Goal: Task Accomplishment & Management: Complete application form

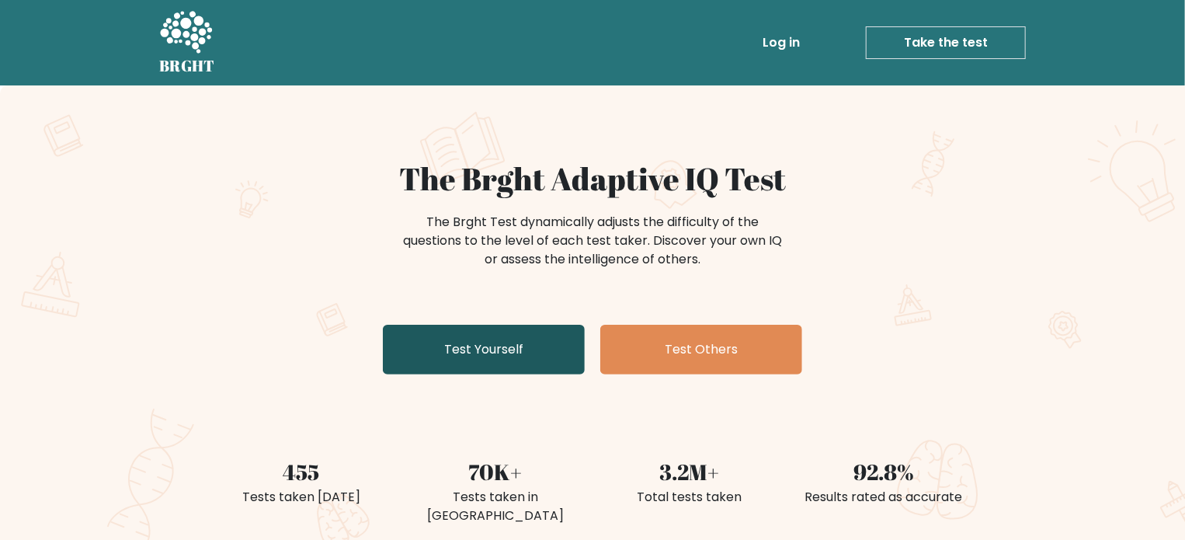
drag, startPoint x: 0, startPoint y: 0, endPoint x: 479, endPoint y: 341, distance: 588.0
click at [479, 341] on link "Test Yourself" at bounding box center [484, 350] width 202 height 50
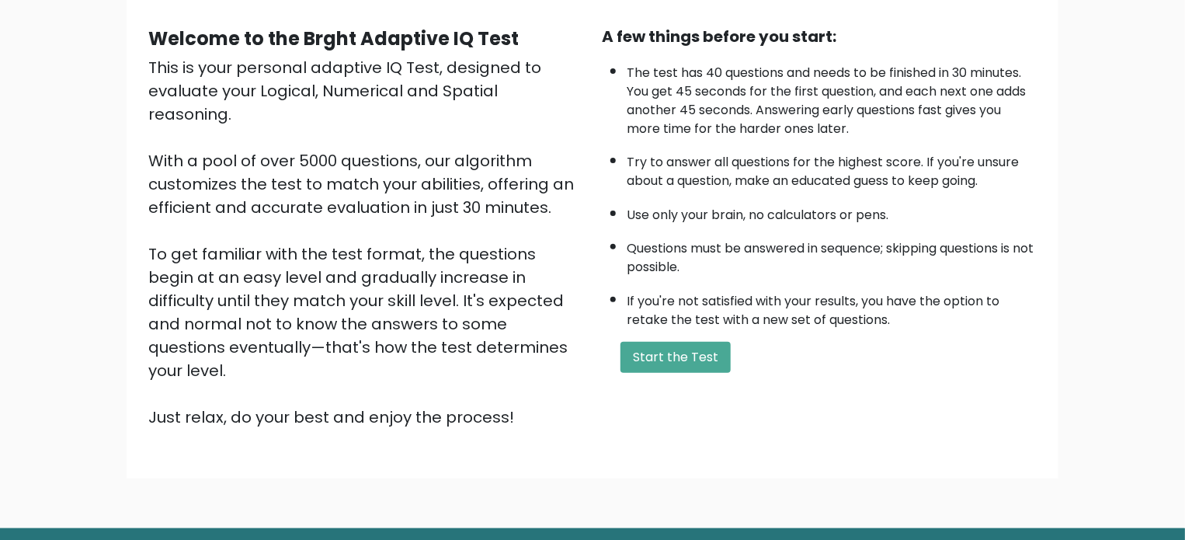
scroll to position [171, 0]
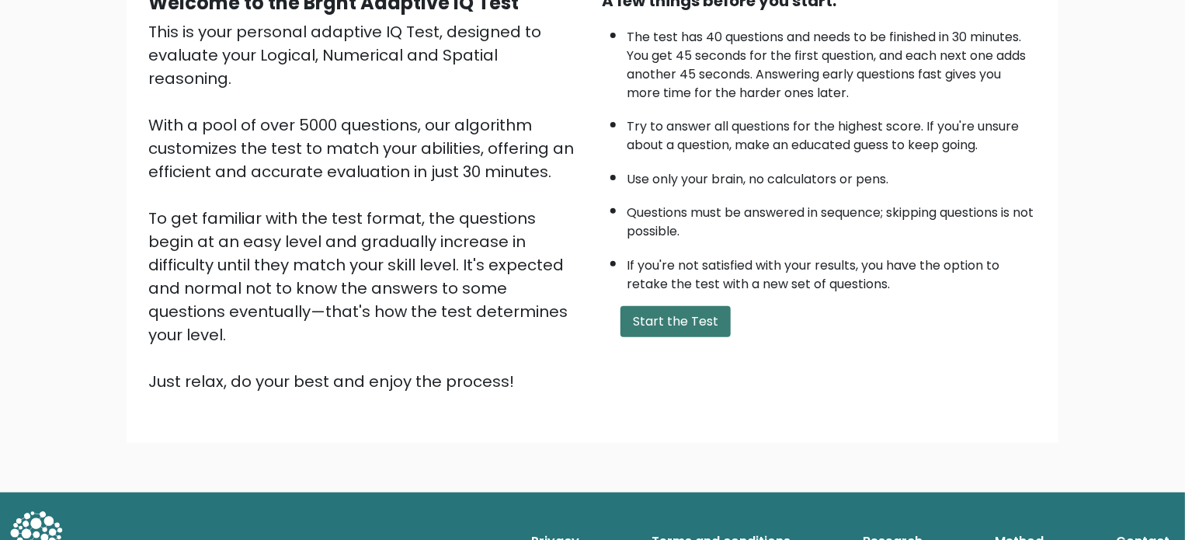
click at [690, 317] on button "Start the Test" at bounding box center [675, 321] width 110 height 31
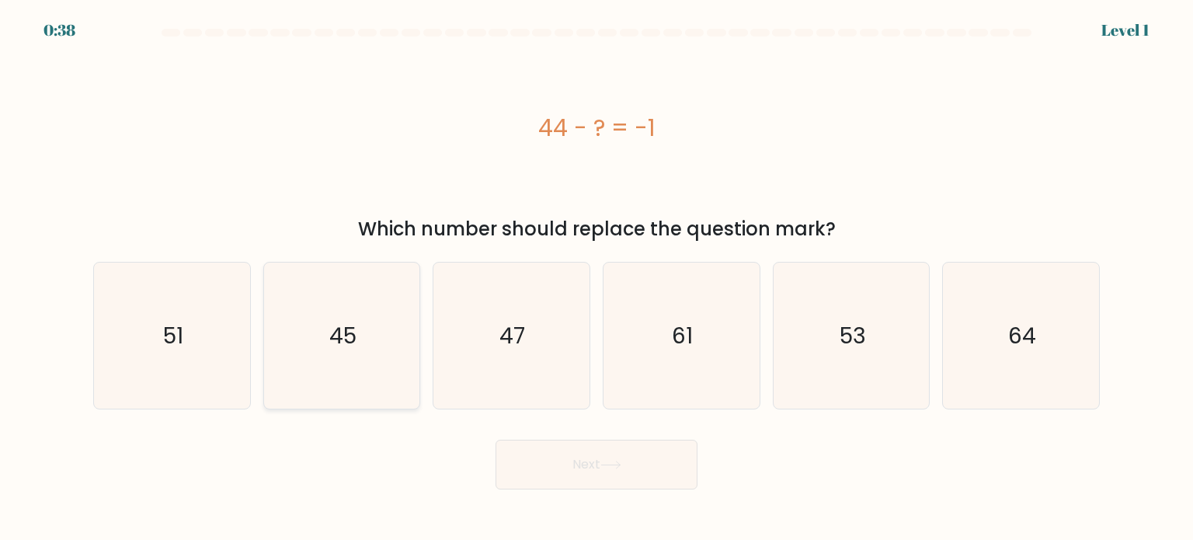
click at [357, 381] on icon "45" at bounding box center [342, 335] width 146 height 146
click at [596, 278] on input "b. 45" at bounding box center [596, 274] width 1 height 8
radio input "true"
click at [598, 480] on button "Next" at bounding box center [596, 465] width 202 height 50
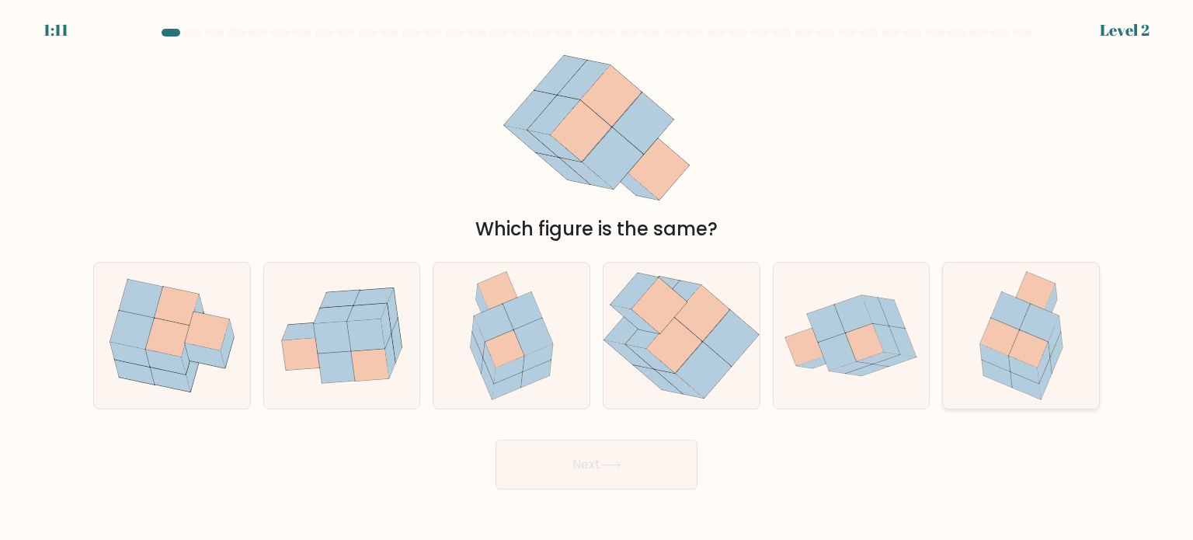
click at [1011, 347] on icon at bounding box center [1028, 348] width 40 height 38
click at [597, 278] on input "f." at bounding box center [596, 274] width 1 height 8
radio input "true"
click at [654, 457] on button "Next" at bounding box center [596, 465] width 202 height 50
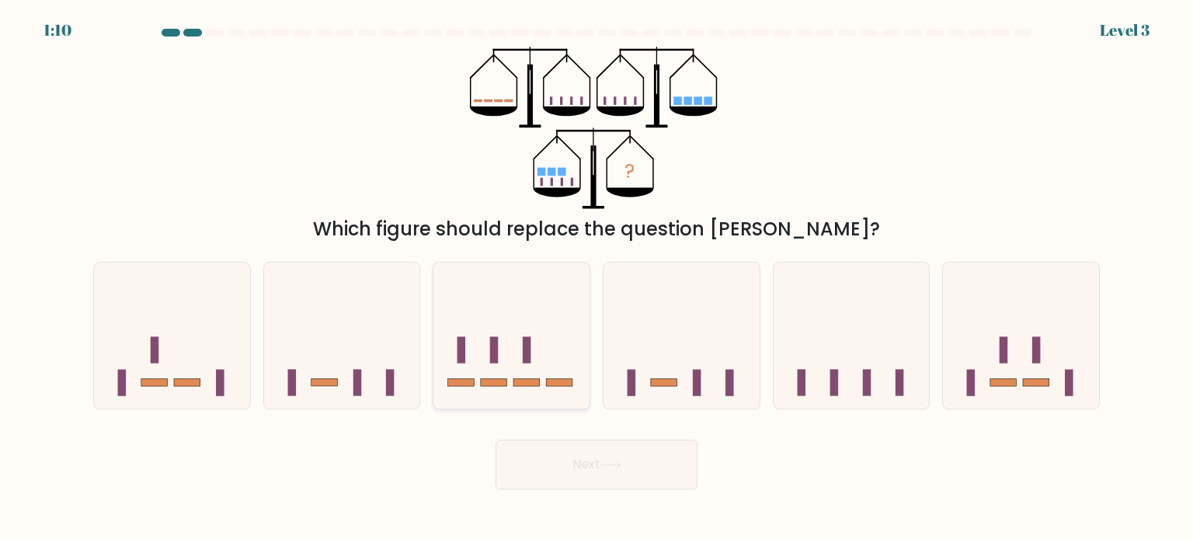
click at [557, 332] on icon at bounding box center [511, 335] width 156 height 129
click at [596, 278] on input "c." at bounding box center [596, 274] width 1 height 8
radio input "true"
click at [571, 480] on button "Next" at bounding box center [596, 465] width 202 height 50
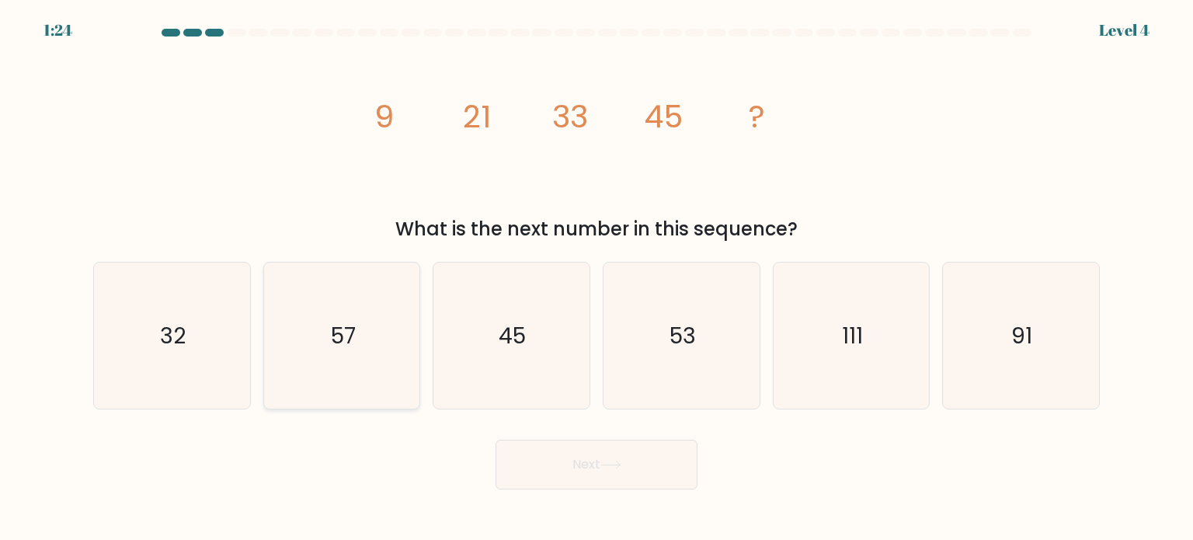
click at [316, 363] on icon "57" at bounding box center [342, 335] width 146 height 146
click at [596, 278] on input "b. 57" at bounding box center [596, 274] width 1 height 8
radio input "true"
click at [606, 474] on button "Next" at bounding box center [596, 465] width 202 height 50
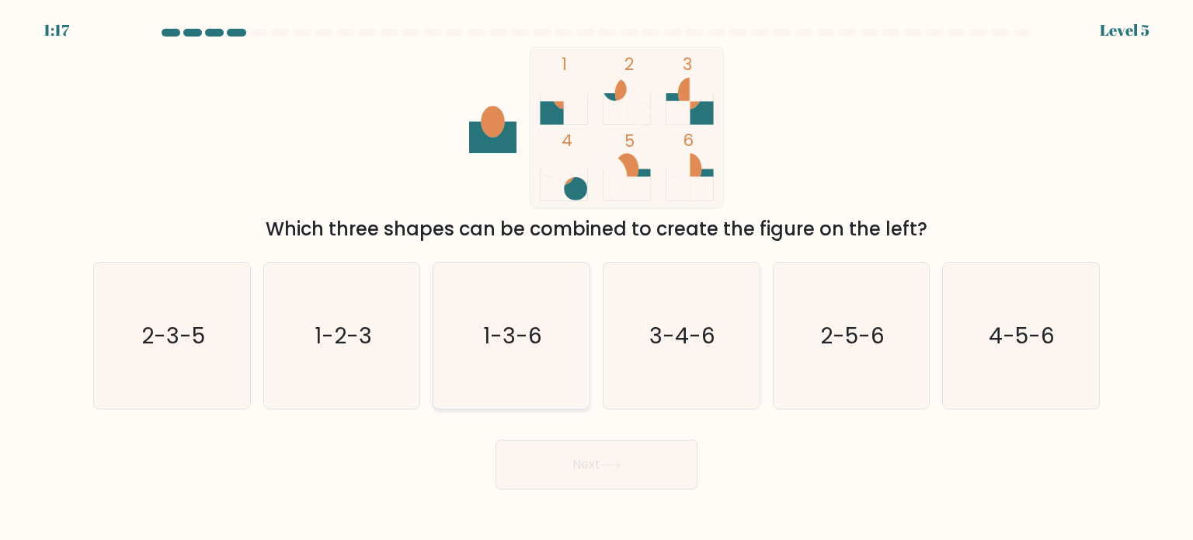
click at [523, 346] on text "1-3-6" at bounding box center [513, 334] width 59 height 31
click at [596, 278] on input "c. 1-3-6" at bounding box center [596, 274] width 1 height 8
radio input "true"
click at [534, 463] on button "Next" at bounding box center [596, 465] width 202 height 50
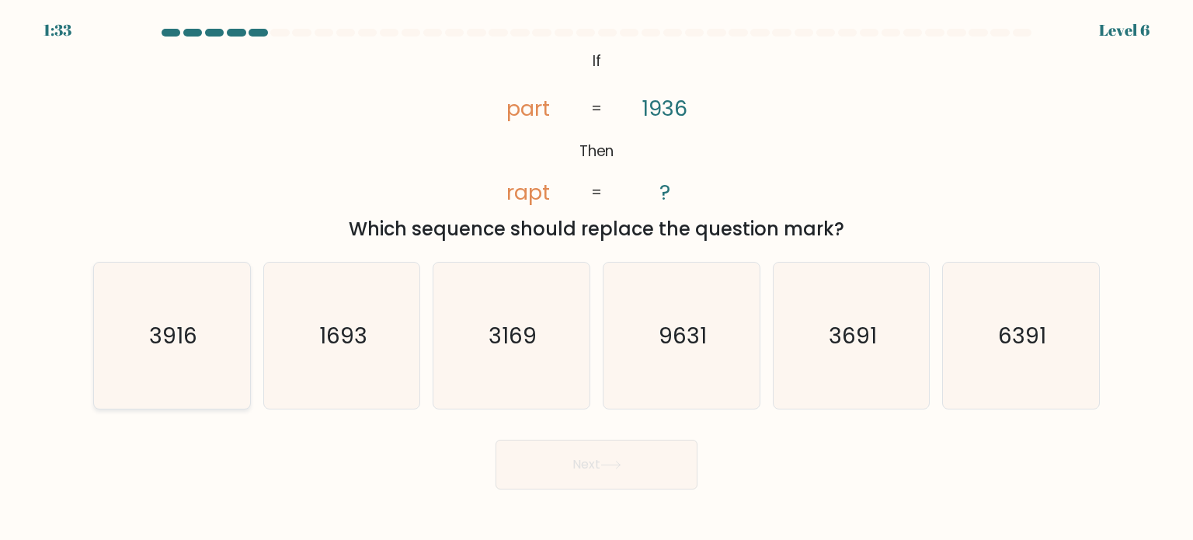
click at [208, 318] on icon "3916" at bounding box center [172, 335] width 146 height 146
click at [596, 278] on input "a. 3916" at bounding box center [596, 274] width 1 height 8
radio input "true"
click at [520, 481] on button "Next" at bounding box center [596, 465] width 202 height 50
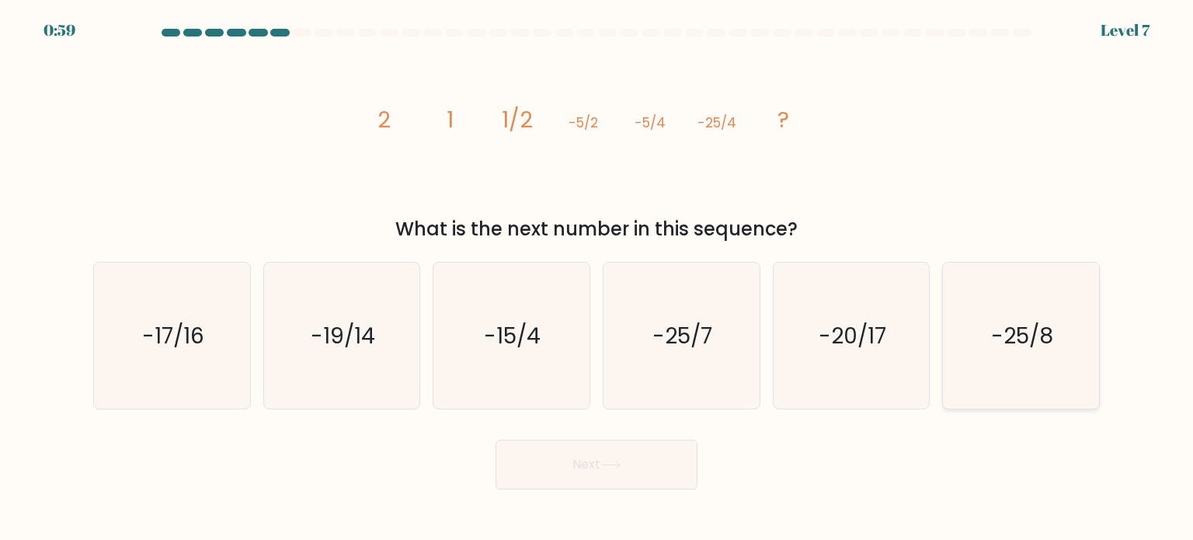
click at [1047, 360] on icon "-25/8" at bounding box center [1020, 335] width 146 height 146
click at [597, 278] on input "f. -25/8" at bounding box center [596, 274] width 1 height 8
radio input "true"
click at [604, 460] on icon at bounding box center [610, 464] width 21 height 9
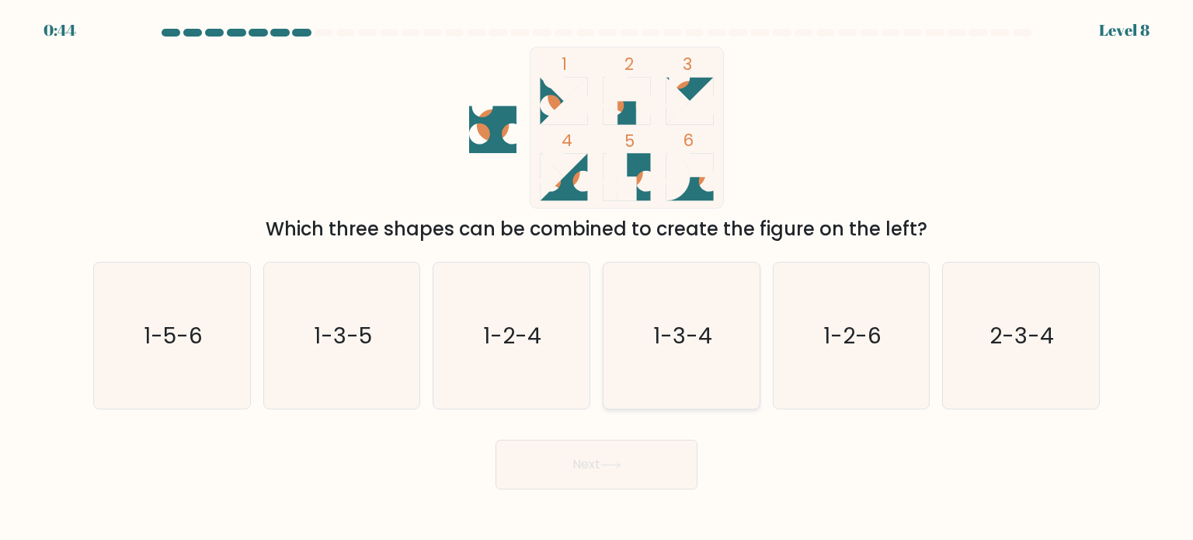
click at [650, 381] on icon "1-3-4" at bounding box center [681, 335] width 146 height 146
click at [597, 278] on input "d. 1-3-4" at bounding box center [596, 274] width 1 height 8
radio input "true"
click at [634, 468] on button "Next" at bounding box center [596, 465] width 202 height 50
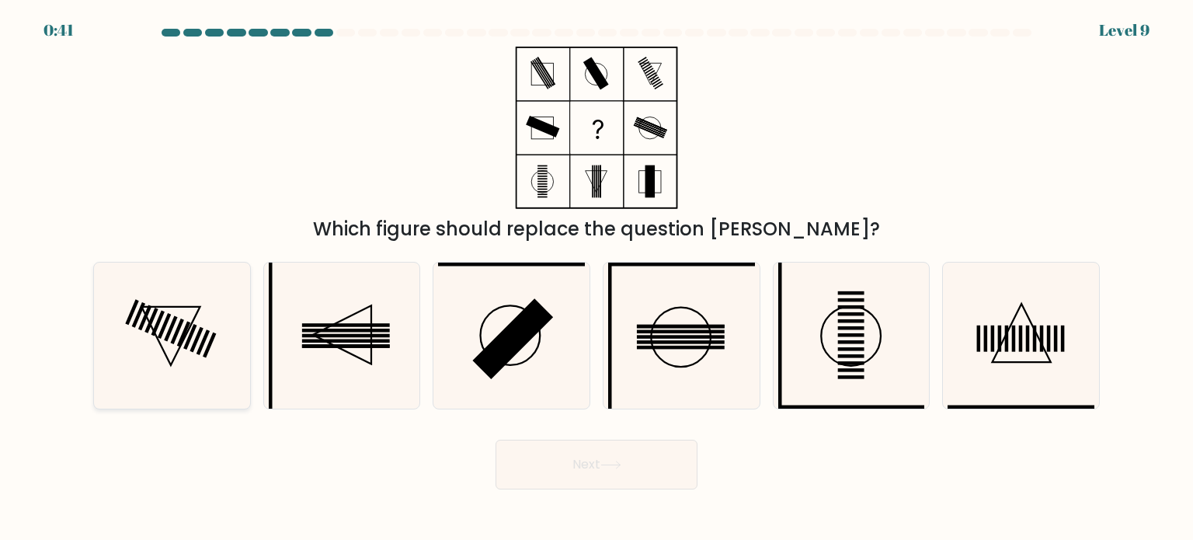
click at [168, 355] on icon at bounding box center [172, 335] width 146 height 146
click at [596, 278] on input "a." at bounding box center [596, 274] width 1 height 8
radio input "true"
click at [516, 474] on button "Next" at bounding box center [596, 465] width 202 height 50
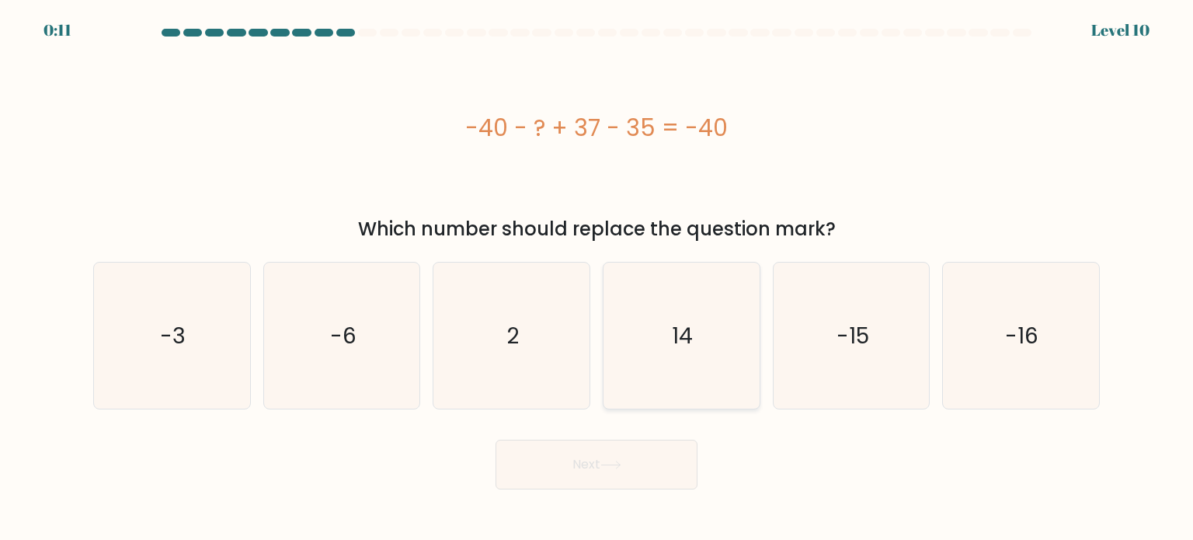
click at [648, 363] on icon "14" at bounding box center [681, 335] width 146 height 146
click at [597, 278] on input "d. 14" at bounding box center [596, 274] width 1 height 8
radio input "true"
click at [616, 466] on icon at bounding box center [610, 464] width 21 height 9
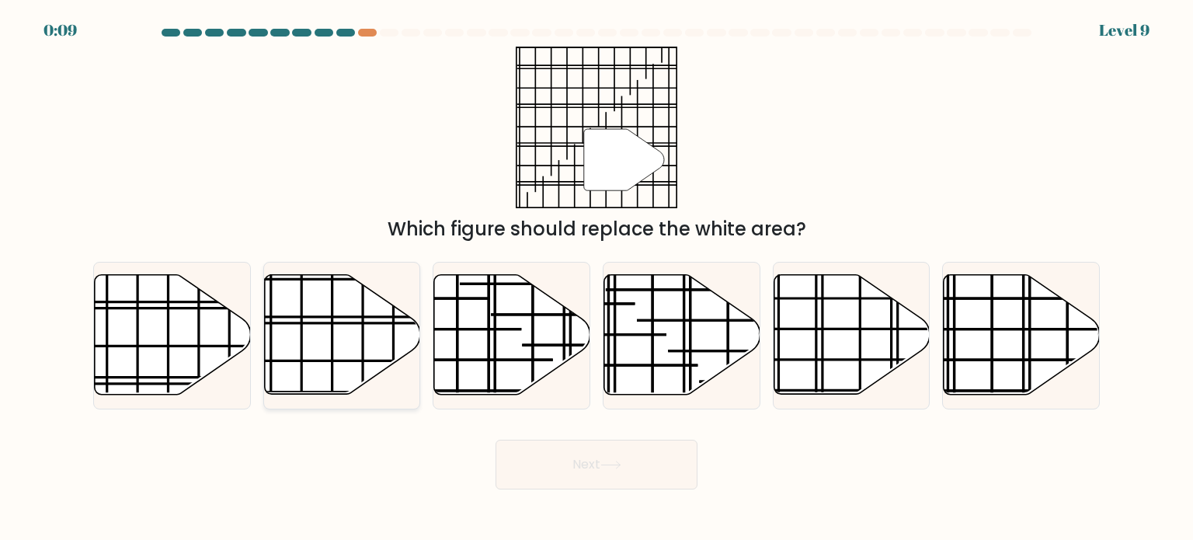
click at [367, 344] on icon at bounding box center [342, 335] width 156 height 120
click at [596, 278] on input "b." at bounding box center [596, 274] width 1 height 8
radio input "true"
drag, startPoint x: 544, startPoint y: 478, endPoint x: 534, endPoint y: 471, distance: 11.2
click at [544, 478] on button "Next" at bounding box center [596, 465] width 202 height 50
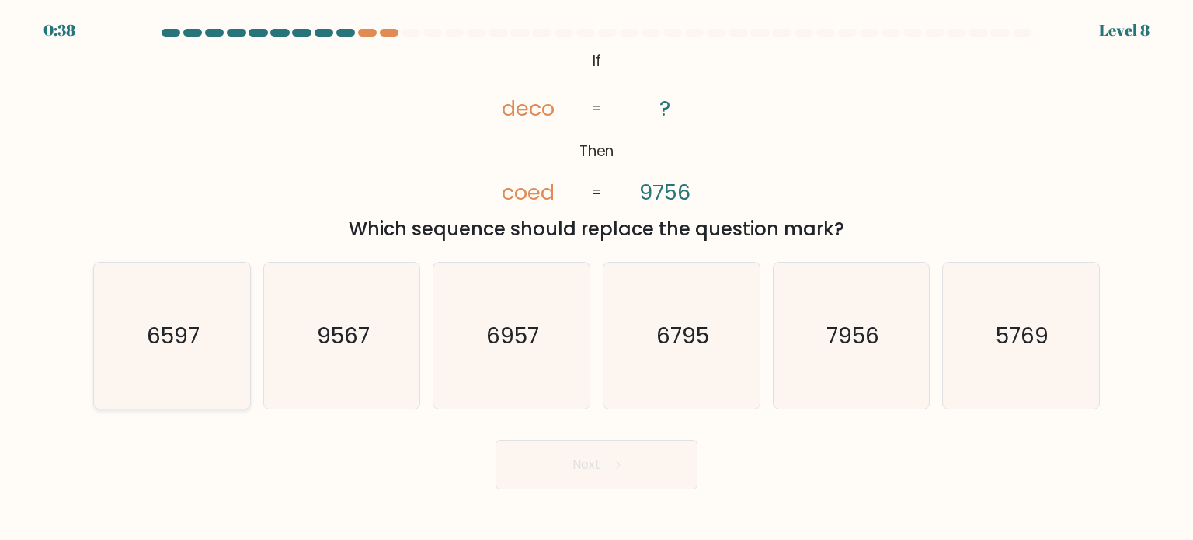
click at [144, 329] on icon "6597" at bounding box center [172, 335] width 146 height 146
click at [596, 278] on input "a. 6597" at bounding box center [596, 274] width 1 height 8
radio input "true"
click at [561, 466] on button "Next" at bounding box center [596, 465] width 202 height 50
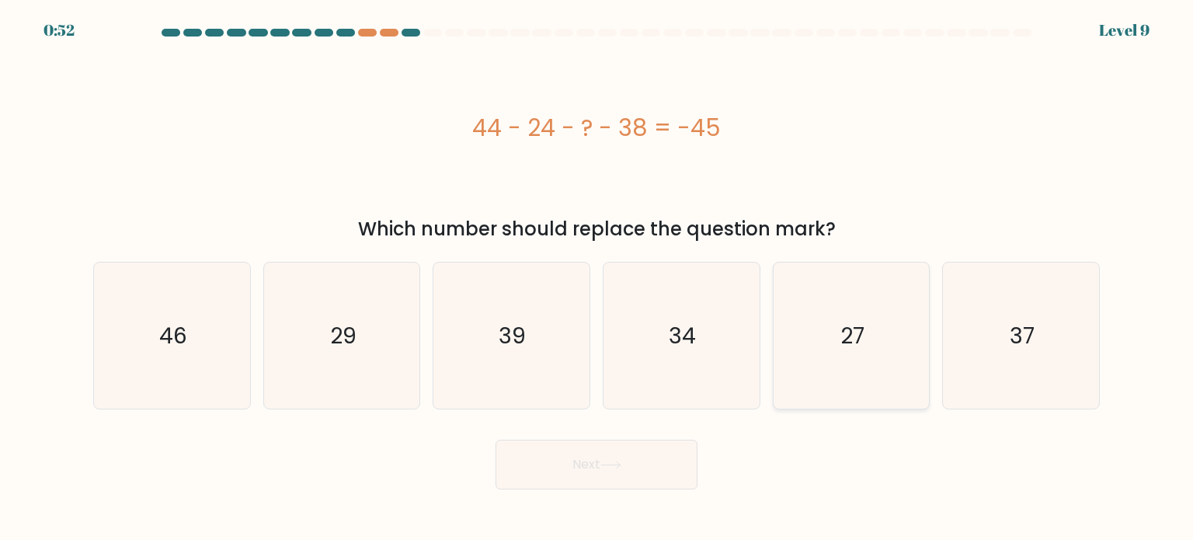
drag, startPoint x: 881, startPoint y: 346, endPoint x: 808, endPoint y: 381, distance: 80.9
click at [880, 346] on icon "27" at bounding box center [851, 335] width 146 height 146
click at [597, 278] on input "e. 27" at bounding box center [596, 274] width 1 height 8
radio input "true"
click at [661, 465] on button "Next" at bounding box center [596, 465] width 202 height 50
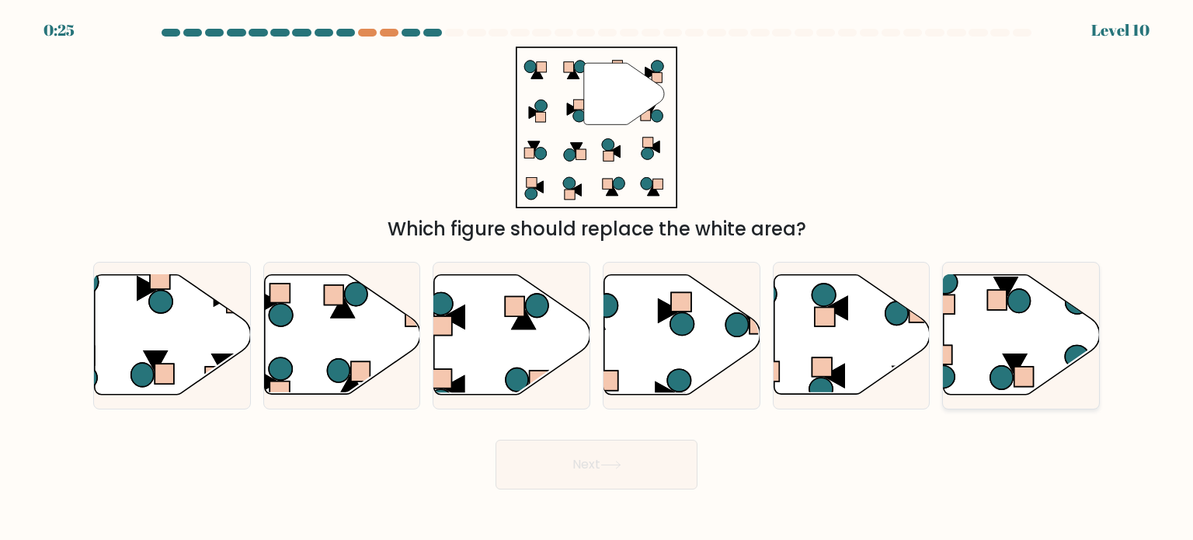
click at [994, 335] on icon at bounding box center [1022, 335] width 156 height 120
click at [597, 278] on input "f." at bounding box center [596, 274] width 1 height 8
radio input "true"
click at [596, 480] on button "Next" at bounding box center [596, 465] width 202 height 50
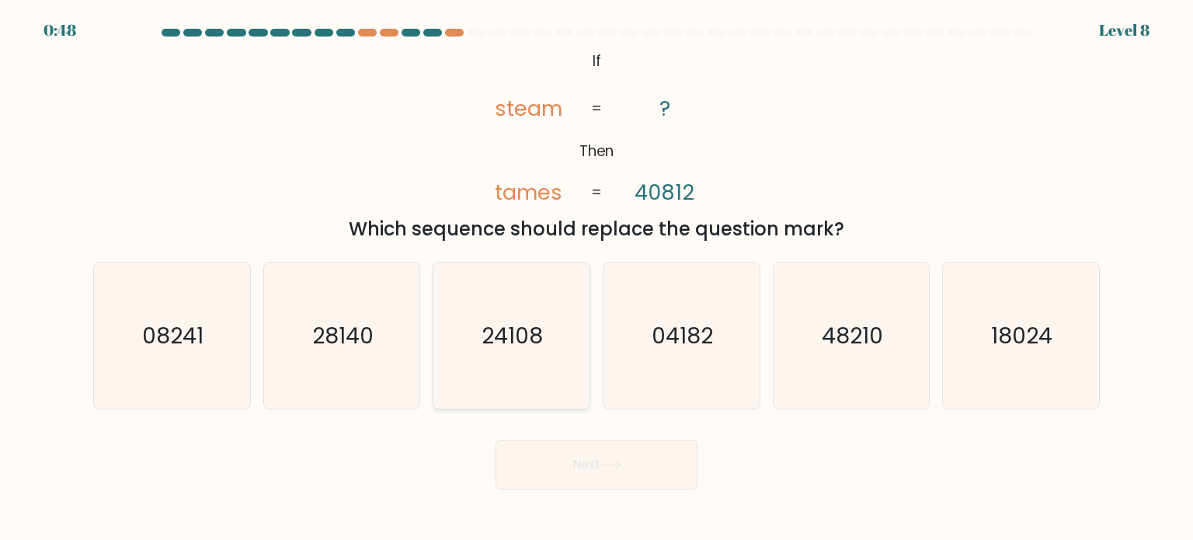
click at [530, 356] on icon "24108" at bounding box center [511, 335] width 146 height 146
click at [596, 278] on input "c. 24108" at bounding box center [596, 274] width 1 height 8
radio input "true"
click at [574, 466] on button "Next" at bounding box center [596, 465] width 202 height 50
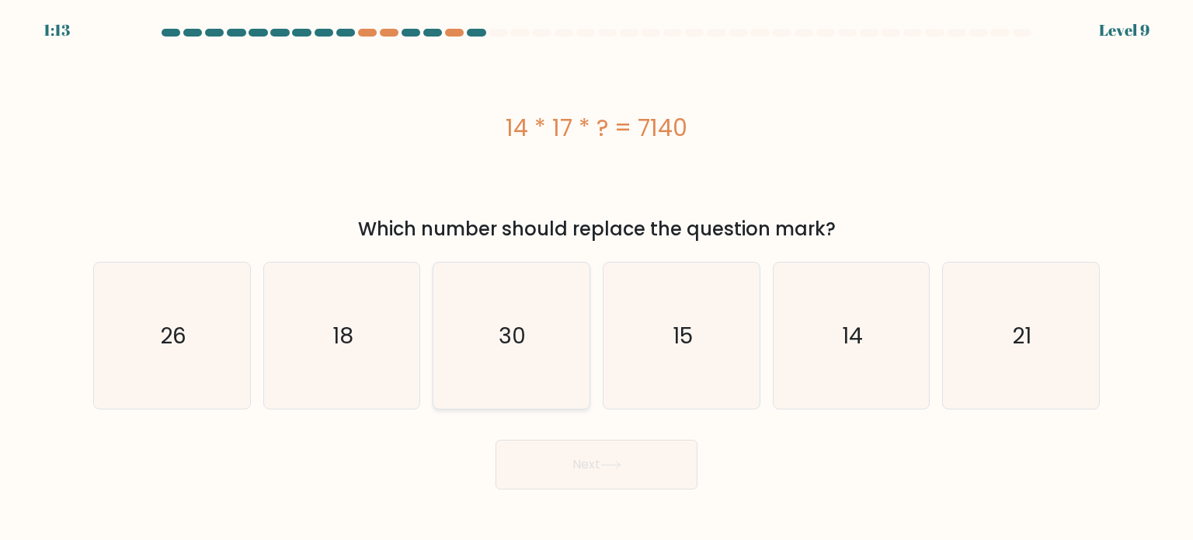
click at [494, 333] on icon "30" at bounding box center [511, 335] width 146 height 146
click at [596, 278] on input "c. 30" at bounding box center [596, 274] width 1 height 8
radio input "true"
click at [573, 469] on button "Next" at bounding box center [596, 465] width 202 height 50
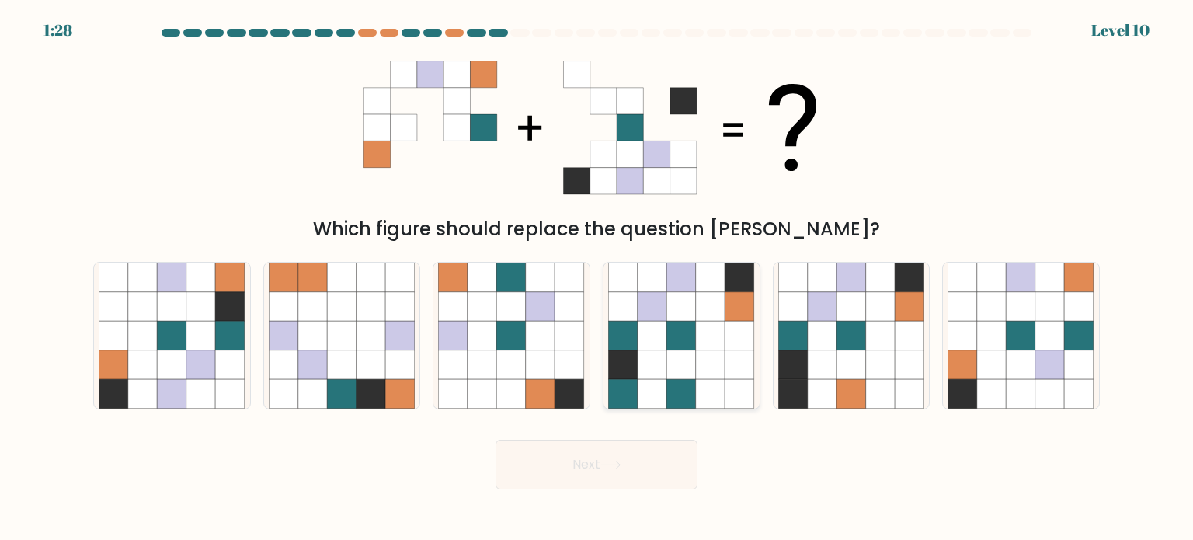
click at [642, 367] on icon at bounding box center [653, 364] width 30 height 30
click at [597, 278] on input "d." at bounding box center [596, 274] width 1 height 8
radio input "true"
click at [183, 348] on icon at bounding box center [173, 336] width 30 height 30
click at [596, 278] on input "a." at bounding box center [596, 274] width 1 height 8
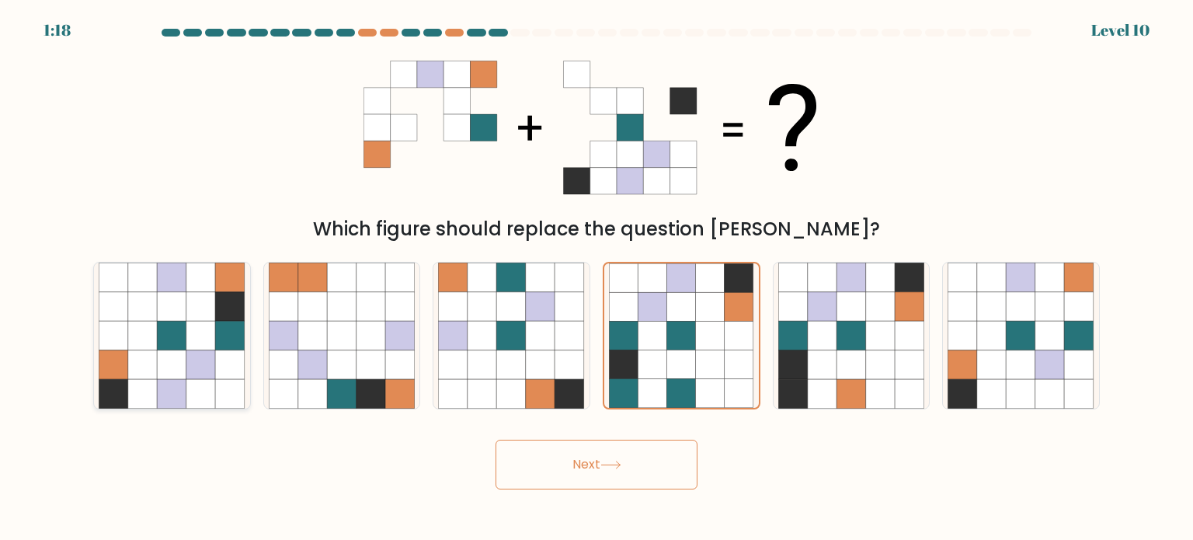
radio input "true"
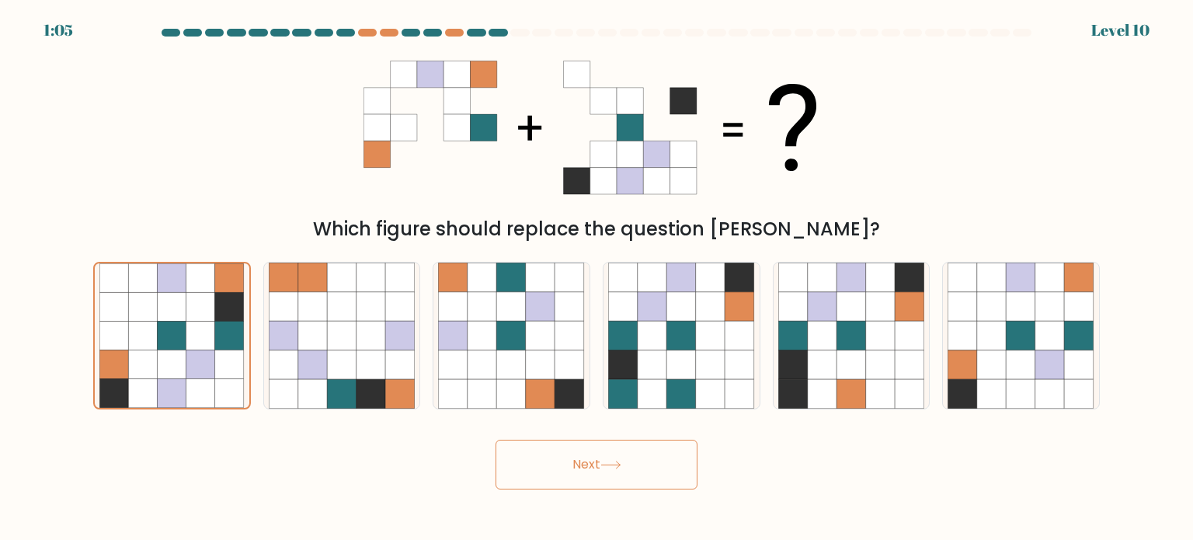
click at [590, 482] on button "Next" at bounding box center [596, 465] width 202 height 50
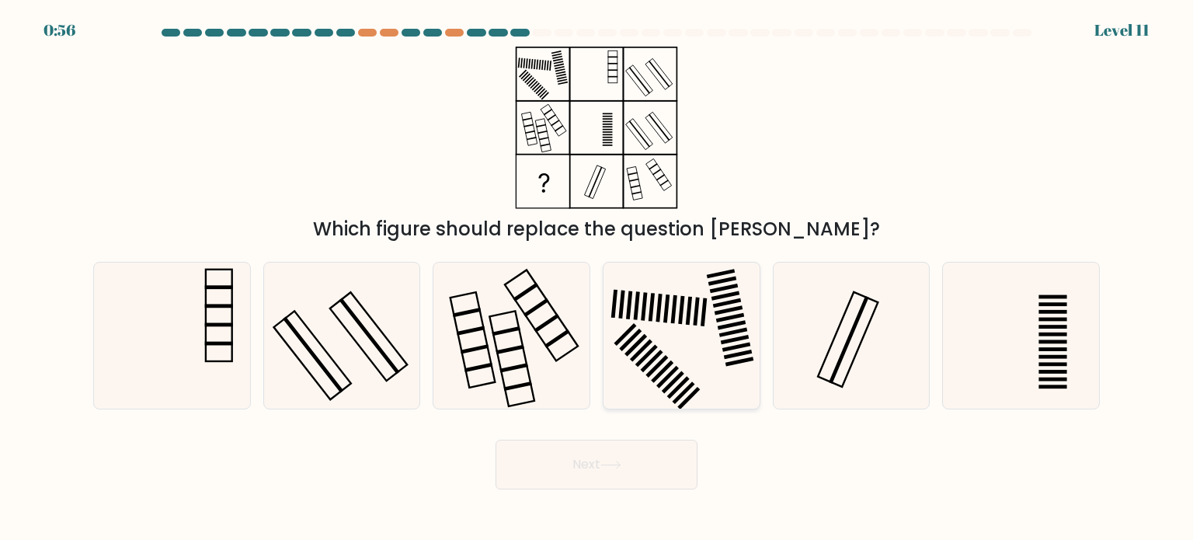
click at [718, 361] on icon at bounding box center [681, 335] width 146 height 146
click at [597, 278] on input "d." at bounding box center [596, 274] width 1 height 8
radio input "true"
click at [655, 461] on button "Next" at bounding box center [596, 465] width 202 height 50
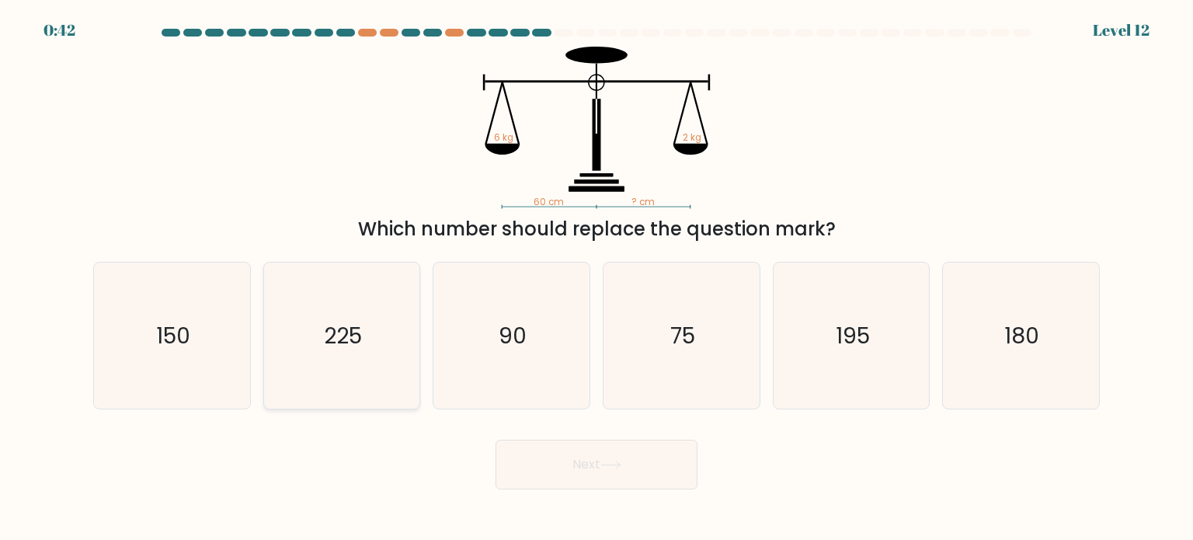
click at [306, 335] on icon "225" at bounding box center [342, 335] width 146 height 146
click at [596, 278] on input "b. 225" at bounding box center [596, 274] width 1 height 8
radio input "true"
click at [306, 335] on icon "225" at bounding box center [341, 335] width 144 height 144
click at [596, 278] on input "b. 225" at bounding box center [596, 274] width 1 height 8
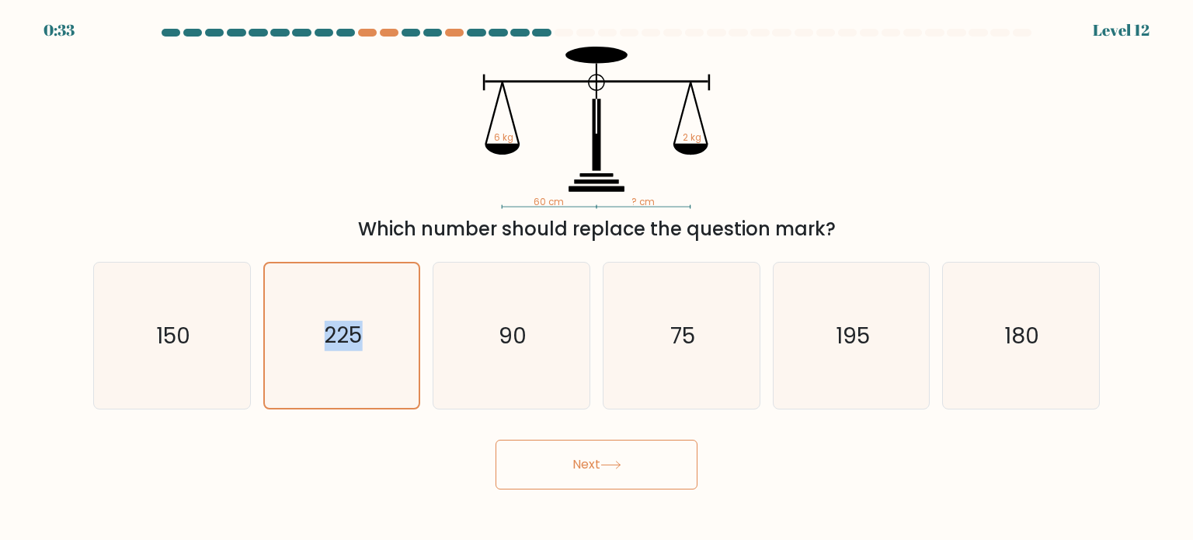
click at [586, 484] on button "Next" at bounding box center [596, 465] width 202 height 50
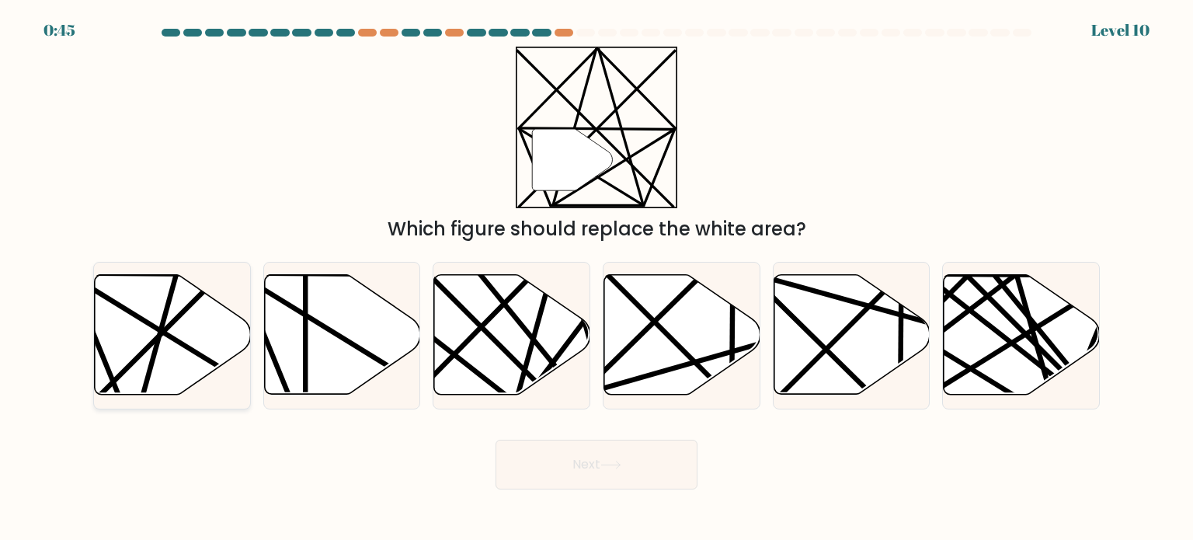
click at [152, 357] on line at bounding box center [177, 270] width 84 height 304
click at [596, 278] on input "a." at bounding box center [596, 274] width 1 height 8
radio input "true"
click at [576, 468] on button "Next" at bounding box center [596, 465] width 202 height 50
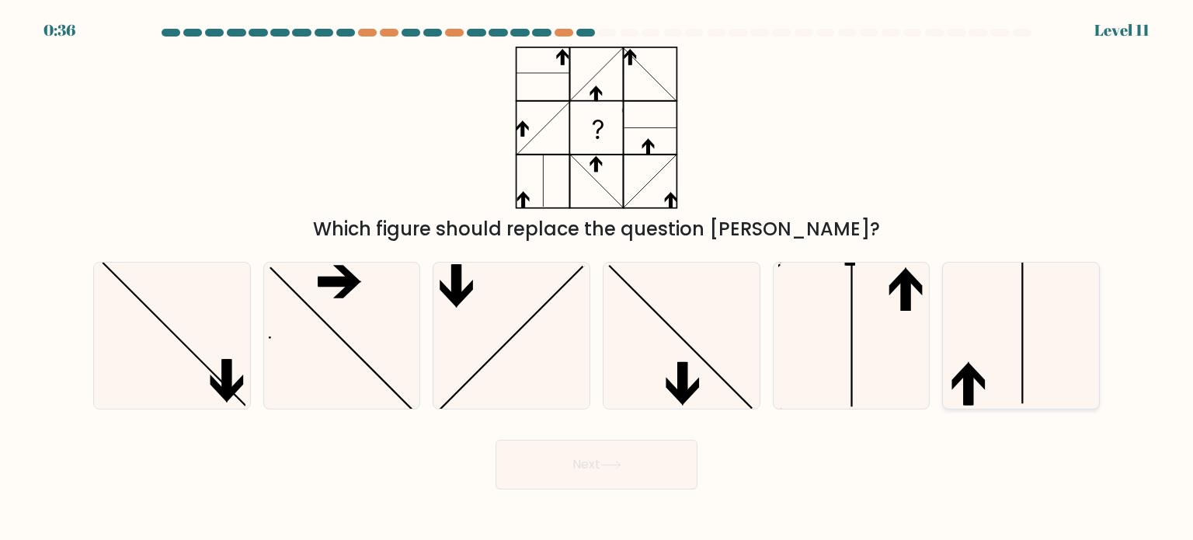
click at [1034, 384] on icon at bounding box center [1020, 335] width 146 height 146
click at [597, 278] on input "f." at bounding box center [596, 274] width 1 height 8
radio input "true"
click at [643, 454] on button "Next" at bounding box center [596, 465] width 202 height 50
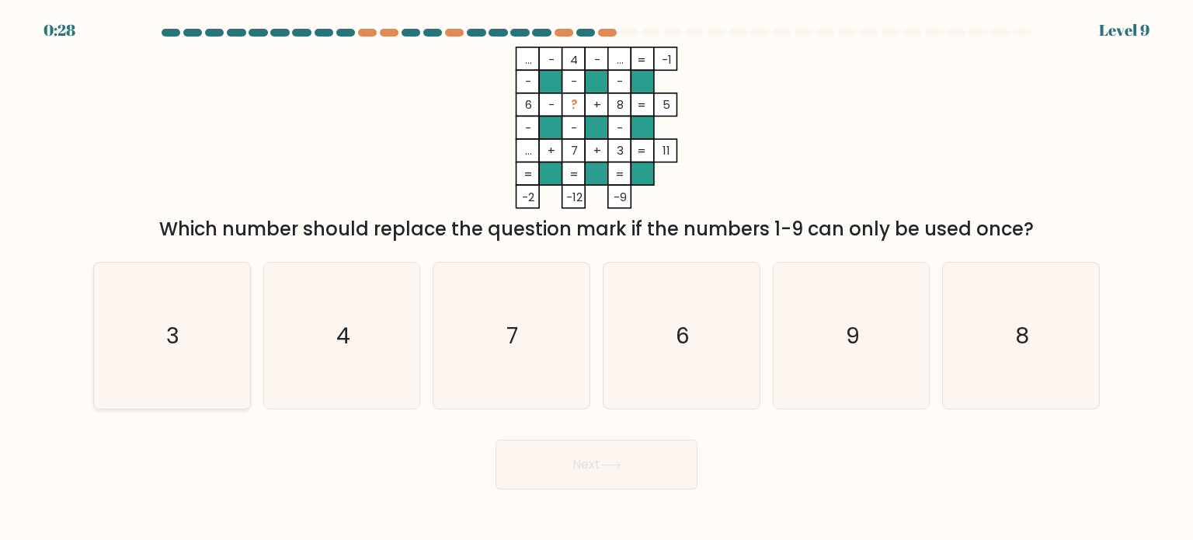
click at [215, 348] on icon "3" at bounding box center [172, 335] width 146 height 146
click at [596, 278] on input "a. 3" at bounding box center [596, 274] width 1 height 8
radio input "true"
click at [650, 474] on button "Next" at bounding box center [596, 465] width 202 height 50
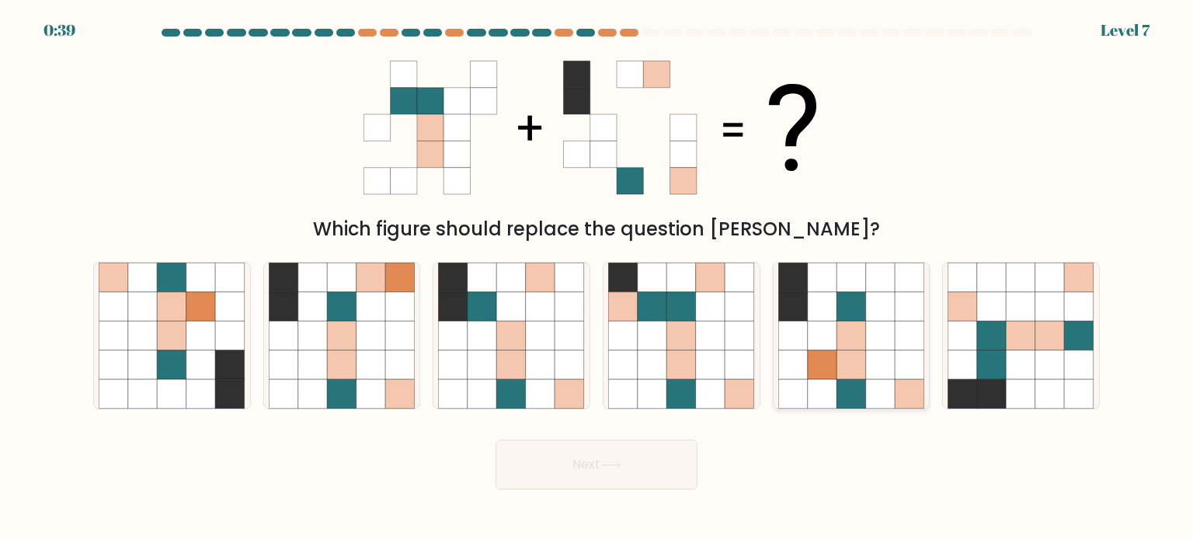
click at [823, 332] on icon at bounding box center [823, 336] width 30 height 30
click at [597, 278] on input "e." at bounding box center [596, 274] width 1 height 8
radio input "true"
click at [588, 479] on button "Next" at bounding box center [596, 465] width 202 height 50
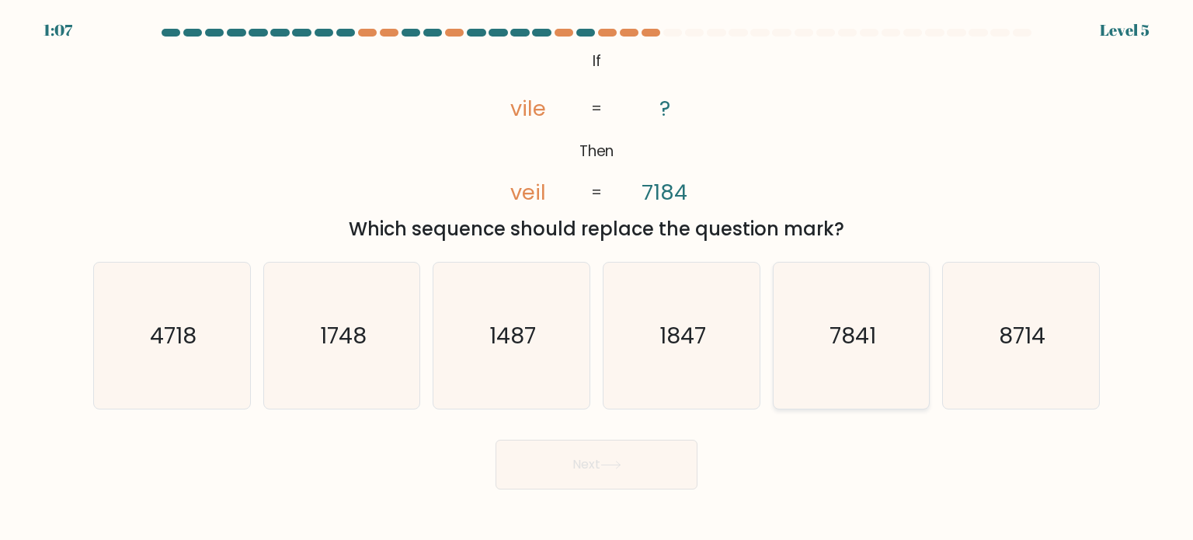
click at [840, 357] on icon "7841" at bounding box center [851, 335] width 146 height 146
click at [597, 278] on input "e. 7841" at bounding box center [596, 274] width 1 height 8
radio input "true"
click at [639, 465] on button "Next" at bounding box center [596, 465] width 202 height 50
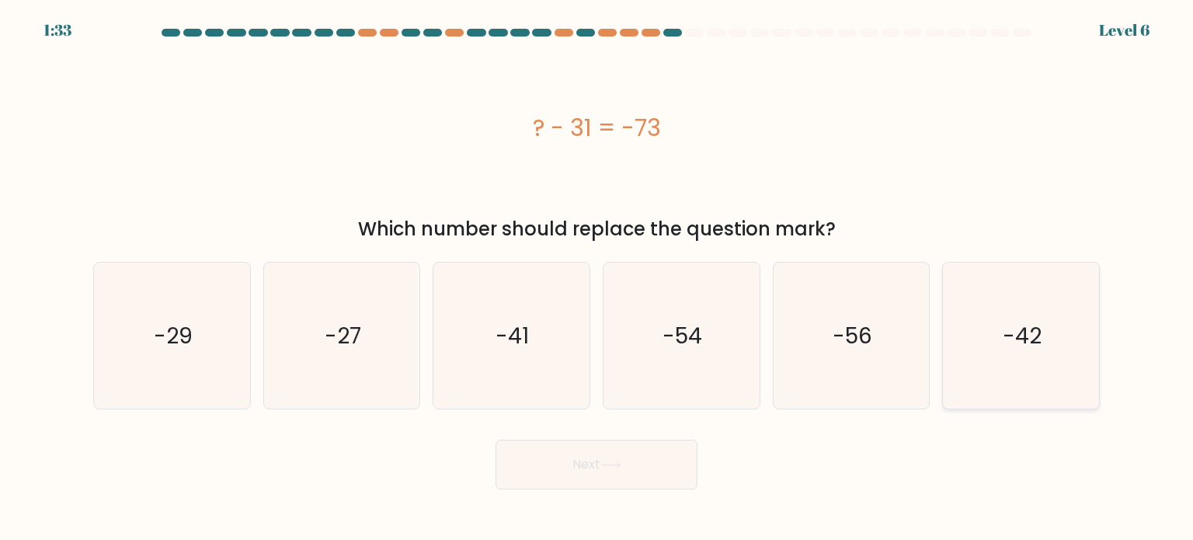
click at [1075, 339] on icon "-42" at bounding box center [1020, 335] width 146 height 146
click at [597, 278] on input "f. -42" at bounding box center [596, 274] width 1 height 8
radio input "true"
click at [578, 466] on button "Next" at bounding box center [596, 465] width 202 height 50
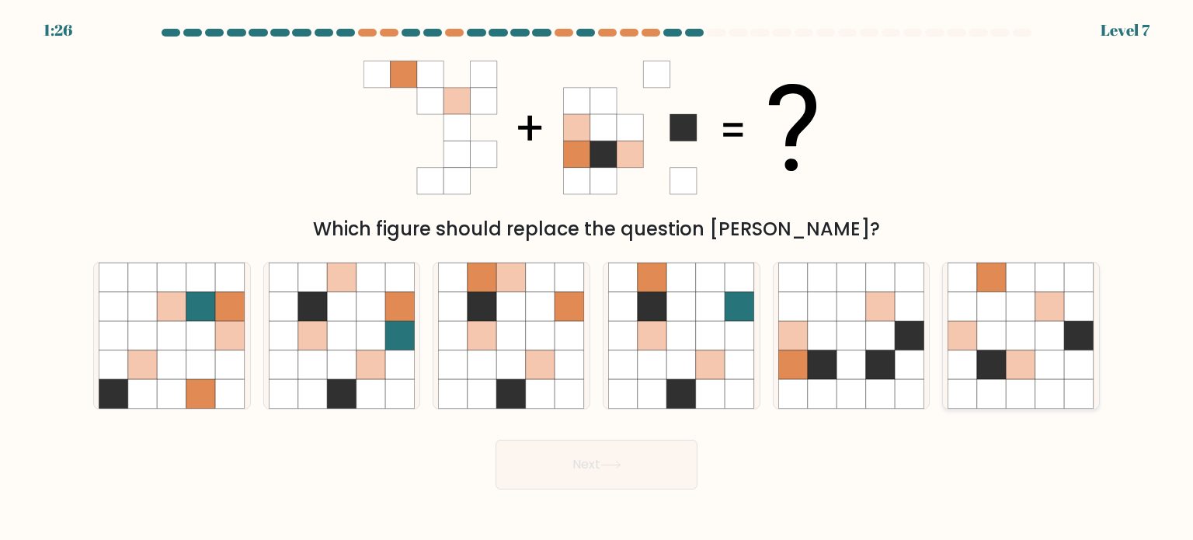
click at [1036, 384] on icon at bounding box center [1050, 394] width 30 height 30
click at [597, 278] on input "f." at bounding box center [596, 274] width 1 height 8
radio input "true"
click at [844, 364] on icon at bounding box center [851, 364] width 30 height 30
click at [597, 278] on input "e." at bounding box center [596, 274] width 1 height 8
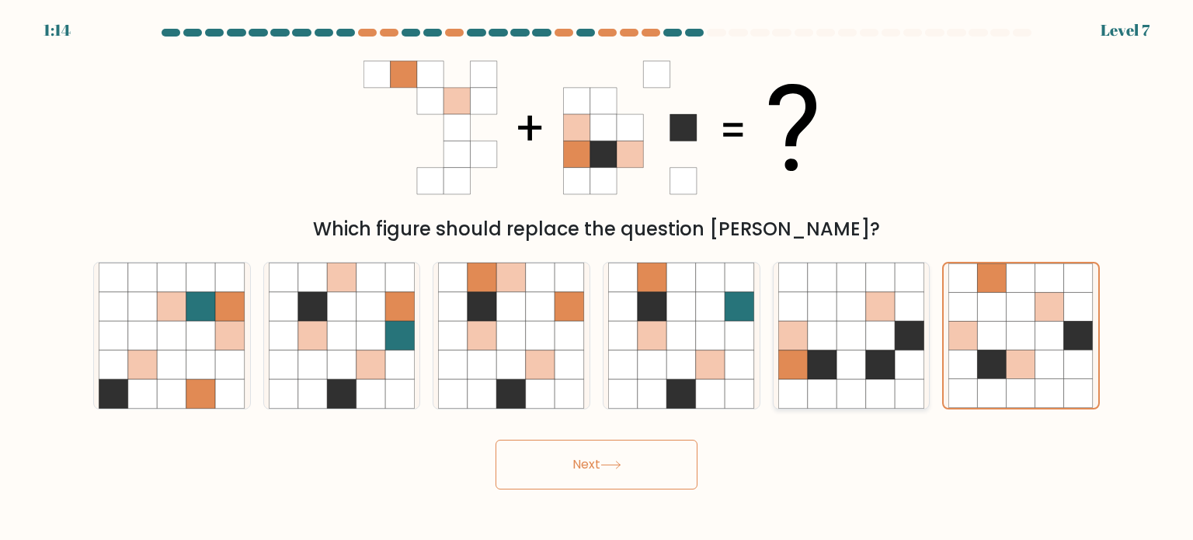
radio input "true"
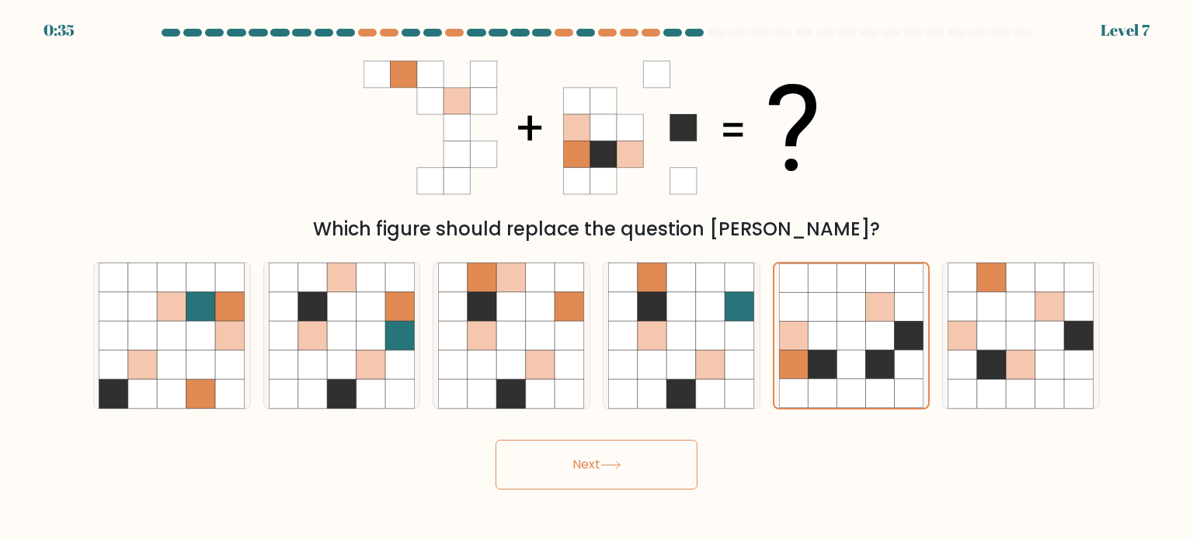
click at [592, 467] on button "Next" at bounding box center [596, 465] width 202 height 50
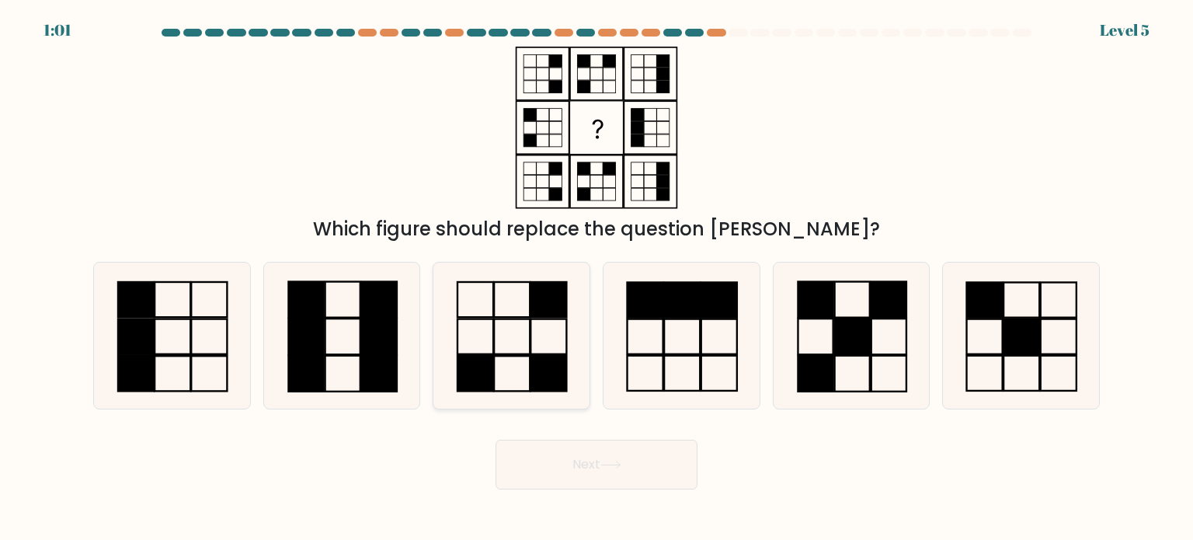
click at [525, 364] on icon at bounding box center [511, 335] width 146 height 146
click at [596, 278] on input "c." at bounding box center [596, 274] width 1 height 8
radio input "true"
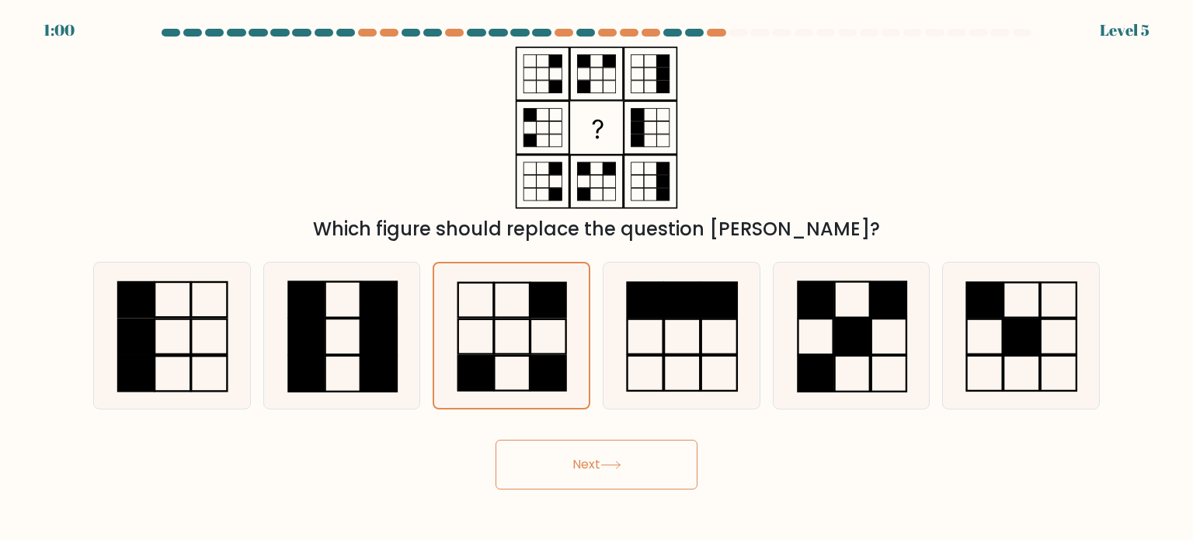
click at [615, 464] on icon at bounding box center [610, 464] width 21 height 9
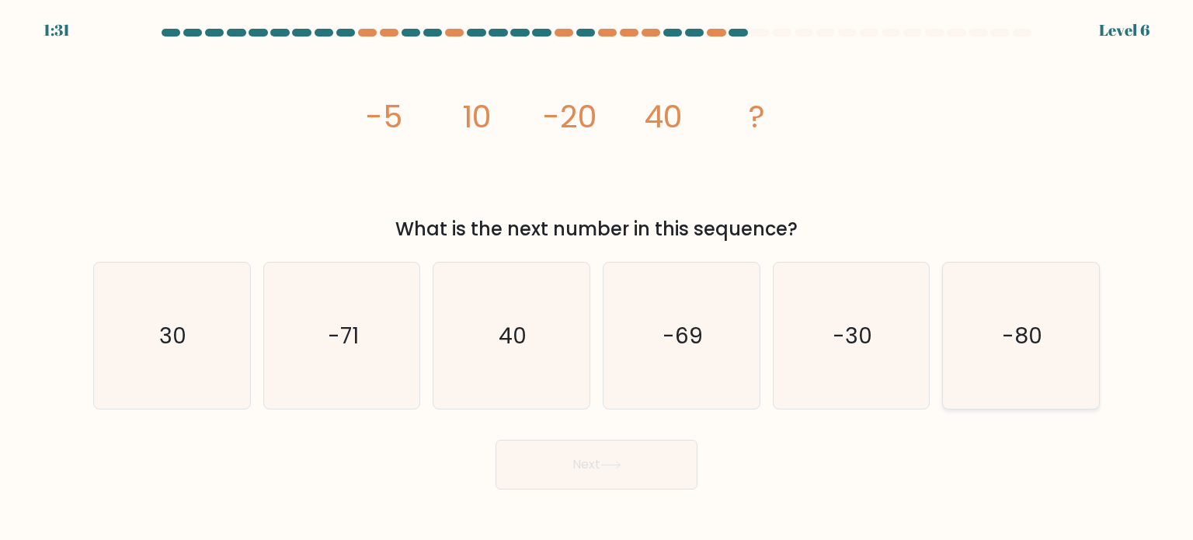
click at [1058, 386] on icon "-80" at bounding box center [1020, 335] width 146 height 146
click at [597, 278] on input "f. -80" at bounding box center [596, 274] width 1 height 8
radio input "true"
click at [549, 465] on button "Next" at bounding box center [596, 465] width 202 height 50
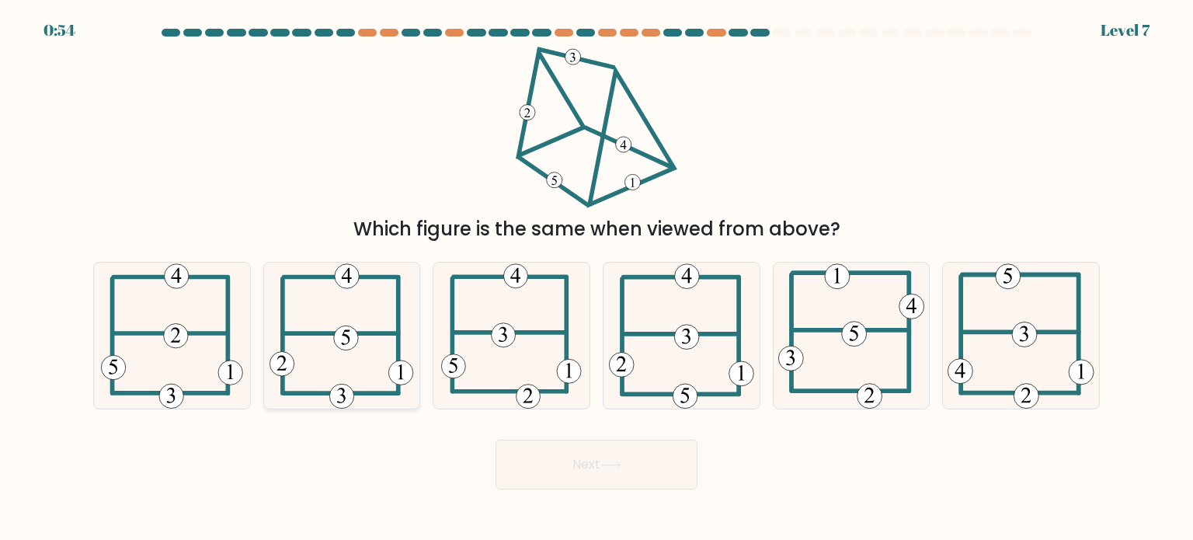
click at [318, 353] on icon at bounding box center [341, 335] width 144 height 146
click at [596, 278] on input "b." at bounding box center [596, 274] width 1 height 8
radio input "true"
click at [1025, 359] on icon at bounding box center [1020, 335] width 147 height 146
click at [597, 278] on input "f." at bounding box center [596, 274] width 1 height 8
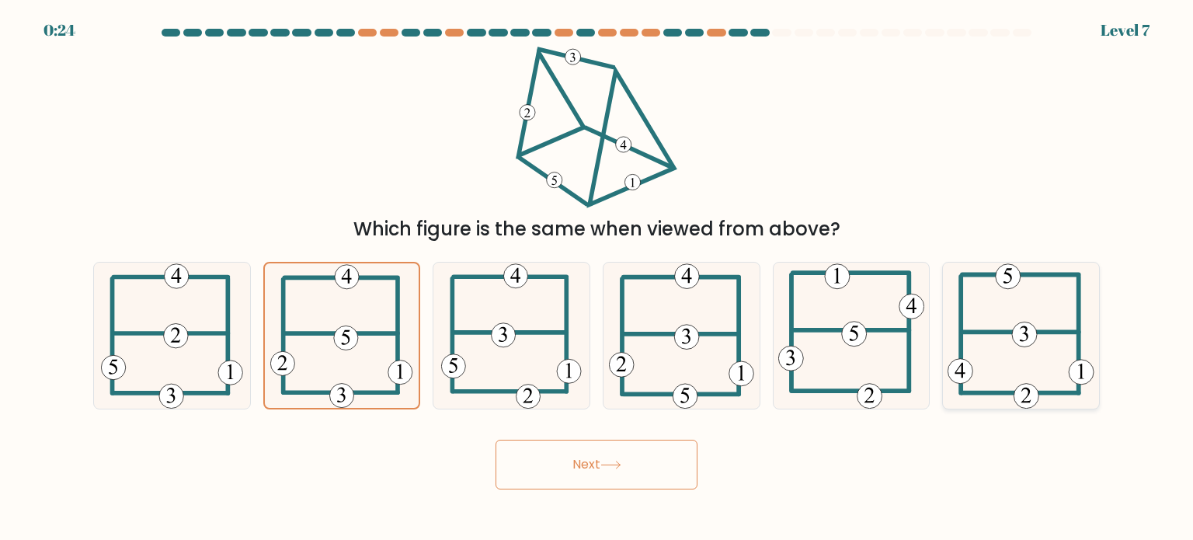
radio input "true"
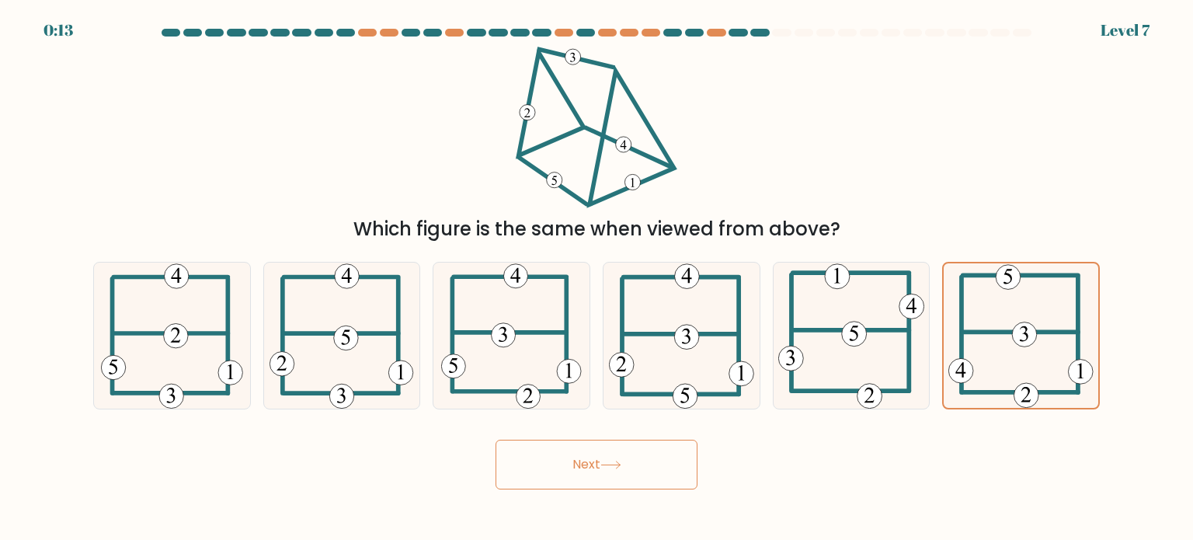
click at [631, 462] on button "Next" at bounding box center [596, 465] width 202 height 50
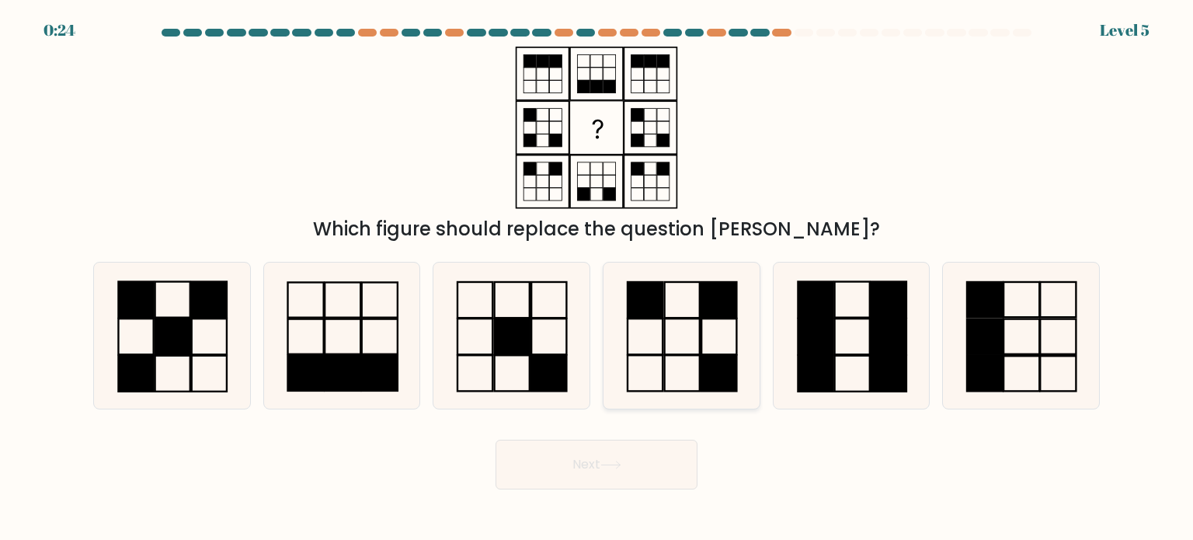
click at [694, 335] on icon at bounding box center [681, 335] width 146 height 146
click at [597, 278] on input "d." at bounding box center [596, 274] width 1 height 8
radio input "true"
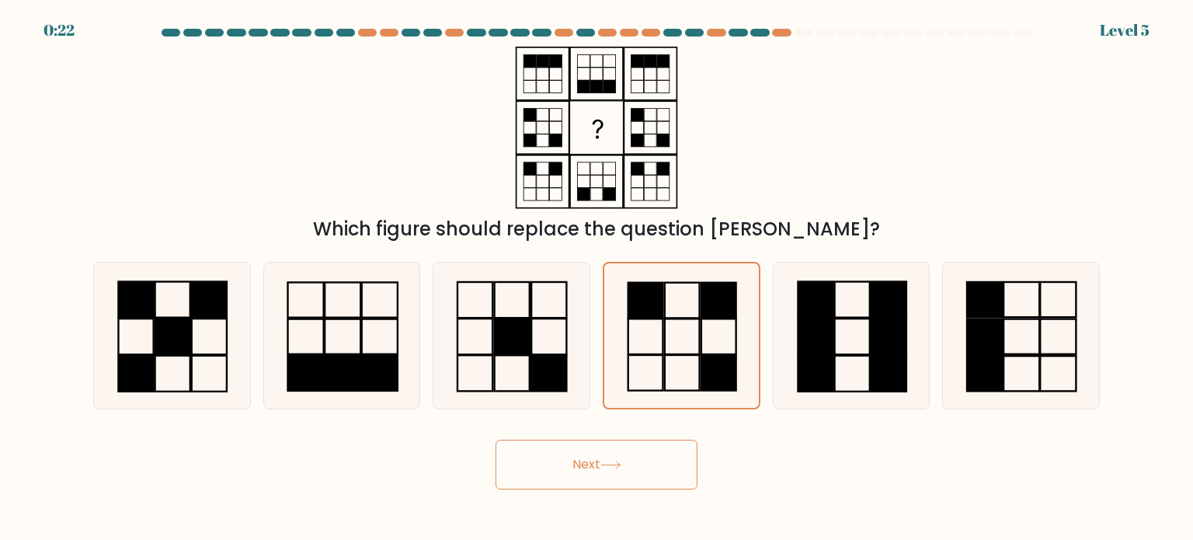
click at [615, 470] on button "Next" at bounding box center [596, 465] width 202 height 50
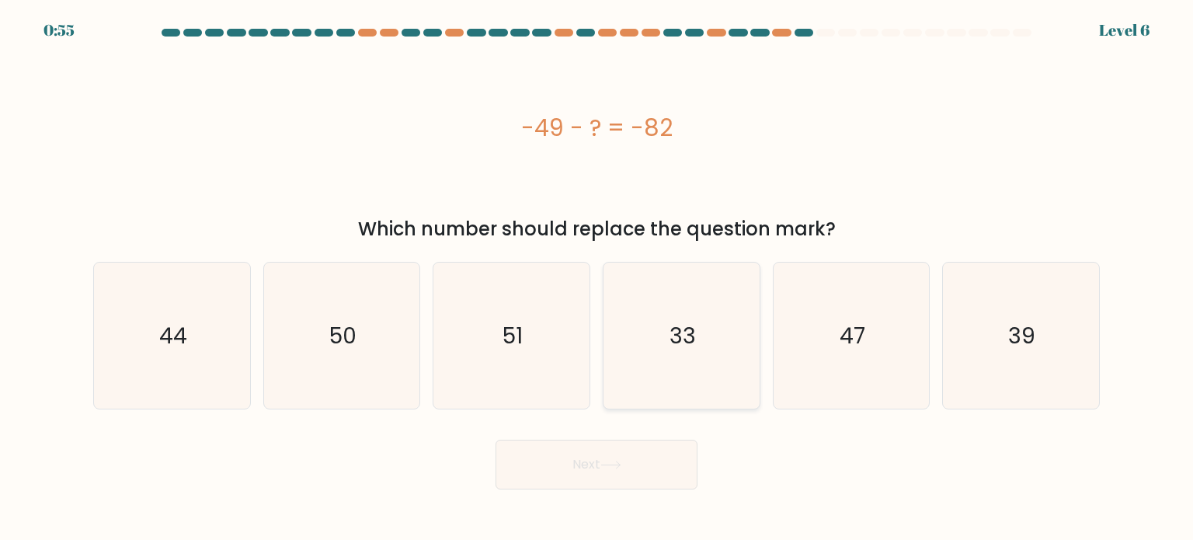
click at [693, 358] on icon "33" at bounding box center [681, 335] width 146 height 146
click at [597, 278] on input "d. 33" at bounding box center [596, 274] width 1 height 8
radio input "true"
click at [634, 471] on button "Next" at bounding box center [596, 465] width 202 height 50
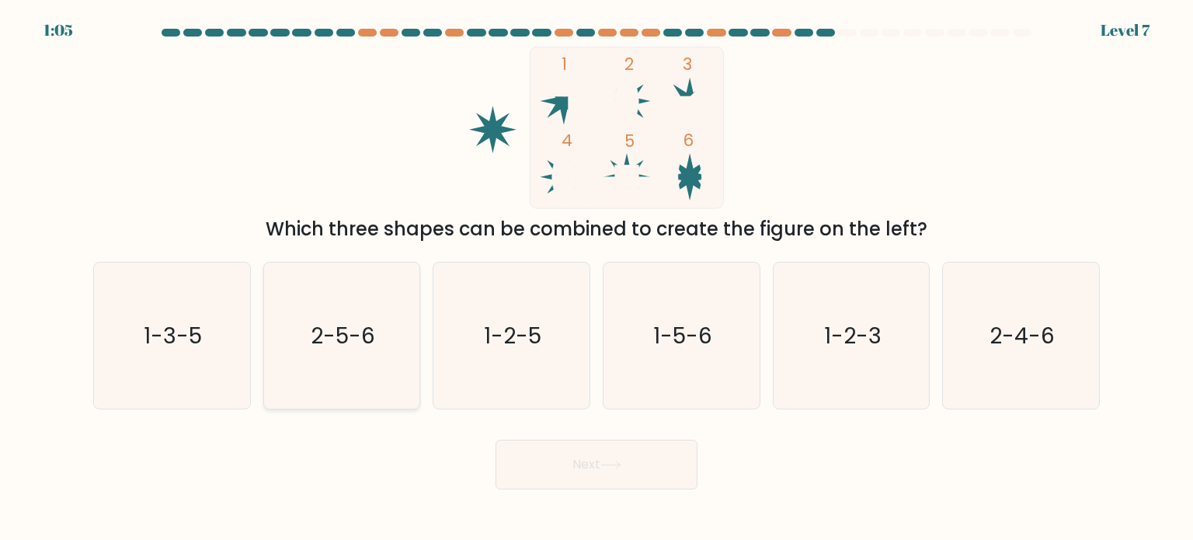
click at [360, 323] on text "2-5-6" at bounding box center [343, 334] width 64 height 31
click at [596, 278] on input "b. 2-5-6" at bounding box center [596, 274] width 1 height 8
radio input "true"
click at [543, 450] on button "Next" at bounding box center [596, 465] width 202 height 50
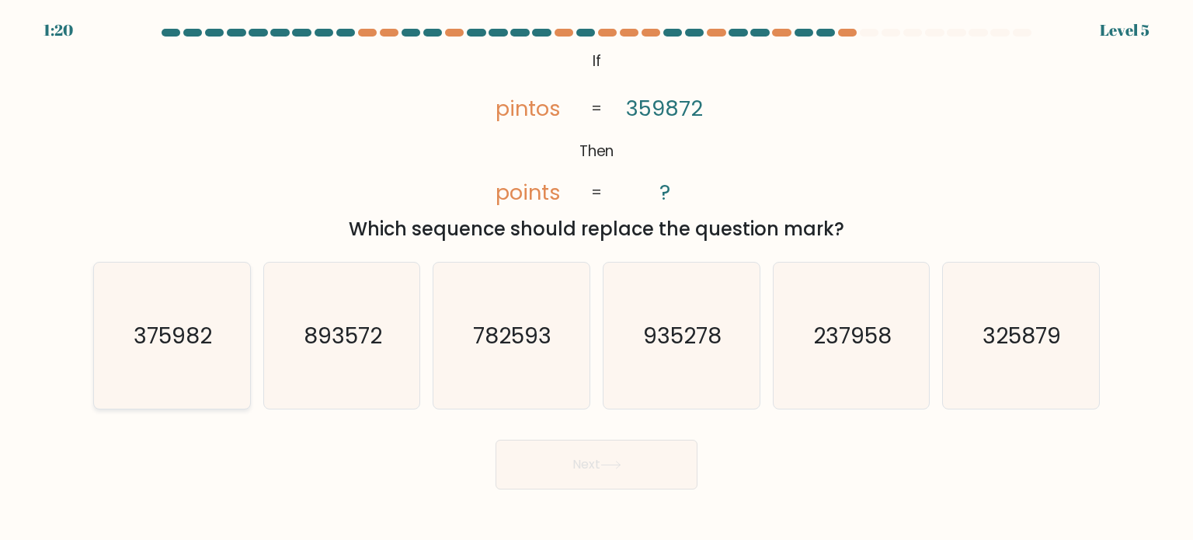
click at [118, 351] on icon "375982" at bounding box center [172, 335] width 146 height 146
click at [596, 278] on input "a. 375982" at bounding box center [596, 274] width 1 height 8
radio input "true"
click at [655, 457] on button "Next" at bounding box center [596, 465] width 202 height 50
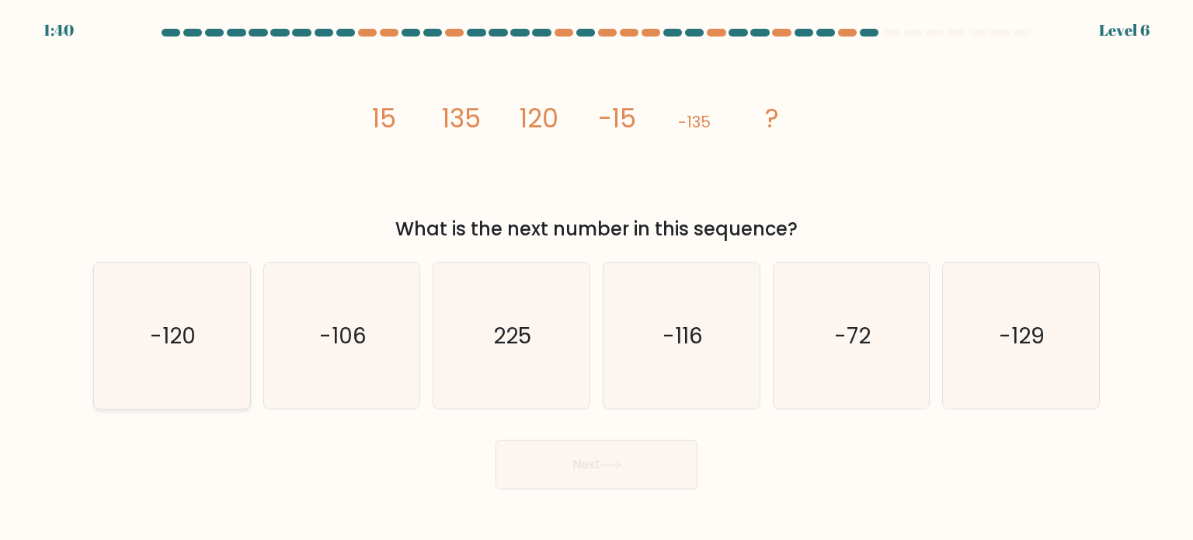
click at [153, 350] on icon "-120" at bounding box center [172, 335] width 146 height 146
click at [596, 278] on input "a. -120" at bounding box center [596, 274] width 1 height 8
radio input "true"
click at [533, 466] on button "Next" at bounding box center [596, 465] width 202 height 50
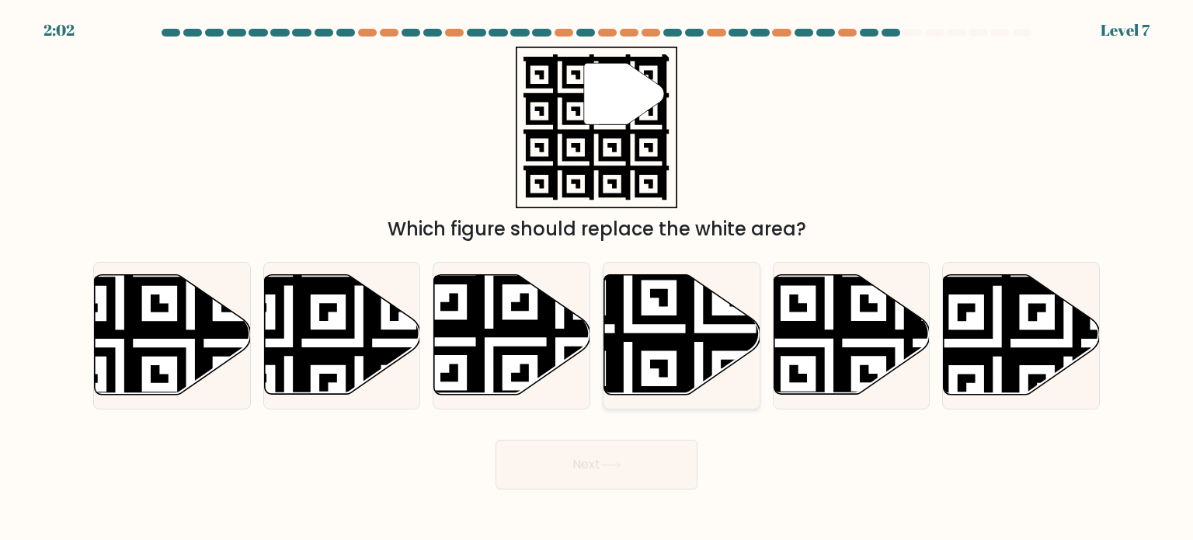
click at [664, 319] on icon at bounding box center [627, 399] width 283 height 283
click at [597, 278] on input "d." at bounding box center [596, 274] width 1 height 8
radio input "true"
click at [621, 471] on button "Next" at bounding box center [596, 465] width 202 height 50
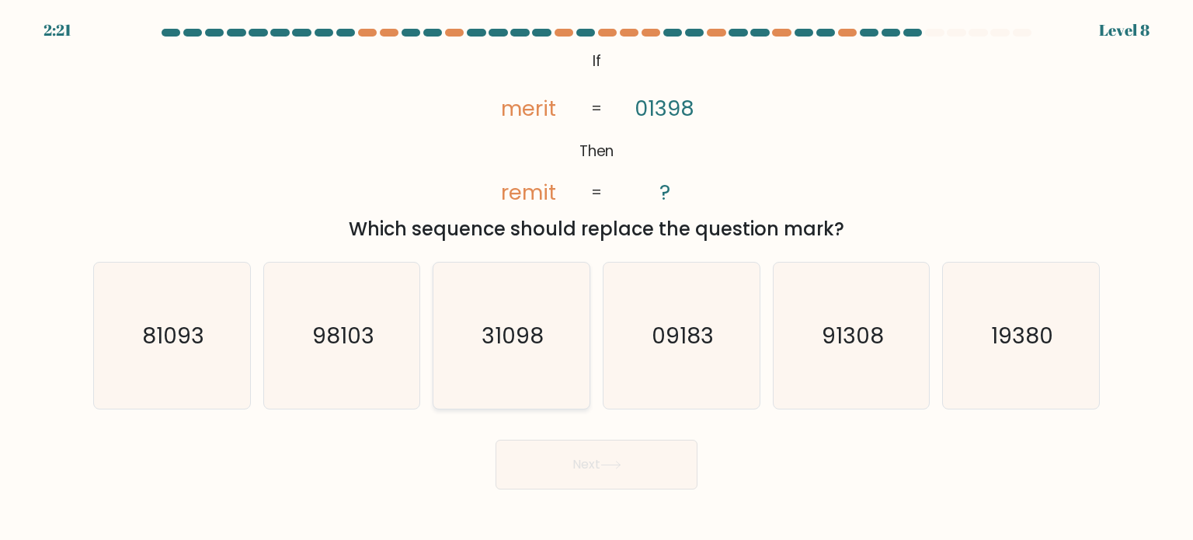
click at [562, 332] on icon "31098" at bounding box center [511, 335] width 146 height 146
click at [596, 278] on input "c. 31098" at bounding box center [596, 274] width 1 height 8
radio input "true"
click at [619, 468] on icon at bounding box center [610, 464] width 21 height 9
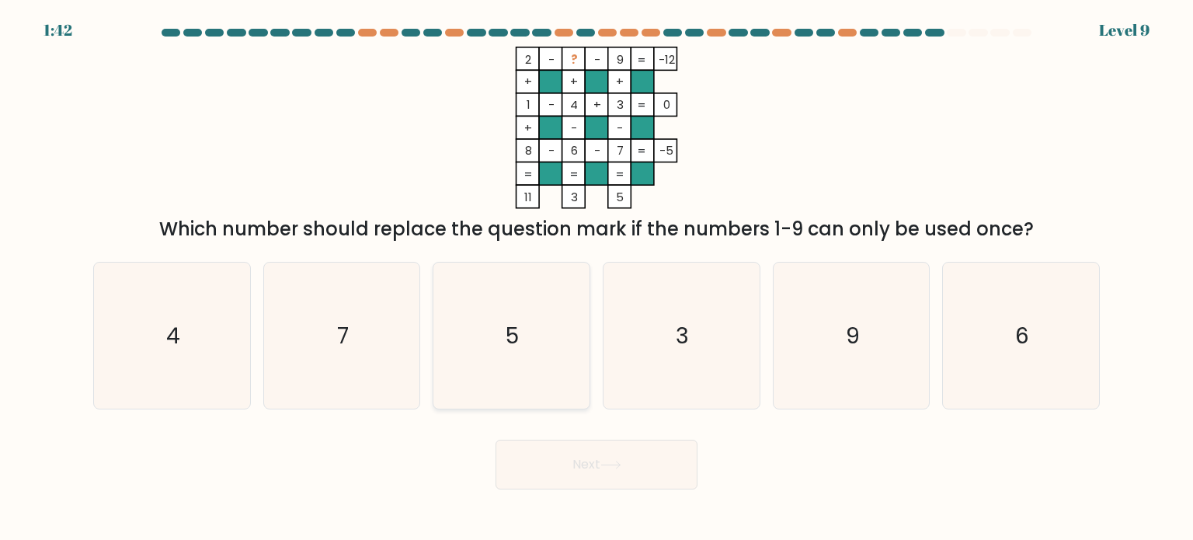
click at [481, 338] on icon "5" at bounding box center [511, 335] width 146 height 146
click at [596, 278] on input "c. 5" at bounding box center [596, 274] width 1 height 8
radio input "true"
click at [562, 462] on button "Next" at bounding box center [596, 465] width 202 height 50
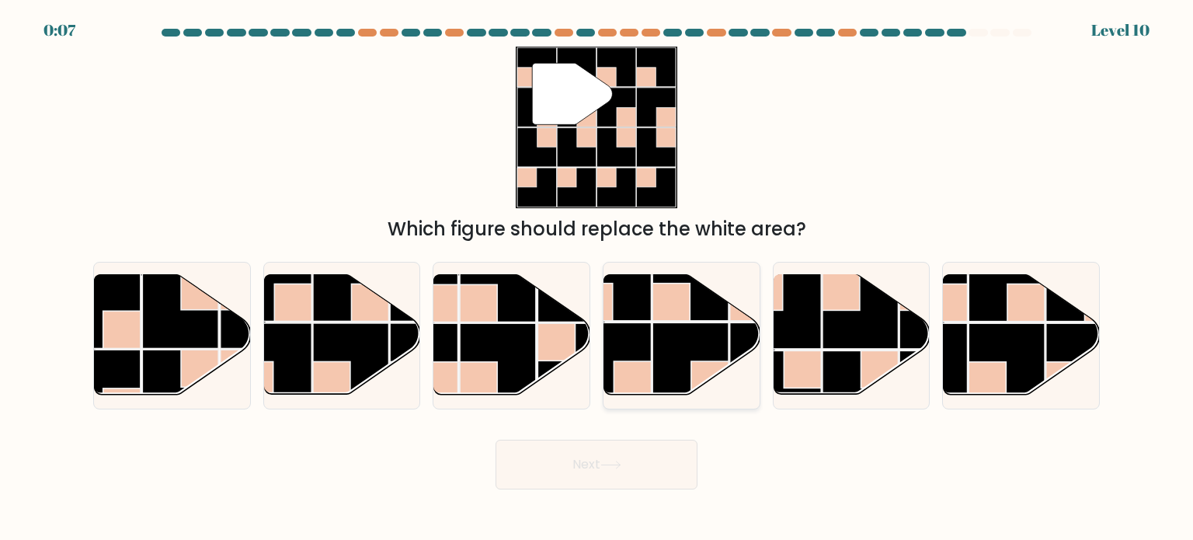
click at [626, 359] on rect at bounding box center [613, 361] width 76 height 76
click at [597, 278] on input "d." at bounding box center [596, 274] width 1 height 8
radio input "true"
click at [646, 478] on button "Next" at bounding box center [596, 465] width 202 height 50
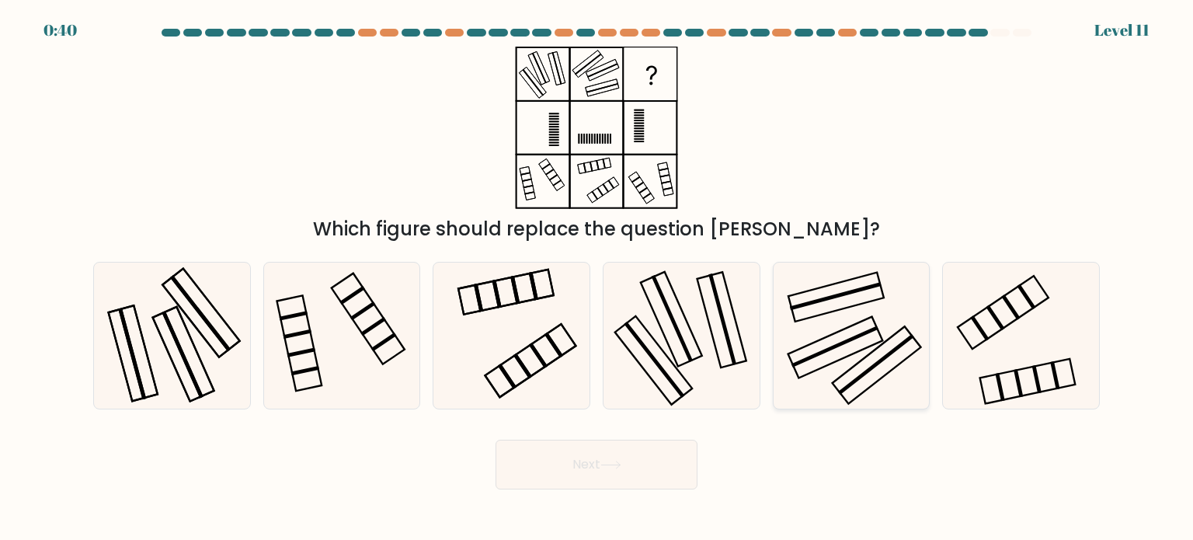
click at [843, 305] on icon at bounding box center [851, 335] width 146 height 146
click at [597, 278] on input "e." at bounding box center [596, 274] width 1 height 8
radio input "true"
click at [200, 330] on icon at bounding box center [172, 335] width 146 height 146
click at [596, 278] on input "a." at bounding box center [596, 274] width 1 height 8
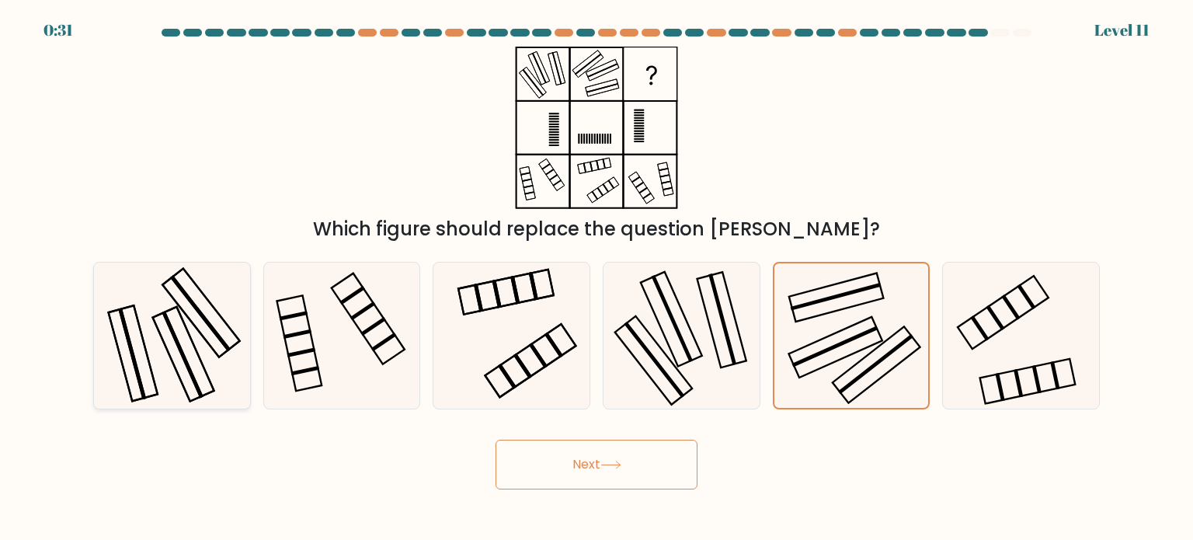
radio input "true"
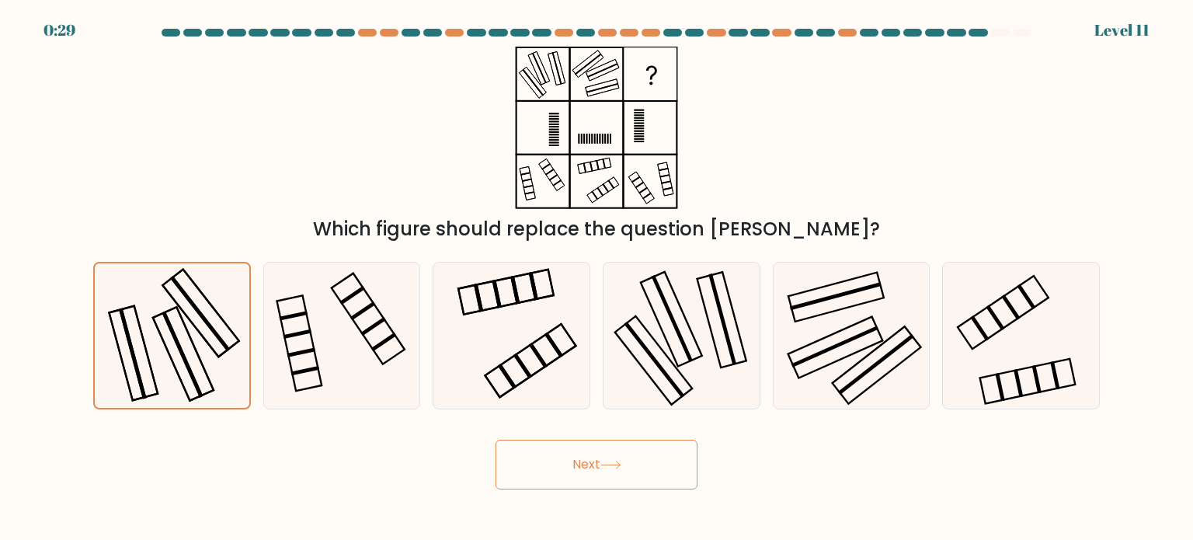
click at [606, 472] on button "Next" at bounding box center [596, 465] width 202 height 50
click at [582, 458] on button "Next" at bounding box center [596, 465] width 202 height 50
click at [822, 155] on div "Which figure should replace the question mark?" at bounding box center [596, 145] width 1025 height 196
click at [202, 360] on icon at bounding box center [171, 335] width 144 height 144
click at [596, 278] on input "a." at bounding box center [596, 274] width 1 height 8
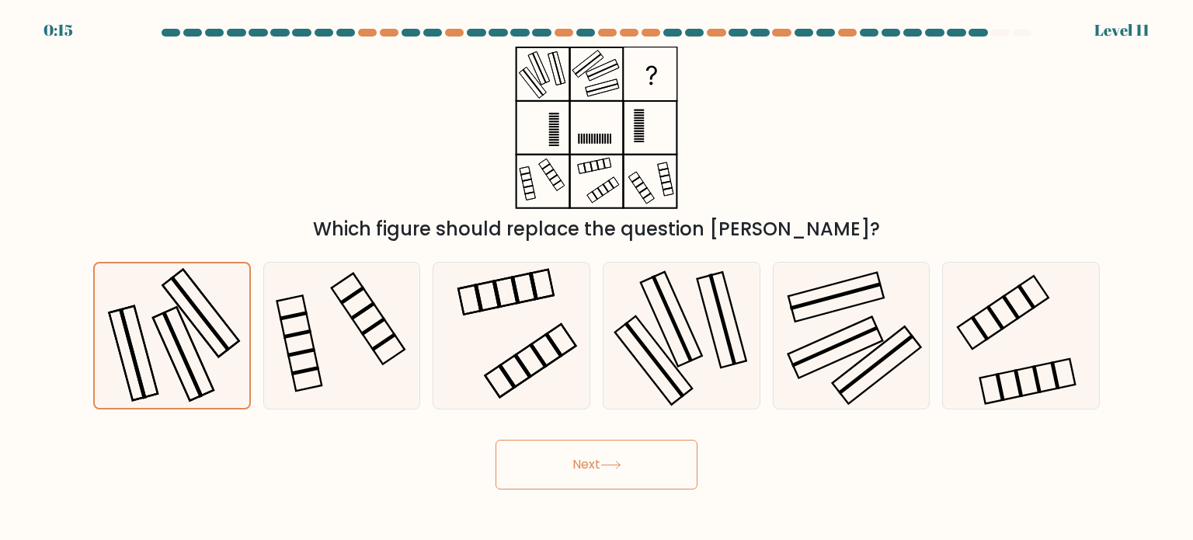
click at [524, 466] on button "Next" at bounding box center [596, 465] width 202 height 50
click at [181, 307] on rect at bounding box center [201, 313] width 77 height 88
click at [596, 278] on input "a." at bounding box center [596, 274] width 1 height 8
click at [589, 459] on button "Next" at bounding box center [596, 465] width 202 height 50
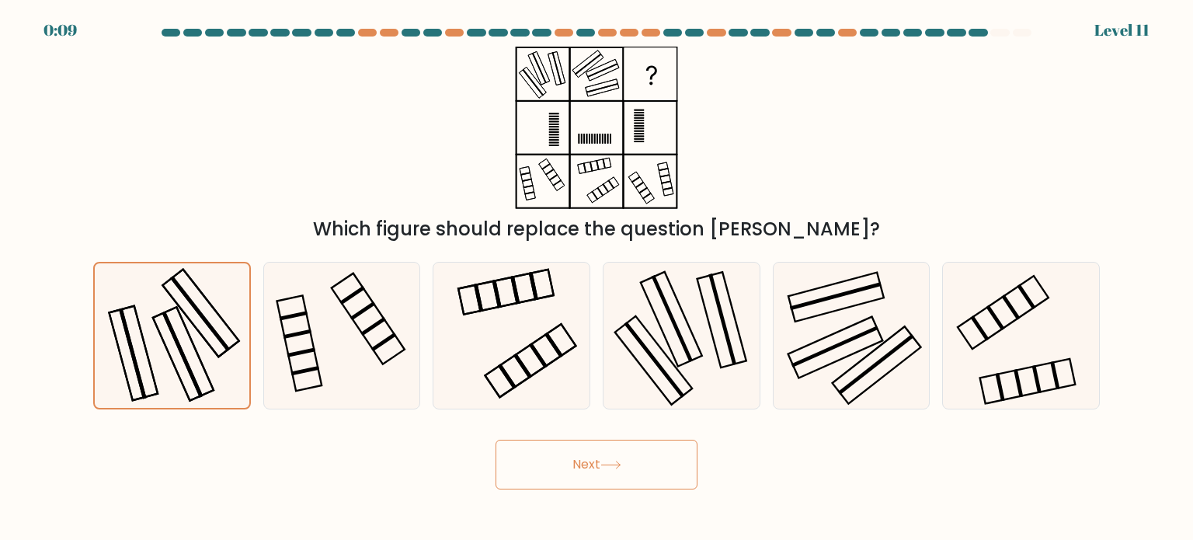
click at [589, 459] on button "Next" at bounding box center [596, 465] width 202 height 50
click at [864, 161] on div "Which figure should replace the question mark?" at bounding box center [596, 145] width 1025 height 196
click at [686, 469] on button "Next" at bounding box center [596, 465] width 202 height 50
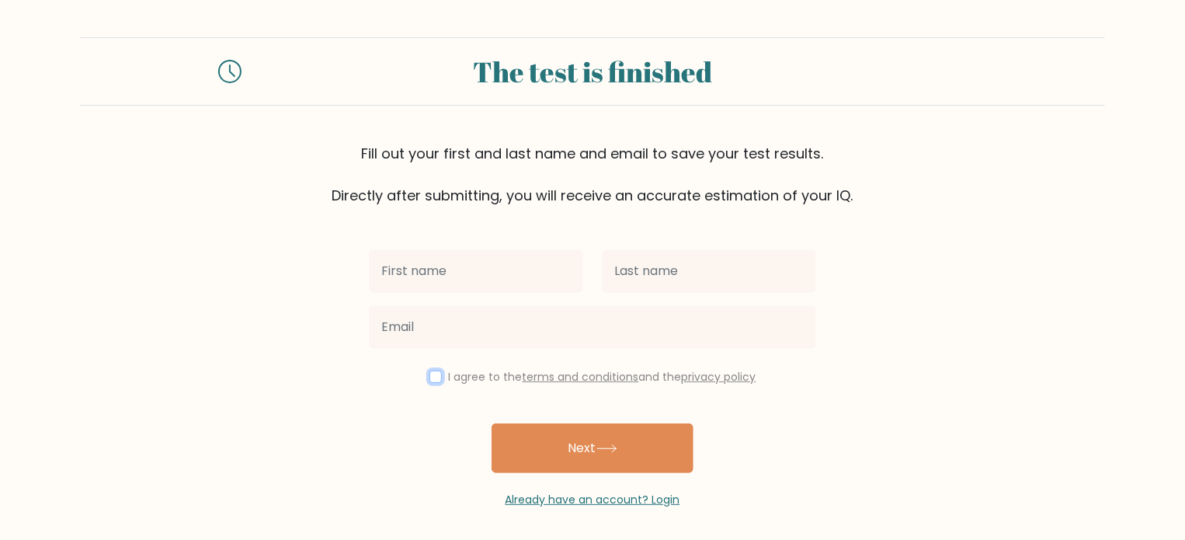
click at [429, 381] on input "checkbox" at bounding box center [435, 376] width 12 height 12
checkbox input "true"
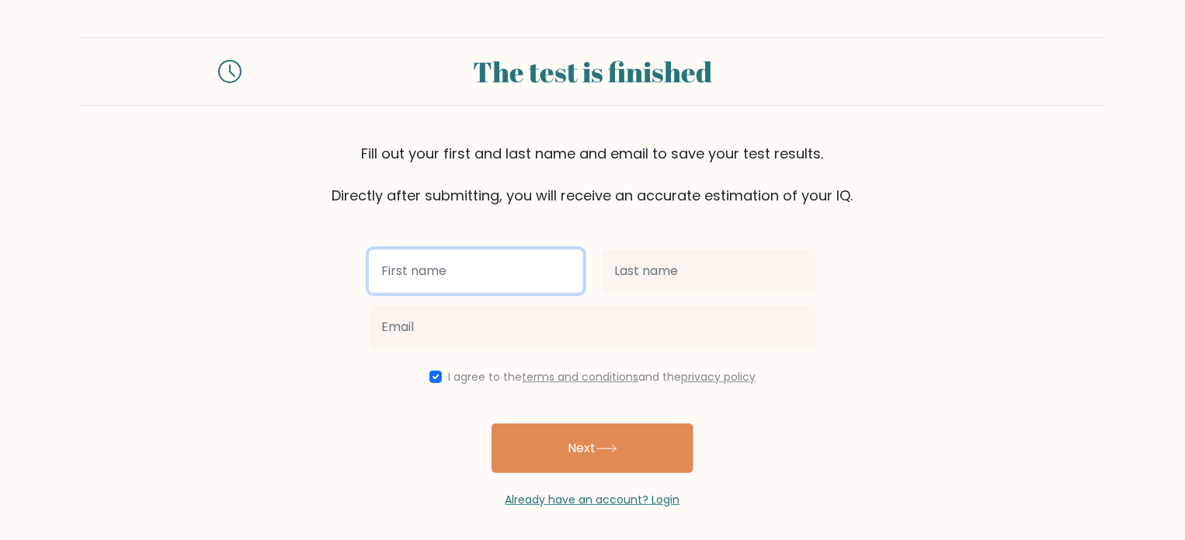
click at [454, 286] on input "text" at bounding box center [476, 270] width 214 height 43
type input "[PERSON_NAME]"
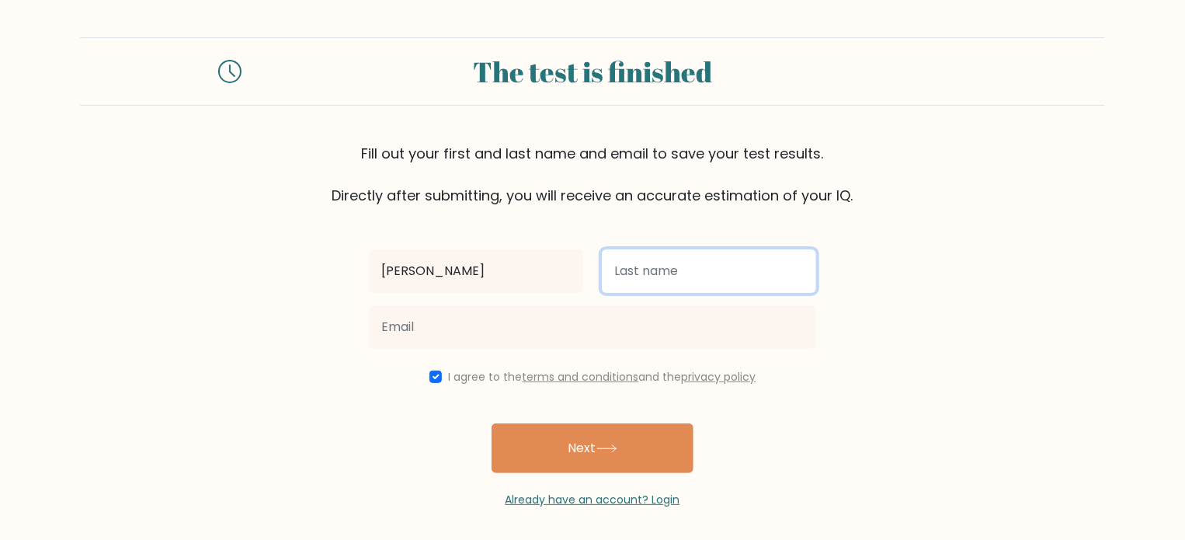
click at [633, 273] on input "text" at bounding box center [709, 270] width 214 height 43
type input "Oketunde"
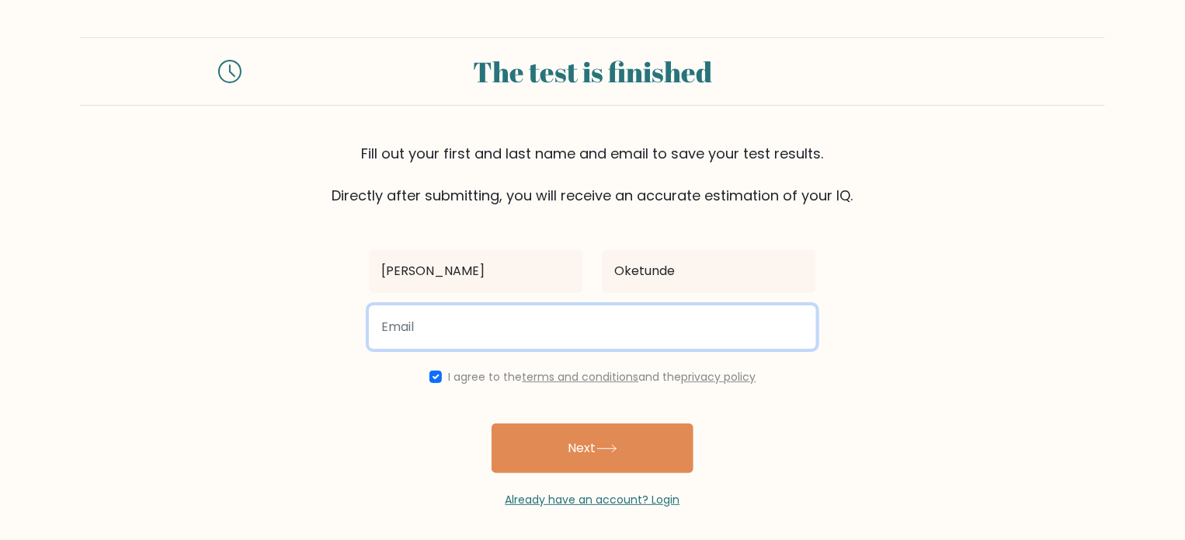
click at [550, 345] on input "email" at bounding box center [592, 326] width 447 height 43
type input "Oketundericharda@gmail.com"
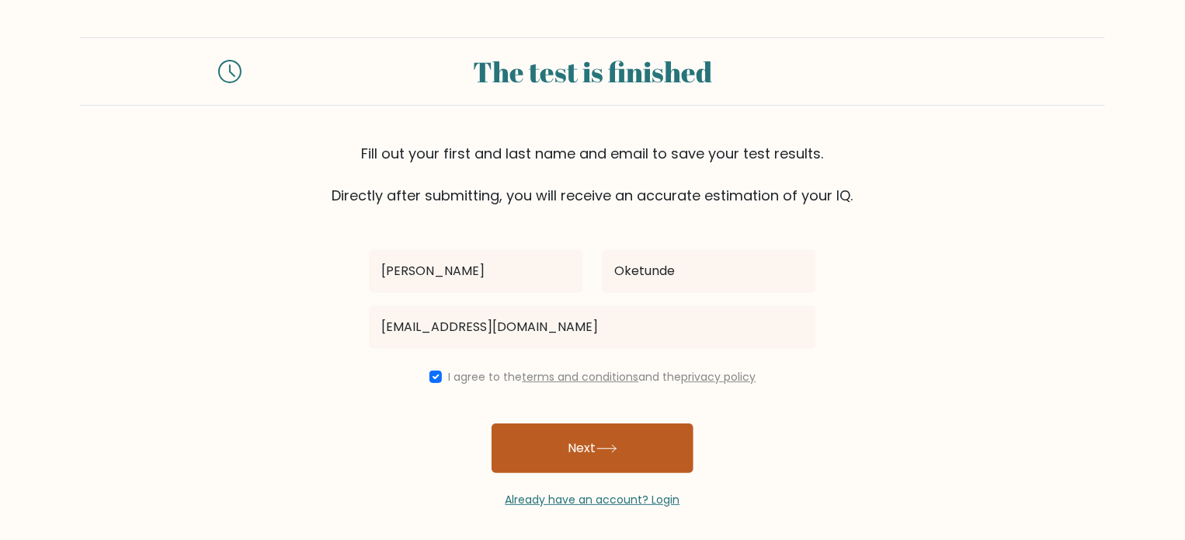
click at [589, 453] on button "Next" at bounding box center [593, 448] width 202 height 50
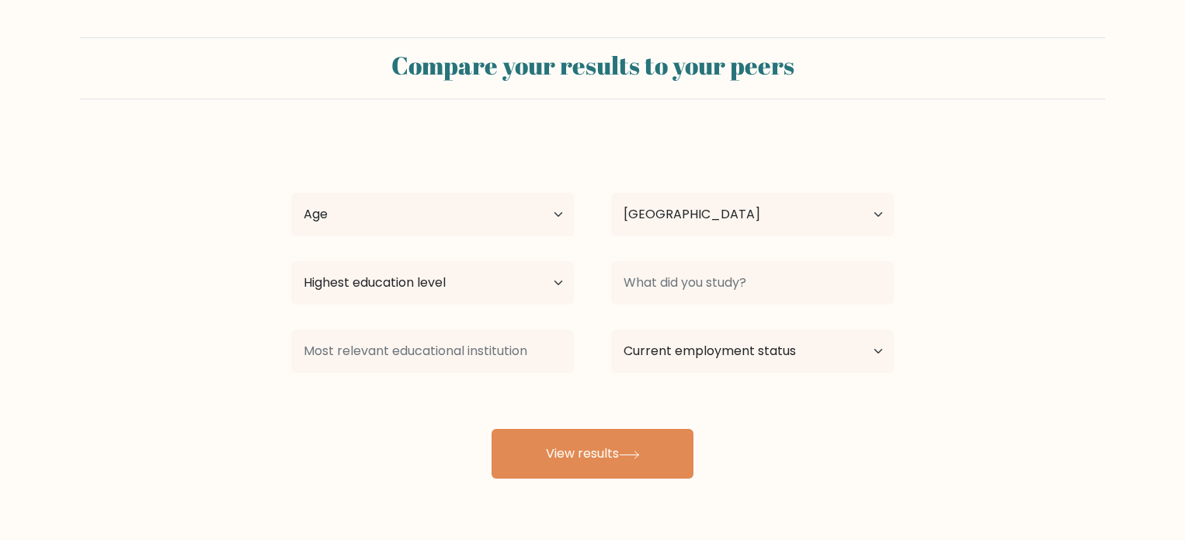
select select "NG"
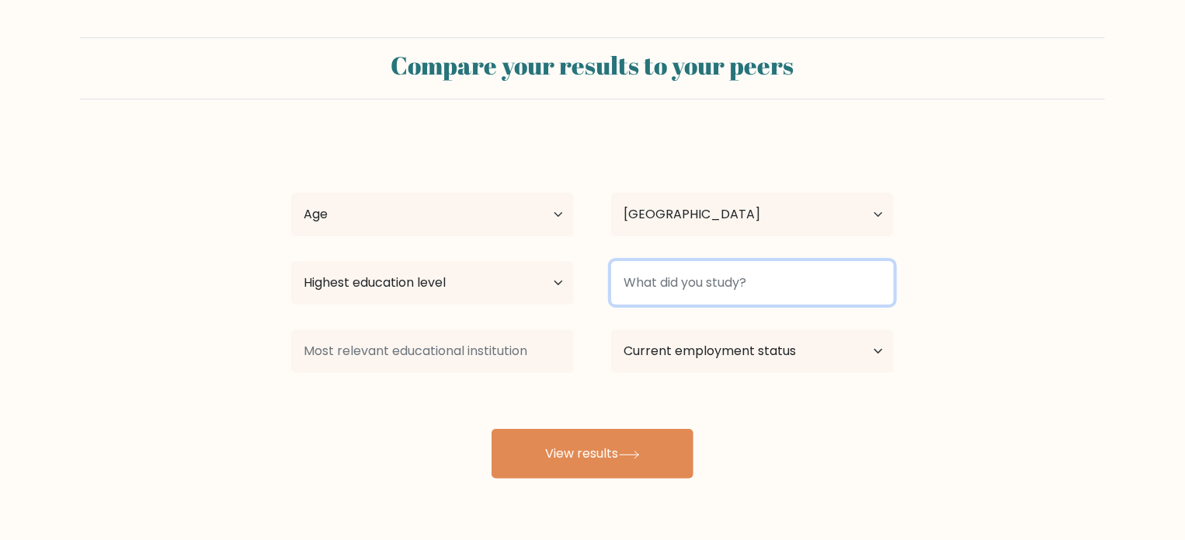
click at [648, 287] on input at bounding box center [752, 282] width 283 height 43
type input "BSc"
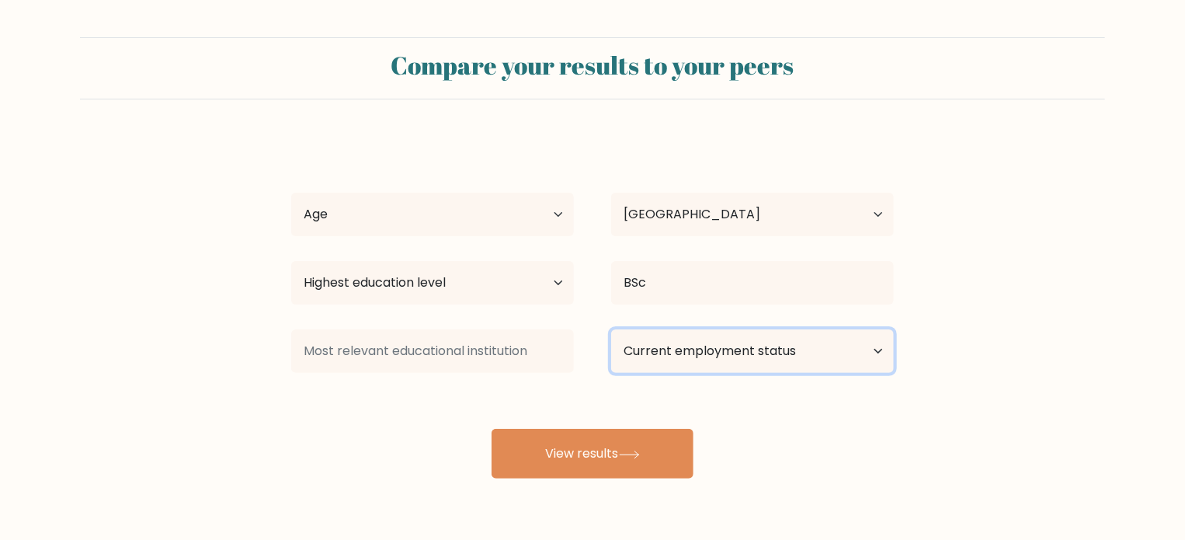
click at [715, 352] on select "Current employment status Employed Student Retired Other / prefer not to answer" at bounding box center [752, 350] width 283 height 43
select select "other"
click at [611, 329] on select "Current employment status Employed Student Retired Other / prefer not to answer" at bounding box center [752, 350] width 283 height 43
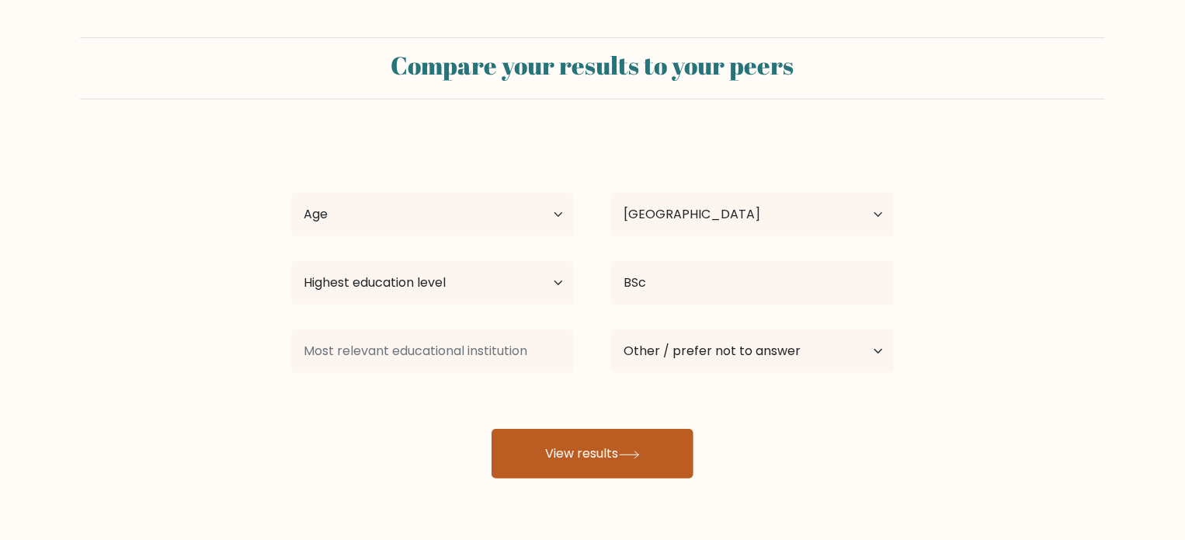
click at [627, 461] on button "View results" at bounding box center [593, 454] width 202 height 50
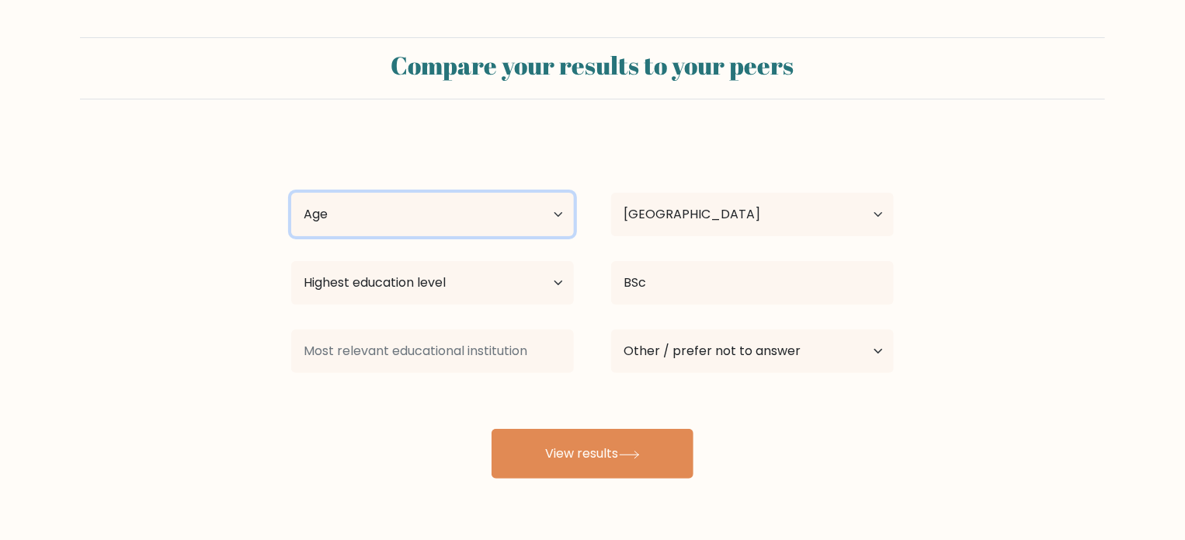
click at [461, 213] on select "Age Under 18 years old 18-24 years old 25-34 years old 35-44 years old 45-54 ye…" at bounding box center [432, 214] width 283 height 43
select select "25_34"
click at [291, 193] on select "Age Under 18 years old 18-24 years old 25-34 years old 35-44 years old 45-54 ye…" at bounding box center [432, 214] width 283 height 43
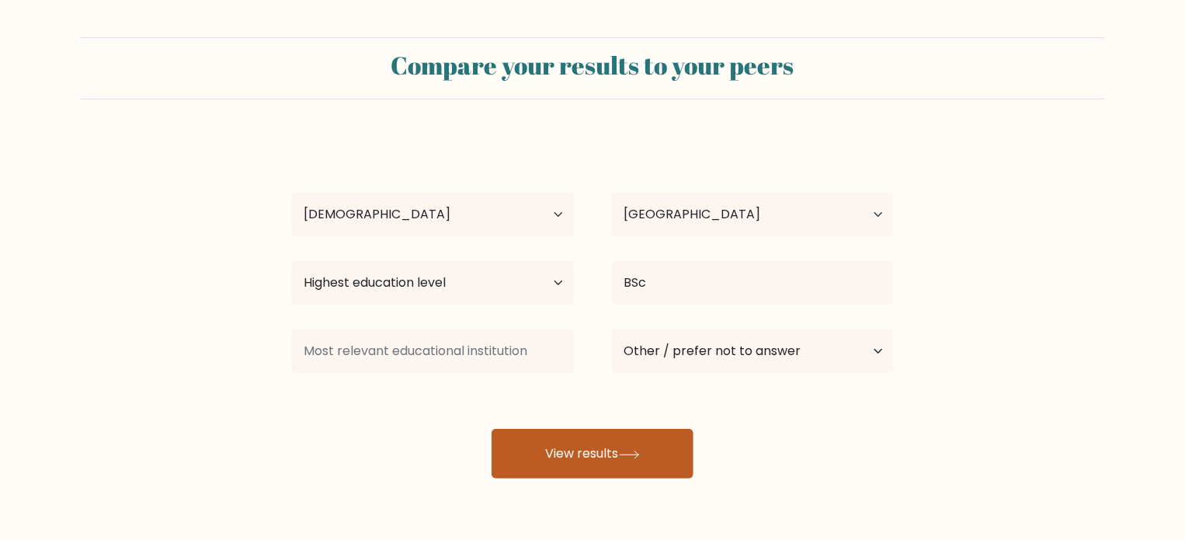
click at [516, 448] on button "View results" at bounding box center [593, 454] width 202 height 50
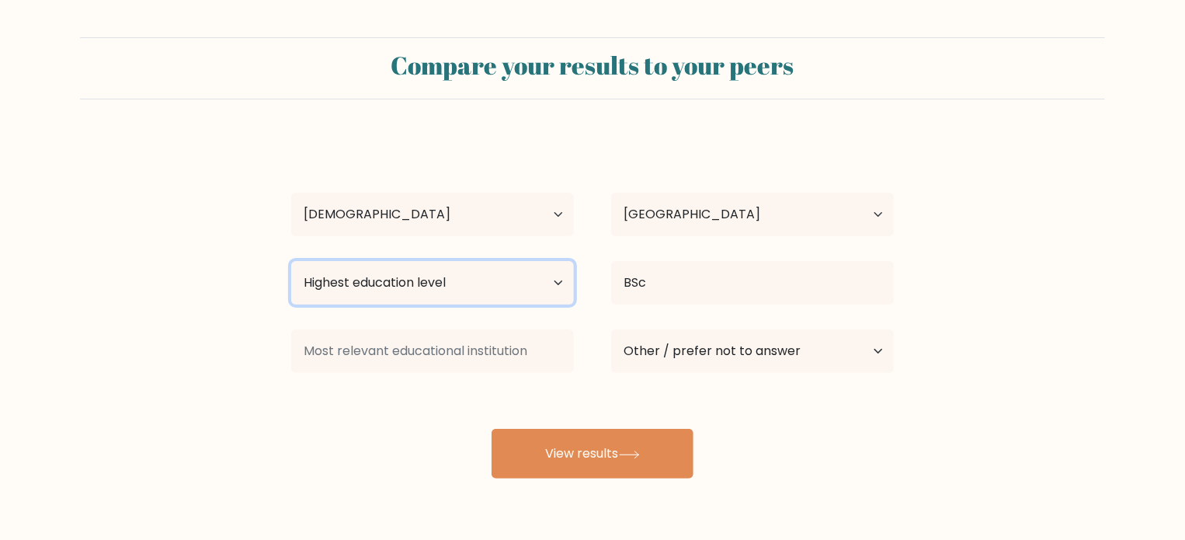
click at [450, 273] on select "Highest education level No schooling Primary Lower Secondary Upper Secondary Oc…" at bounding box center [432, 282] width 283 height 43
select select "bachelors_degree"
click at [291, 261] on select "Highest education level No schooling Primary Lower Secondary Upper Secondary Oc…" at bounding box center [432, 282] width 283 height 43
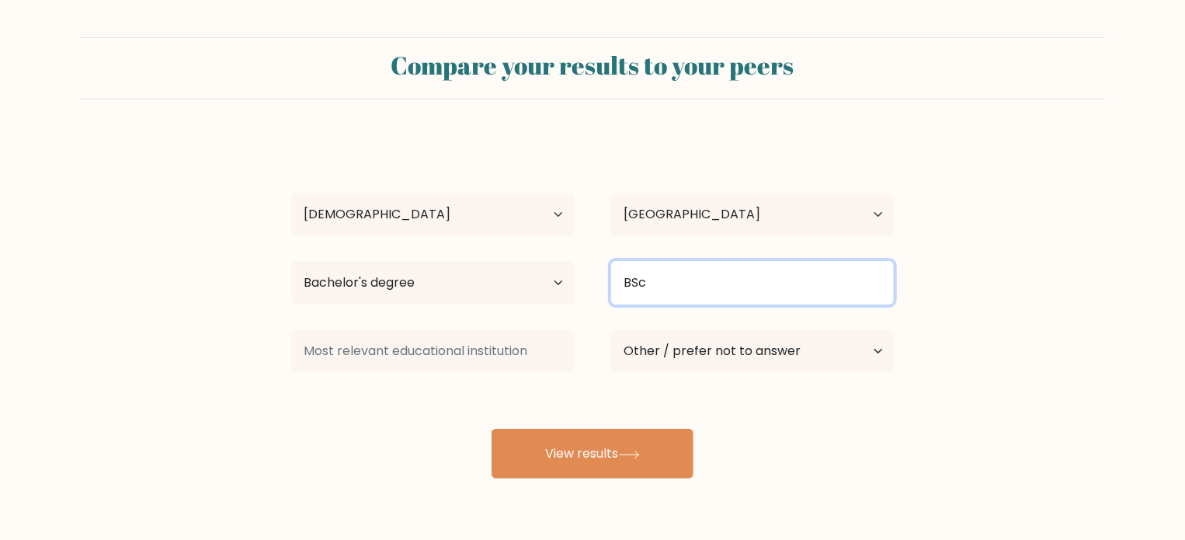
click at [666, 279] on input "BSc" at bounding box center [752, 282] width 283 height 43
type input "B"
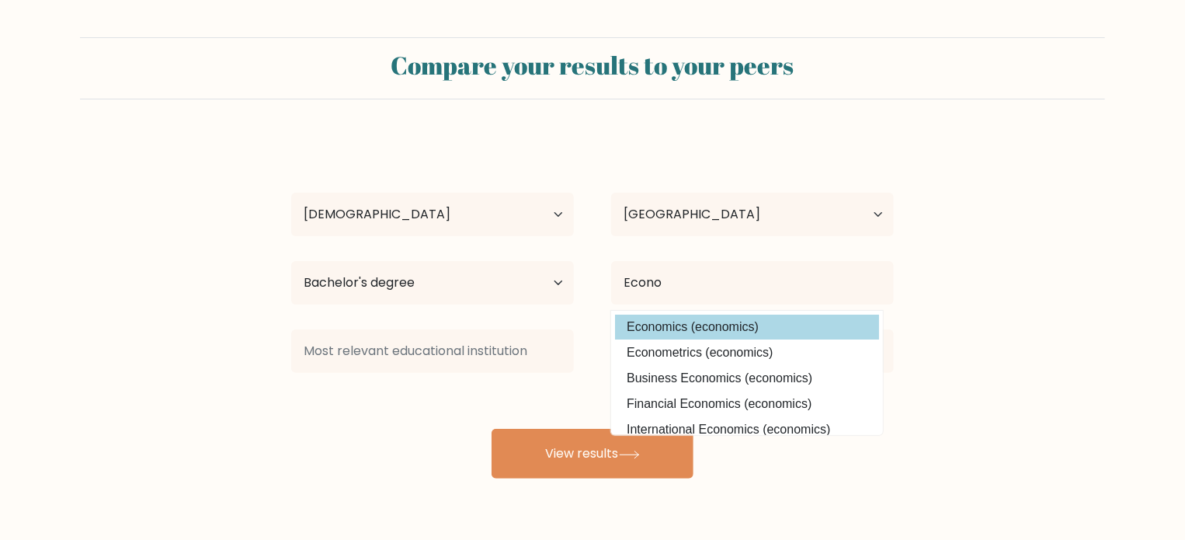
click at [649, 325] on option "Economics (economics)" at bounding box center [747, 327] width 264 height 25
type input "Economics"
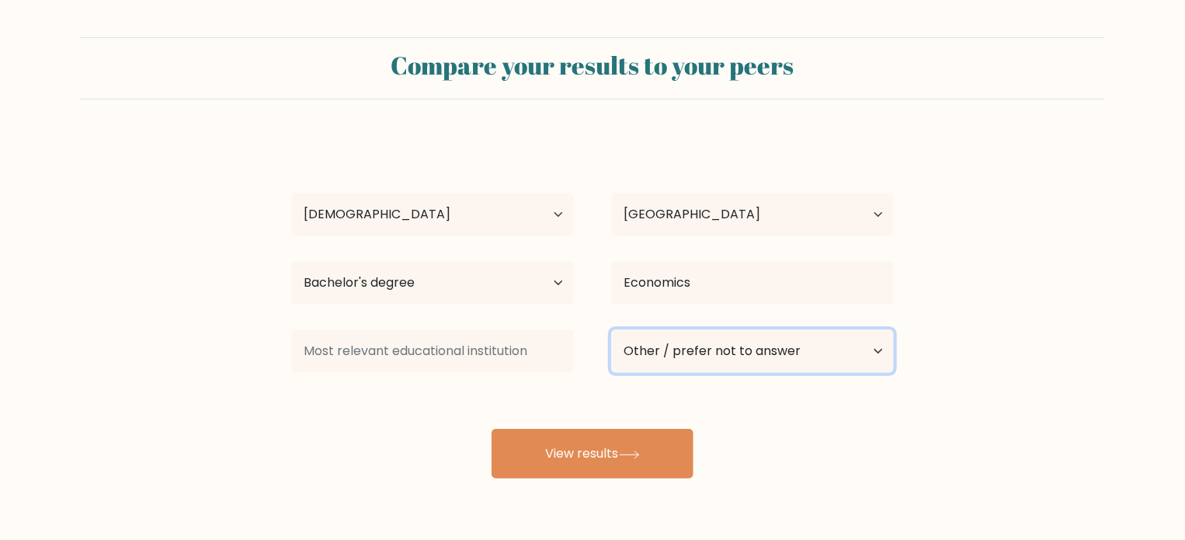
click at [648, 363] on select "Current employment status Employed Student Retired Other / prefer not to answer" at bounding box center [752, 350] width 283 height 43
click at [411, 413] on div "Richard Oketunde Age Under 18 years old 18-24 years old 25-34 years old 35-44 y…" at bounding box center [592, 308] width 621 height 342
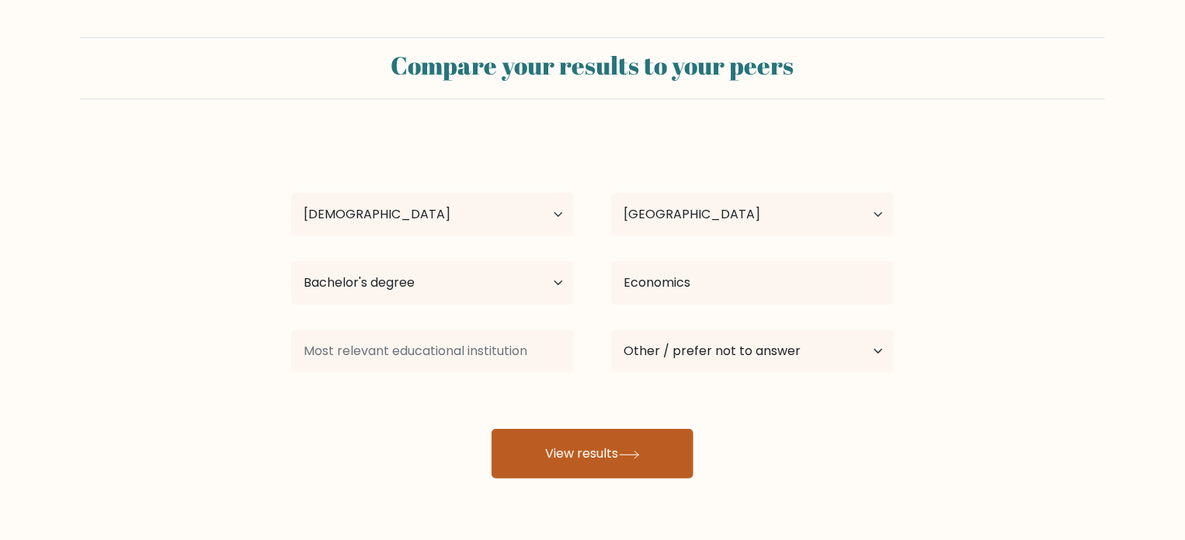
click at [593, 440] on button "View results" at bounding box center [593, 454] width 202 height 50
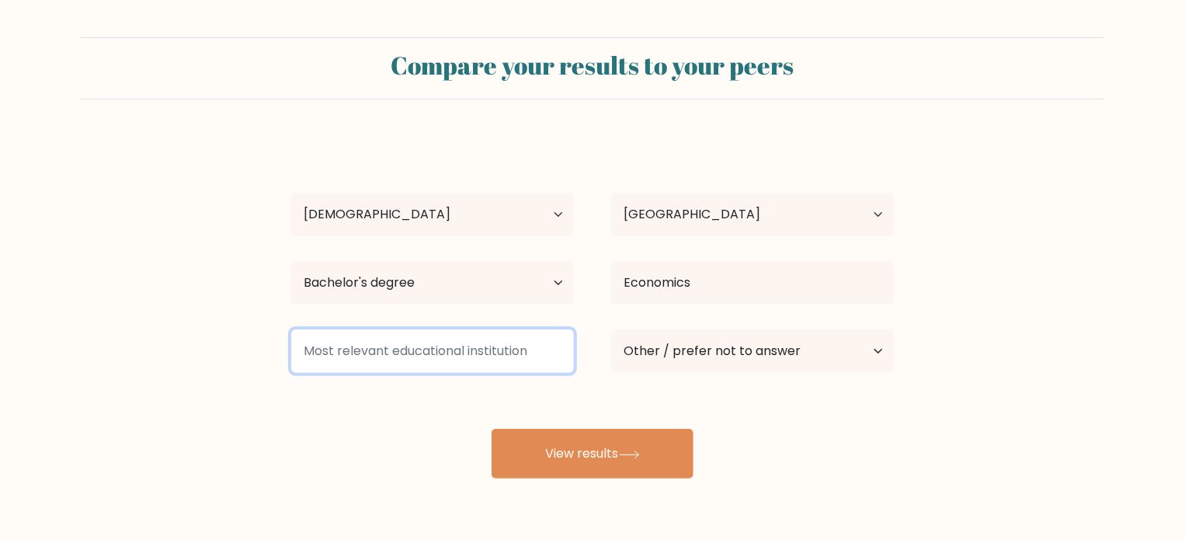
click at [384, 343] on input at bounding box center [432, 350] width 283 height 43
click at [401, 370] on input at bounding box center [432, 350] width 283 height 43
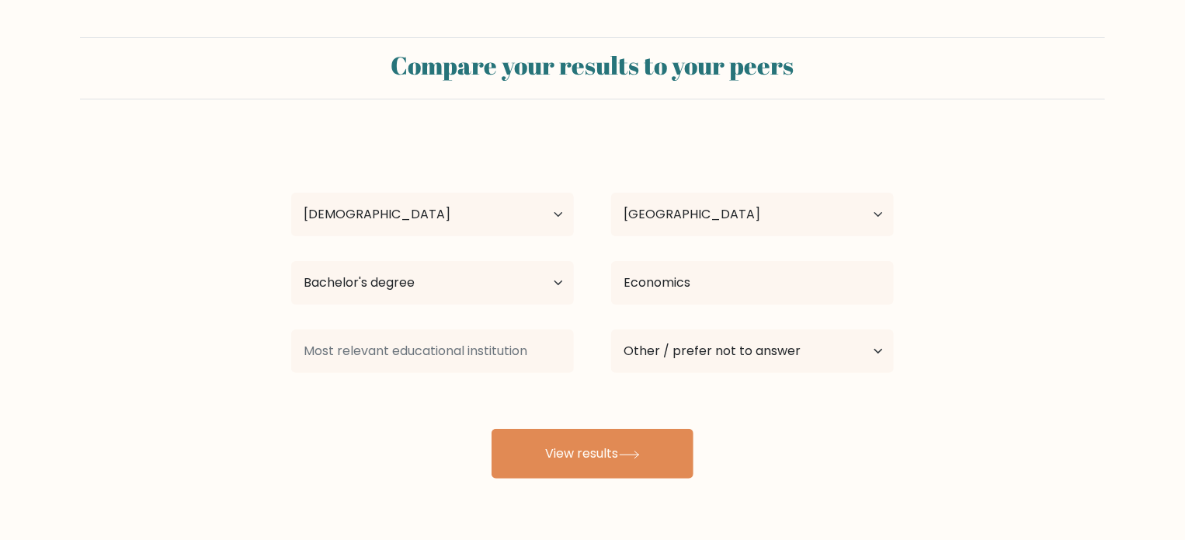
click at [168, 390] on form "Compare your results to your peers Richard Oketunde Age Under 18 years old 18-2…" at bounding box center [592, 257] width 1185 height 441
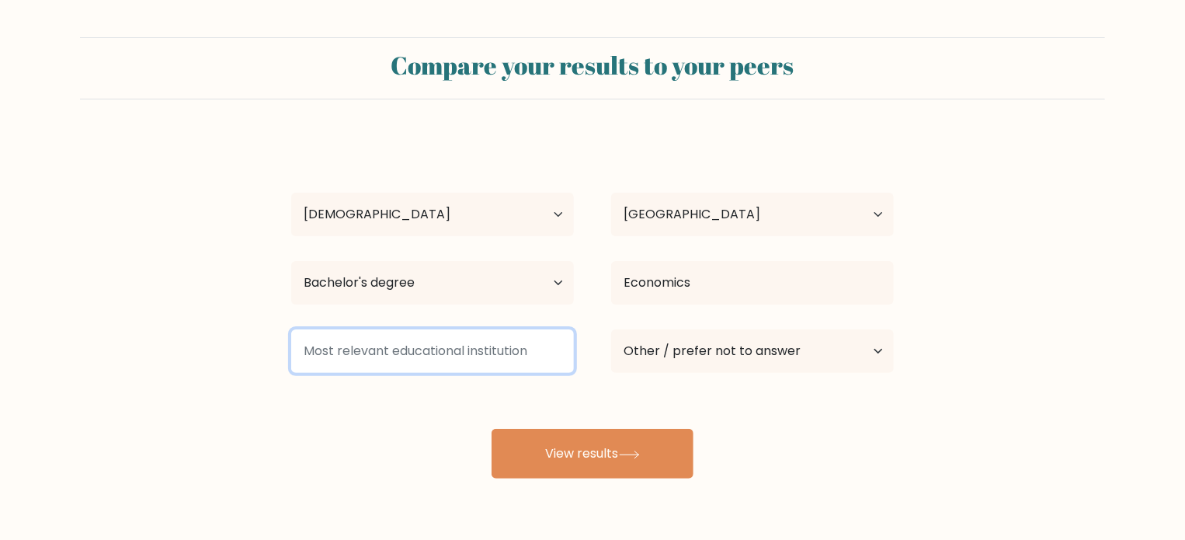
click at [392, 350] on input at bounding box center [432, 350] width 283 height 43
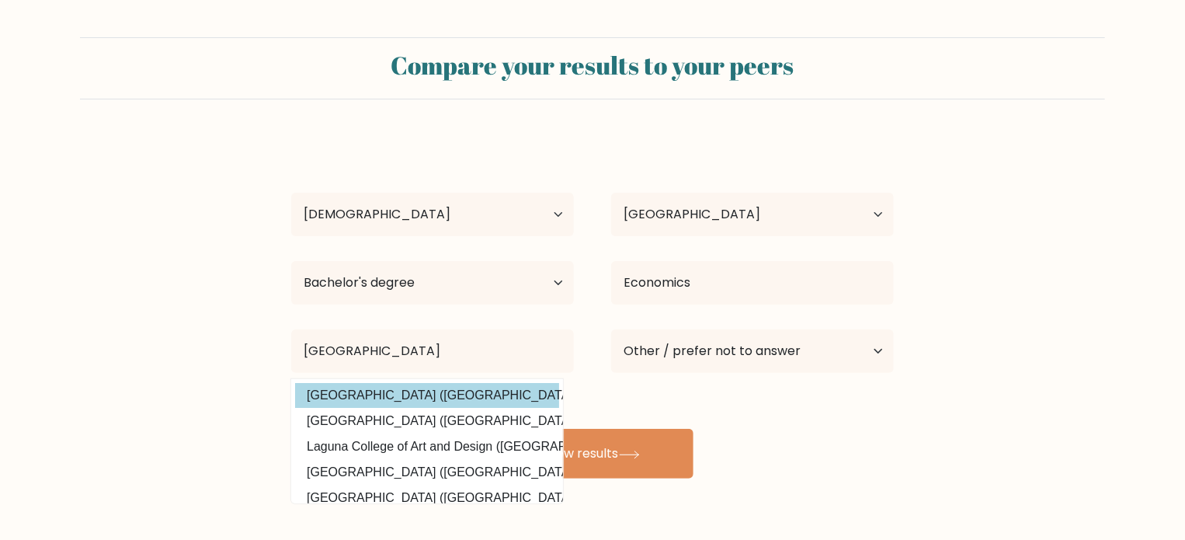
click at [405, 403] on option "University of Lagos (Nigeria)" at bounding box center [427, 395] width 264 height 25
type input "University of Lagos"
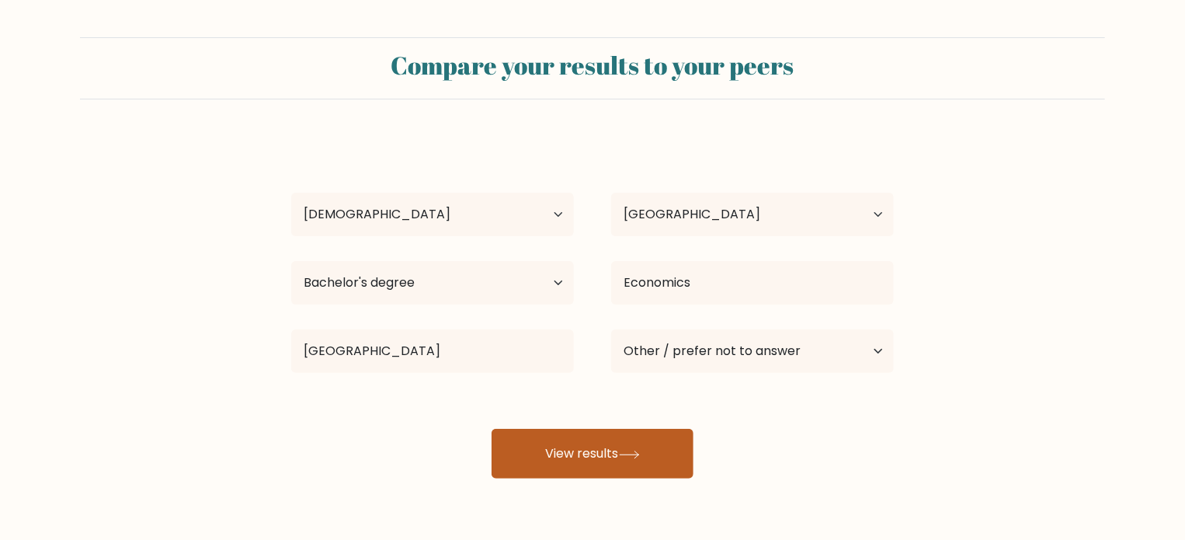
click at [564, 445] on button "View results" at bounding box center [593, 454] width 202 height 50
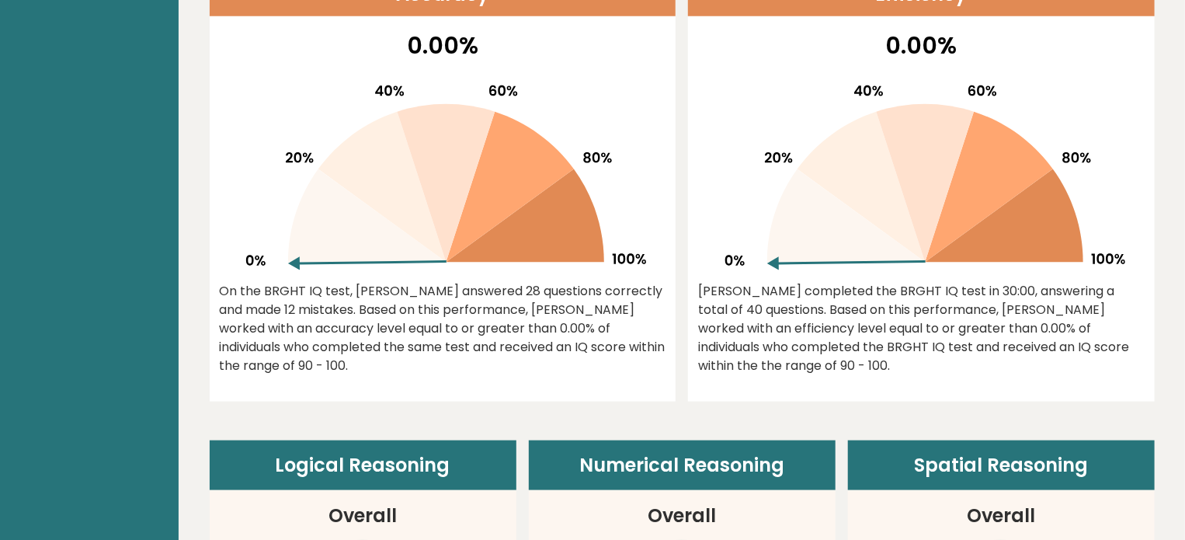
scroll to position [1087, 0]
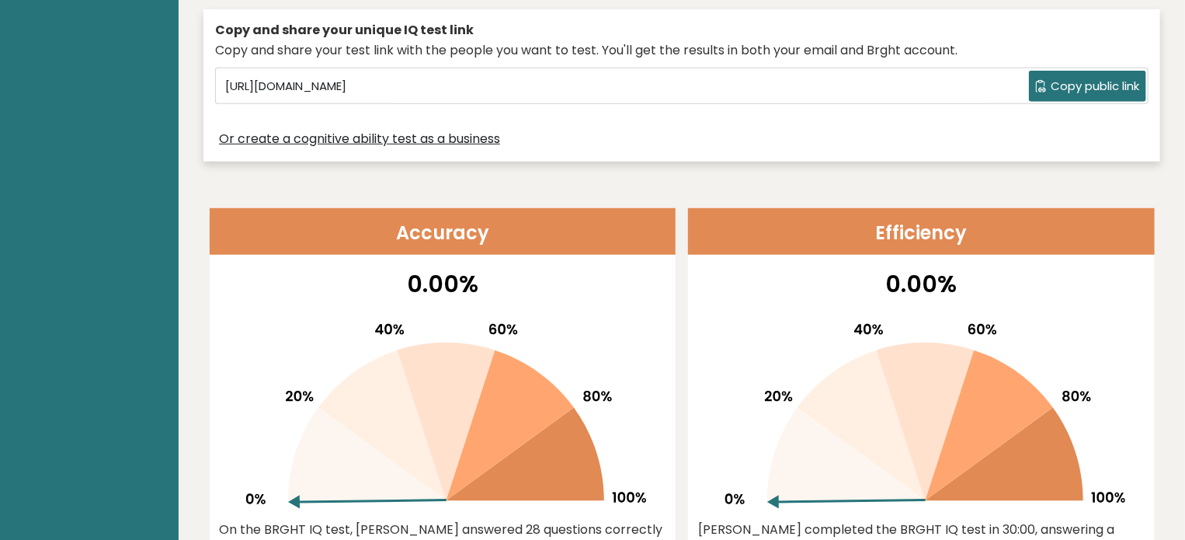
scroll to position [0, 0]
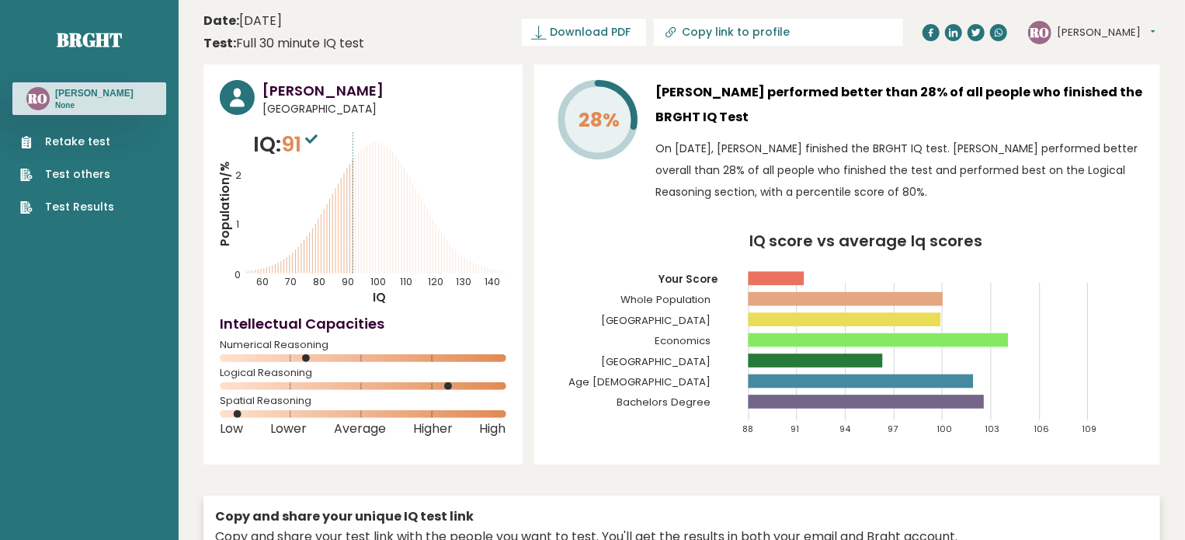
click at [82, 144] on link "Retake test" at bounding box center [67, 142] width 94 height 16
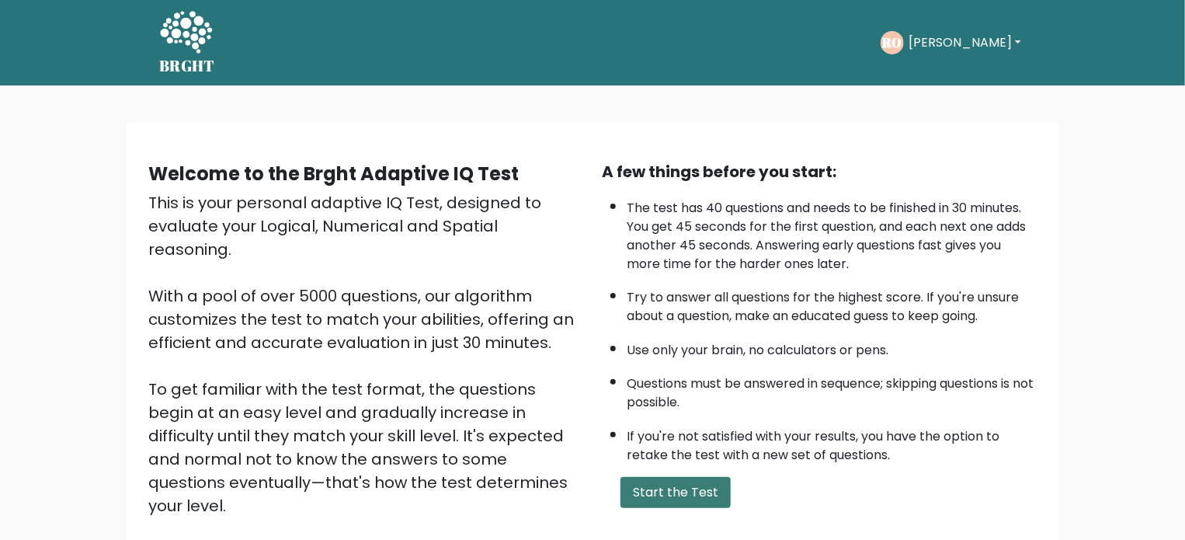
click at [690, 491] on button "Start the Test" at bounding box center [675, 492] width 110 height 31
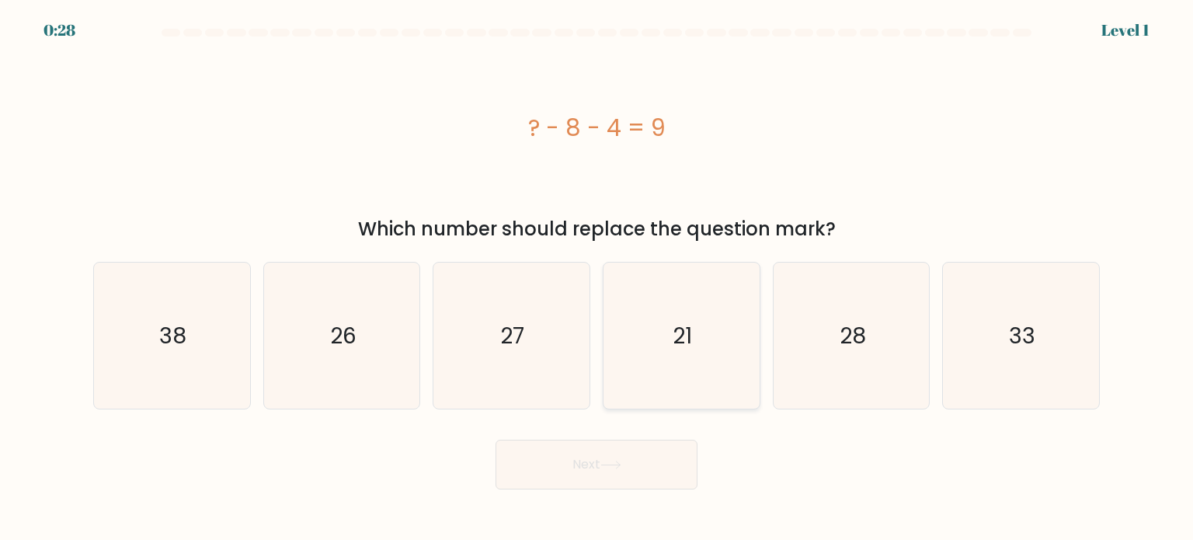
click at [700, 400] on icon "21" at bounding box center [681, 335] width 146 height 146
click at [597, 278] on input "d. 21" at bounding box center [596, 274] width 1 height 8
radio input "true"
click at [652, 457] on button "Next" at bounding box center [596, 465] width 202 height 50
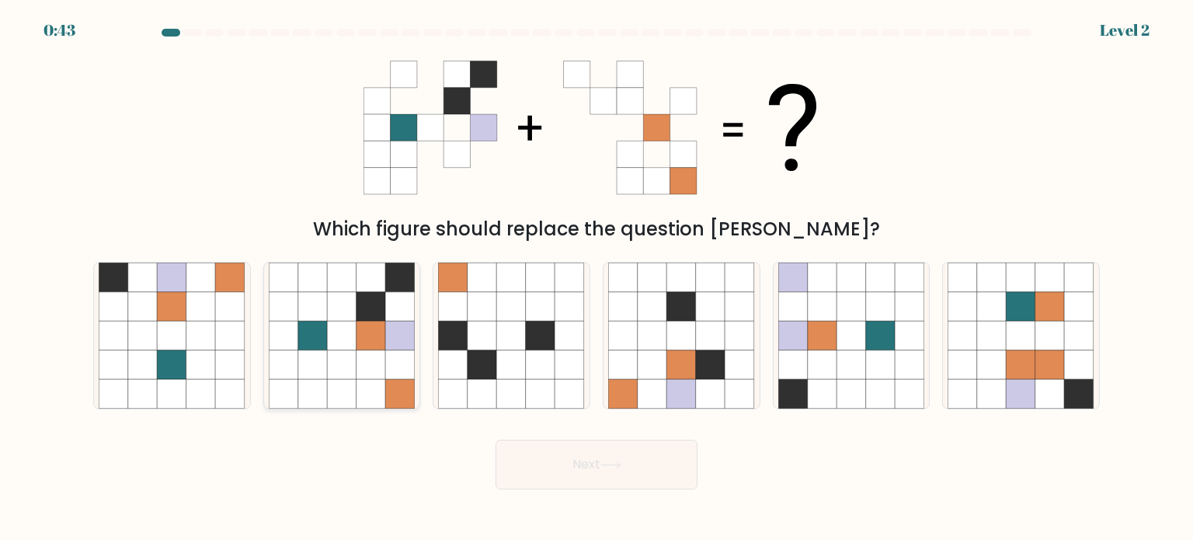
click at [378, 373] on icon at bounding box center [371, 364] width 30 height 30
click at [596, 278] on input "b." at bounding box center [596, 274] width 1 height 8
radio input "true"
click at [593, 460] on button "Next" at bounding box center [596, 465] width 202 height 50
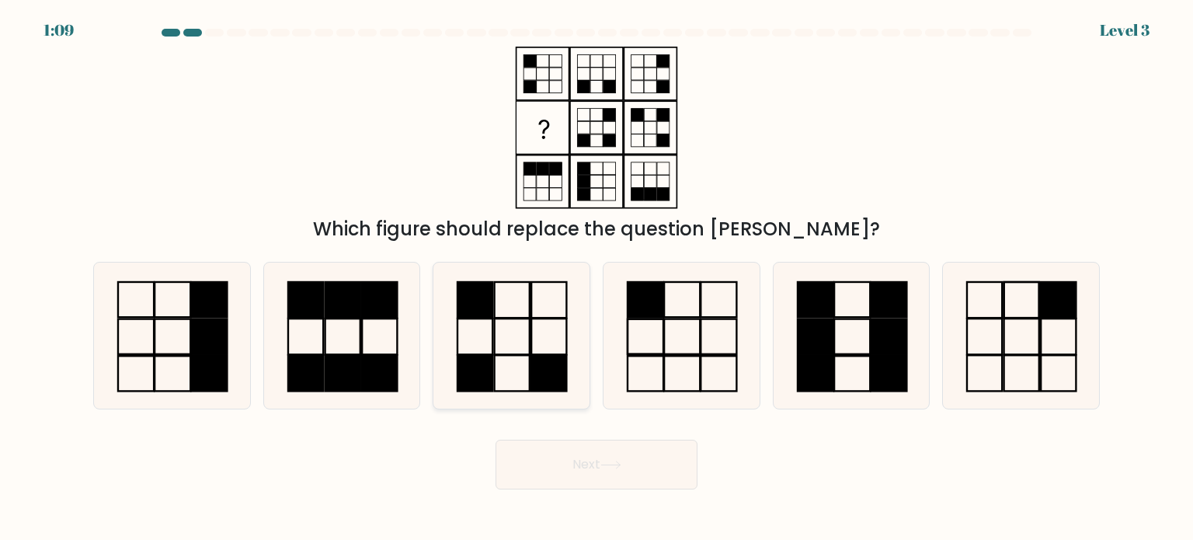
click at [501, 350] on icon at bounding box center [511, 335] width 146 height 146
click at [596, 278] on input "c." at bounding box center [596, 274] width 1 height 8
radio input "true"
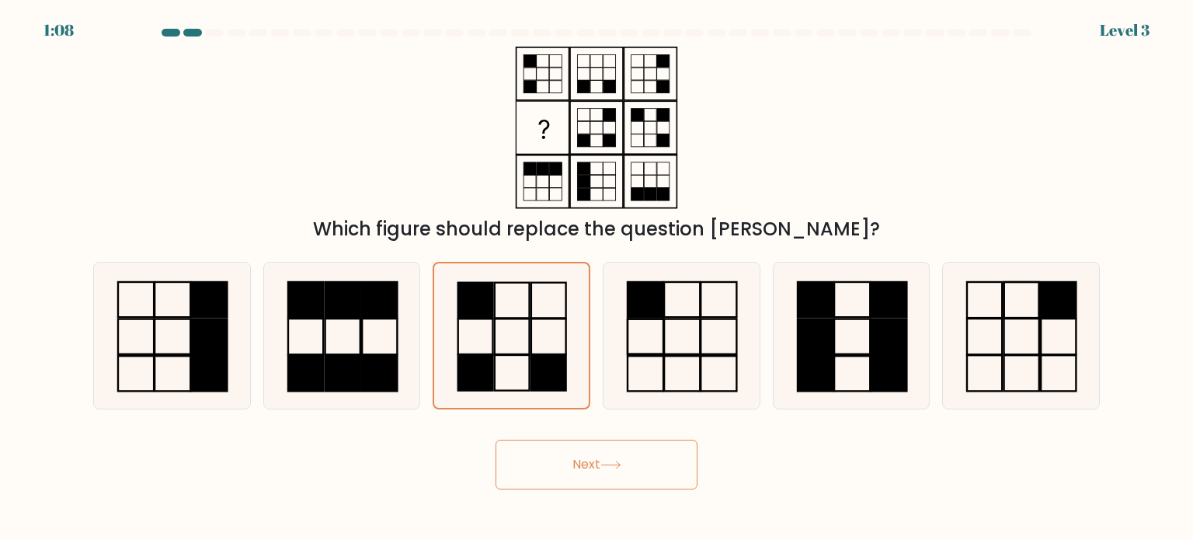
click at [550, 471] on button "Next" at bounding box center [596, 465] width 202 height 50
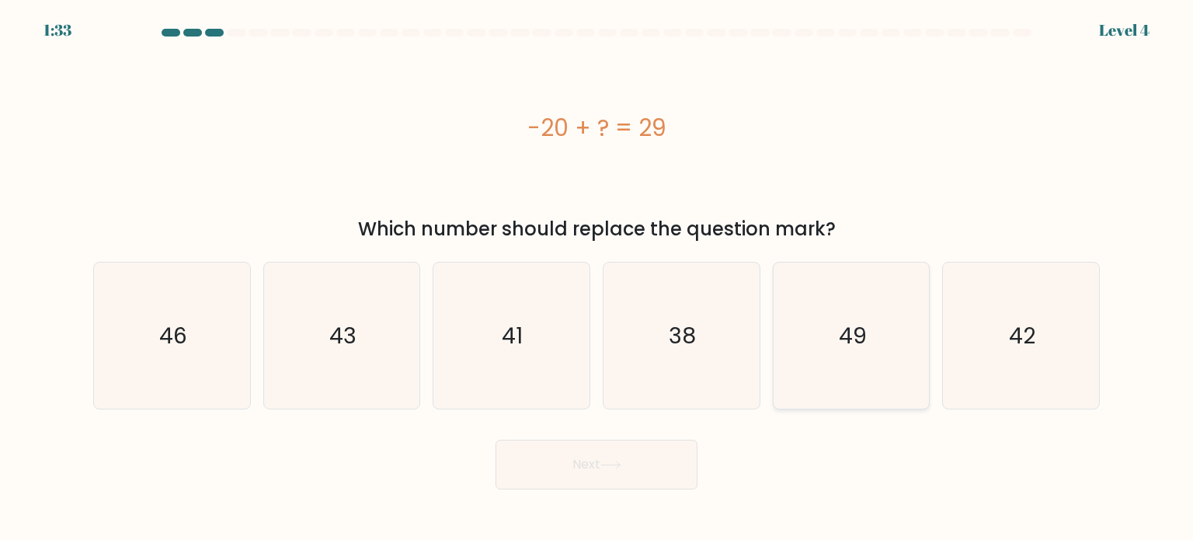
click at [836, 348] on icon "49" at bounding box center [851, 335] width 146 height 146
click at [597, 278] on input "e. 49" at bounding box center [596, 274] width 1 height 8
radio input "true"
click at [660, 457] on button "Next" at bounding box center [596, 465] width 202 height 50
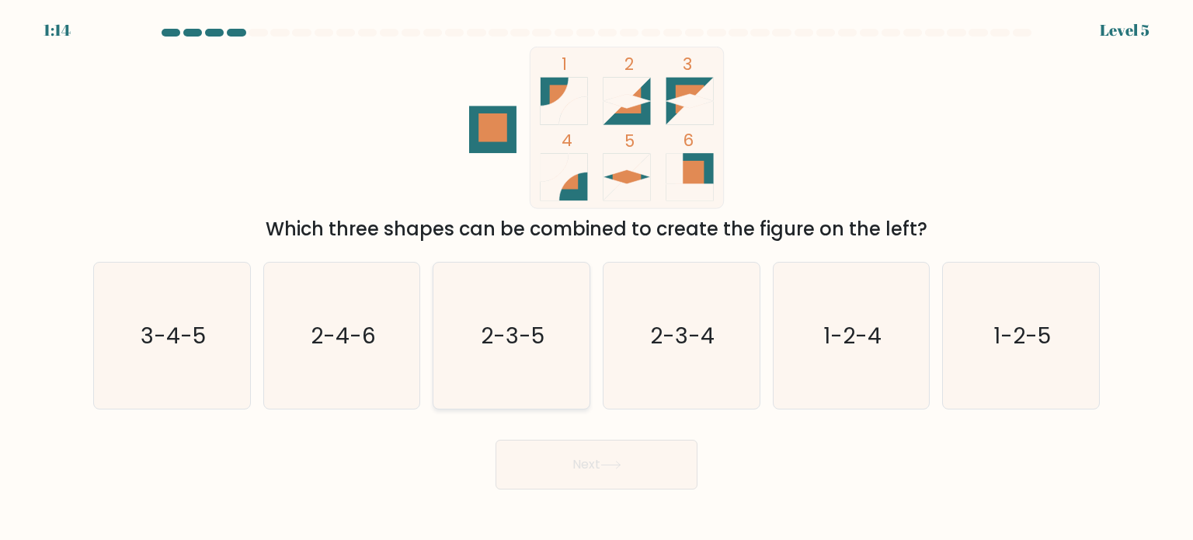
click at [544, 340] on text "2-3-5" at bounding box center [513, 334] width 64 height 31
click at [596, 278] on input "c. 2-3-5" at bounding box center [596, 274] width 1 height 8
radio input "true"
click at [596, 474] on button "Next" at bounding box center [596, 465] width 202 height 50
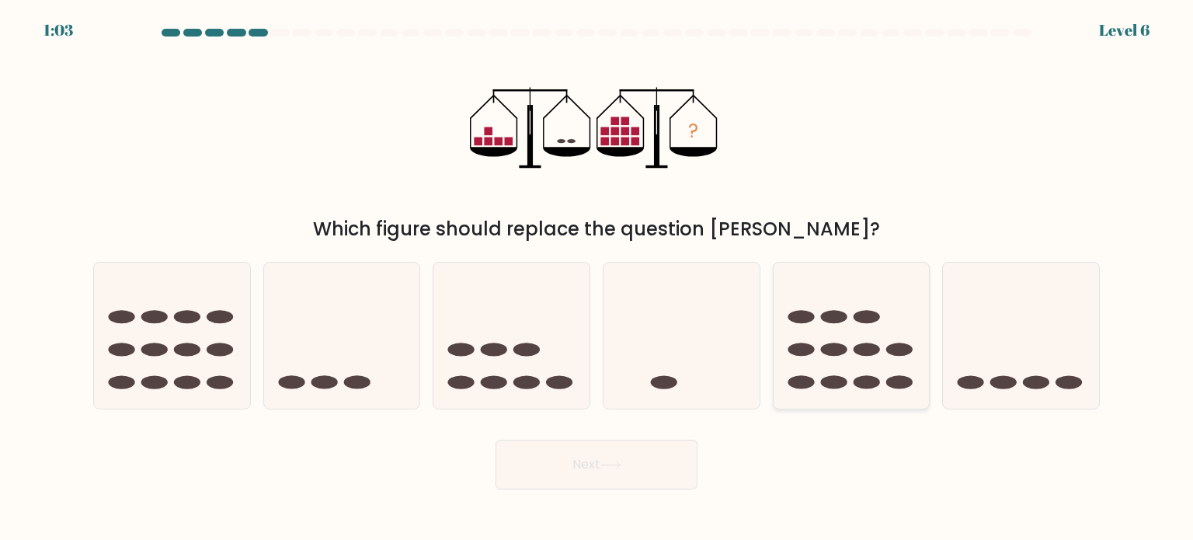
click at [815, 331] on icon at bounding box center [851, 335] width 156 height 129
click at [597, 278] on input "e." at bounding box center [596, 274] width 1 height 8
radio input "true"
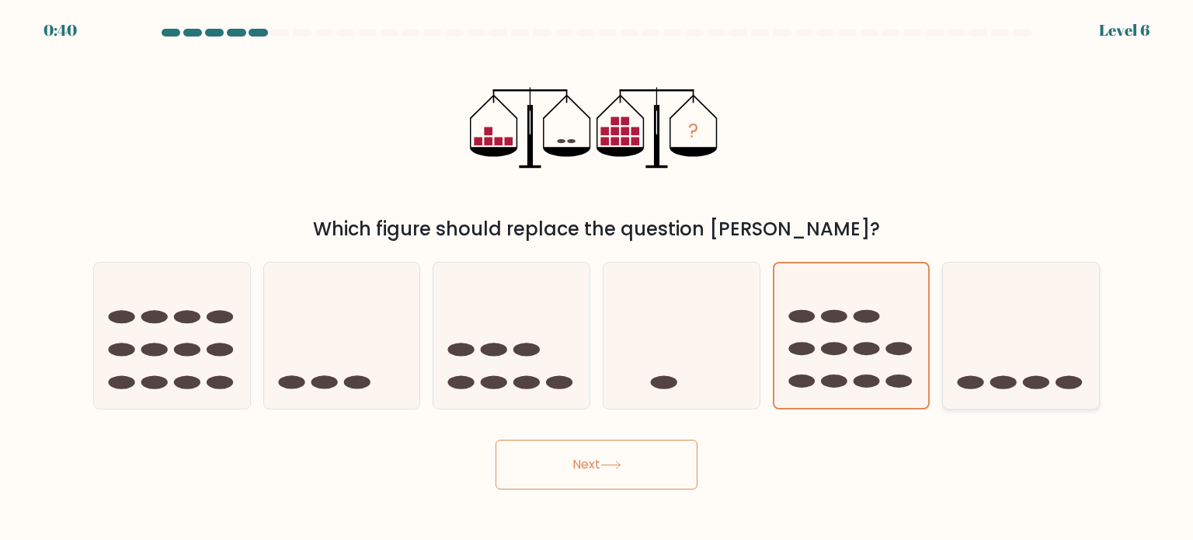
click at [982, 379] on icon at bounding box center [1021, 335] width 156 height 129
click at [597, 278] on input "f." at bounding box center [596, 274] width 1 height 8
radio input "true"
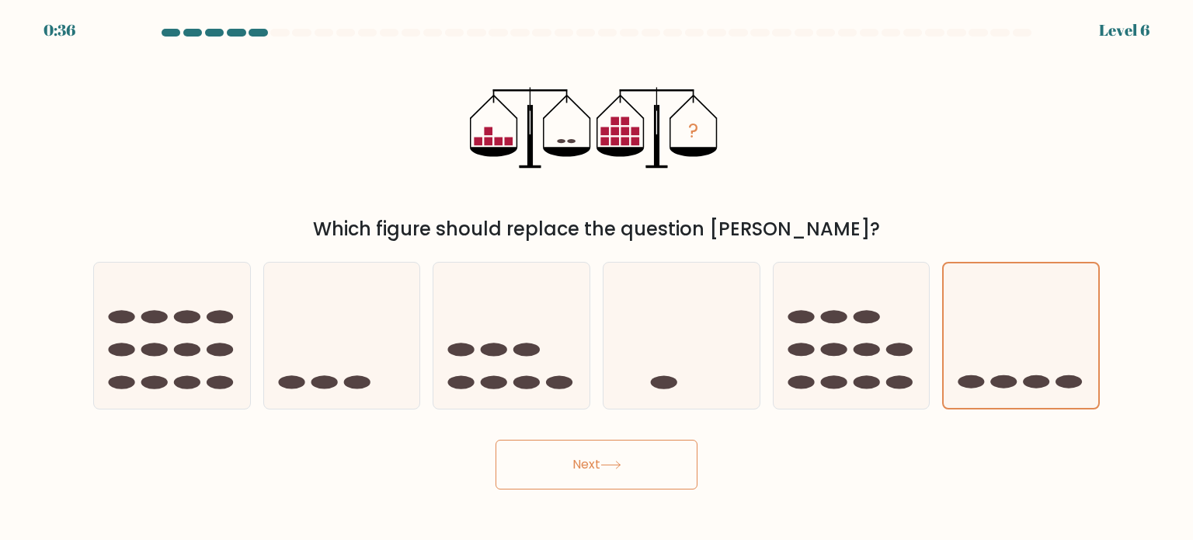
click at [633, 465] on button "Next" at bounding box center [596, 465] width 202 height 50
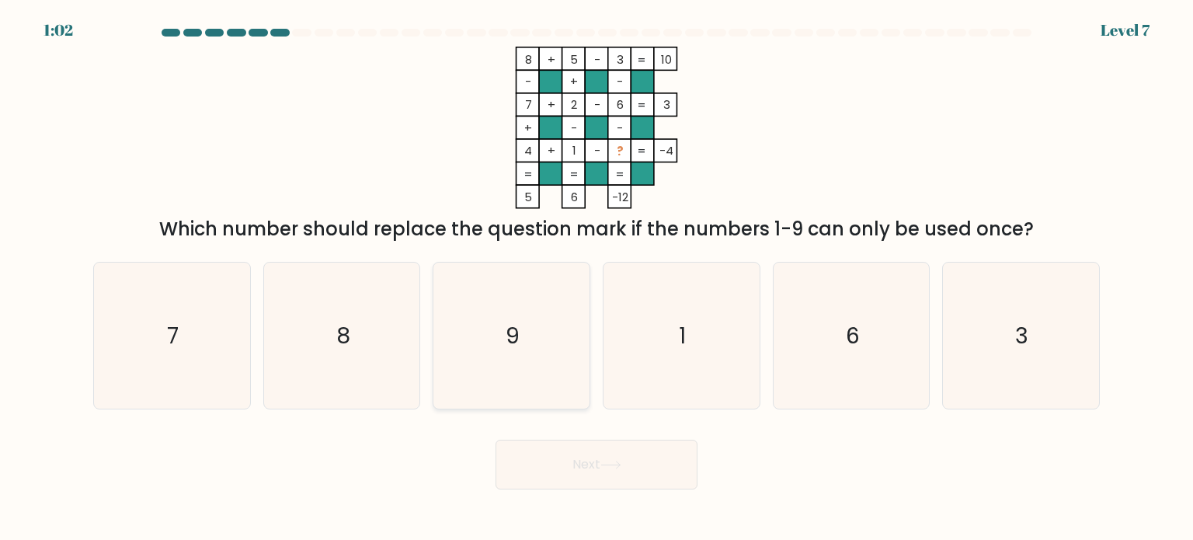
click at [527, 307] on icon "9" at bounding box center [511, 335] width 146 height 146
click at [596, 278] on input "c. 9" at bounding box center [596, 274] width 1 height 8
radio input "true"
click at [589, 465] on button "Next" at bounding box center [596, 465] width 202 height 50
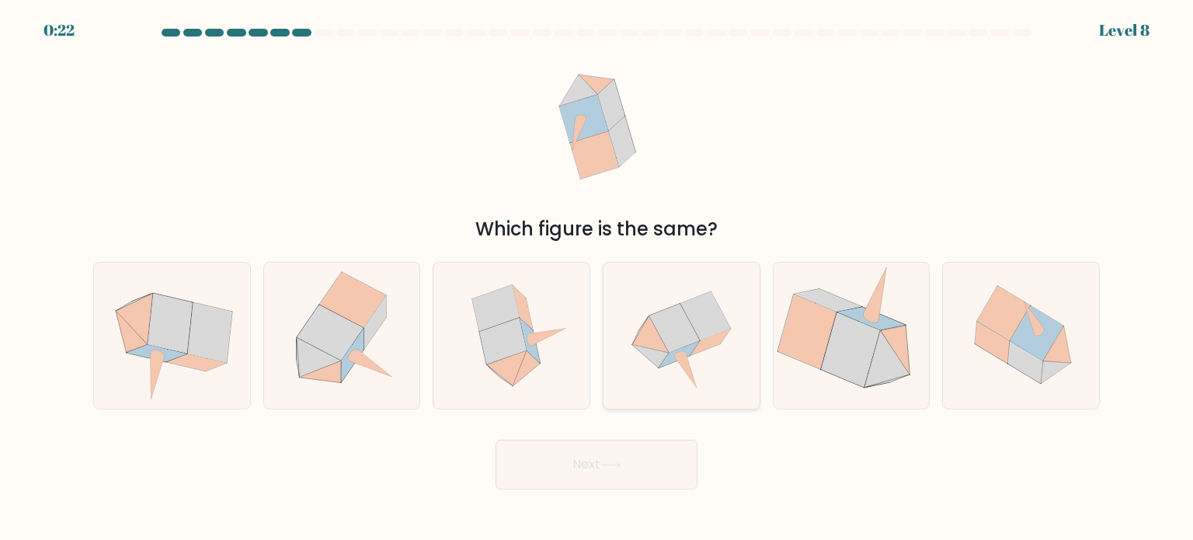
click at [697, 335] on icon at bounding box center [681, 335] width 146 height 146
click at [597, 278] on input "d." at bounding box center [596, 274] width 1 height 8
radio input "true"
click at [662, 457] on button "Next" at bounding box center [596, 465] width 202 height 50
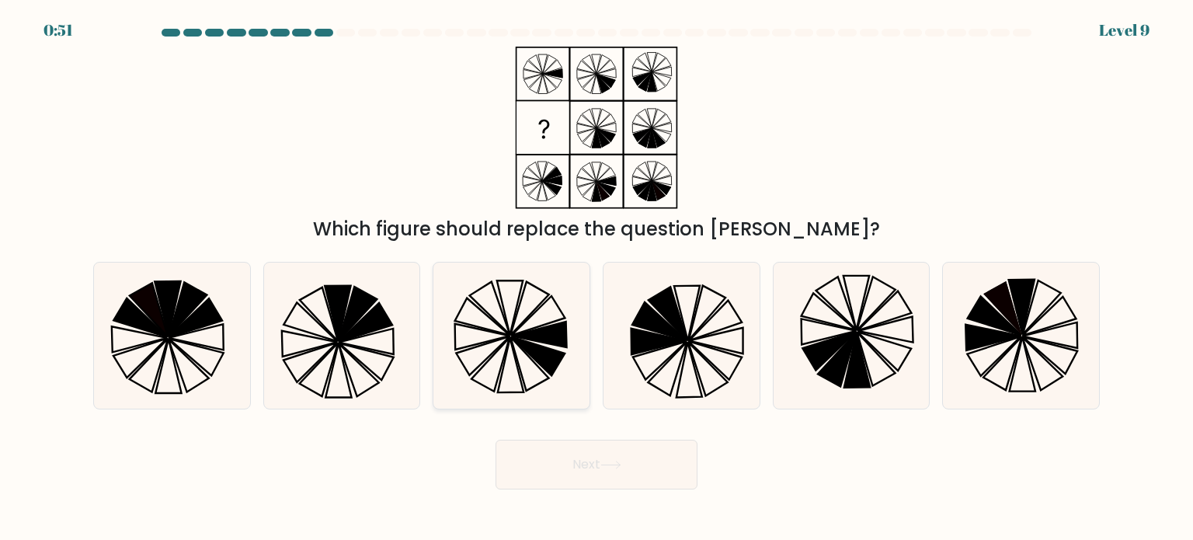
click at [530, 345] on icon at bounding box center [539, 355] width 54 height 39
click at [596, 278] on input "c." at bounding box center [596, 274] width 1 height 8
radio input "true"
click at [603, 475] on button "Next" at bounding box center [596, 465] width 202 height 50
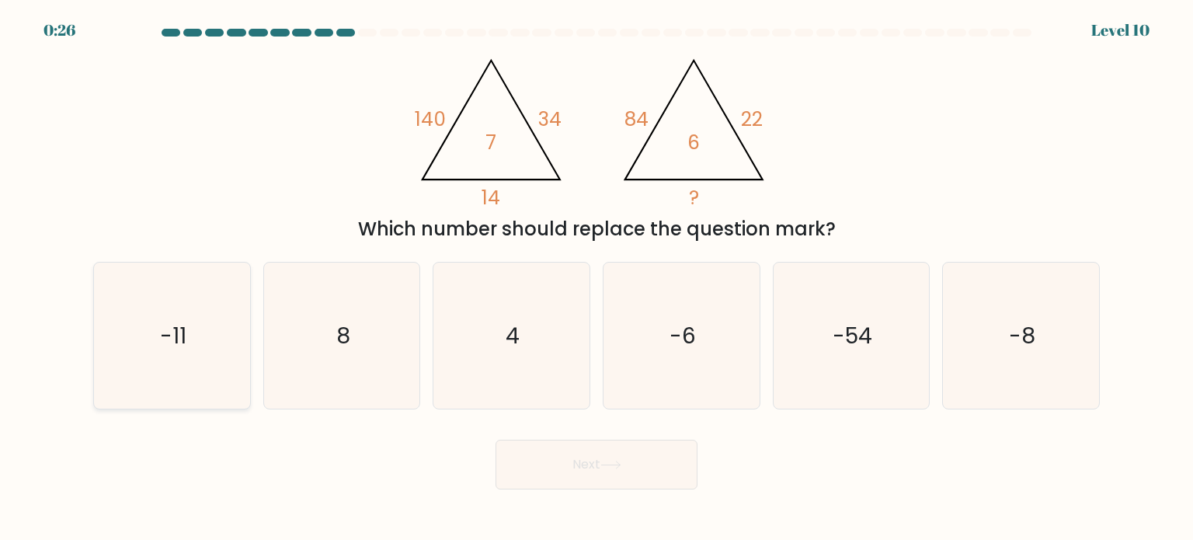
click at [205, 339] on icon "-11" at bounding box center [172, 335] width 146 height 146
click at [596, 278] on input "a. -11" at bounding box center [596, 274] width 1 height 8
radio input "true"
click at [592, 476] on button "Next" at bounding box center [596, 465] width 202 height 50
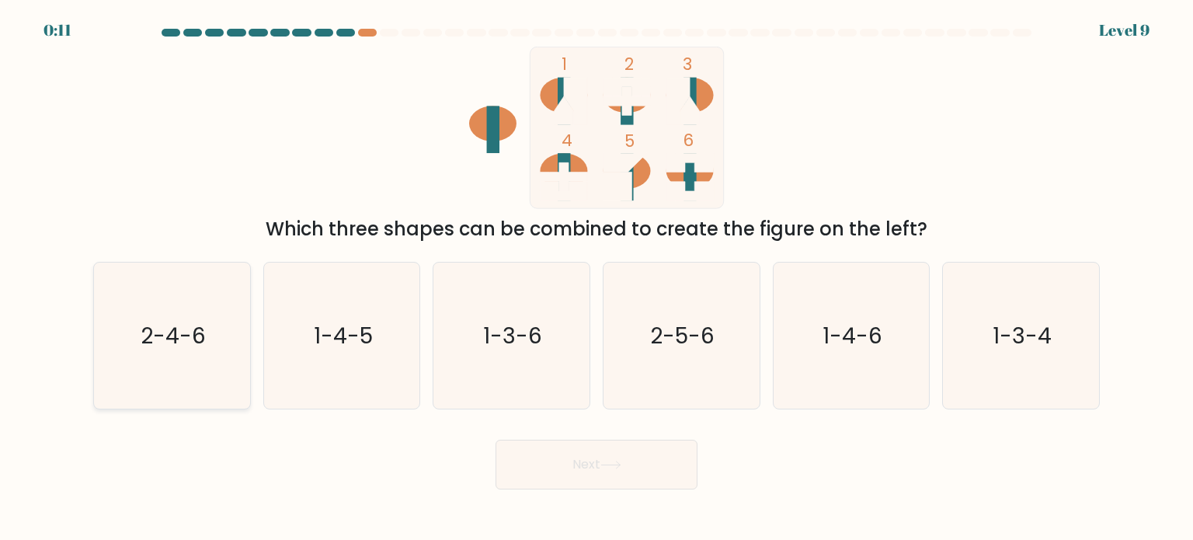
click at [180, 370] on icon "2-4-6" at bounding box center [172, 335] width 146 height 146
click at [596, 278] on input "a. 2-4-6" at bounding box center [596, 274] width 1 height 8
radio input "true"
click at [547, 478] on button "Next" at bounding box center [596, 465] width 202 height 50
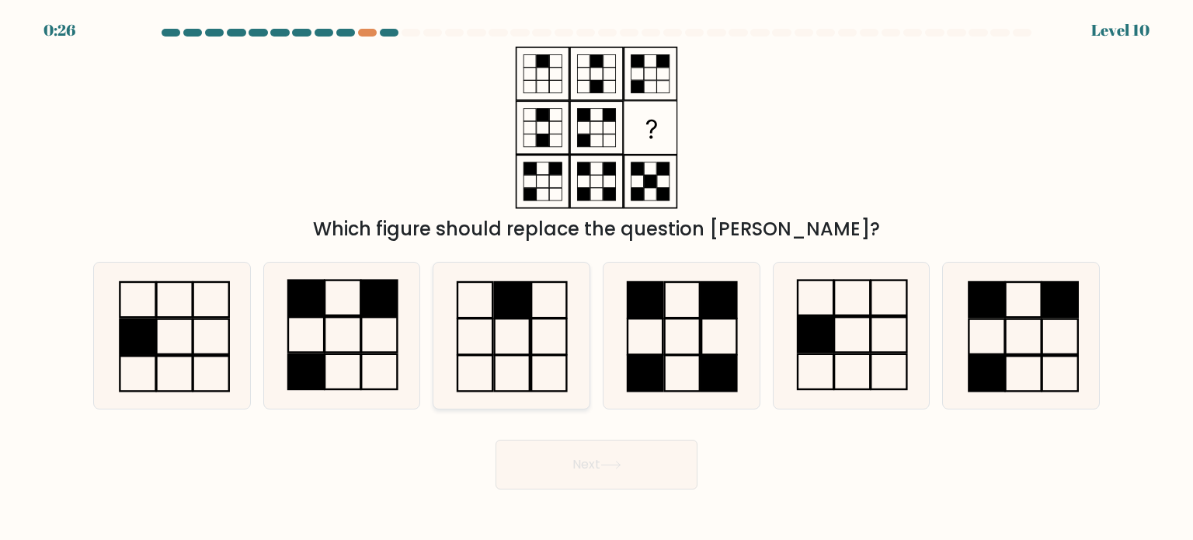
click at [532, 368] on rect at bounding box center [549, 373] width 35 height 36
click at [596, 278] on input "c." at bounding box center [596, 274] width 1 height 8
radio input "true"
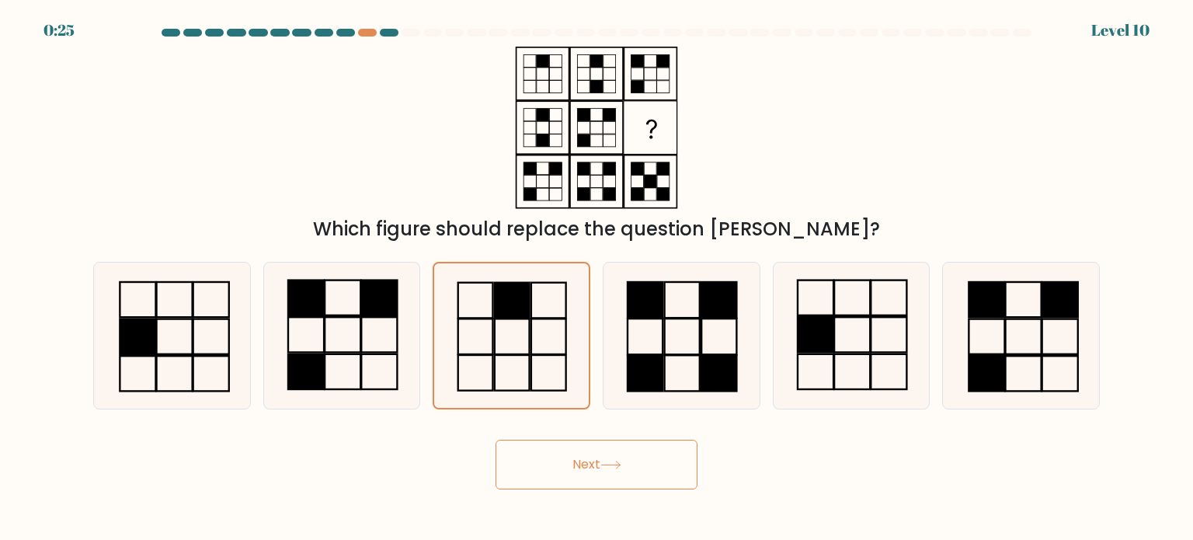
click at [547, 471] on button "Next" at bounding box center [596, 465] width 202 height 50
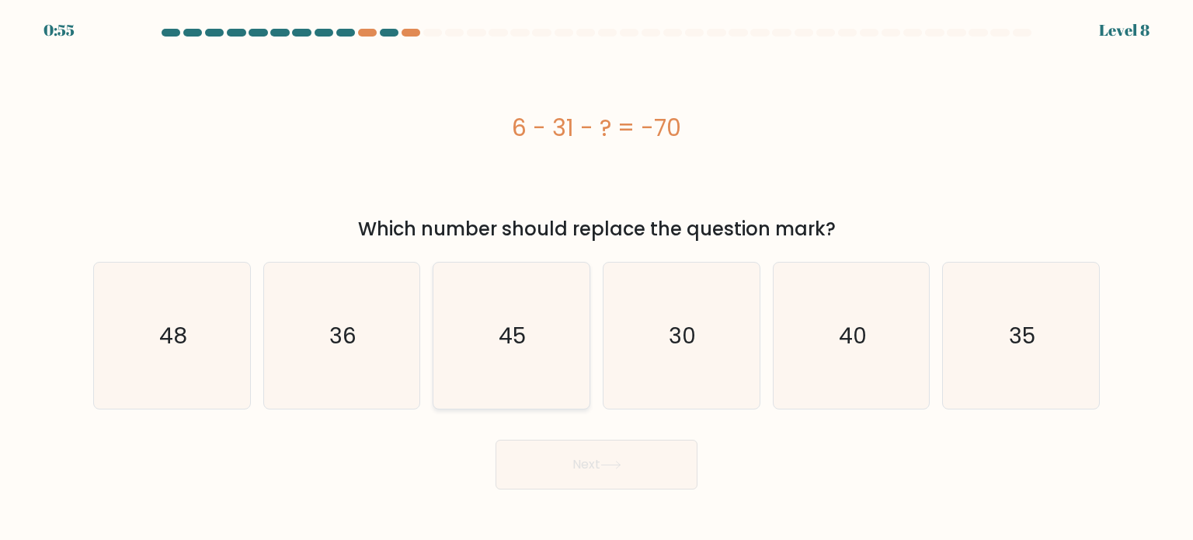
click at [519, 355] on icon "45" at bounding box center [511, 335] width 146 height 146
click at [596, 278] on input "c. 45" at bounding box center [596, 274] width 1 height 8
radio input "true"
drag, startPoint x: 544, startPoint y: 463, endPoint x: 690, endPoint y: 221, distance: 282.5
click at [545, 463] on button "Next" at bounding box center [596, 465] width 202 height 50
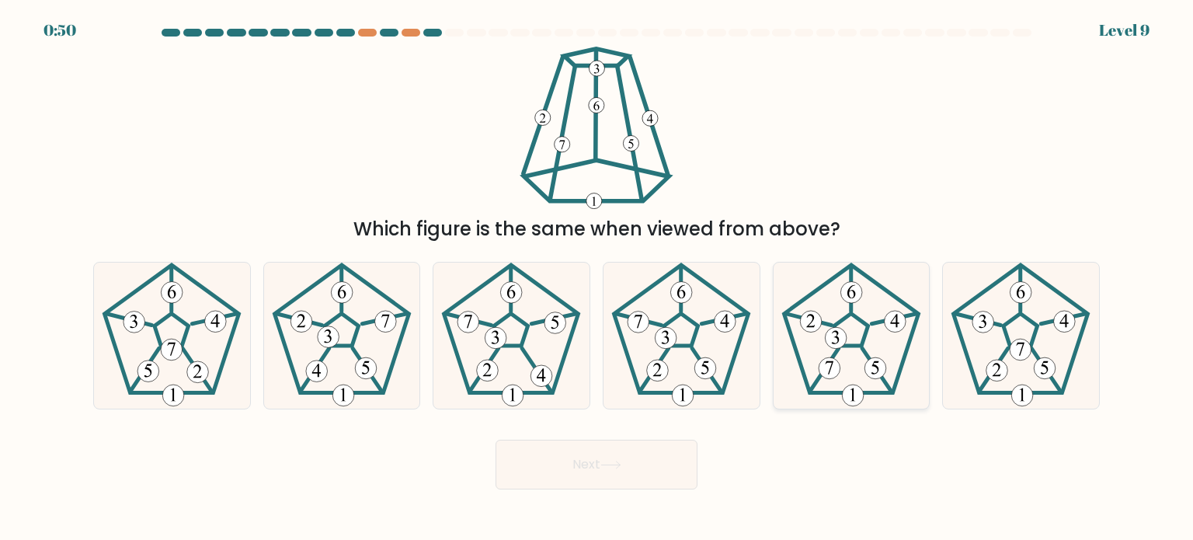
click at [842, 350] on icon at bounding box center [851, 335] width 146 height 146
click at [597, 278] on input "e." at bounding box center [596, 274] width 1 height 8
radio input "true"
click at [552, 478] on button "Next" at bounding box center [596, 465] width 202 height 50
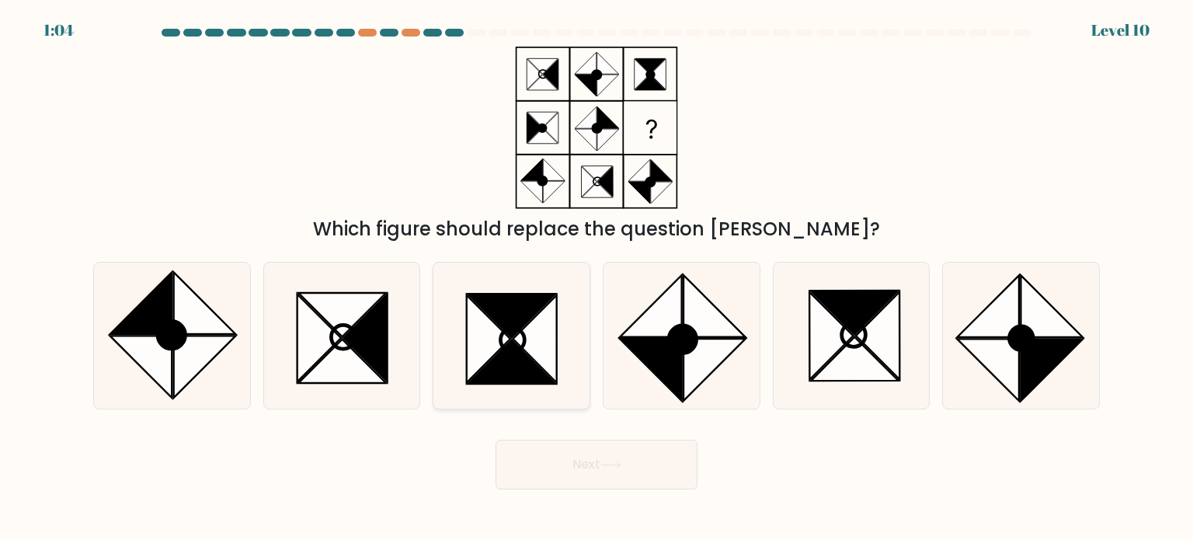
click at [522, 339] on icon at bounding box center [534, 339] width 43 height 88
click at [596, 278] on input "c." at bounding box center [596, 274] width 1 height 8
radio input "true"
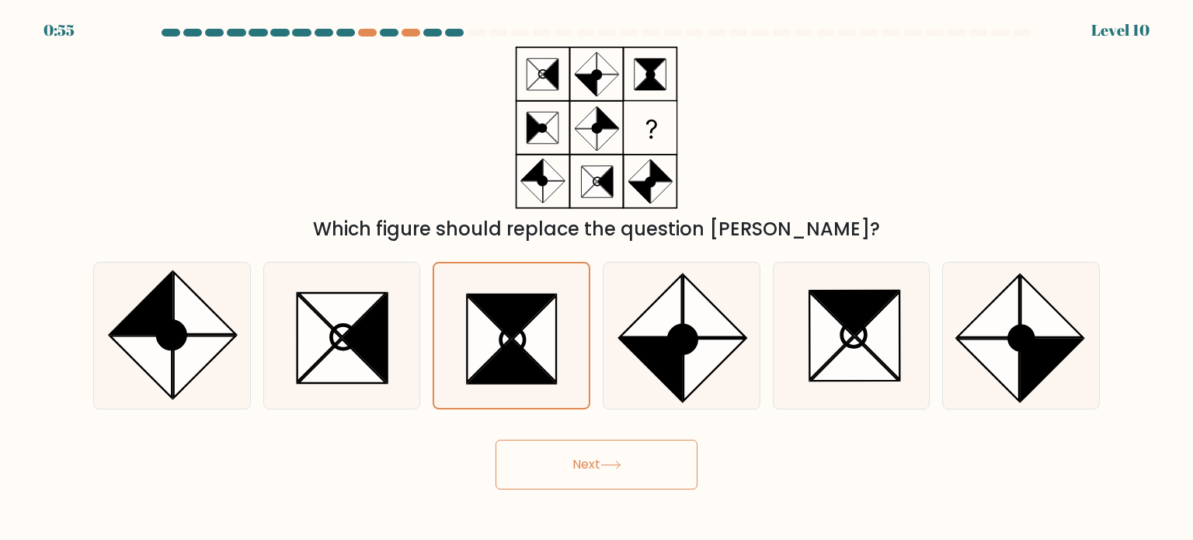
click at [609, 460] on icon at bounding box center [610, 464] width 21 height 9
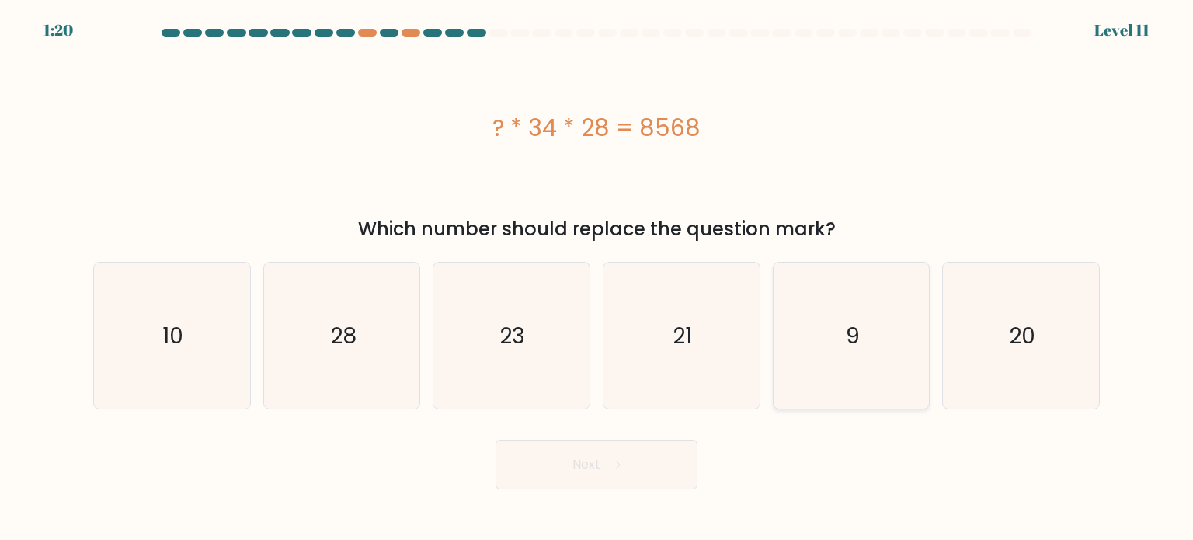
click at [882, 359] on icon "9" at bounding box center [851, 335] width 146 height 146
click at [597, 278] on input "e. 9" at bounding box center [596, 274] width 1 height 8
radio input "true"
drag, startPoint x: 674, startPoint y: 484, endPoint x: 757, endPoint y: 260, distance: 238.6
click at [674, 483] on button "Next" at bounding box center [596, 465] width 202 height 50
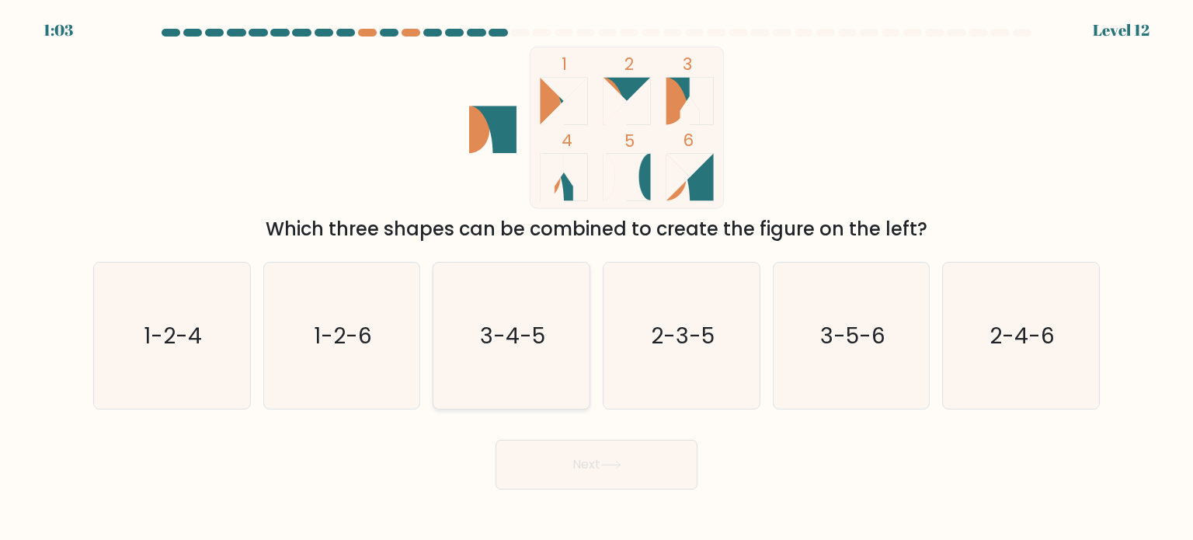
click at [503, 387] on icon "3-4-5" at bounding box center [511, 335] width 146 height 146
click at [596, 278] on input "c. 3-4-5" at bounding box center [596, 274] width 1 height 8
radio input "true"
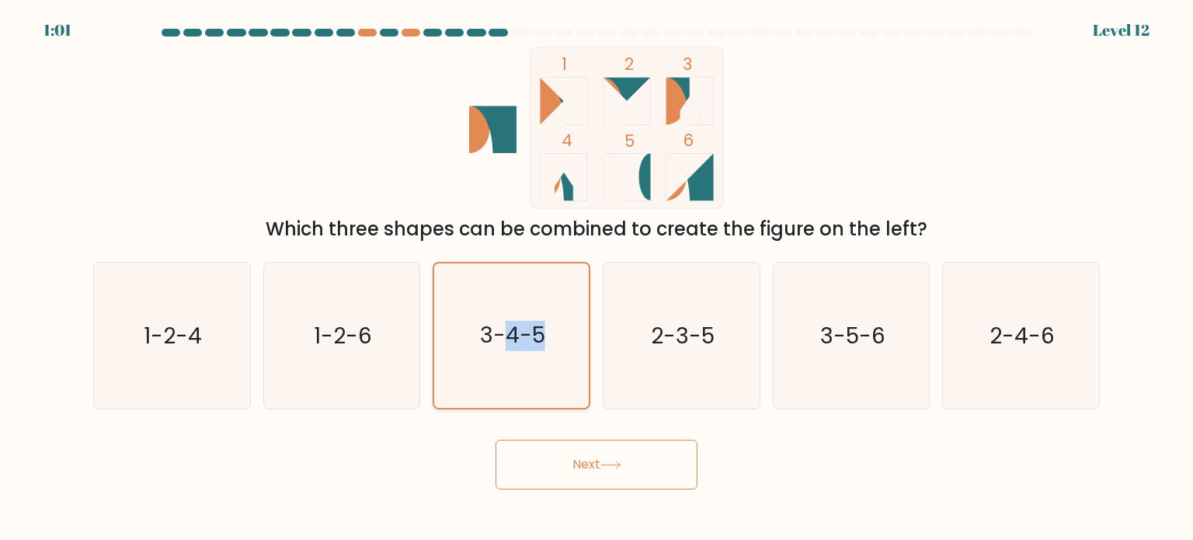
drag, startPoint x: 503, startPoint y: 387, endPoint x: 585, endPoint y: 374, distance: 82.7
click at [570, 375] on icon "3-4-5" at bounding box center [511, 335] width 144 height 144
click at [842, 474] on div "Next" at bounding box center [596, 458] width 1025 height 61
click at [705, 387] on icon "2-3-5" at bounding box center [681, 335] width 146 height 146
click at [597, 278] on input "d. 2-3-5" at bounding box center [596, 274] width 1 height 8
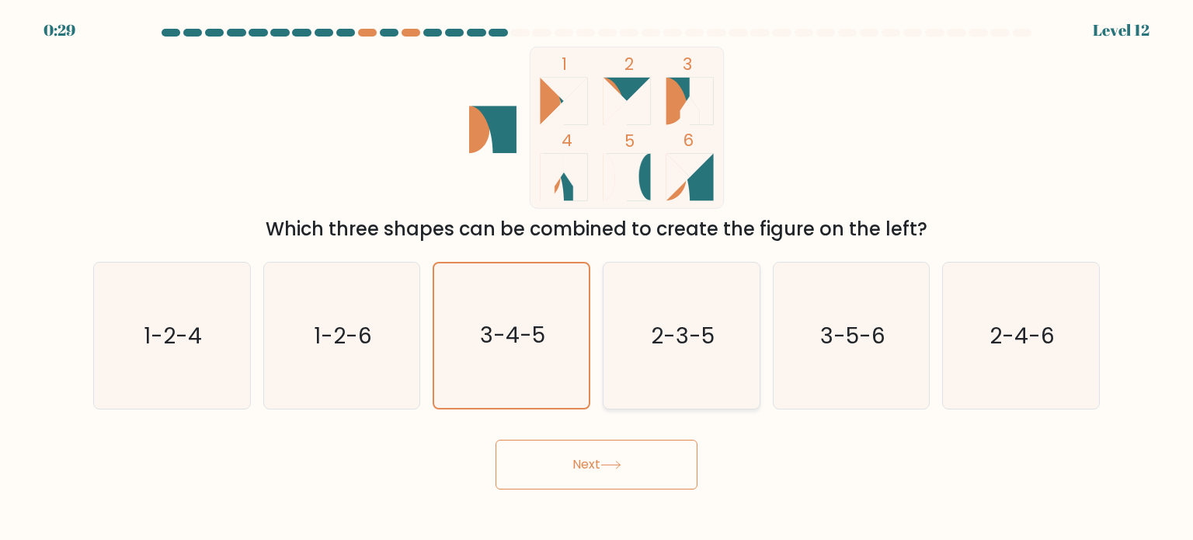
radio input "true"
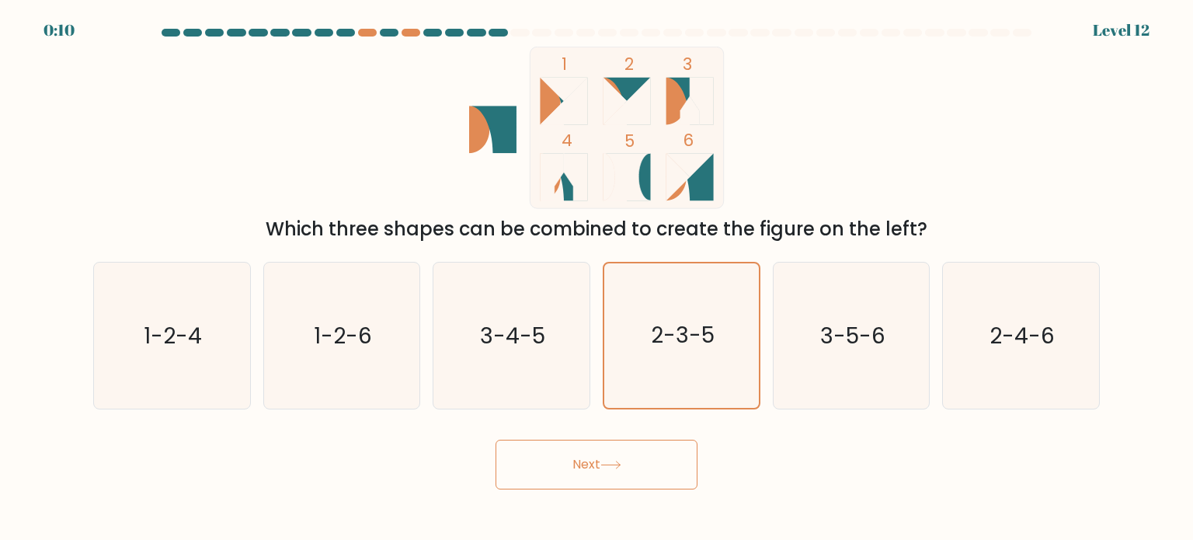
click at [614, 465] on icon at bounding box center [610, 464] width 19 height 7
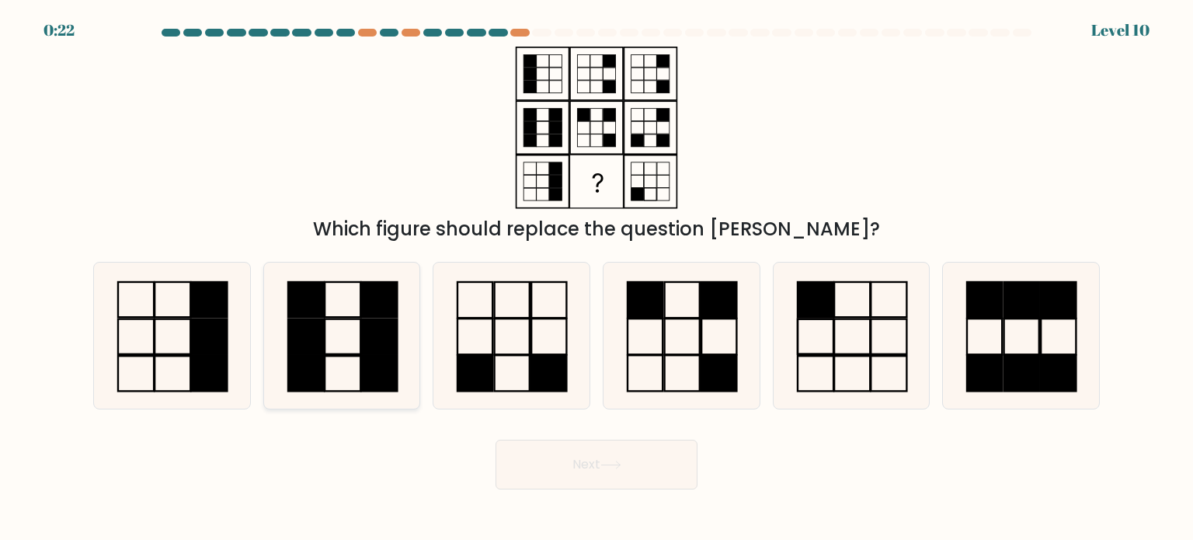
click at [365, 344] on rect at bounding box center [379, 335] width 36 height 35
click at [596, 278] on input "b." at bounding box center [596, 274] width 1 height 8
radio input "true"
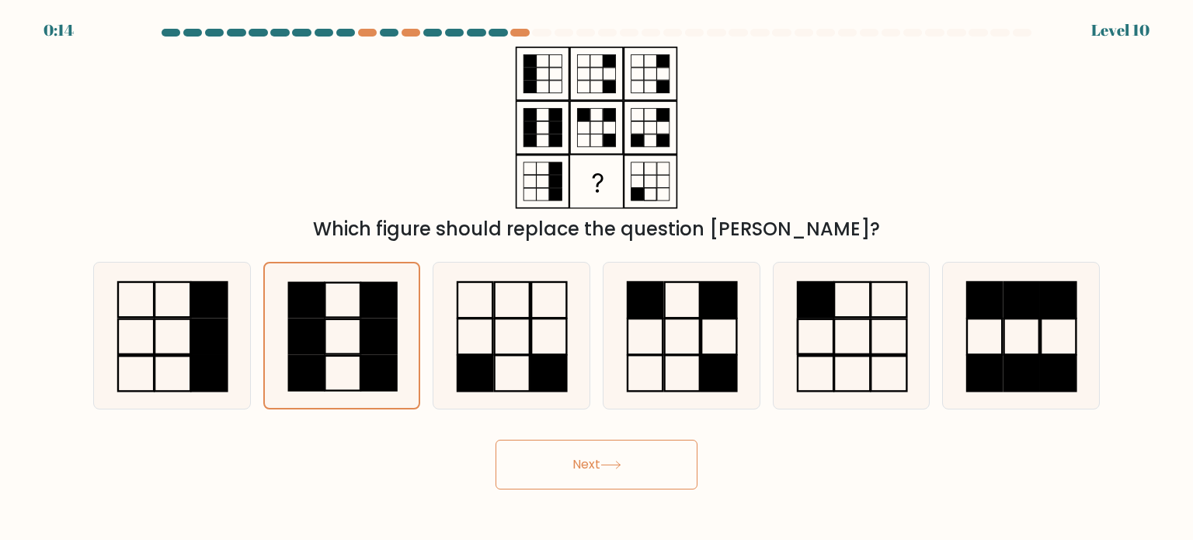
click at [572, 457] on button "Next" at bounding box center [596, 465] width 202 height 50
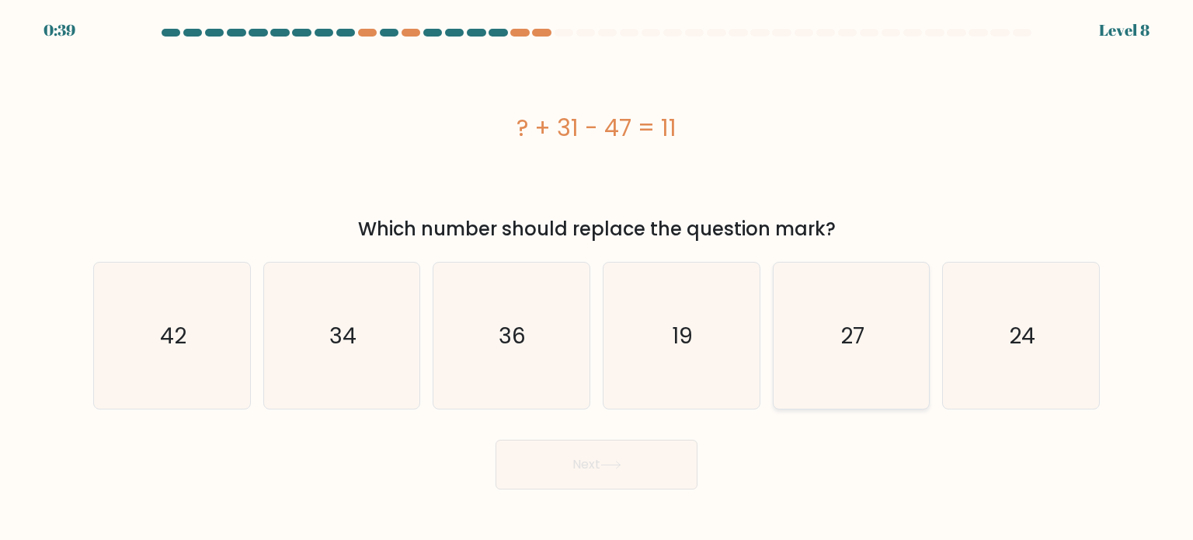
click at [868, 341] on icon "27" at bounding box center [851, 335] width 146 height 146
click at [597, 278] on input "e. 27" at bounding box center [596, 274] width 1 height 8
radio input "true"
click at [661, 481] on button "Next" at bounding box center [596, 465] width 202 height 50
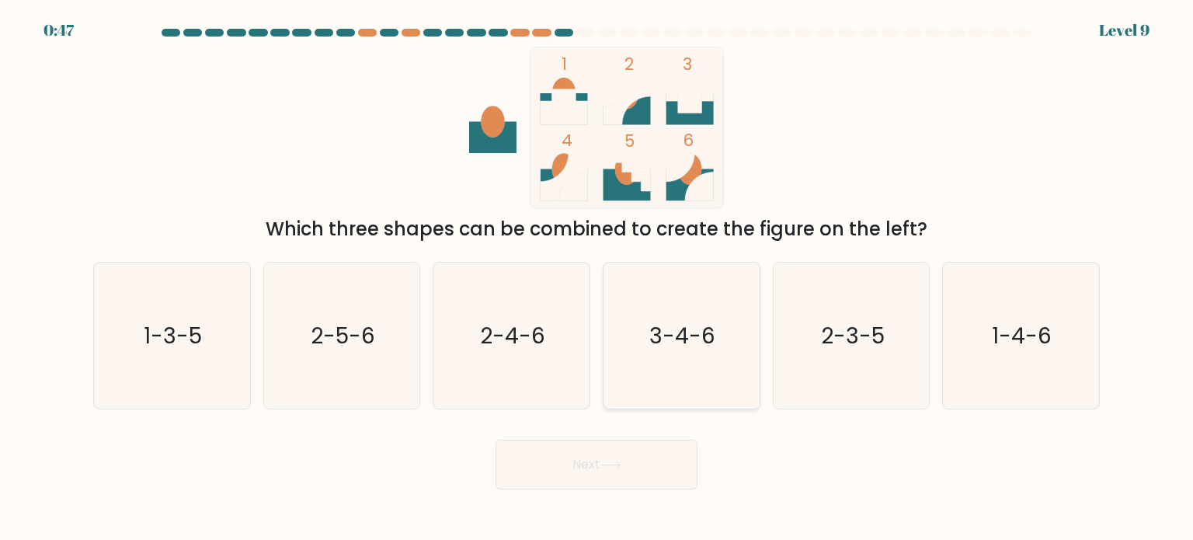
click at [668, 353] on icon "3-4-6" at bounding box center [681, 335] width 146 height 146
click at [597, 278] on input "d. 3-4-6" at bounding box center [596, 274] width 1 height 8
radio input "true"
click at [596, 455] on button "Next" at bounding box center [596, 465] width 202 height 50
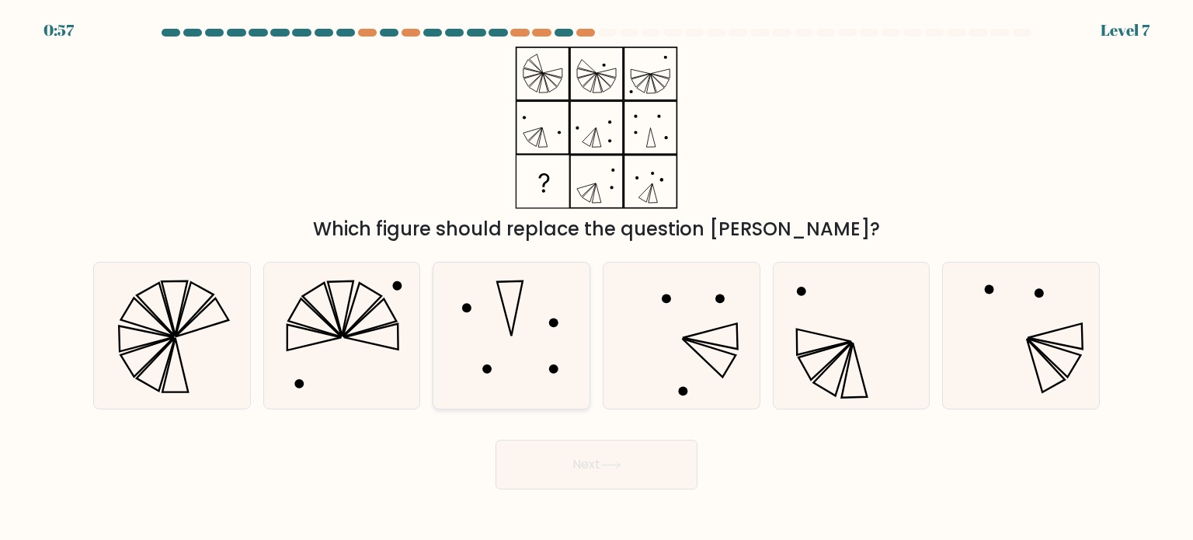
click at [470, 358] on icon at bounding box center [511, 335] width 146 height 146
click at [596, 278] on input "c." at bounding box center [596, 274] width 1 height 8
radio input "true"
click at [561, 468] on button "Next" at bounding box center [596, 465] width 202 height 50
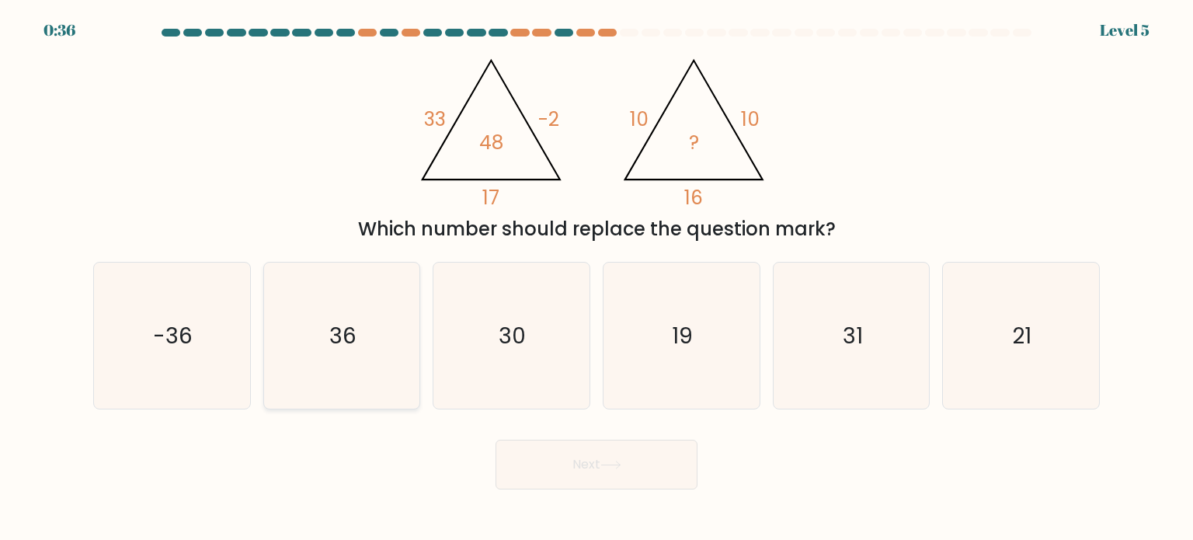
click at [384, 356] on icon "36" at bounding box center [342, 335] width 146 height 146
click at [596, 278] on input "b. 36" at bounding box center [596, 274] width 1 height 8
radio input "true"
click at [634, 474] on button "Next" at bounding box center [596, 465] width 202 height 50
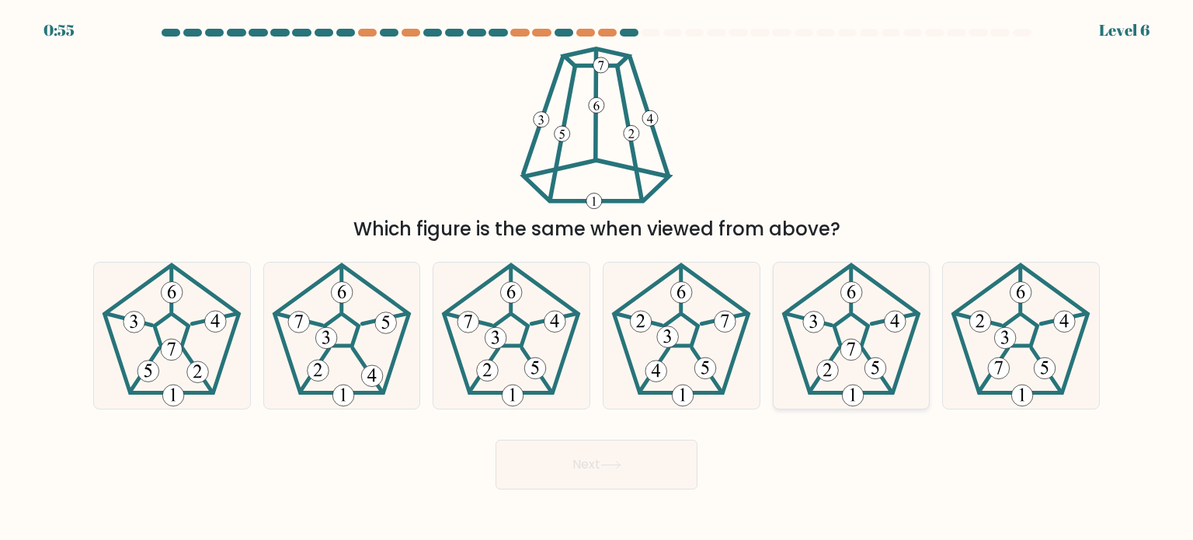
click at [836, 337] on icon at bounding box center [851, 335] width 146 height 146
click at [597, 278] on input "e." at bounding box center [596, 274] width 1 height 8
radio input "true"
click at [153, 329] on icon at bounding box center [172, 335] width 146 height 146
click at [596, 278] on input "a." at bounding box center [596, 274] width 1 height 8
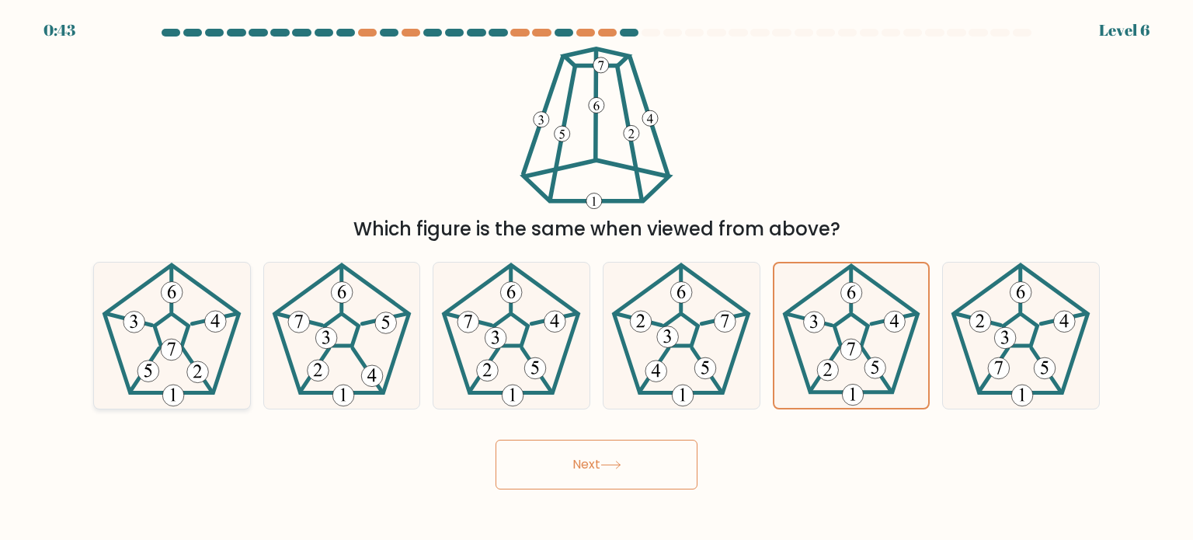
radio input "true"
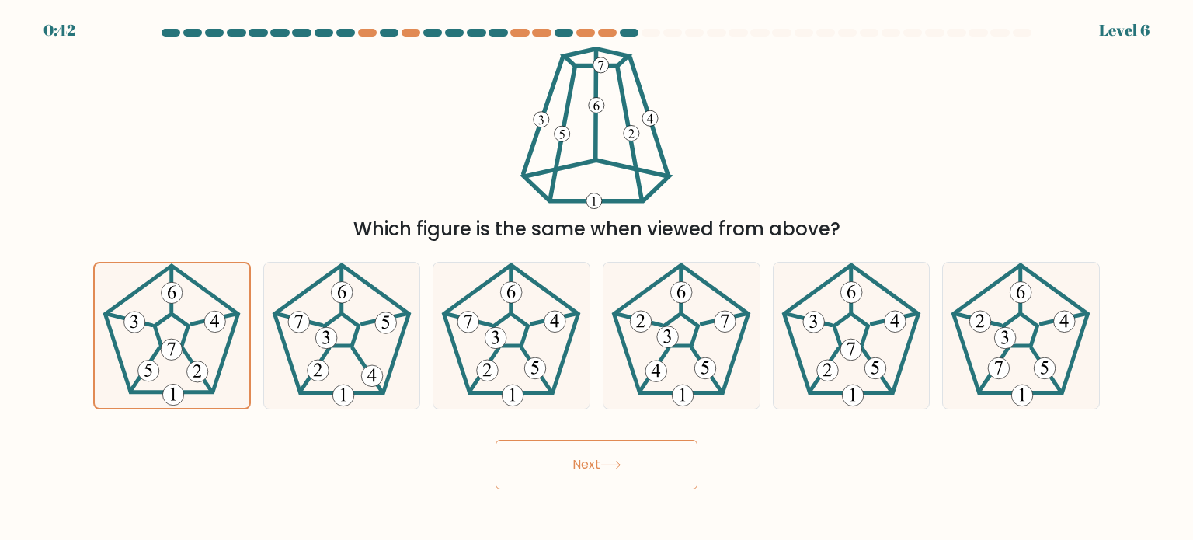
click at [547, 474] on button "Next" at bounding box center [596, 465] width 202 height 50
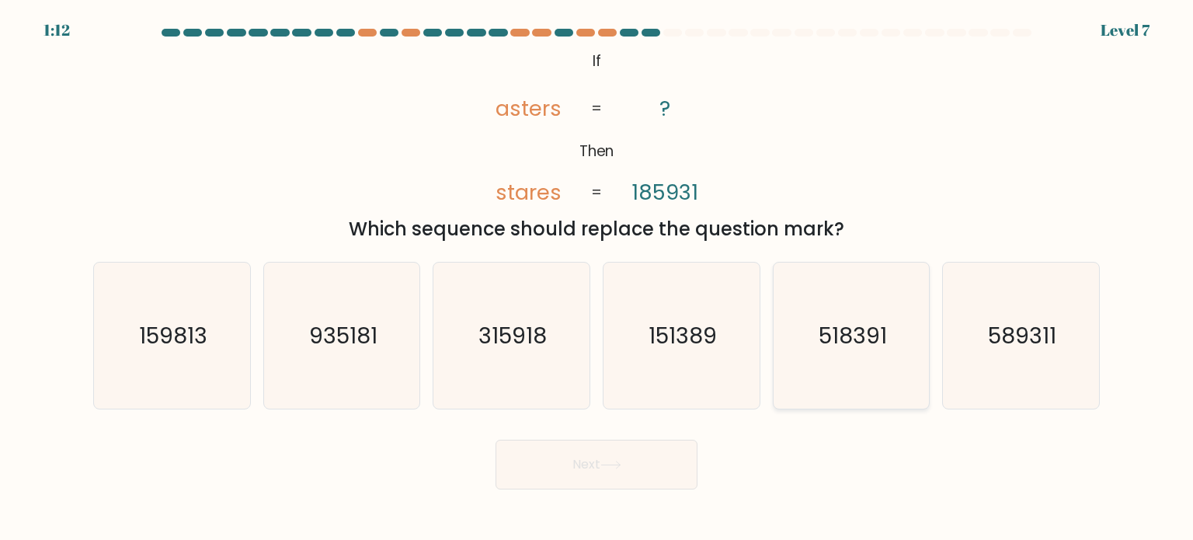
click at [869, 364] on icon "518391" at bounding box center [851, 335] width 146 height 146
click at [597, 278] on input "e. 518391" at bounding box center [596, 274] width 1 height 8
radio input "true"
click at [671, 468] on button "Next" at bounding box center [596, 465] width 202 height 50
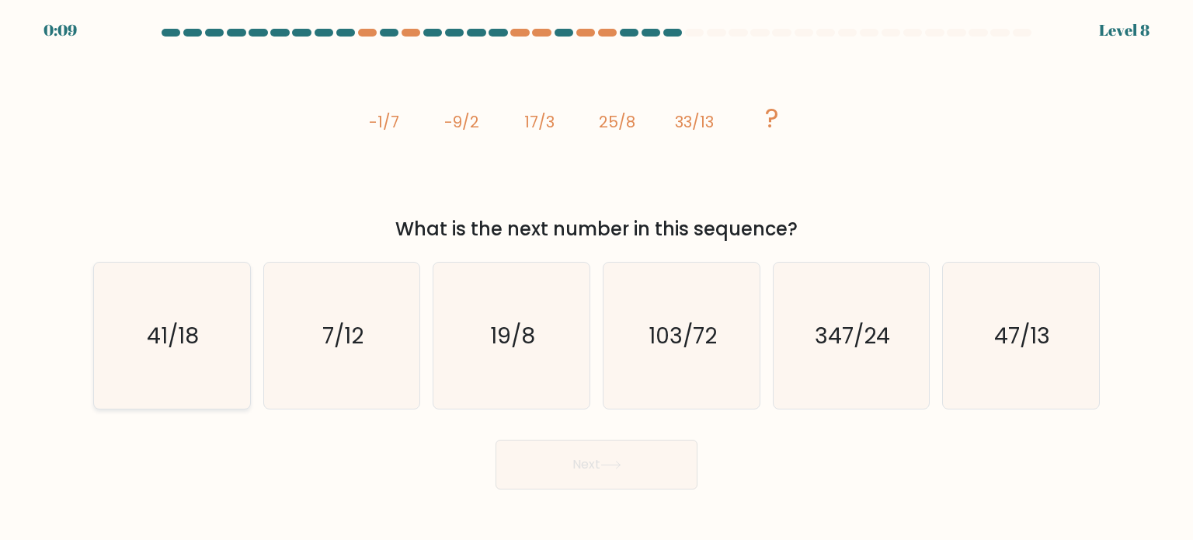
click at [214, 363] on icon "41/18" at bounding box center [172, 335] width 146 height 146
click at [596, 278] on input "a. 41/18" at bounding box center [596, 274] width 1 height 8
radio input "true"
click at [1013, 334] on text "47/13" at bounding box center [1022, 334] width 56 height 31
click at [597, 278] on input "f. 47/13" at bounding box center [596, 274] width 1 height 8
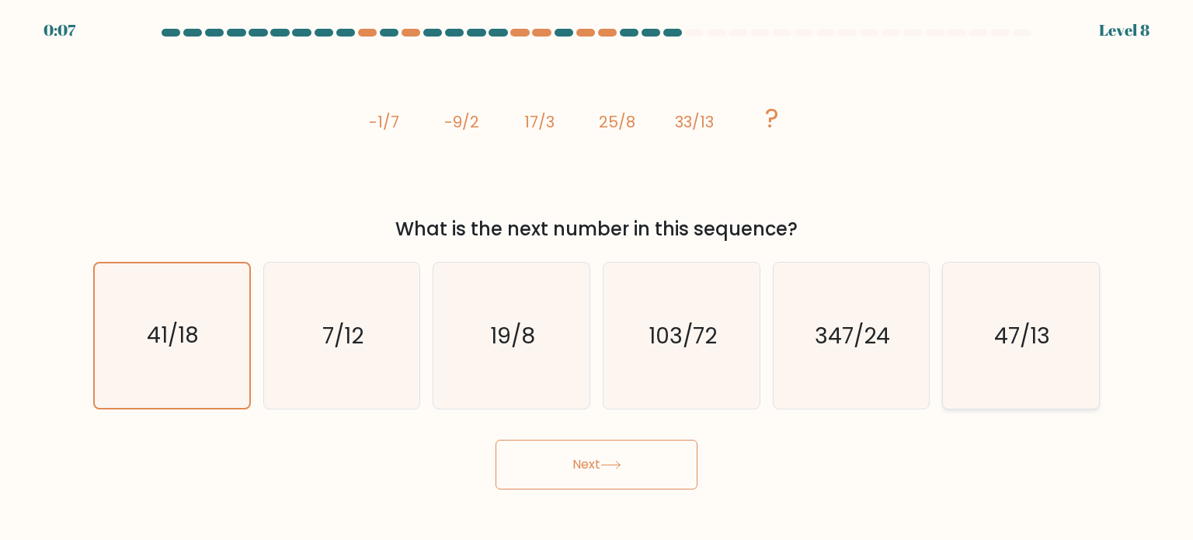
radio input "true"
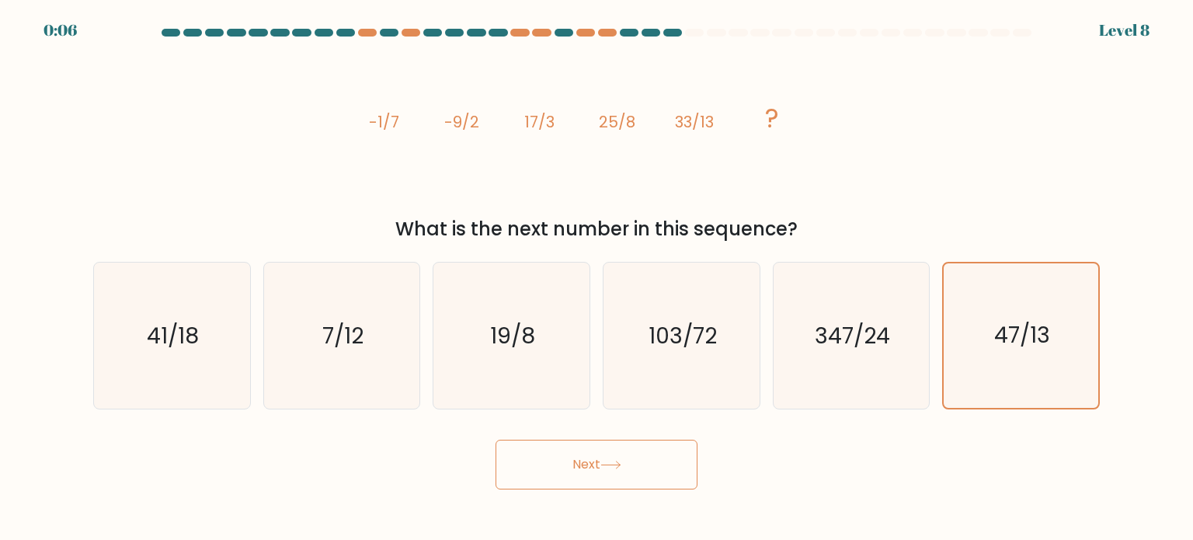
drag, startPoint x: 647, startPoint y: 472, endPoint x: 645, endPoint y: 464, distance: 8.1
click at [647, 471] on button "Next" at bounding box center [596, 465] width 202 height 50
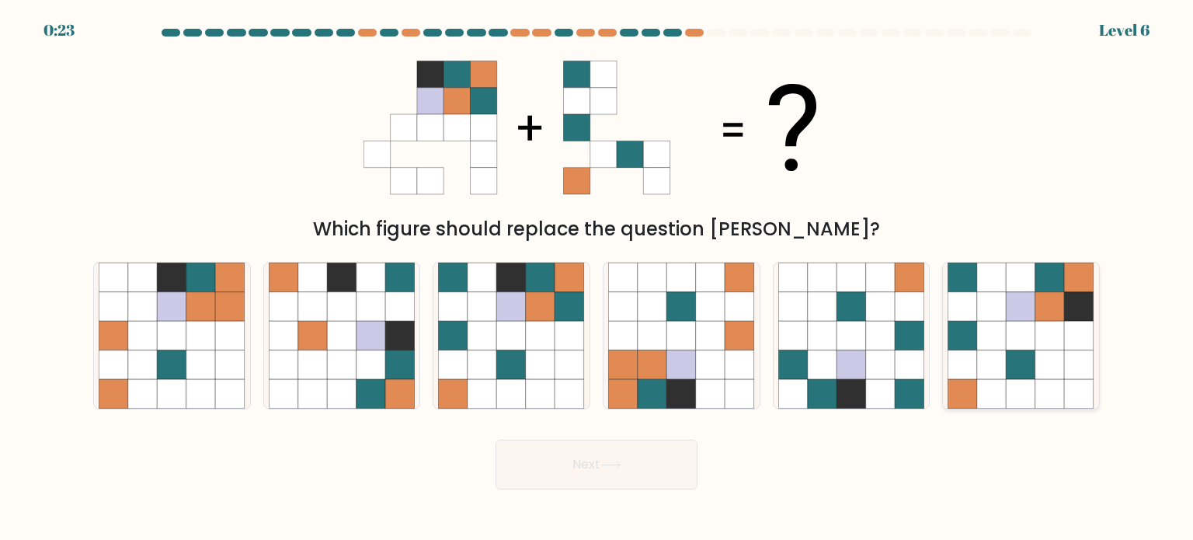
click at [990, 339] on icon at bounding box center [992, 336] width 30 height 30
click at [597, 278] on input "f." at bounding box center [596, 274] width 1 height 8
radio input "true"
click at [606, 465] on icon at bounding box center [610, 464] width 21 height 9
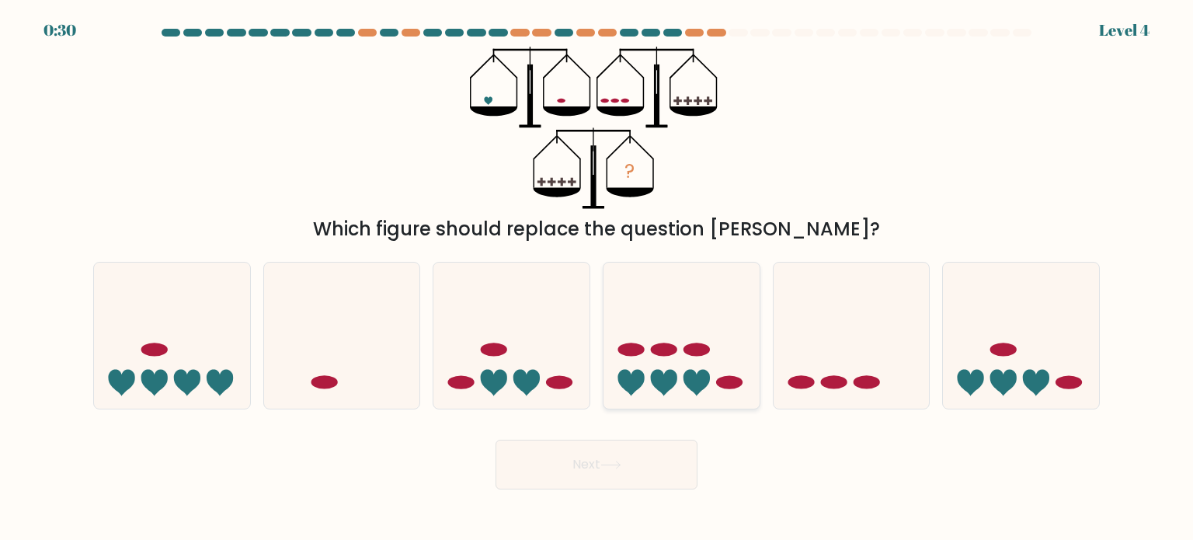
click at [669, 327] on icon at bounding box center [681, 335] width 156 height 129
click at [597, 278] on input "d." at bounding box center [596, 274] width 1 height 8
radio input "true"
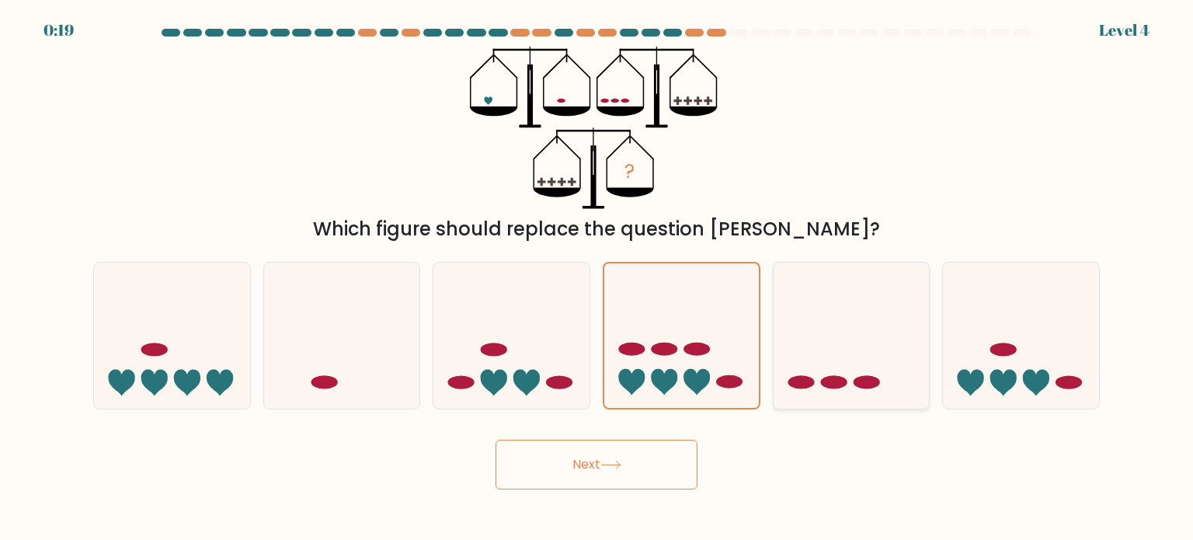
click at [822, 390] on icon at bounding box center [851, 335] width 156 height 129
click at [597, 278] on input "e." at bounding box center [596, 274] width 1 height 8
radio input "true"
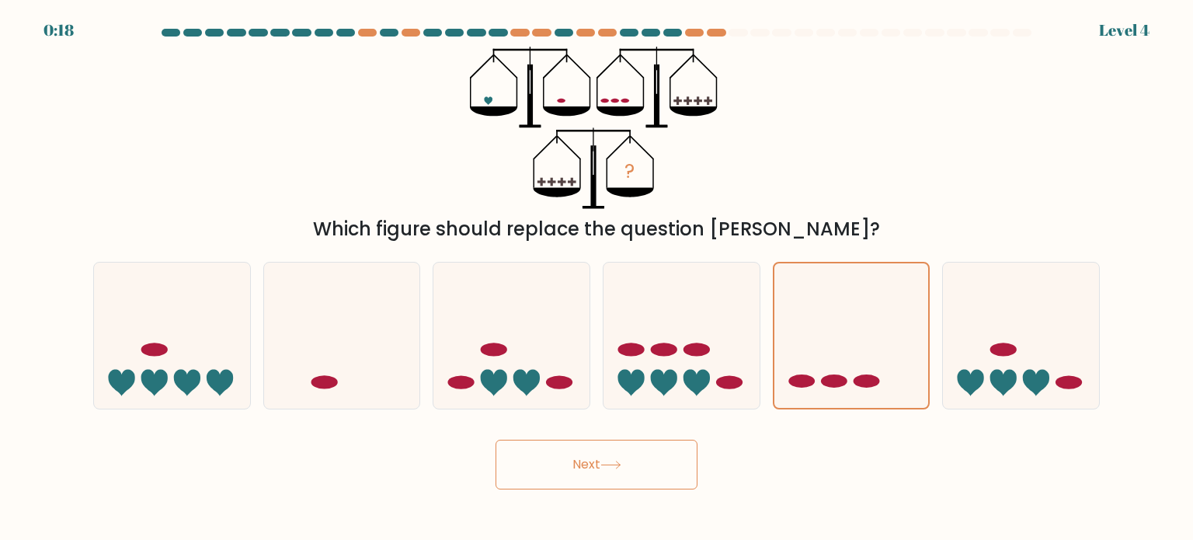
click at [668, 474] on button "Next" at bounding box center [596, 465] width 202 height 50
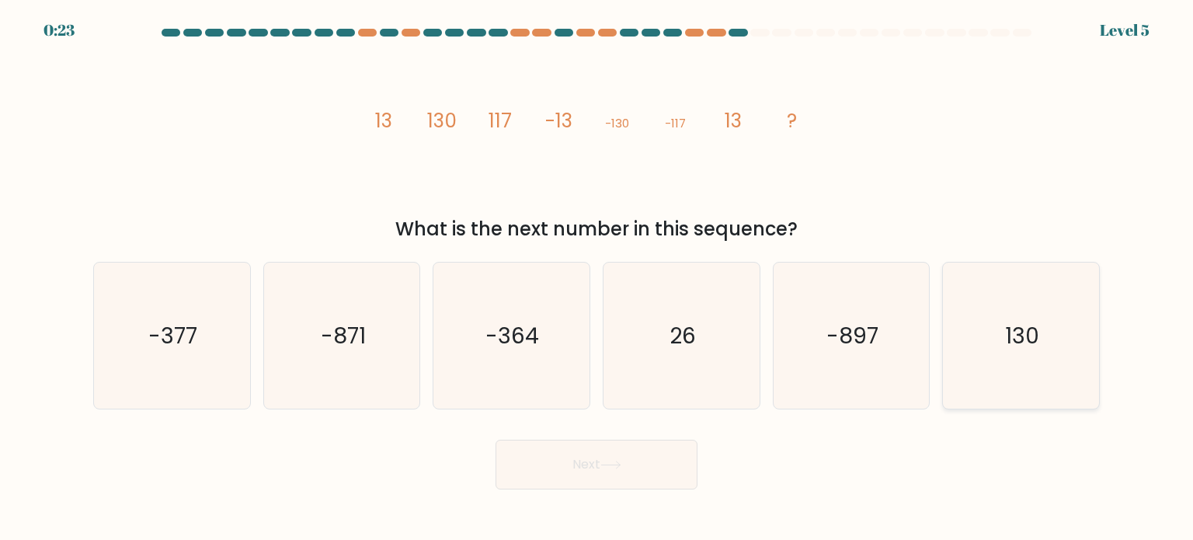
click at [1028, 374] on icon "130" at bounding box center [1020, 335] width 146 height 146
click at [597, 278] on input "f. 130" at bounding box center [596, 274] width 1 height 8
radio input "true"
click at [686, 467] on button "Next" at bounding box center [596, 465] width 202 height 50
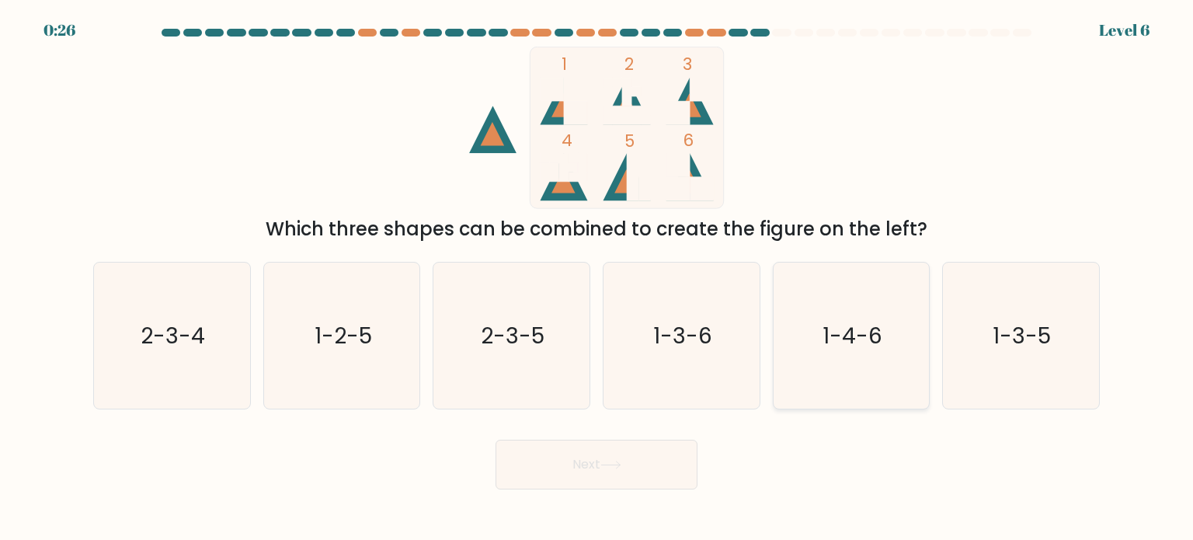
click at [872, 368] on icon "1-4-6" at bounding box center [851, 335] width 146 height 146
click at [597, 278] on input "e. 1-4-6" at bounding box center [596, 274] width 1 height 8
radio input "true"
click at [646, 460] on button "Next" at bounding box center [596, 465] width 202 height 50
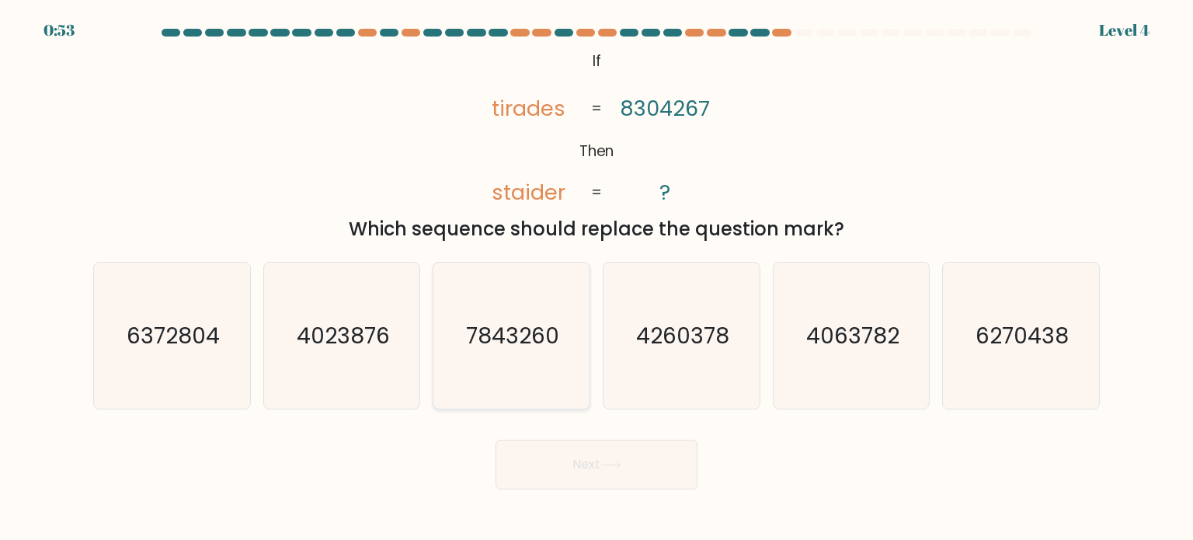
click at [553, 380] on icon "7843260" at bounding box center [511, 335] width 146 height 146
click at [596, 278] on input "c. 7843260" at bounding box center [596, 274] width 1 height 8
radio input "true"
click at [634, 456] on button "Next" at bounding box center [596, 465] width 202 height 50
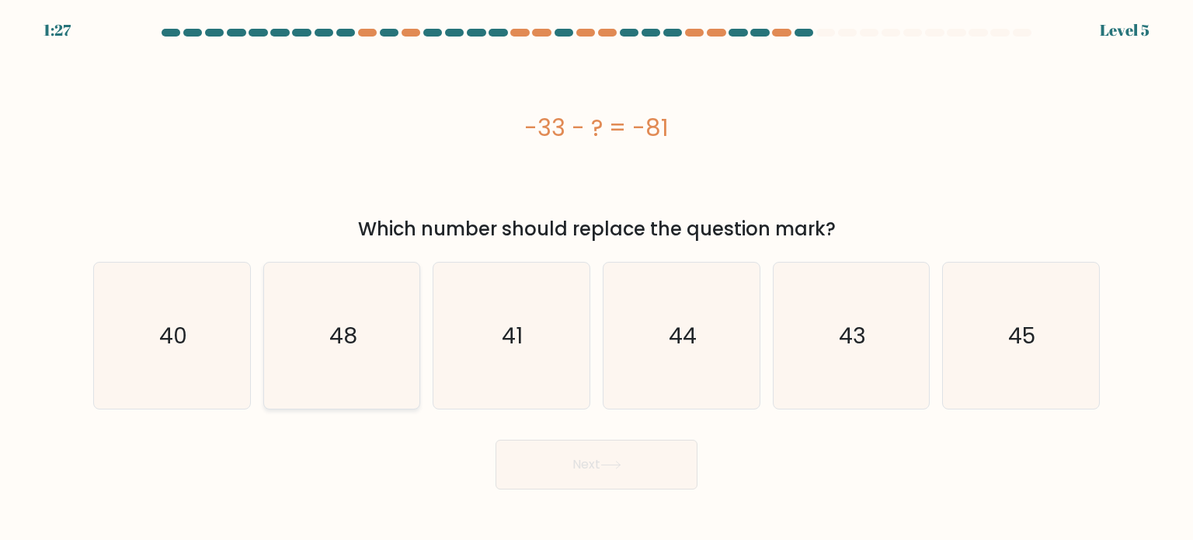
click at [308, 341] on icon "48" at bounding box center [342, 335] width 146 height 146
click at [596, 278] on input "b. 48" at bounding box center [596, 274] width 1 height 8
radio input "true"
click at [540, 454] on button "Next" at bounding box center [596, 465] width 202 height 50
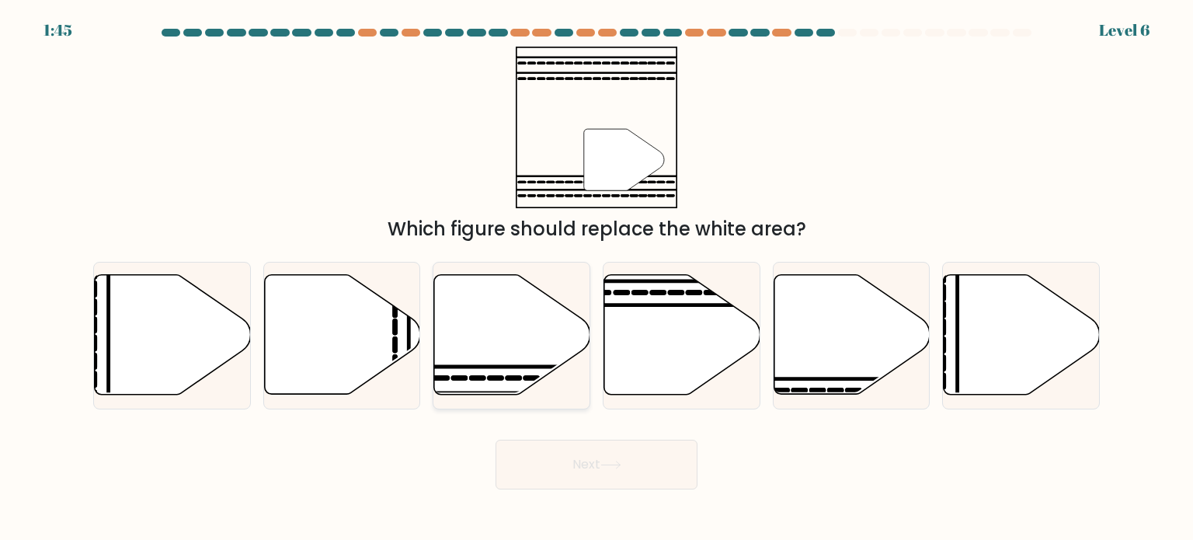
click at [512, 315] on icon at bounding box center [512, 335] width 156 height 120
click at [596, 278] on input "c." at bounding box center [596, 274] width 1 height 8
radio input "true"
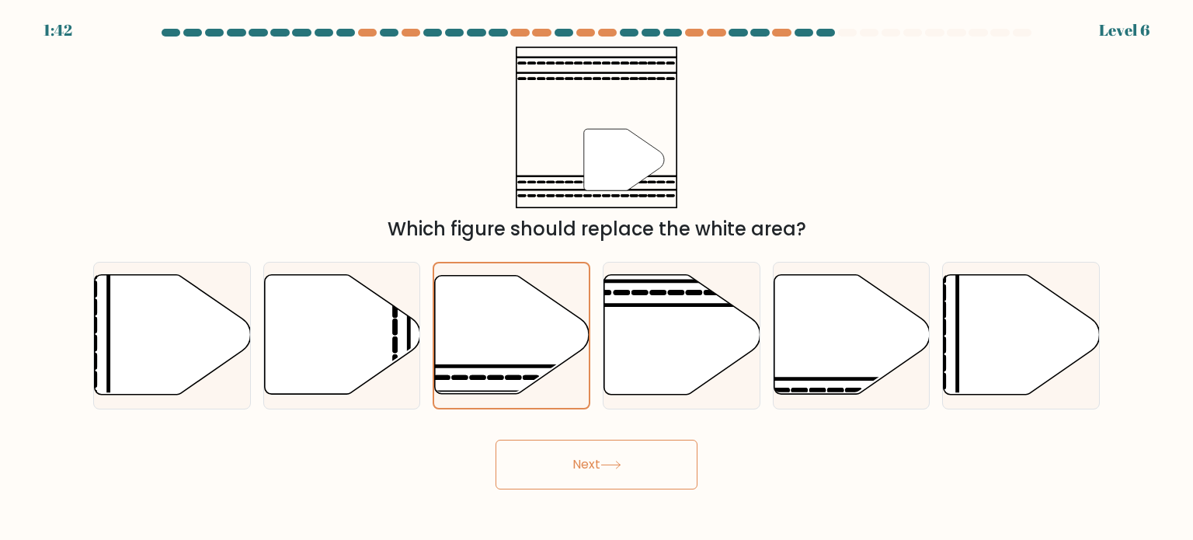
click at [590, 466] on button "Next" at bounding box center [596, 465] width 202 height 50
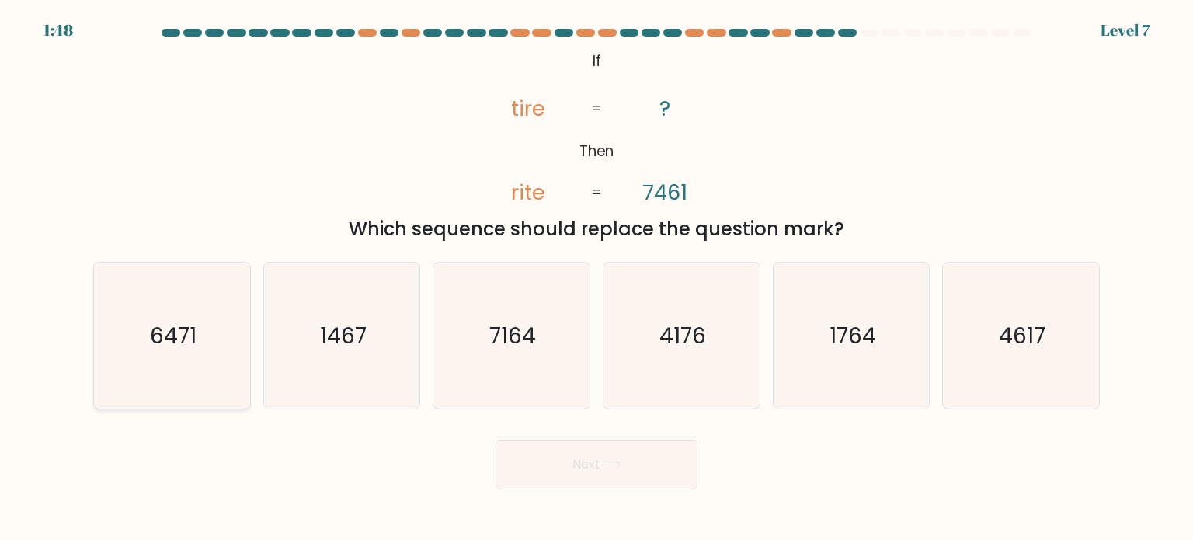
click at [186, 349] on text "6471" at bounding box center [173, 334] width 47 height 31
click at [596, 278] on input "a. 6471" at bounding box center [596, 274] width 1 height 8
radio input "true"
click at [588, 463] on button "Next" at bounding box center [596, 465] width 202 height 50
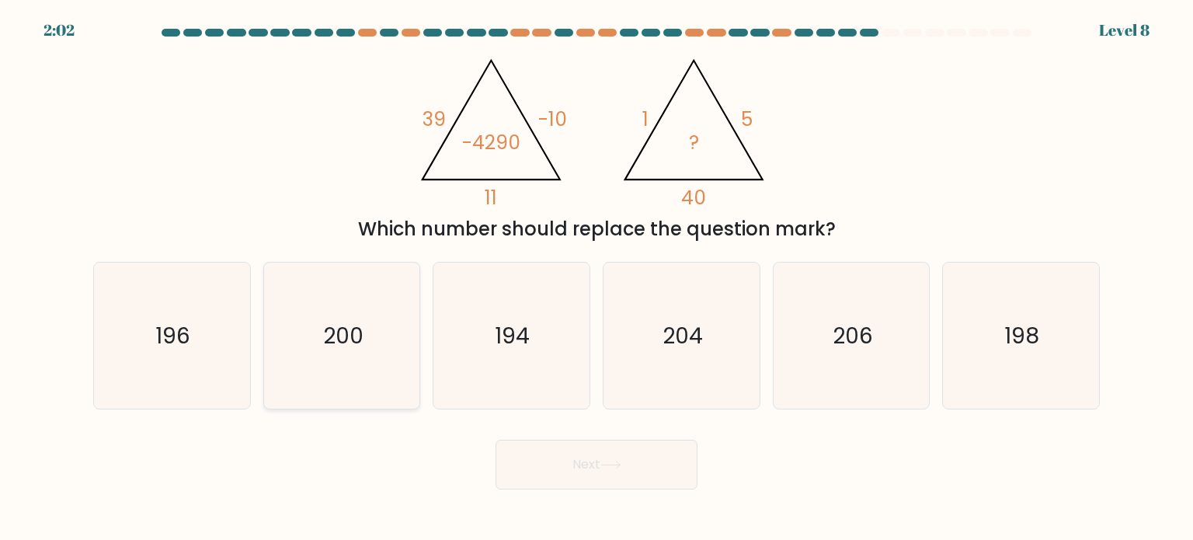
click at [315, 342] on icon "200" at bounding box center [342, 335] width 146 height 146
click at [596, 278] on input "b. 200" at bounding box center [596, 274] width 1 height 8
radio input "true"
click at [532, 472] on button "Next" at bounding box center [596, 465] width 202 height 50
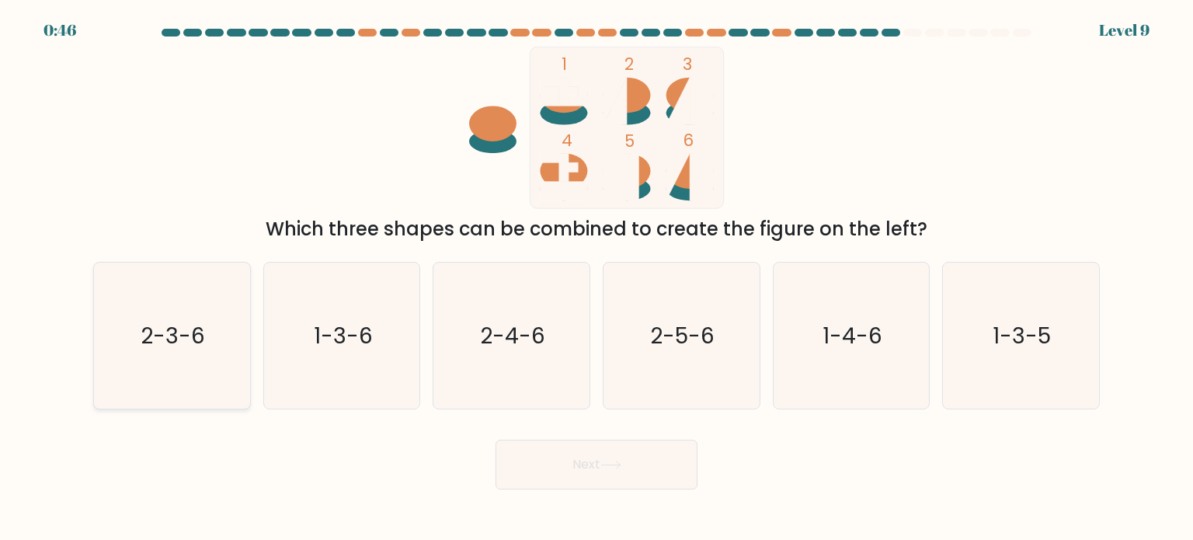
click at [196, 318] on icon "2-3-6" at bounding box center [172, 335] width 146 height 146
click at [596, 278] on input "a. 2-3-6" at bounding box center [596, 274] width 1 height 8
radio input "true"
click at [533, 462] on button "Next" at bounding box center [596, 465] width 202 height 50
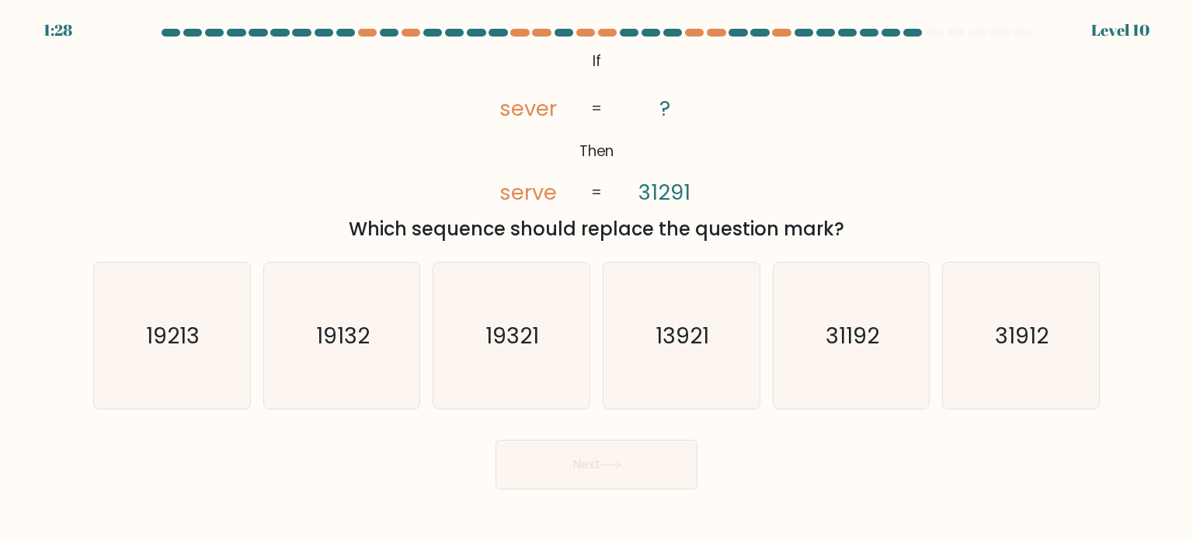
click at [338, 109] on div "@import url('https://fonts.googleapis.com/css?family=Abril+Fatface:400,100,100i…" at bounding box center [596, 145] width 1025 height 196
click at [860, 349] on text "31192" at bounding box center [852, 334] width 54 height 31
click at [597, 278] on input "e. 31192" at bounding box center [596, 274] width 1 height 8
radio input "true"
click at [999, 287] on icon "31912" at bounding box center [1020, 335] width 146 height 146
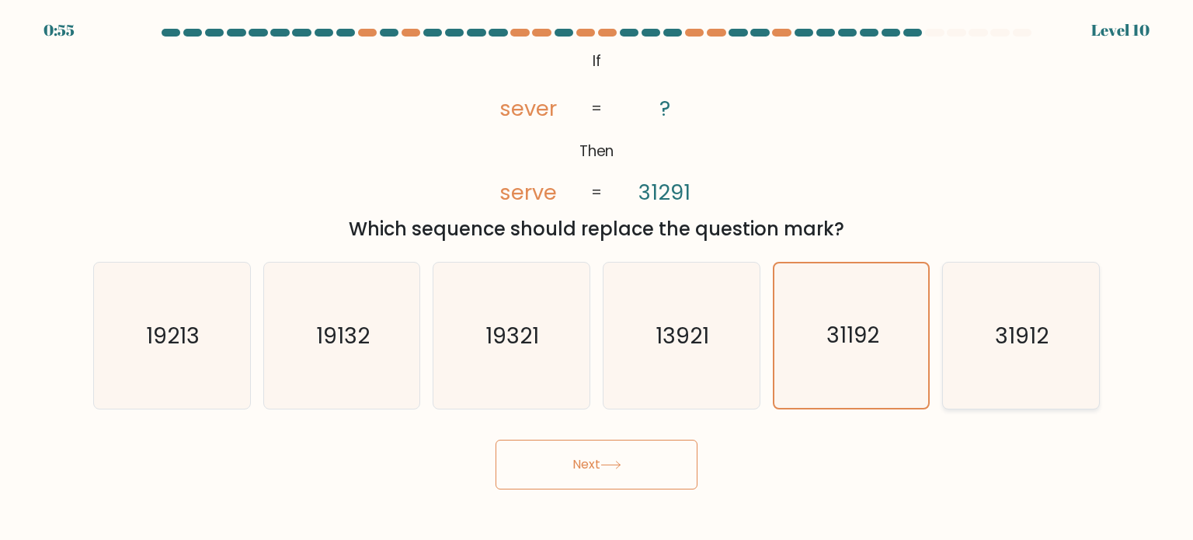
click at [597, 278] on input "f. 31912" at bounding box center [596, 274] width 1 height 8
radio input "true"
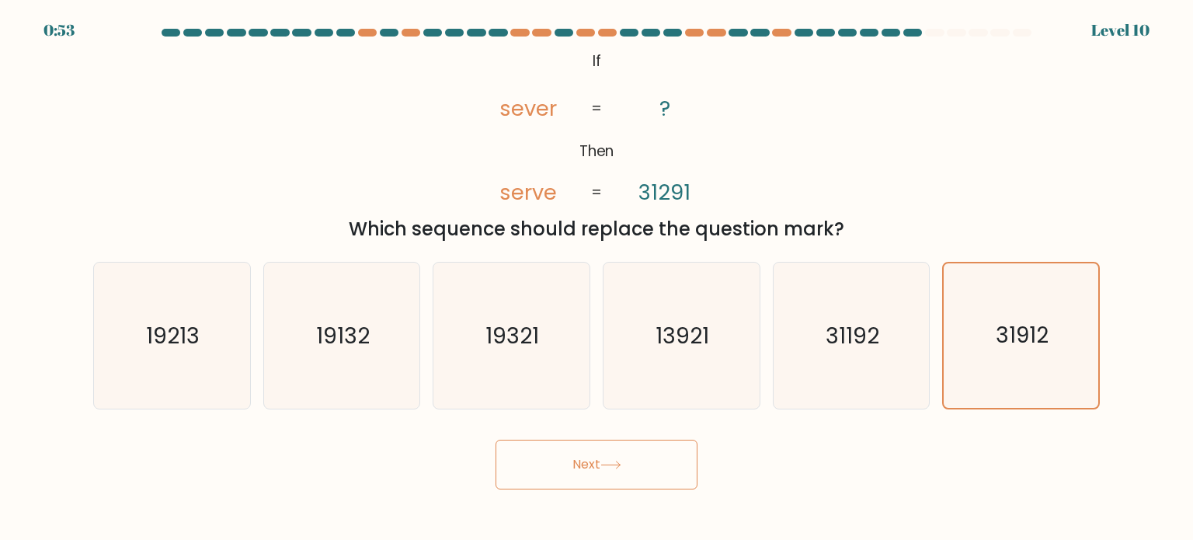
click at [644, 481] on button "Next" at bounding box center [596, 465] width 202 height 50
click at [1041, 332] on text "31912" at bounding box center [1022, 335] width 53 height 30
click at [597, 278] on input "f. 31912" at bounding box center [596, 274] width 1 height 8
click at [624, 456] on button "Next" at bounding box center [596, 465] width 202 height 50
click at [894, 191] on div "@import url('https://fonts.googleapis.com/css?family=Abril+Fatface:400,100,100i…" at bounding box center [596, 145] width 1025 height 196
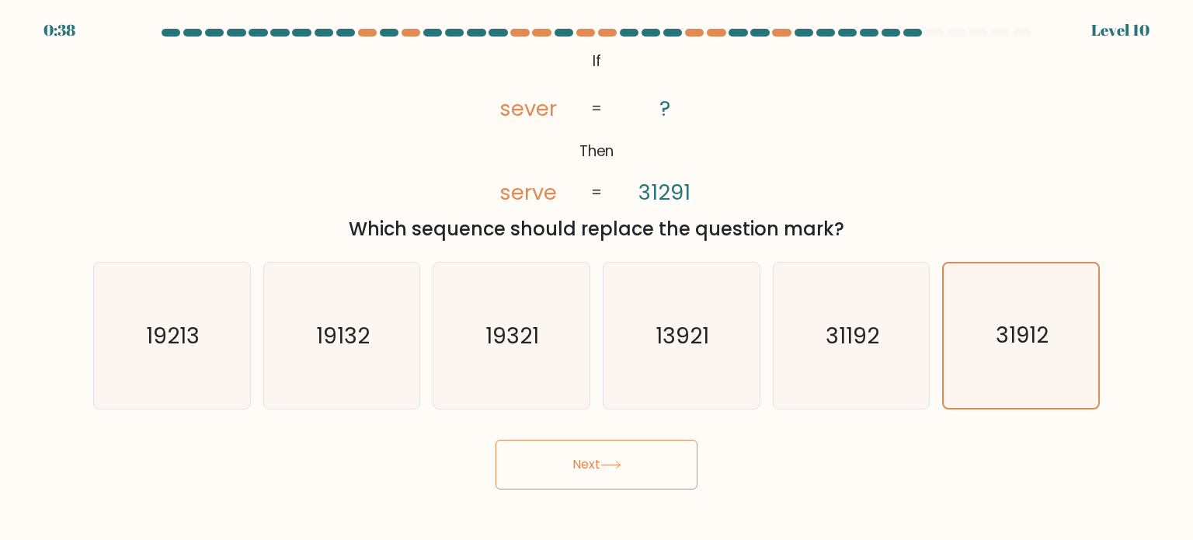
click at [894, 191] on div "@import url('https://fonts.googleapis.com/css?family=Abril+Fatface:400,100,100i…" at bounding box center [596, 145] width 1025 height 196
click at [992, 315] on icon "31912" at bounding box center [1020, 335] width 144 height 144
click at [597, 278] on input "f. 31912" at bounding box center [596, 274] width 1 height 8
click at [648, 447] on button "Next" at bounding box center [596, 465] width 202 height 50
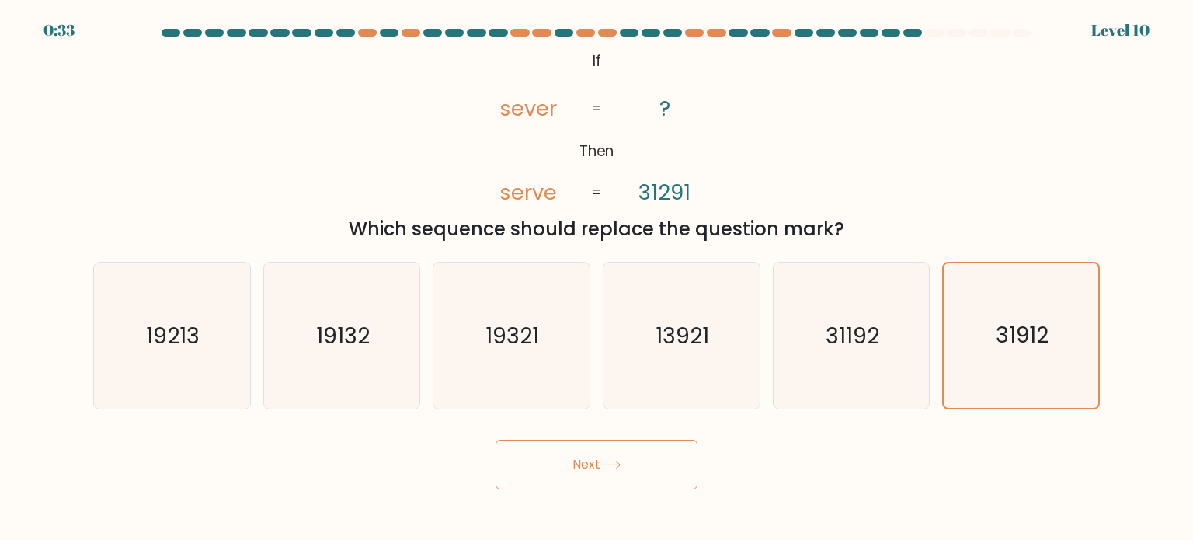
click at [648, 447] on button "Next" at bounding box center [596, 465] width 202 height 50
click at [996, 366] on icon "31912" at bounding box center [1020, 335] width 144 height 144
click at [597, 278] on input "f. 31912" at bounding box center [596, 274] width 1 height 8
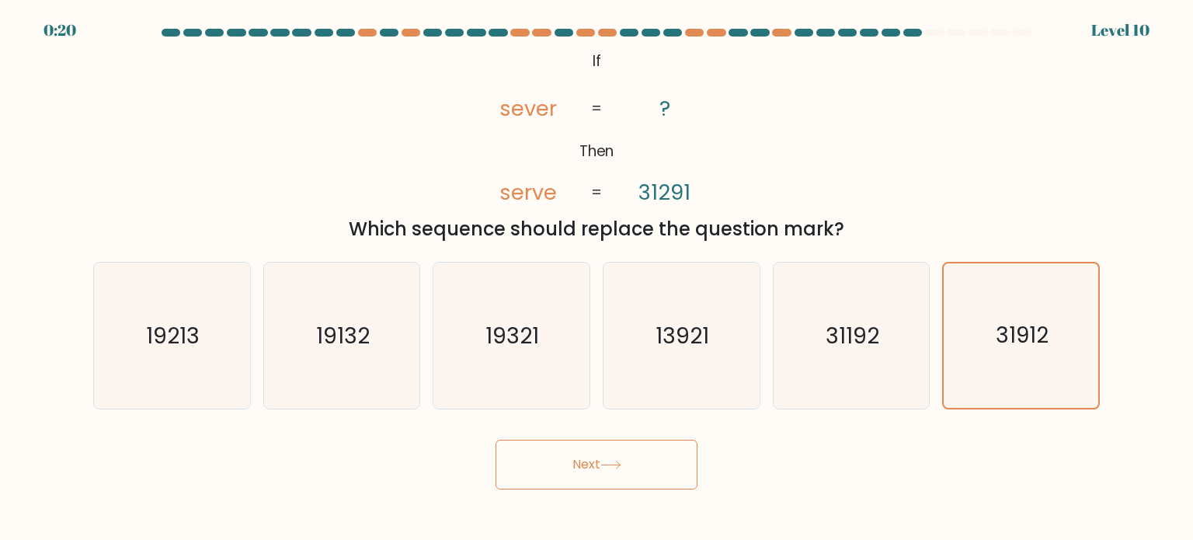
click at [681, 456] on button "Next" at bounding box center [596, 465] width 202 height 50
click at [1009, 369] on icon "31912" at bounding box center [1020, 335] width 144 height 144
click at [597, 278] on input "f. 31912" at bounding box center [596, 274] width 1 height 8
click at [596, 466] on button "Next" at bounding box center [596, 465] width 202 height 50
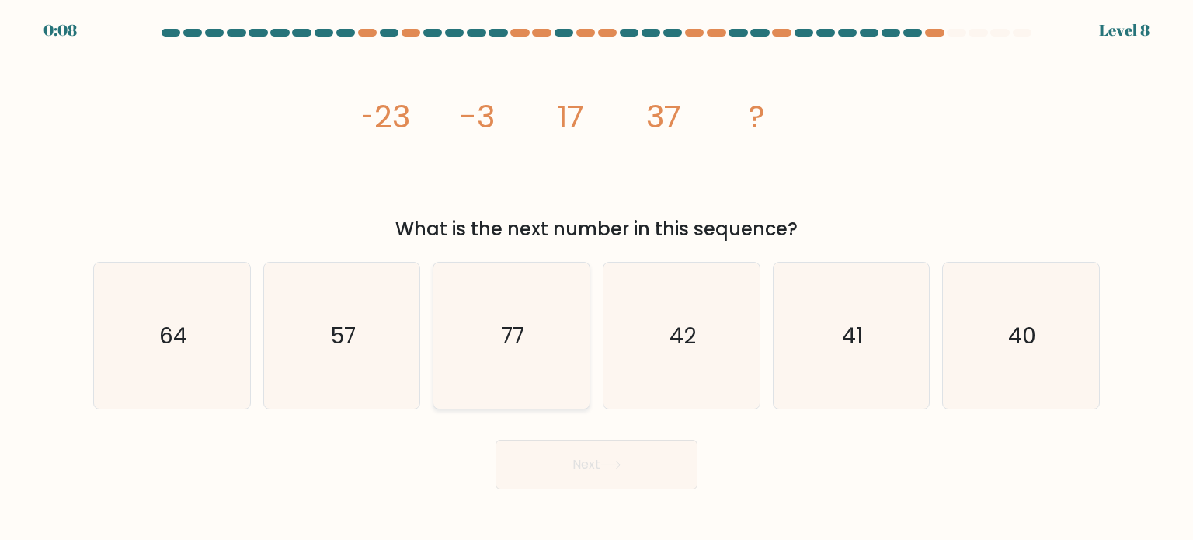
click at [499, 351] on icon "77" at bounding box center [511, 335] width 146 height 146
click at [596, 278] on input "c. 77" at bounding box center [596, 274] width 1 height 8
radio input "true"
click at [571, 460] on button "Next" at bounding box center [596, 465] width 202 height 50
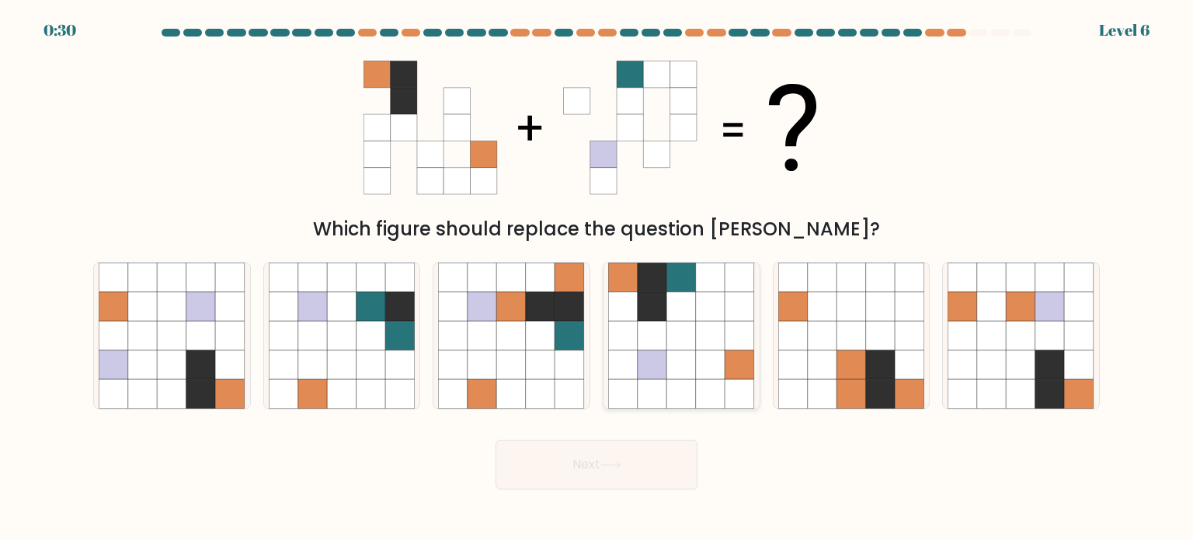
click at [676, 315] on icon at bounding box center [682, 306] width 30 height 30
click at [597, 278] on input "d." at bounding box center [596, 274] width 1 height 8
radio input "true"
click at [628, 481] on button "Next" at bounding box center [596, 465] width 202 height 50
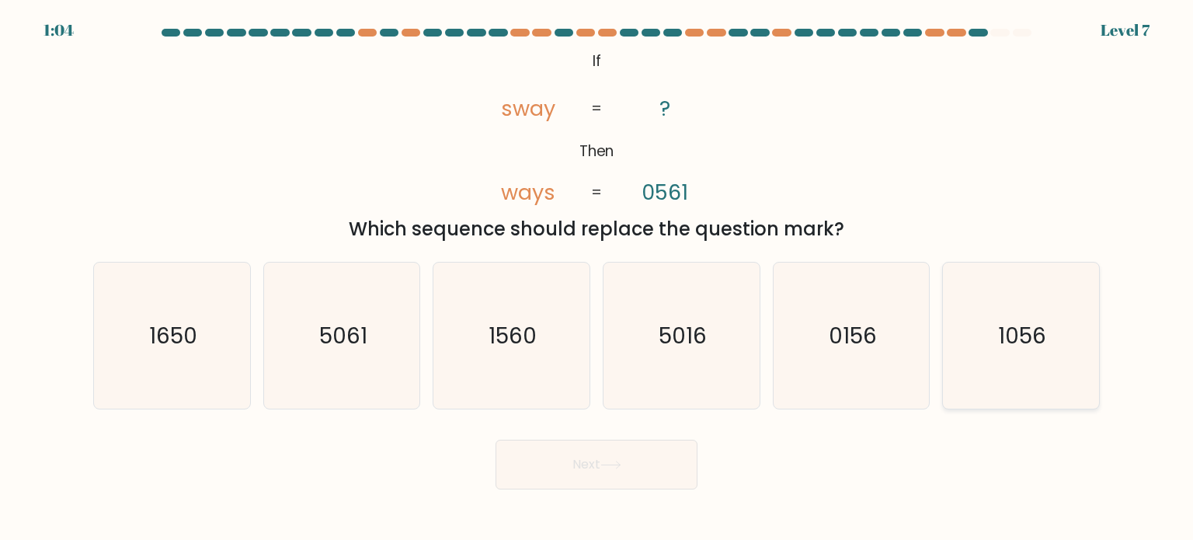
click at [1017, 346] on text "1056" at bounding box center [1022, 334] width 48 height 31
click at [597, 278] on input "f. 1056" at bounding box center [596, 274] width 1 height 8
radio input "true"
click at [662, 463] on button "Next" at bounding box center [596, 465] width 202 height 50
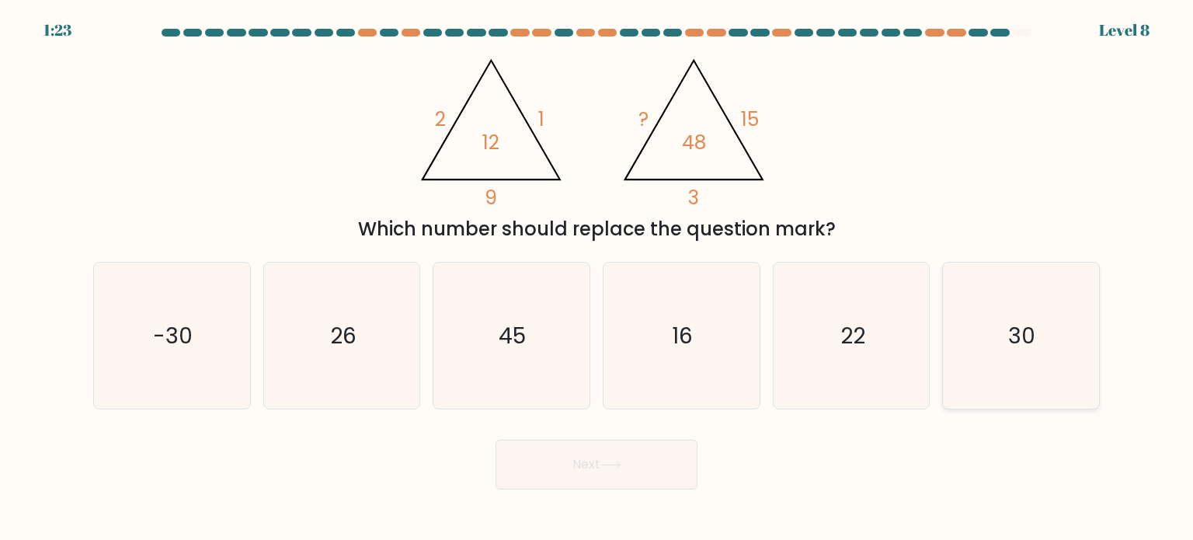
click at [1011, 334] on text "30" at bounding box center [1022, 334] width 27 height 31
click at [597, 278] on input "f. 30" at bounding box center [596, 274] width 1 height 8
radio input "true"
drag, startPoint x: 659, startPoint y: 469, endPoint x: 762, endPoint y: 318, distance: 183.3
click at [658, 469] on button "Next" at bounding box center [596, 465] width 202 height 50
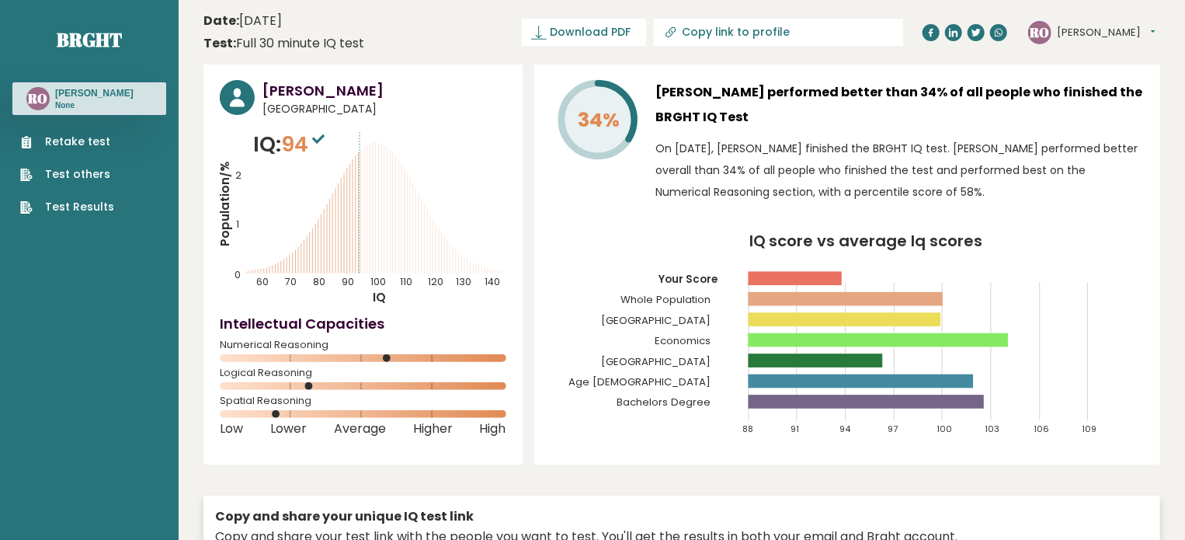
click at [78, 142] on link "Retake test" at bounding box center [67, 142] width 94 height 16
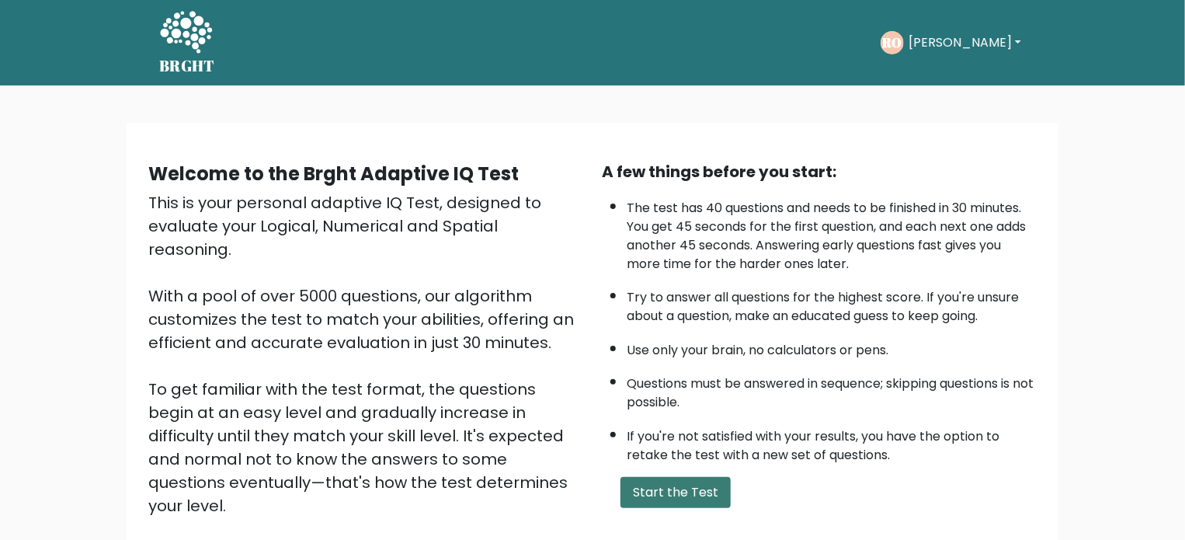
click at [683, 481] on button "Start the Test" at bounding box center [675, 492] width 110 height 31
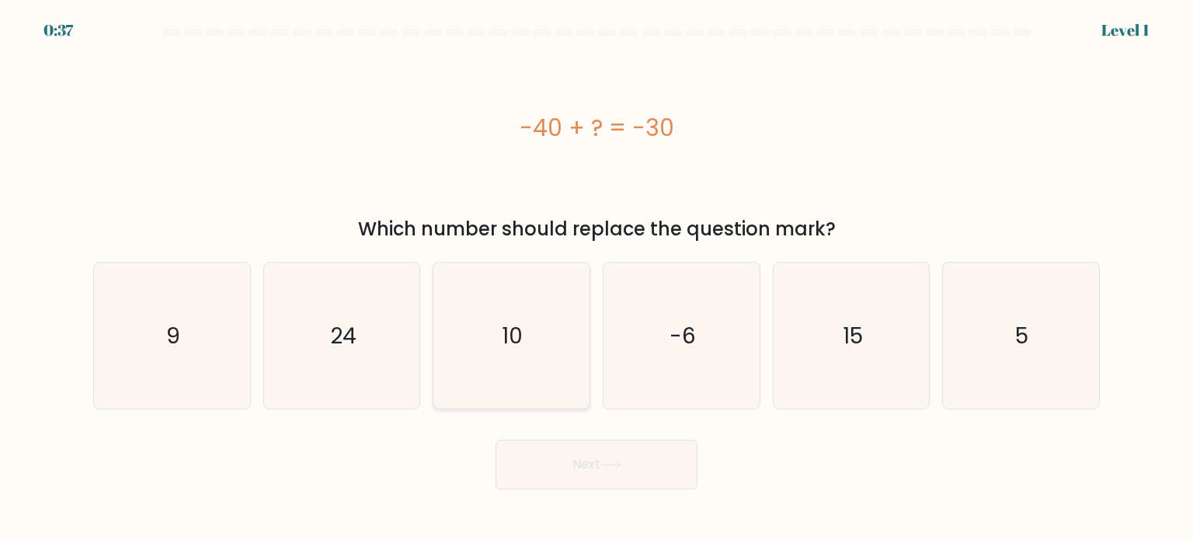
click at [484, 385] on icon "10" at bounding box center [511, 335] width 146 height 146
click at [596, 278] on input "c. 10" at bounding box center [596, 274] width 1 height 8
radio input "true"
click at [545, 459] on button "Next" at bounding box center [596, 465] width 202 height 50
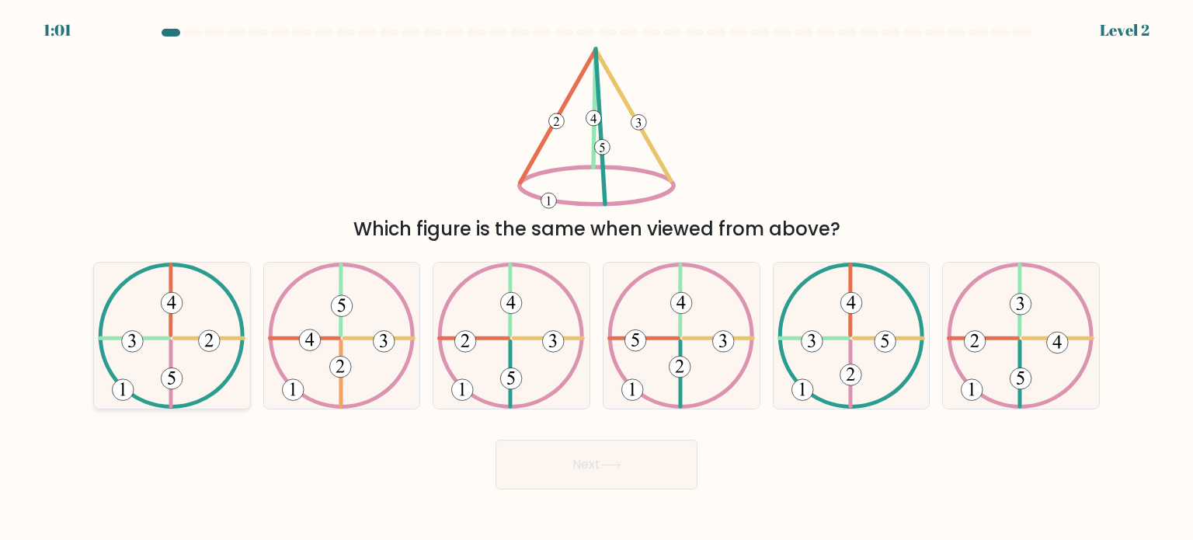
click at [224, 344] on icon at bounding box center [172, 335] width 148 height 146
click at [596, 278] on input "a." at bounding box center [596, 274] width 1 height 8
radio input "true"
click at [519, 405] on 247 at bounding box center [511, 335] width 142 height 142
click at [596, 278] on input "c." at bounding box center [596, 274] width 1 height 8
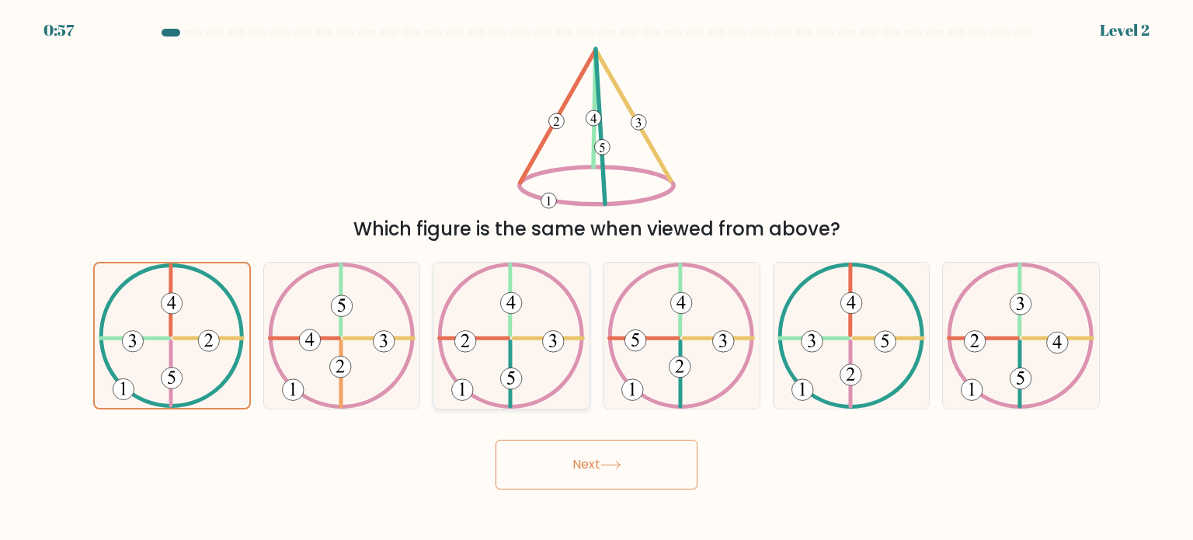
radio input "true"
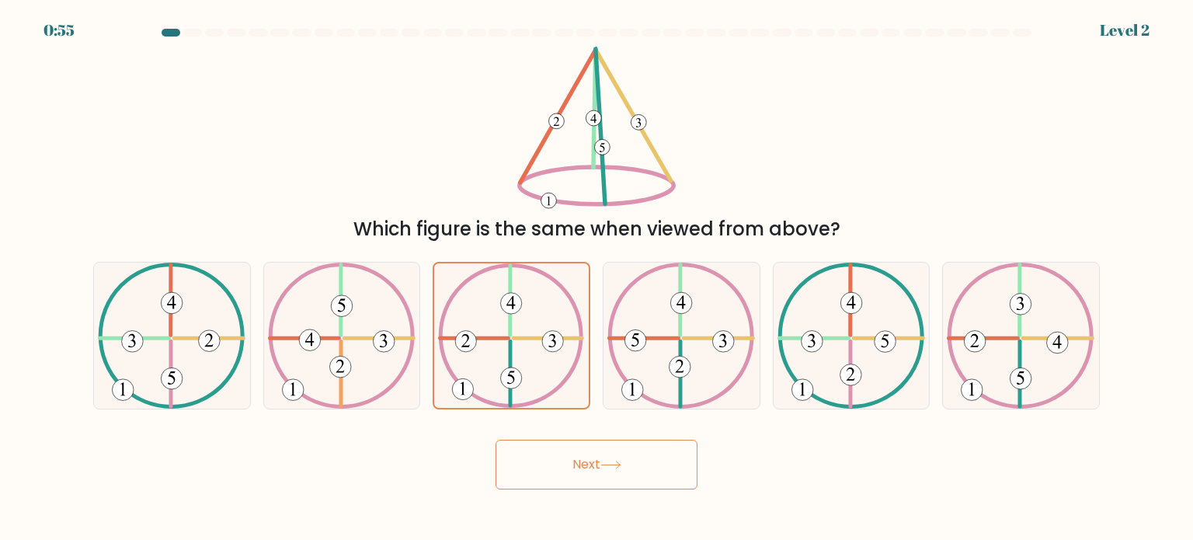
click at [560, 456] on button "Next" at bounding box center [596, 465] width 202 height 50
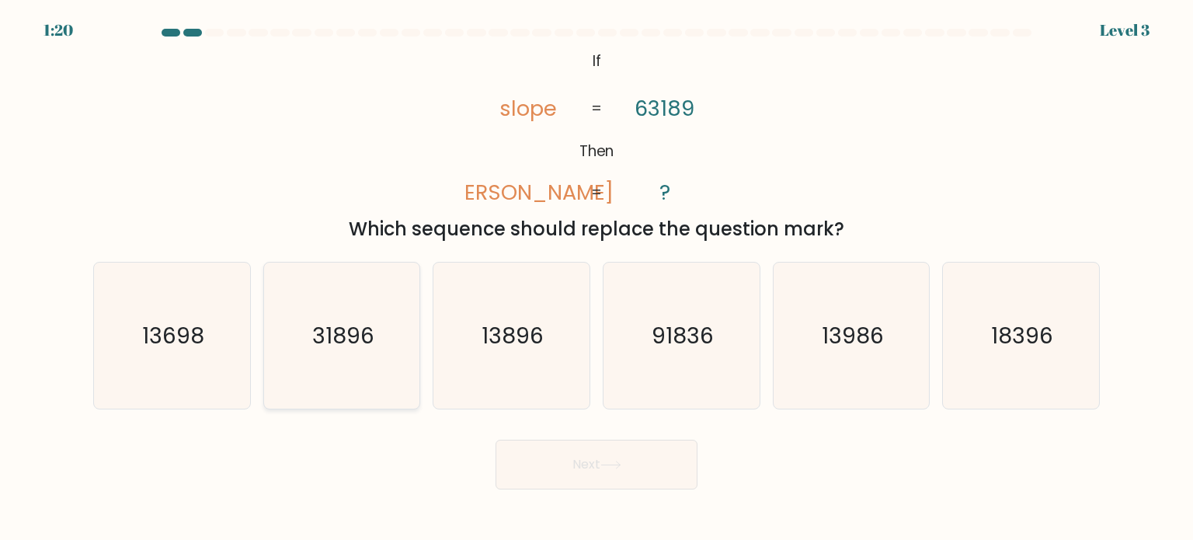
click at [362, 364] on icon "31896" at bounding box center [342, 335] width 146 height 146
click at [596, 278] on input "b. 31896" at bounding box center [596, 274] width 1 height 8
radio input "true"
click at [558, 462] on button "Next" at bounding box center [596, 465] width 202 height 50
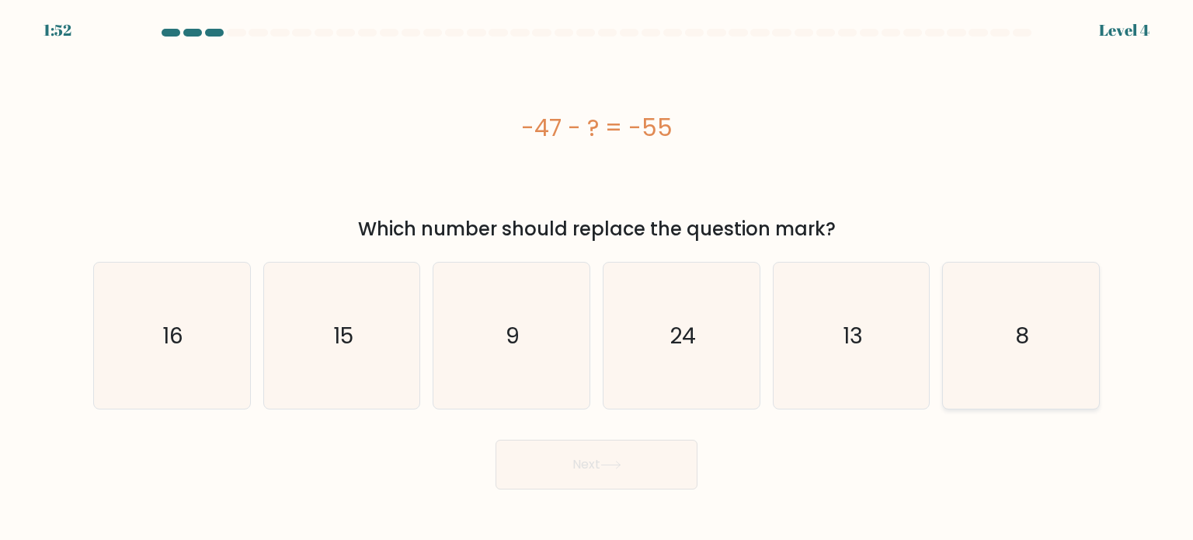
click at [1003, 387] on icon "8" at bounding box center [1020, 335] width 146 height 146
click at [597, 278] on input "f. 8" at bounding box center [596, 274] width 1 height 8
radio input "true"
click at [659, 460] on button "Next" at bounding box center [596, 465] width 202 height 50
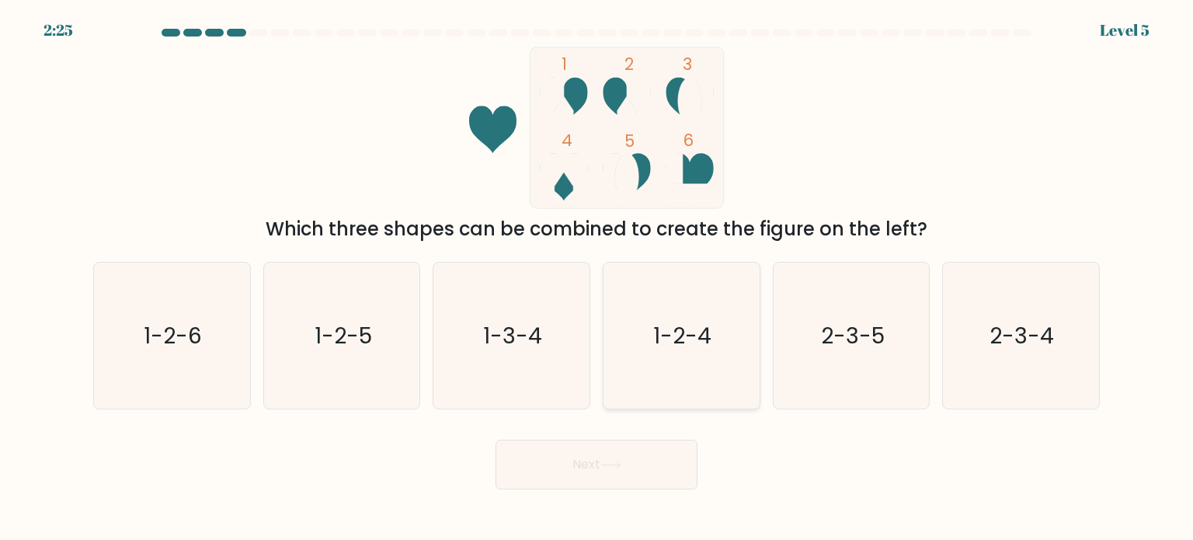
click at [669, 338] on text "1-2-4" at bounding box center [683, 334] width 58 height 31
click at [597, 278] on input "d. 1-2-4" at bounding box center [596, 274] width 1 height 8
radio input "true"
click at [640, 474] on button "Next" at bounding box center [596, 465] width 202 height 50
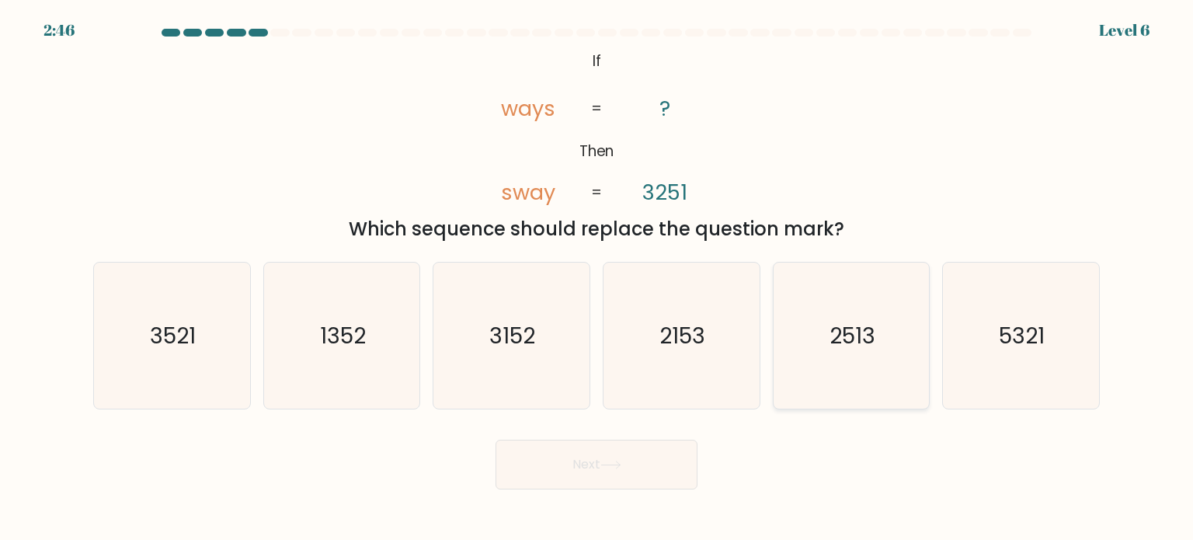
click at [836, 356] on icon "2513" at bounding box center [851, 335] width 146 height 146
click at [597, 278] on input "e. 2513" at bounding box center [596, 274] width 1 height 8
radio input "true"
click at [631, 459] on button "Next" at bounding box center [596, 465] width 202 height 50
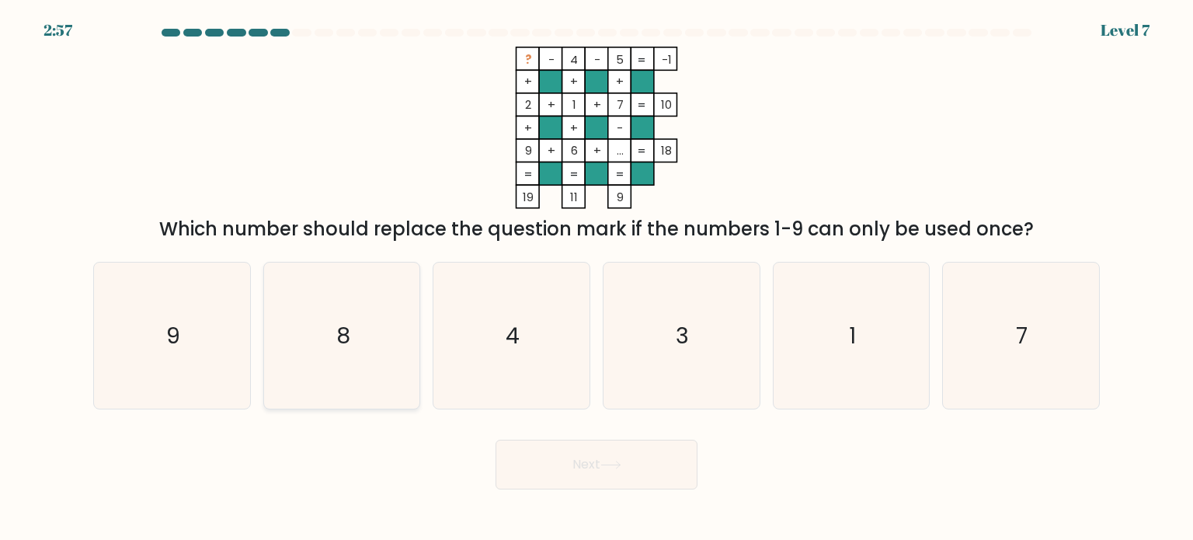
click at [297, 359] on icon "8" at bounding box center [342, 335] width 146 height 146
click at [596, 278] on input "b. 8" at bounding box center [596, 274] width 1 height 8
radio input "true"
click at [517, 460] on button "Next" at bounding box center [596, 465] width 202 height 50
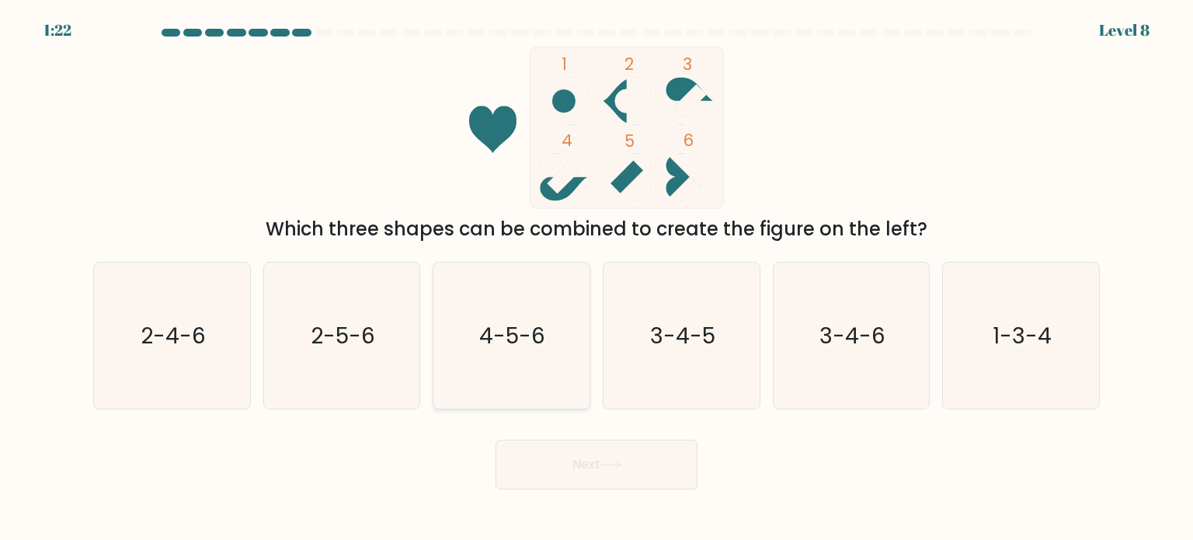
click at [539, 391] on icon "4-5-6" at bounding box center [511, 335] width 146 height 146
click at [596, 278] on input "c. 4-5-6" at bounding box center [596, 274] width 1 height 8
radio input "true"
click at [608, 457] on button "Next" at bounding box center [596, 465] width 202 height 50
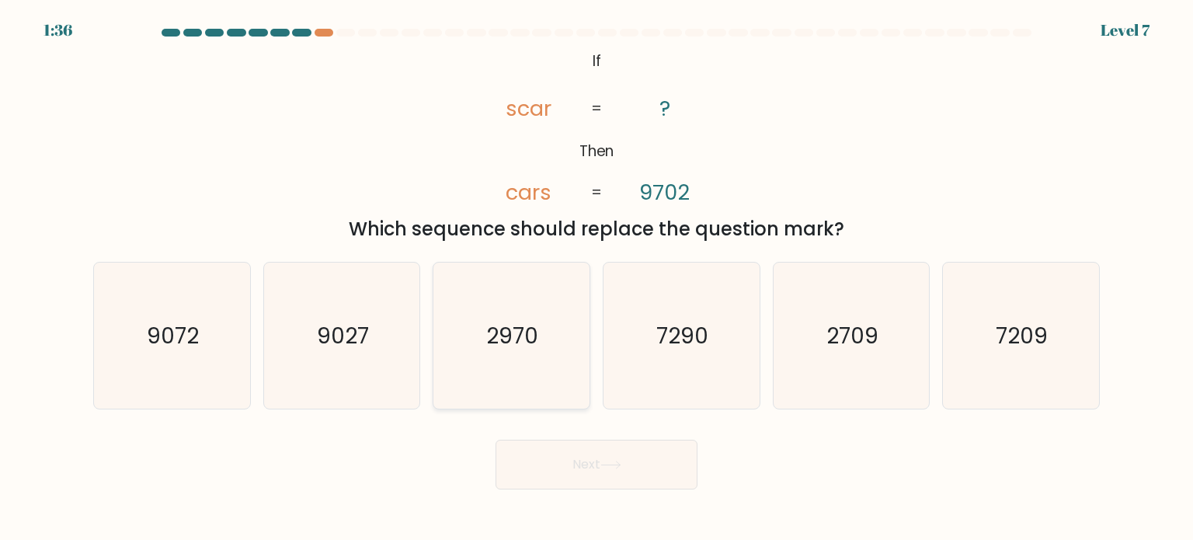
click at [530, 346] on text "2970" at bounding box center [513, 334] width 52 height 31
click at [596, 278] on input "c. 2970" at bounding box center [596, 274] width 1 height 8
radio input "true"
click at [565, 465] on button "Next" at bounding box center [596, 465] width 202 height 50
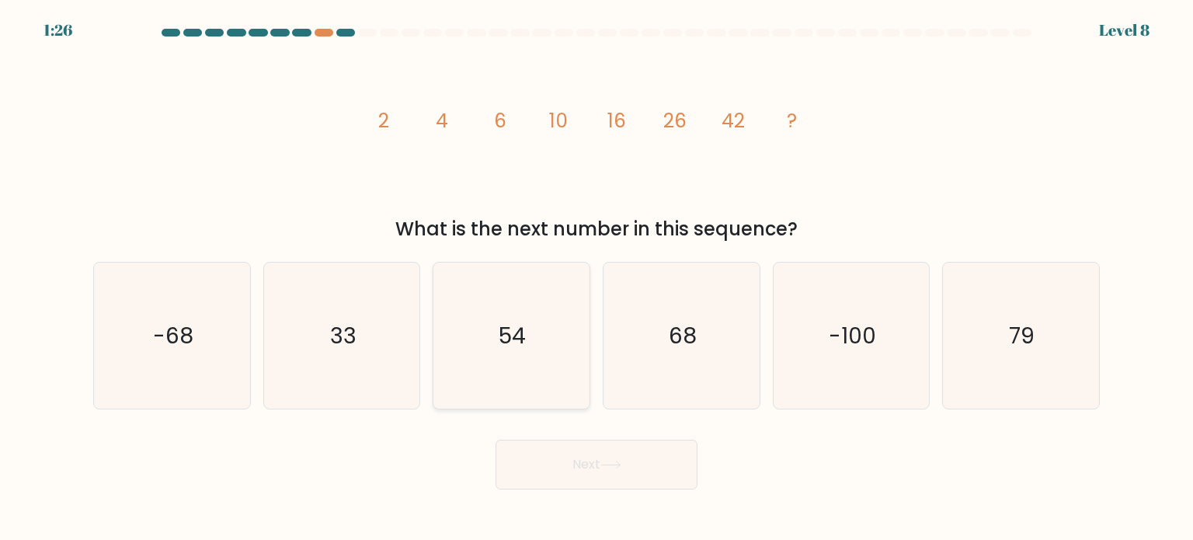
click at [484, 350] on icon "54" at bounding box center [511, 335] width 146 height 146
click at [596, 278] on input "c. 54" at bounding box center [596, 274] width 1 height 8
radio input "true"
click at [724, 366] on icon "68" at bounding box center [681, 335] width 146 height 146
click at [597, 278] on input "d. 68" at bounding box center [596, 274] width 1 height 8
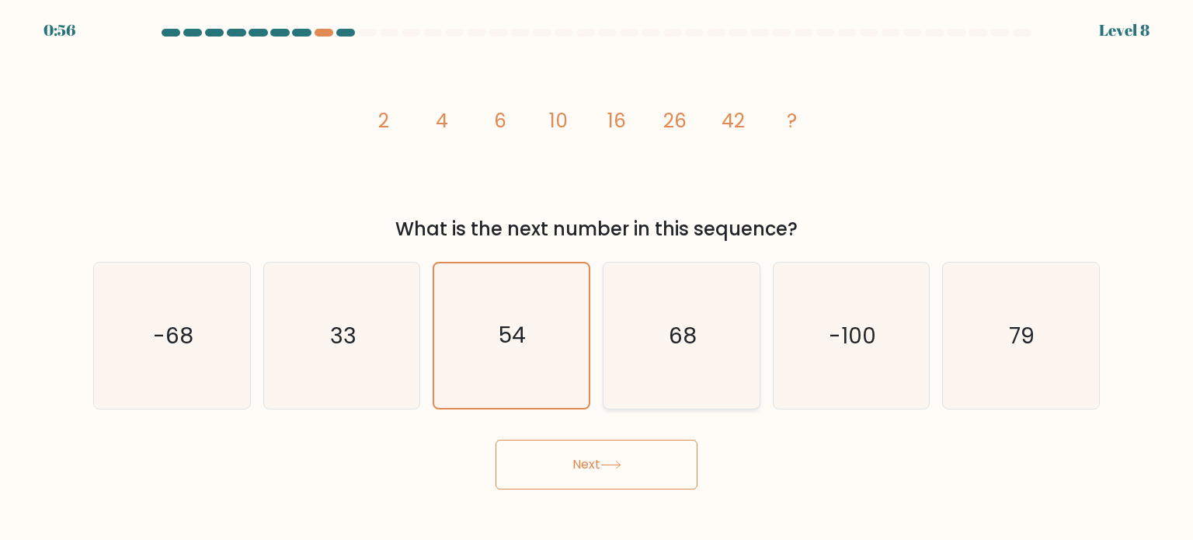
radio input "true"
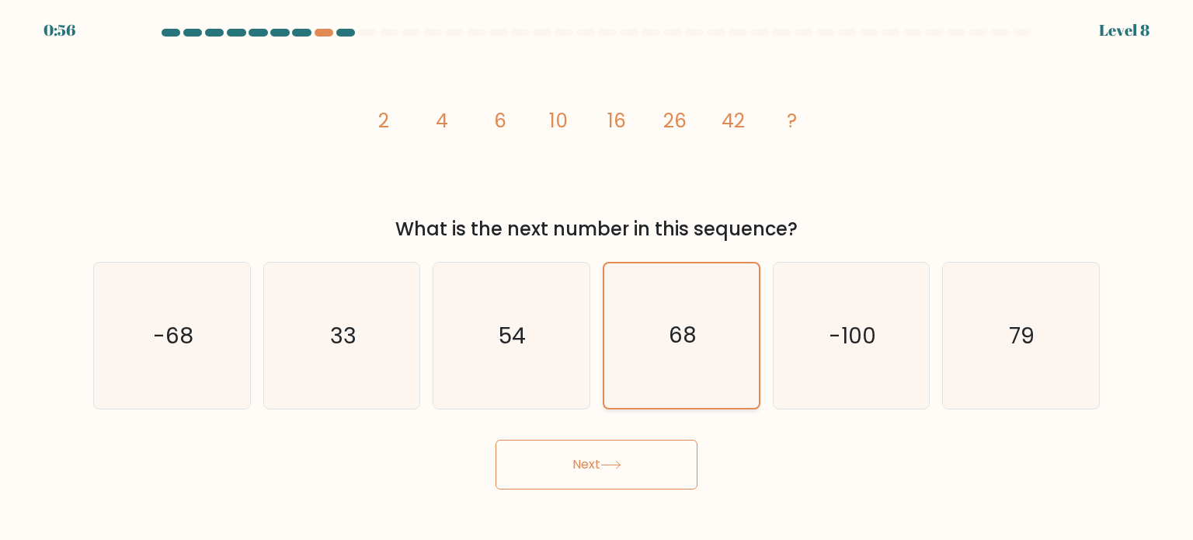
click at [724, 366] on icon "68" at bounding box center [681, 335] width 144 height 144
click at [597, 278] on input "d. 68" at bounding box center [596, 274] width 1 height 8
click at [616, 464] on icon at bounding box center [610, 464] width 21 height 9
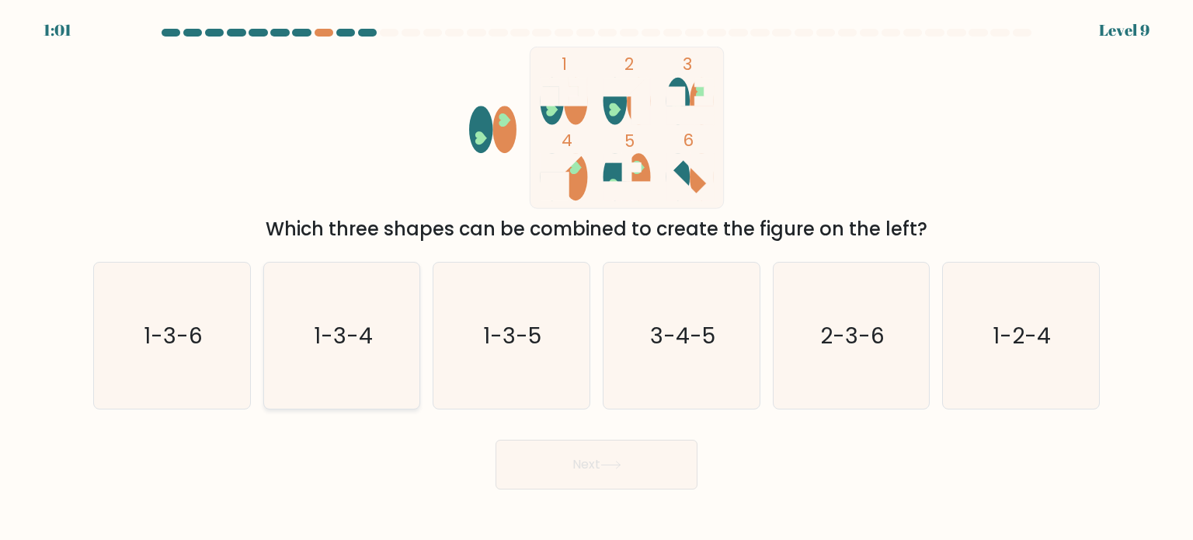
click at [351, 380] on icon "1-3-4" at bounding box center [342, 335] width 146 height 146
click at [596, 278] on input "b. 1-3-4" at bounding box center [596, 274] width 1 height 8
radio input "true"
click at [556, 376] on icon "1-3-5" at bounding box center [511, 335] width 146 height 146
click at [596, 278] on input "c. 1-3-5" at bounding box center [596, 274] width 1 height 8
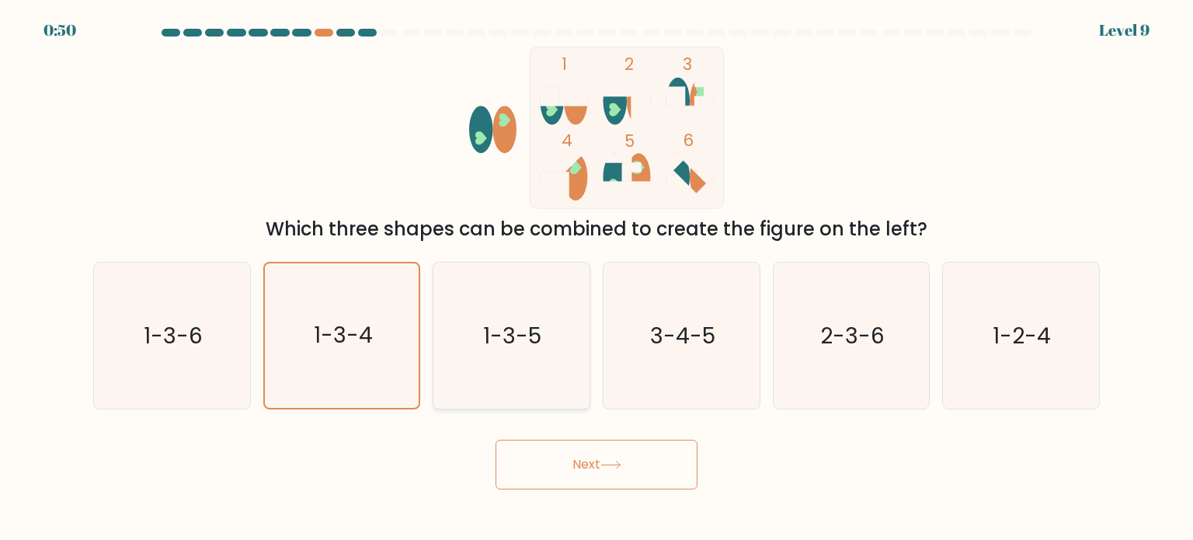
radio input "true"
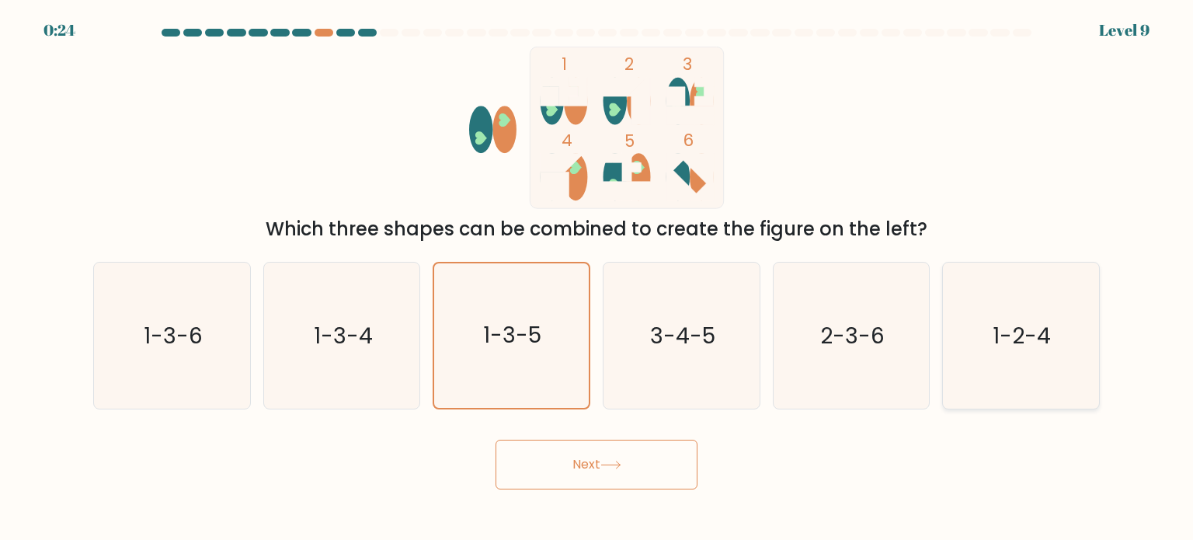
click at [988, 361] on icon "1-2-4" at bounding box center [1020, 335] width 146 height 146
click at [597, 278] on input "f. 1-2-4" at bounding box center [596, 274] width 1 height 8
radio input "true"
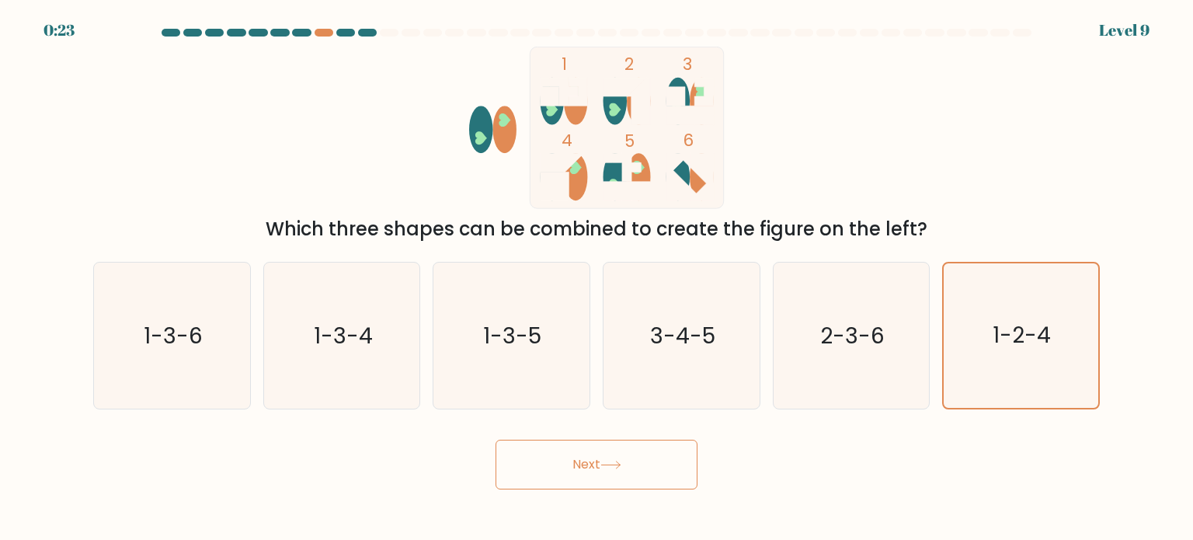
click at [624, 470] on button "Next" at bounding box center [596, 465] width 202 height 50
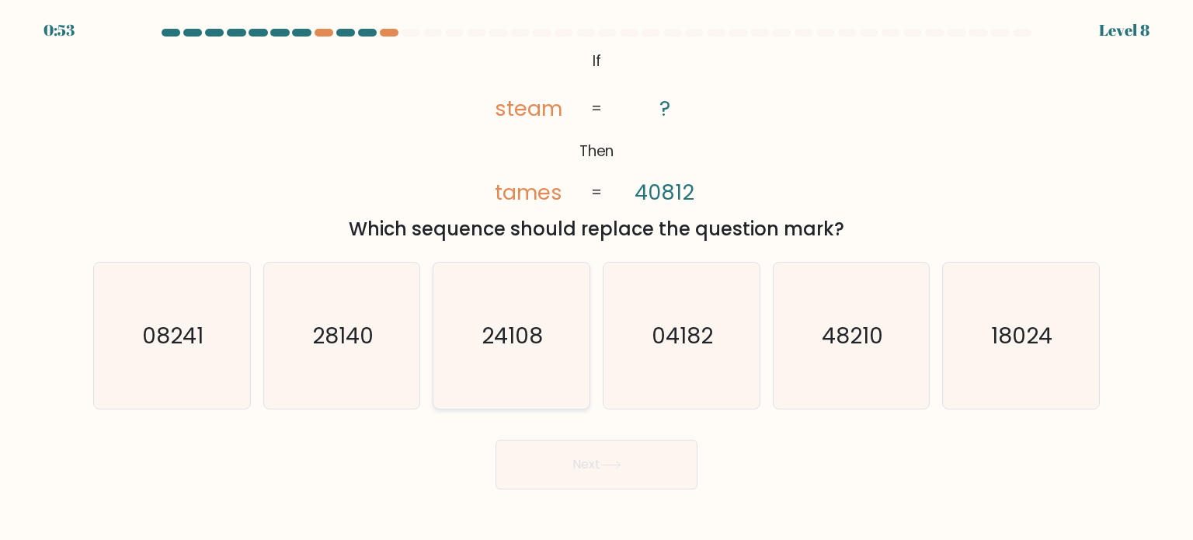
click at [553, 366] on icon "24108" at bounding box center [511, 335] width 146 height 146
click at [596, 278] on input "c. 24108" at bounding box center [596, 274] width 1 height 8
radio input "true"
click at [570, 453] on button "Next" at bounding box center [596, 465] width 202 height 50
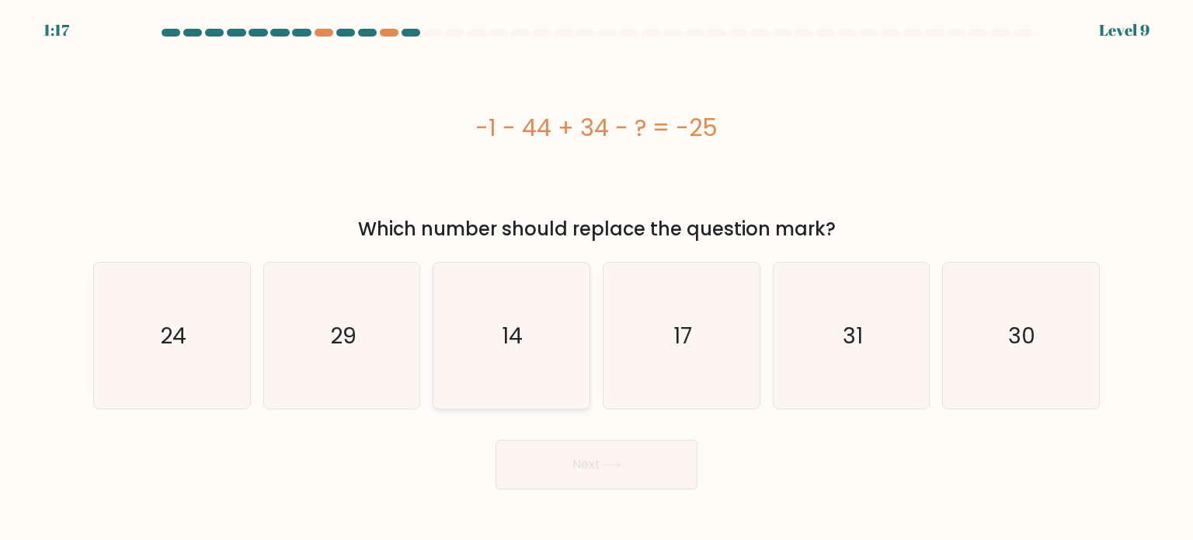
click at [562, 381] on icon "14" at bounding box center [511, 335] width 146 height 146
click at [596, 278] on input "c. 14" at bounding box center [596, 274] width 1 height 8
radio input "true"
click at [565, 447] on button "Next" at bounding box center [596, 465] width 202 height 50
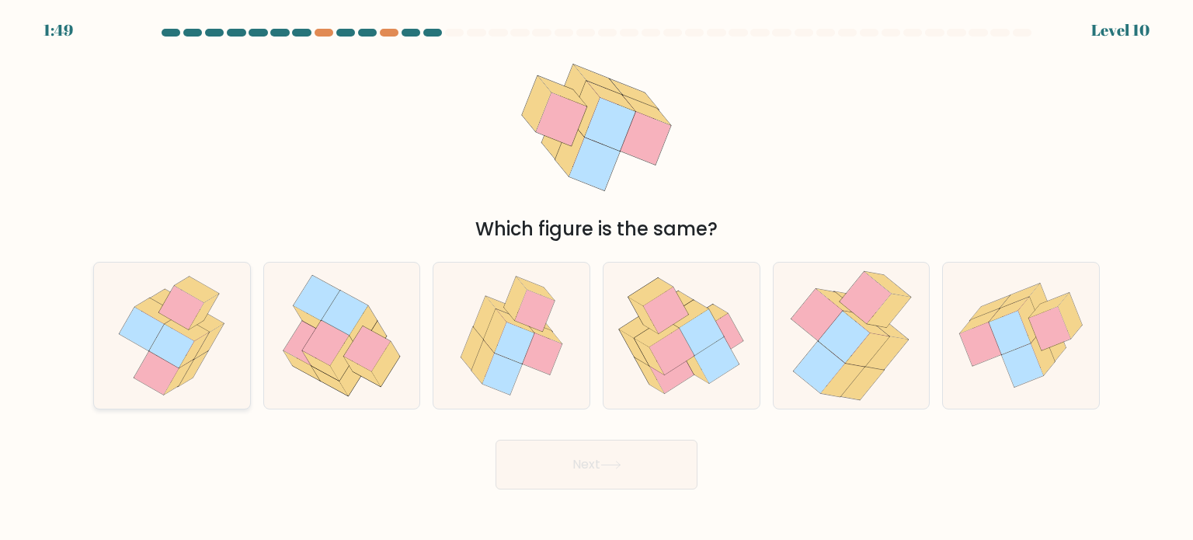
click at [168, 347] on icon at bounding box center [171, 345] width 45 height 43
click at [596, 278] on input "a." at bounding box center [596, 274] width 1 height 8
radio input "true"
click at [1045, 363] on icon at bounding box center [1043, 352] width 24 height 46
click at [597, 278] on input "f." at bounding box center [596, 274] width 1 height 8
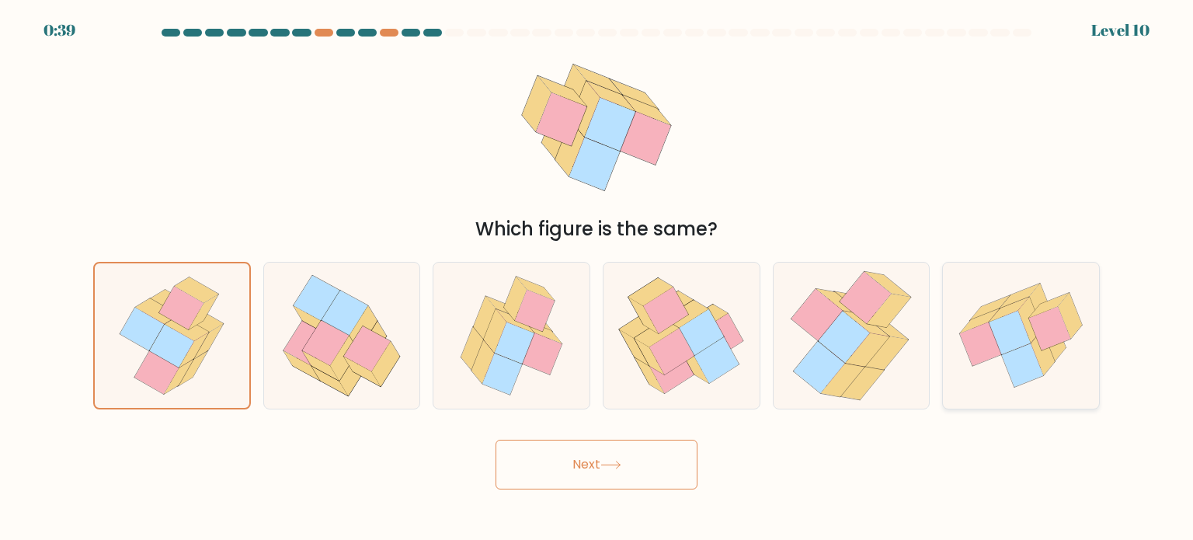
radio input "true"
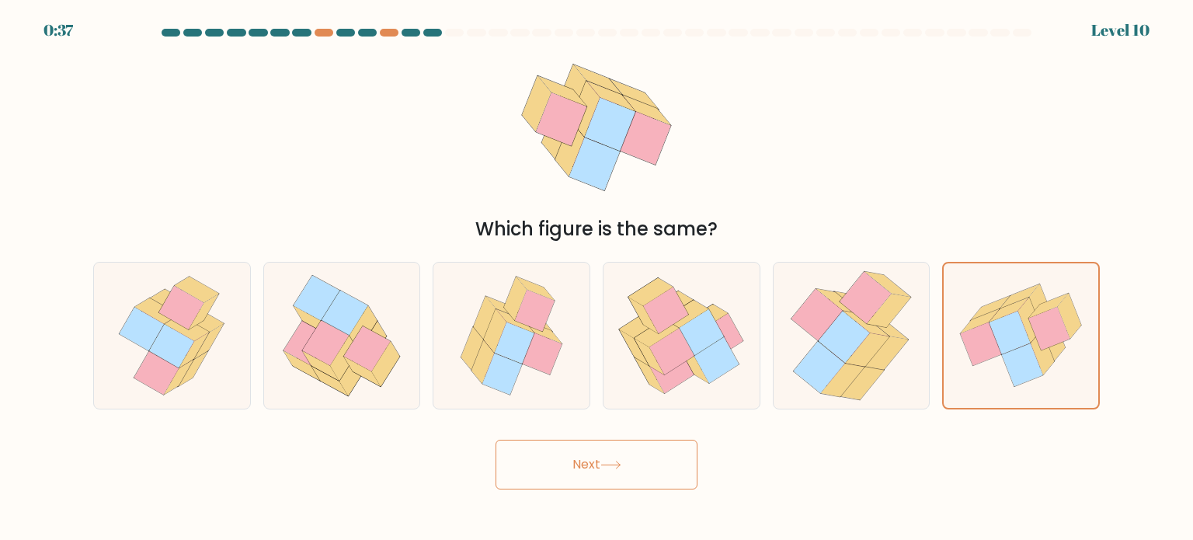
click at [640, 484] on button "Next" at bounding box center [596, 465] width 202 height 50
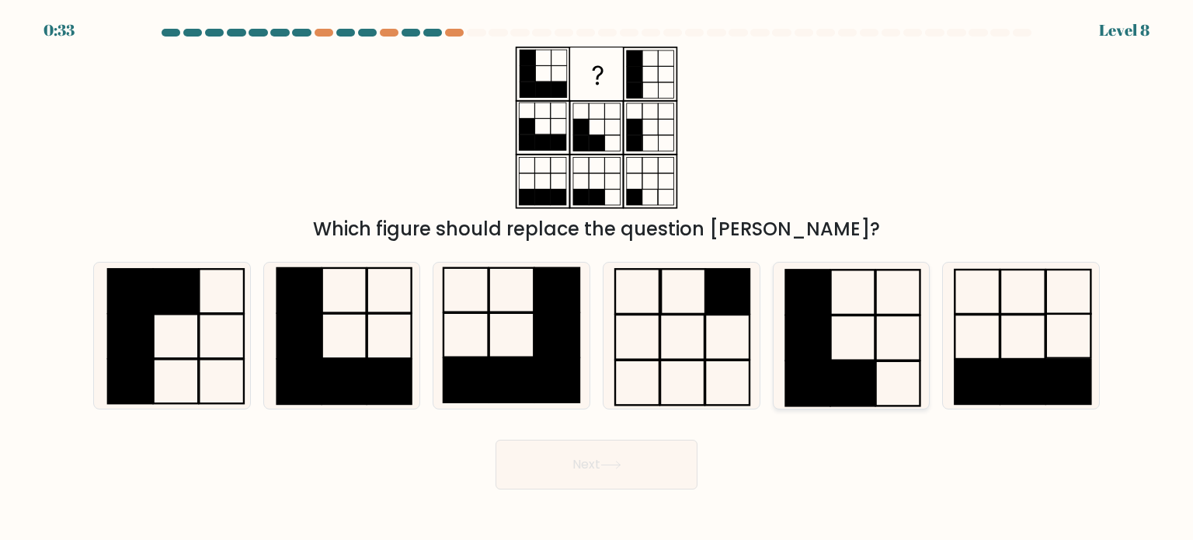
click at [841, 354] on icon at bounding box center [851, 335] width 146 height 146
click at [597, 278] on input "e." at bounding box center [596, 274] width 1 height 8
radio input "true"
click at [628, 481] on button "Next" at bounding box center [596, 465] width 202 height 50
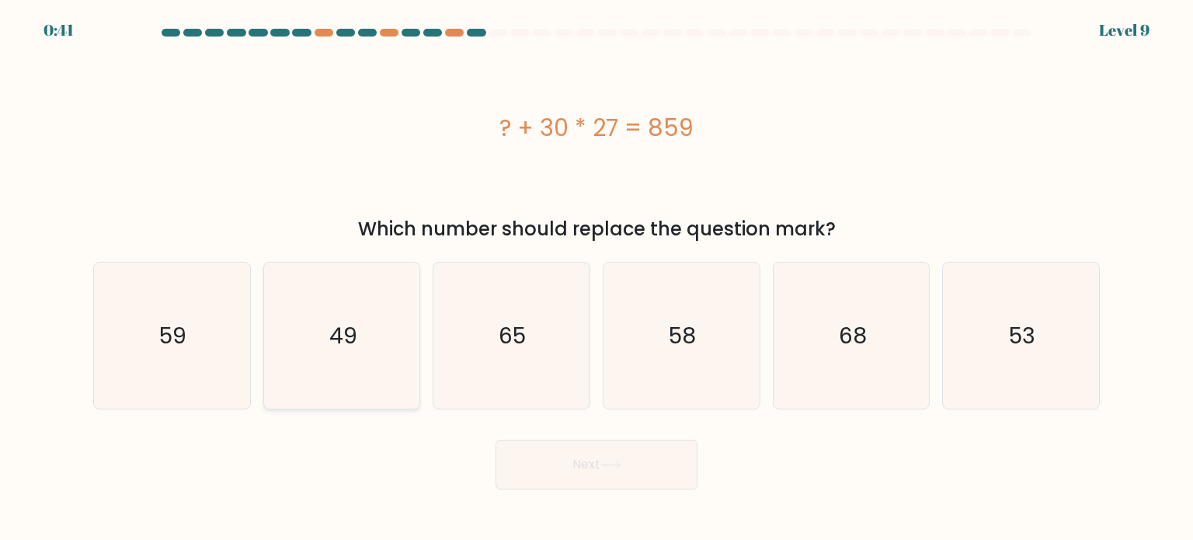
click at [357, 344] on icon "49" at bounding box center [342, 335] width 146 height 146
click at [596, 278] on input "b. 49" at bounding box center [596, 274] width 1 height 8
radio input "true"
click at [595, 474] on button "Next" at bounding box center [596, 465] width 202 height 50
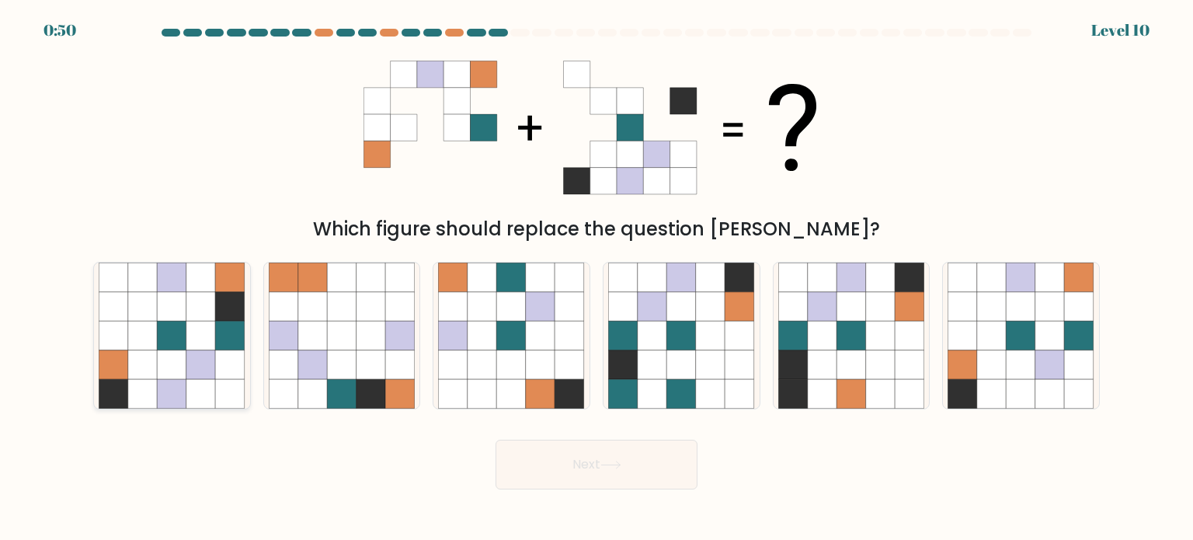
click at [183, 321] on icon at bounding box center [173, 336] width 30 height 30
click at [596, 278] on input "a." at bounding box center [596, 274] width 1 height 8
radio input "true"
click at [554, 466] on button "Next" at bounding box center [596, 465] width 202 height 50
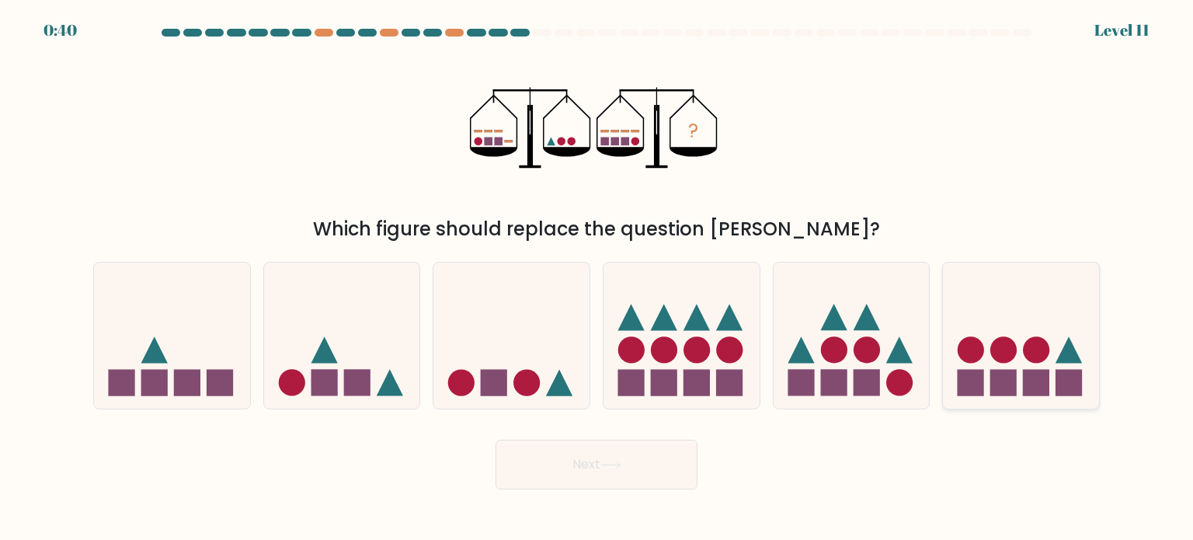
click at [1010, 381] on rect at bounding box center [1003, 382] width 26 height 26
click at [597, 278] on input "f." at bounding box center [596, 274] width 1 height 8
radio input "true"
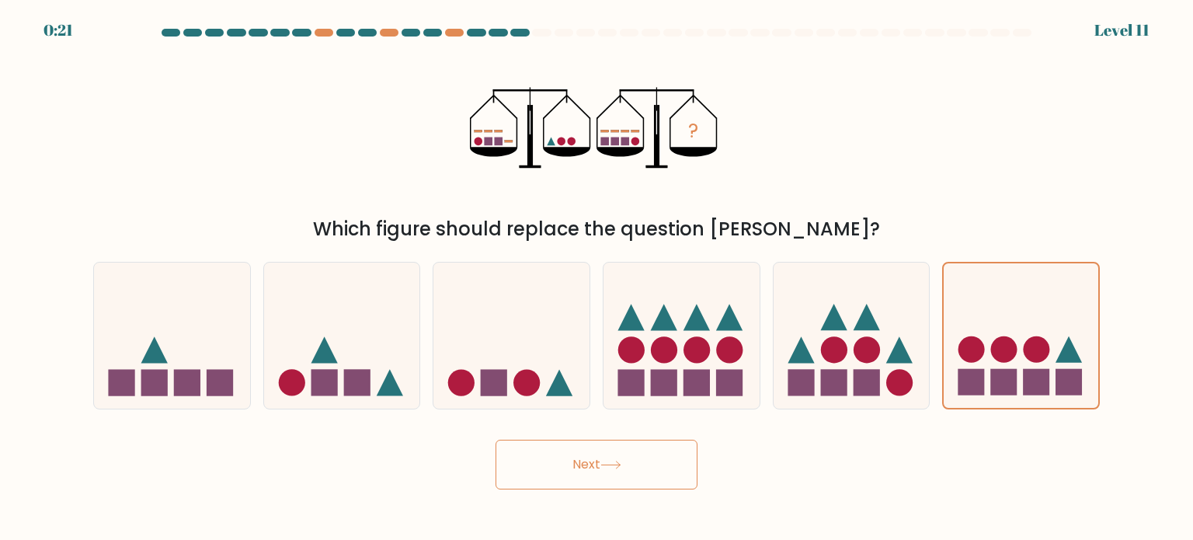
click at [593, 462] on button "Next" at bounding box center [596, 465] width 202 height 50
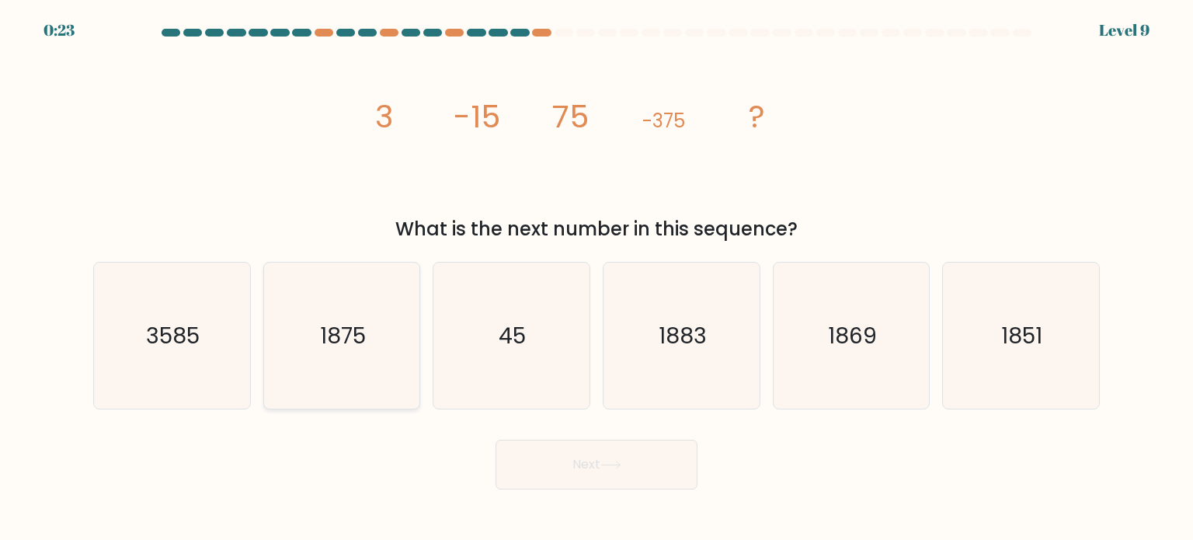
click at [390, 332] on icon "1875" at bounding box center [342, 335] width 146 height 146
click at [596, 278] on input "b. 1875" at bounding box center [596, 274] width 1 height 8
radio input "true"
click at [562, 478] on button "Next" at bounding box center [596, 465] width 202 height 50
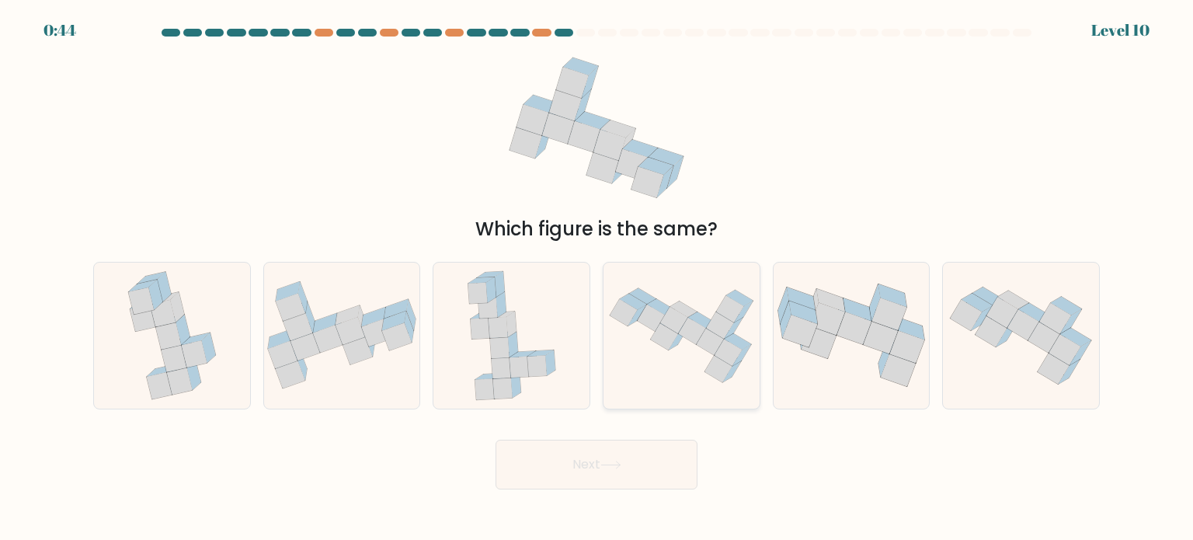
click at [657, 332] on icon at bounding box center [664, 336] width 27 height 26
click at [597, 278] on input "d." at bounding box center [596, 274] width 1 height 8
radio input "true"
click at [530, 330] on icon at bounding box center [512, 335] width 104 height 146
click at [596, 278] on input "c." at bounding box center [596, 274] width 1 height 8
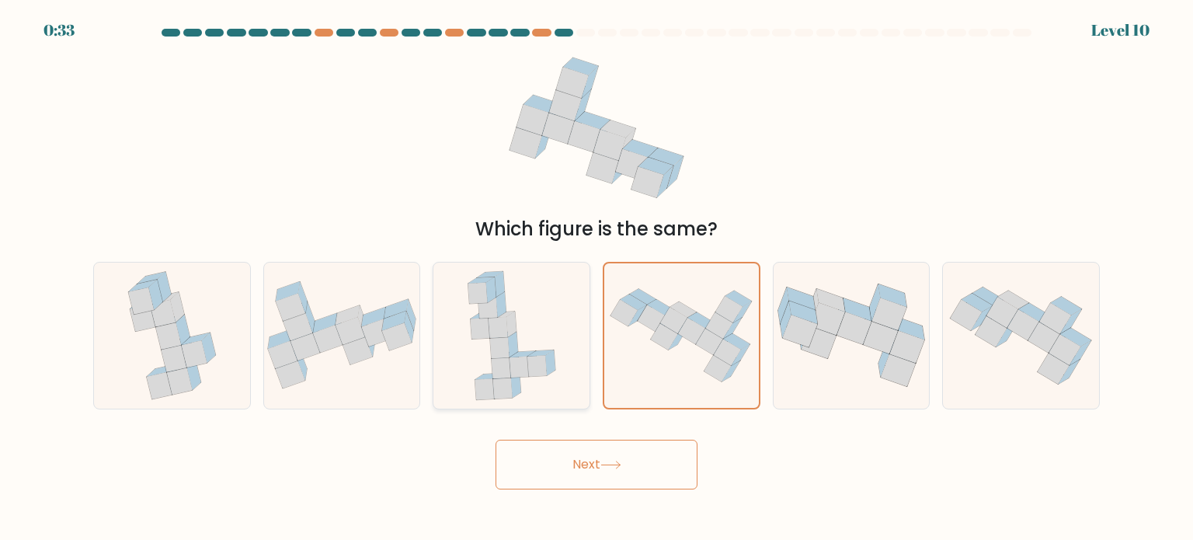
radio input "true"
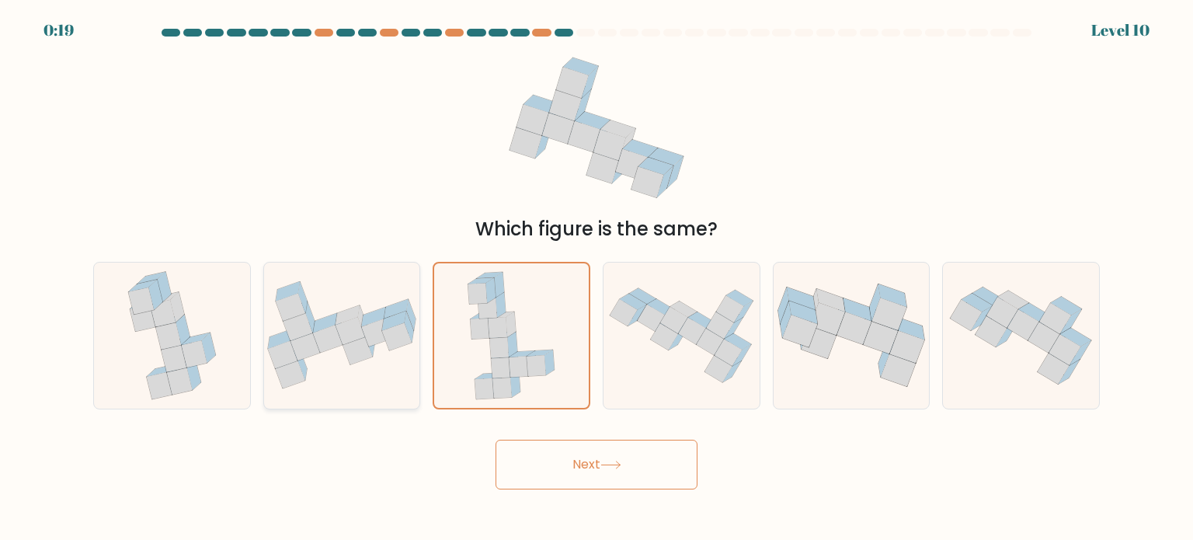
click at [393, 346] on icon at bounding box center [397, 336] width 30 height 27
click at [596, 278] on input "b." at bounding box center [596, 274] width 1 height 8
radio input "true"
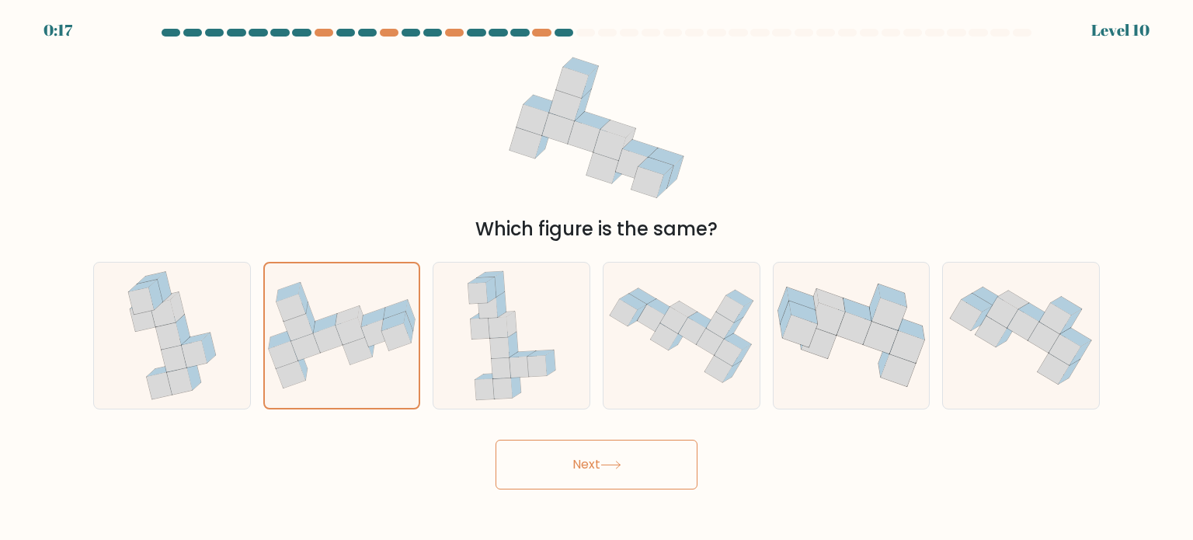
click at [547, 454] on button "Next" at bounding box center [596, 465] width 202 height 50
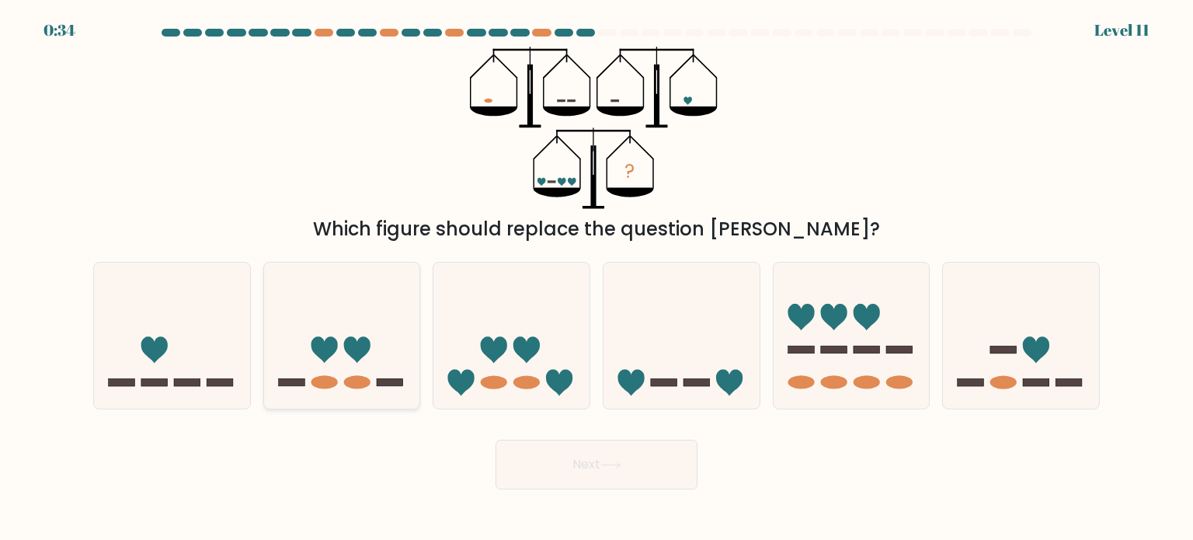
click at [358, 342] on icon at bounding box center [357, 349] width 26 height 26
click at [596, 278] on input "b." at bounding box center [596, 274] width 1 height 8
radio input "true"
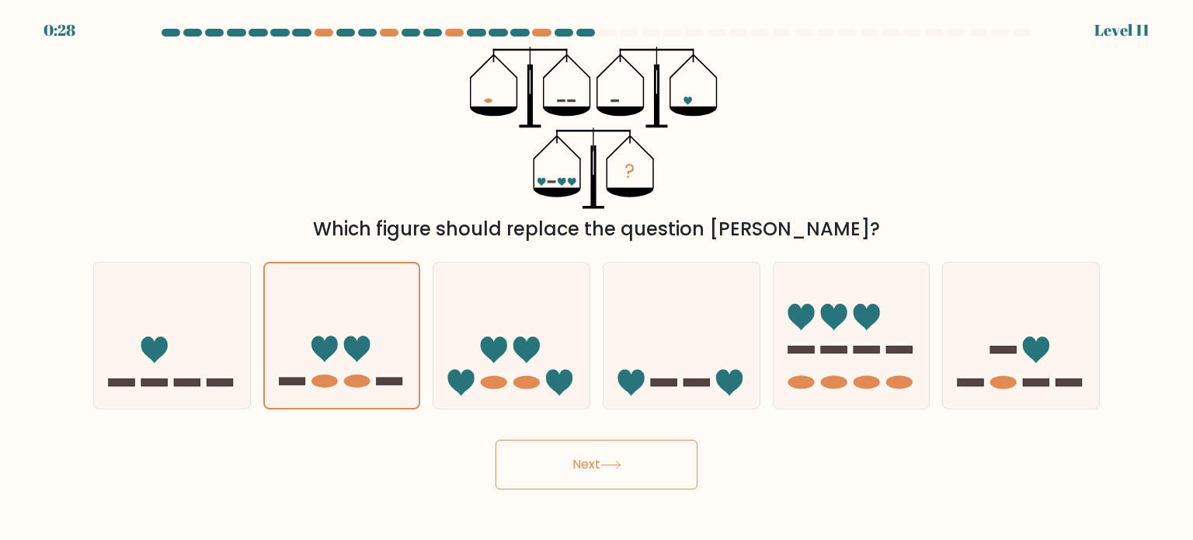
click at [535, 460] on button "Next" at bounding box center [596, 465] width 202 height 50
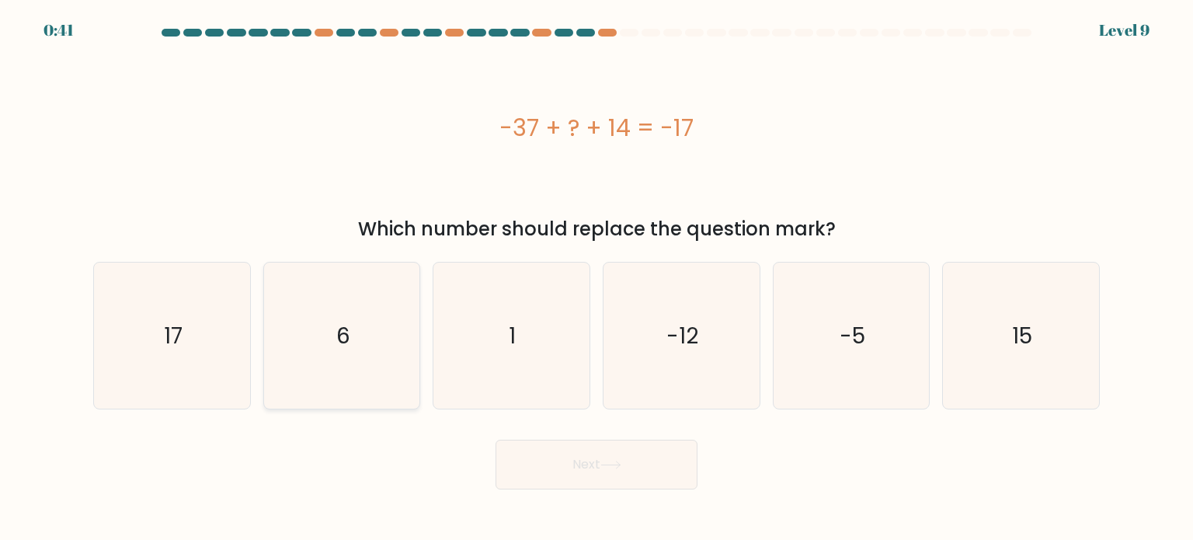
click at [308, 375] on icon "6" at bounding box center [342, 335] width 146 height 146
click at [596, 278] on input "b. 6" at bounding box center [596, 274] width 1 height 8
radio input "true"
click at [537, 465] on button "Next" at bounding box center [596, 465] width 202 height 50
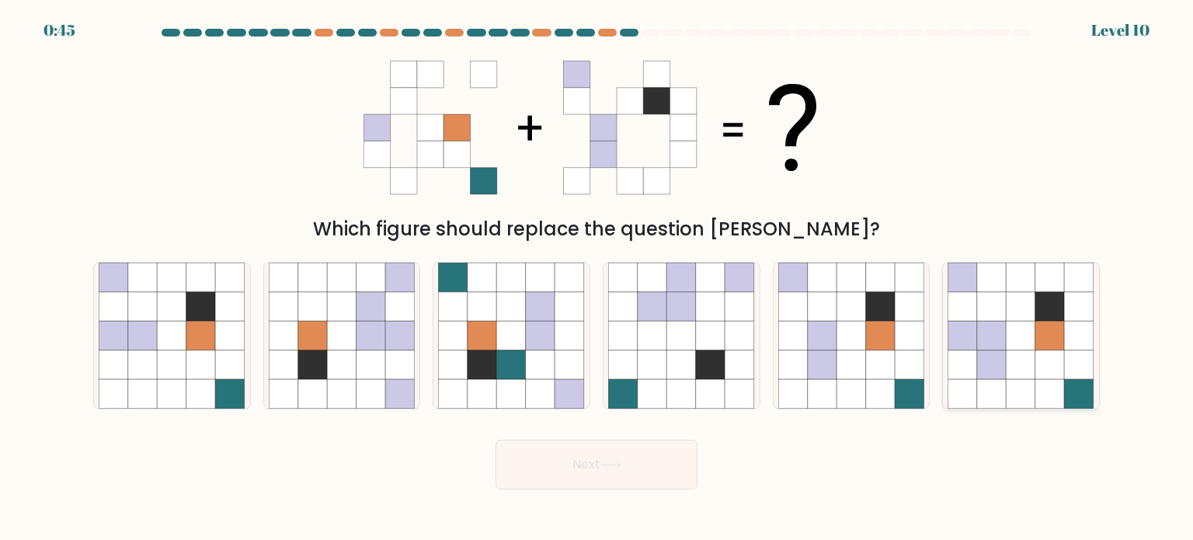
click at [1050, 384] on icon at bounding box center [1050, 394] width 30 height 30
click at [597, 278] on input "f." at bounding box center [596, 274] width 1 height 8
radio input "true"
click at [597, 474] on button "Next" at bounding box center [596, 465] width 202 height 50
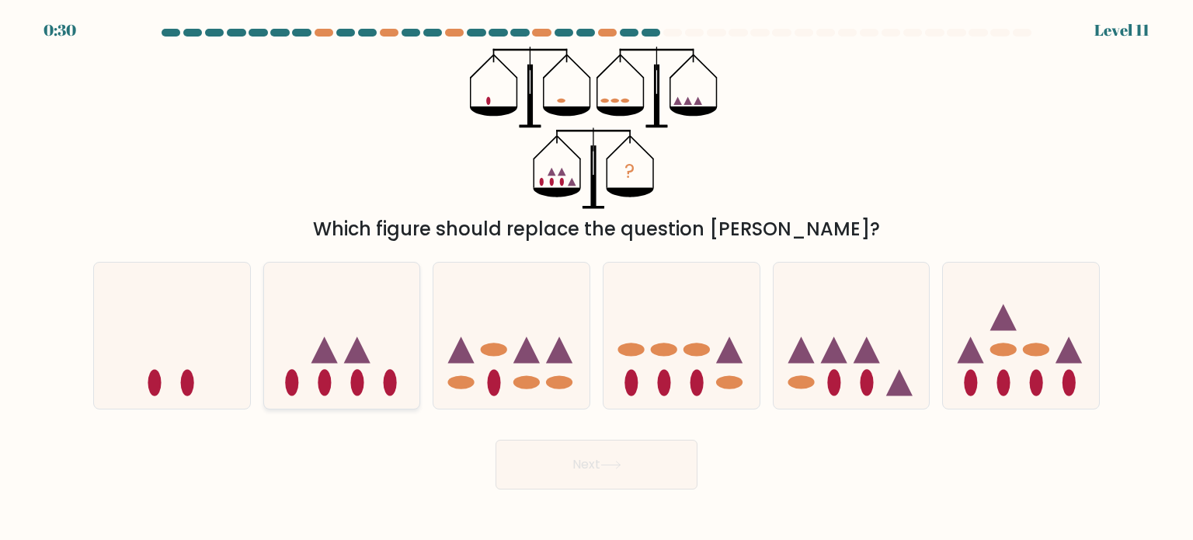
click at [393, 350] on icon at bounding box center [342, 335] width 156 height 129
click at [596, 278] on input "b." at bounding box center [596, 274] width 1 height 8
radio input "true"
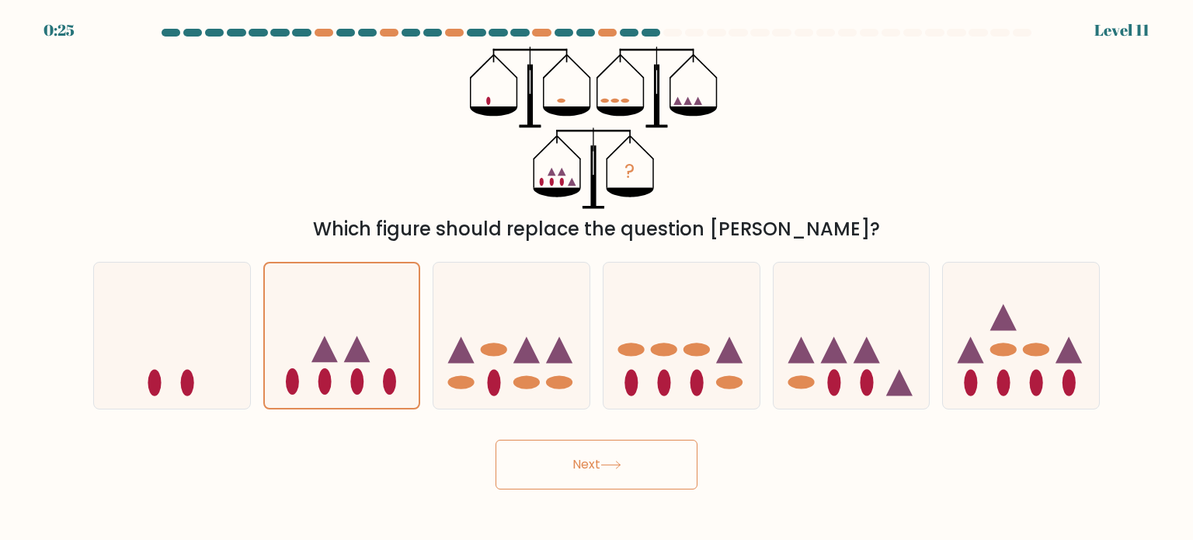
click at [613, 463] on icon at bounding box center [610, 464] width 21 height 9
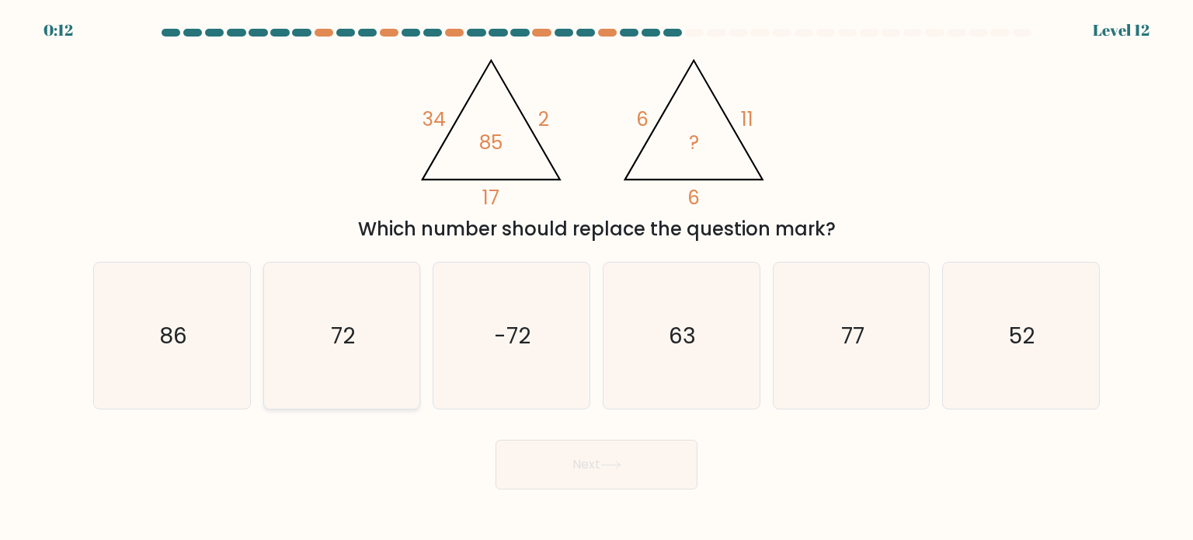
click at [314, 367] on icon "72" at bounding box center [342, 335] width 146 height 146
click at [596, 278] on input "b. 72" at bounding box center [596, 274] width 1 height 8
radio input "true"
click at [525, 457] on button "Next" at bounding box center [596, 465] width 202 height 50
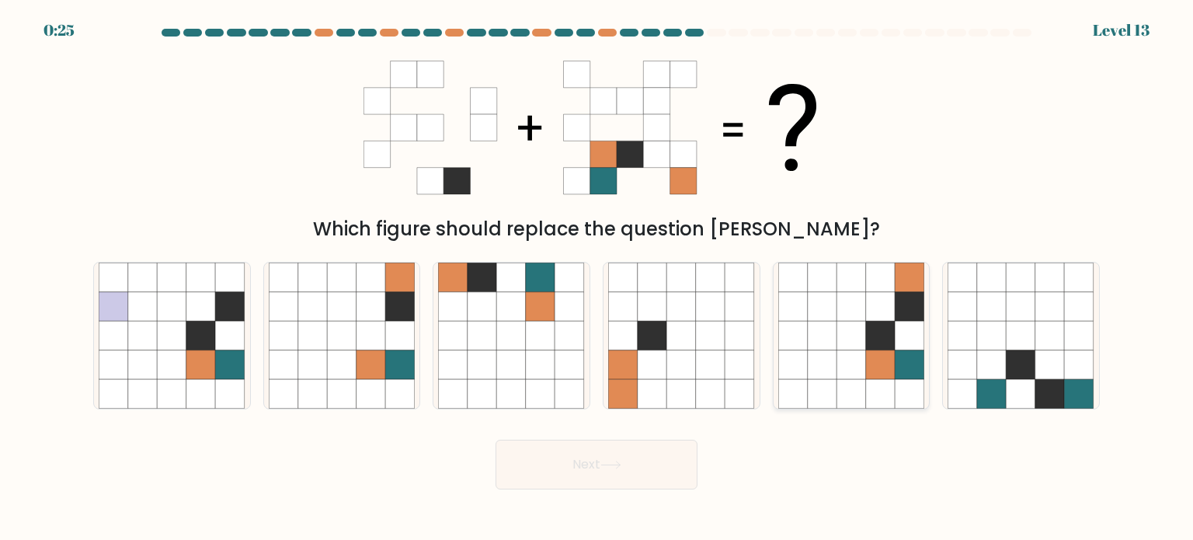
click at [842, 370] on icon at bounding box center [851, 364] width 30 height 30
click at [597, 278] on input "e." at bounding box center [596, 274] width 1 height 8
radio input "true"
click at [544, 477] on button "Next" at bounding box center [596, 465] width 202 height 50
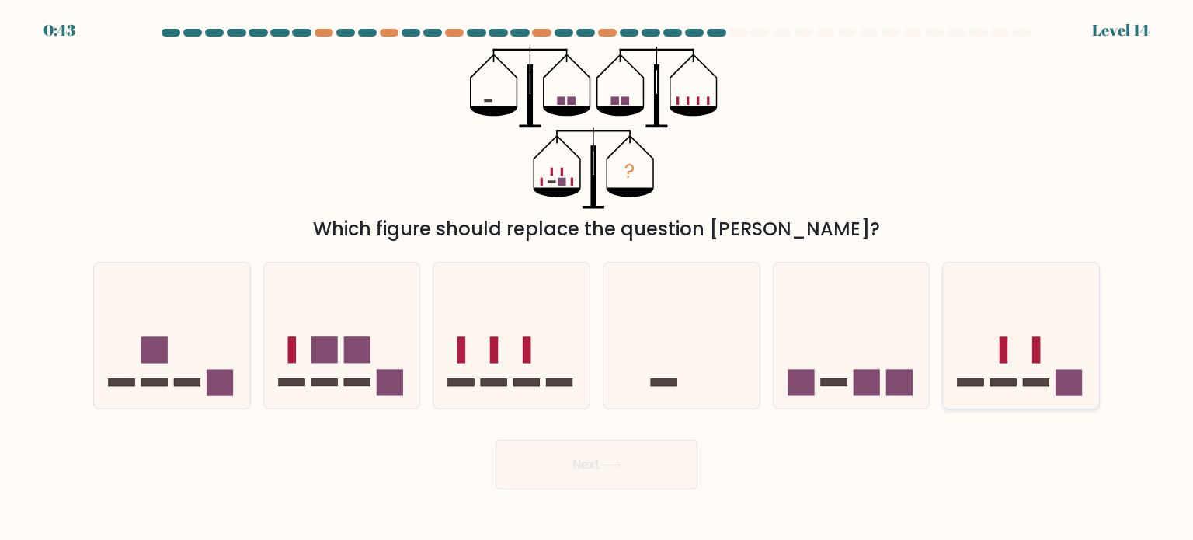
click at [1020, 341] on icon at bounding box center [1021, 335] width 156 height 129
click at [597, 278] on input "f." at bounding box center [596, 274] width 1 height 8
radio input "true"
click at [662, 470] on button "Next" at bounding box center [596, 465] width 202 height 50
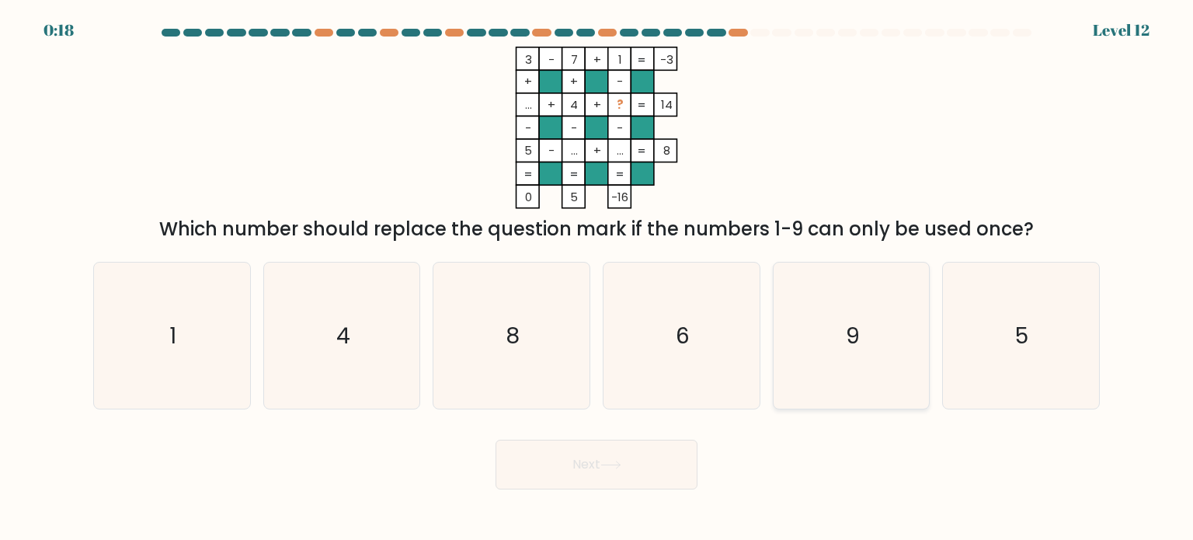
click at [837, 337] on icon "9" at bounding box center [851, 335] width 146 height 146
click at [597, 278] on input "e. 9" at bounding box center [596, 274] width 1 height 8
radio input "true"
click at [648, 458] on button "Next" at bounding box center [596, 465] width 202 height 50
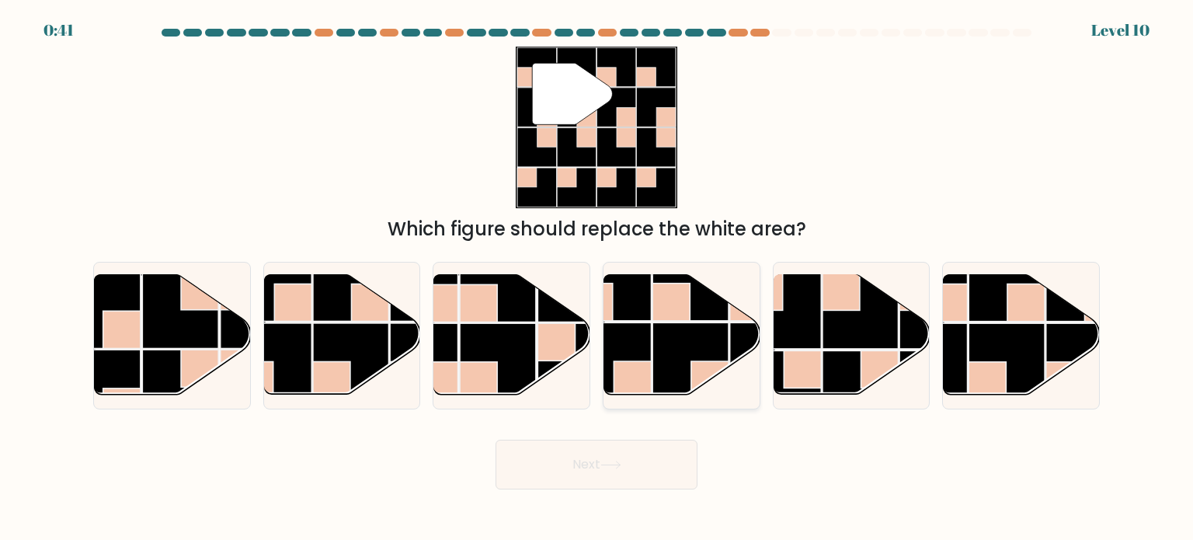
click at [679, 342] on rect at bounding box center [690, 361] width 76 height 76
click at [597, 278] on input "d." at bounding box center [596, 274] width 1 height 8
radio input "true"
click at [621, 462] on icon at bounding box center [610, 464] width 21 height 9
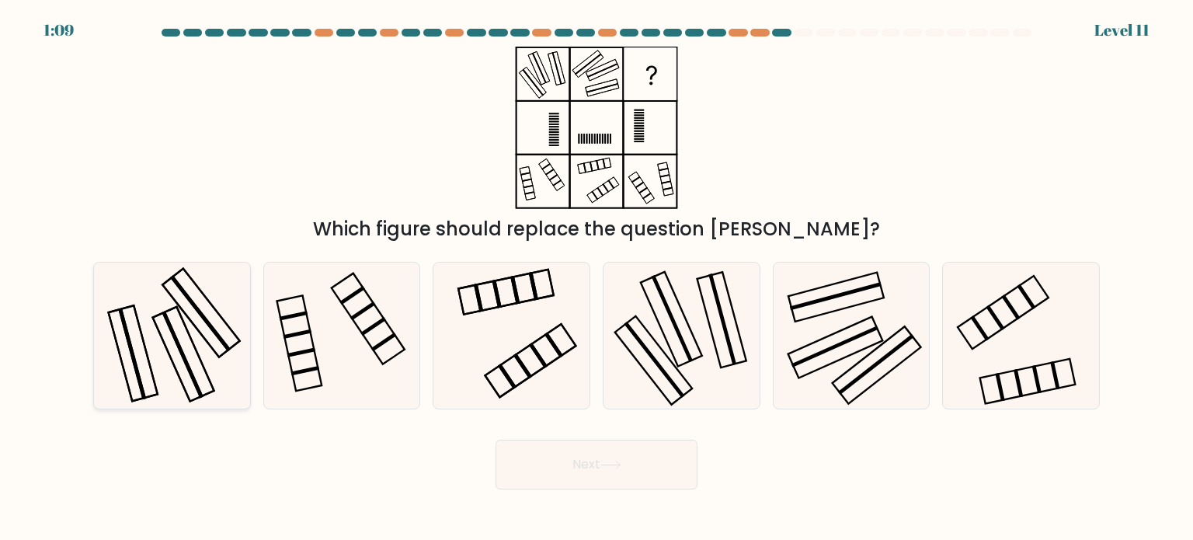
click at [199, 363] on icon at bounding box center [172, 335] width 146 height 146
click at [596, 278] on input "a." at bounding box center [596, 274] width 1 height 8
radio input "true"
click at [702, 339] on icon at bounding box center [681, 335] width 146 height 146
click at [597, 278] on input "d." at bounding box center [596, 274] width 1 height 8
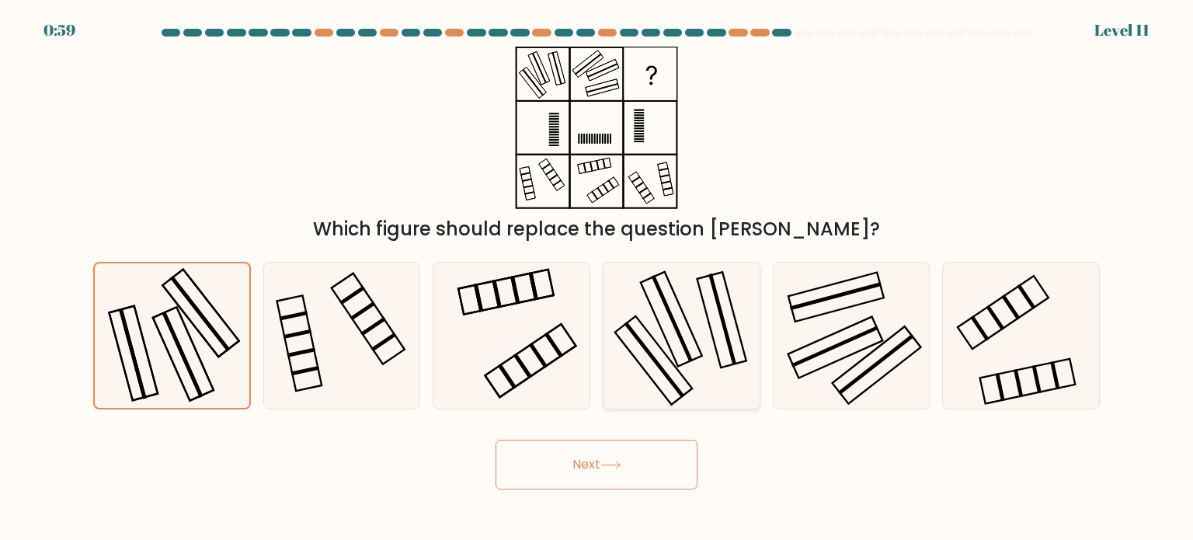
radio input "true"
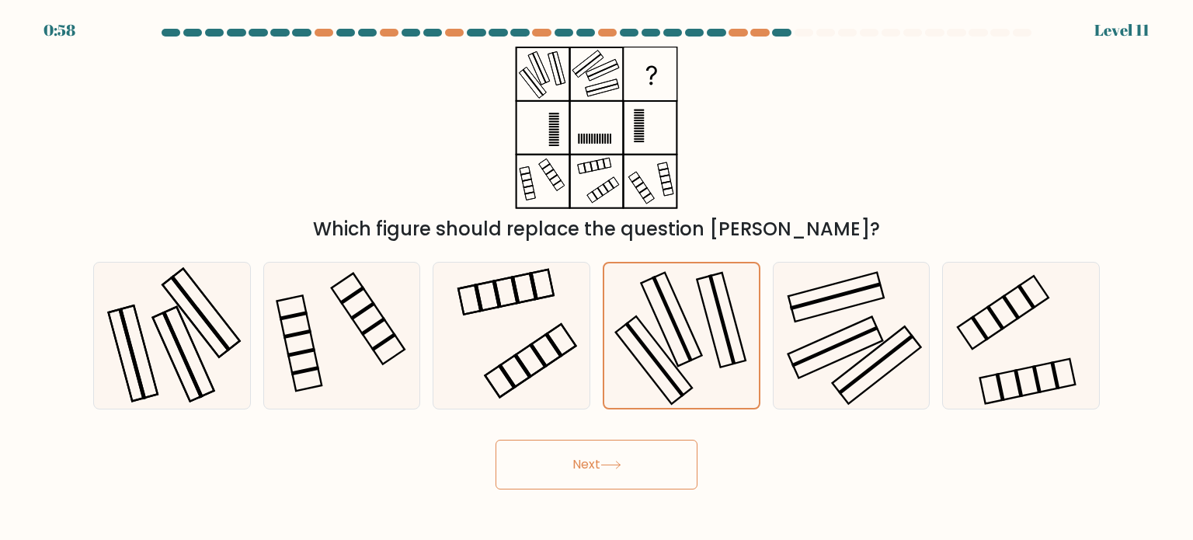
click at [665, 464] on button "Next" at bounding box center [596, 465] width 202 height 50
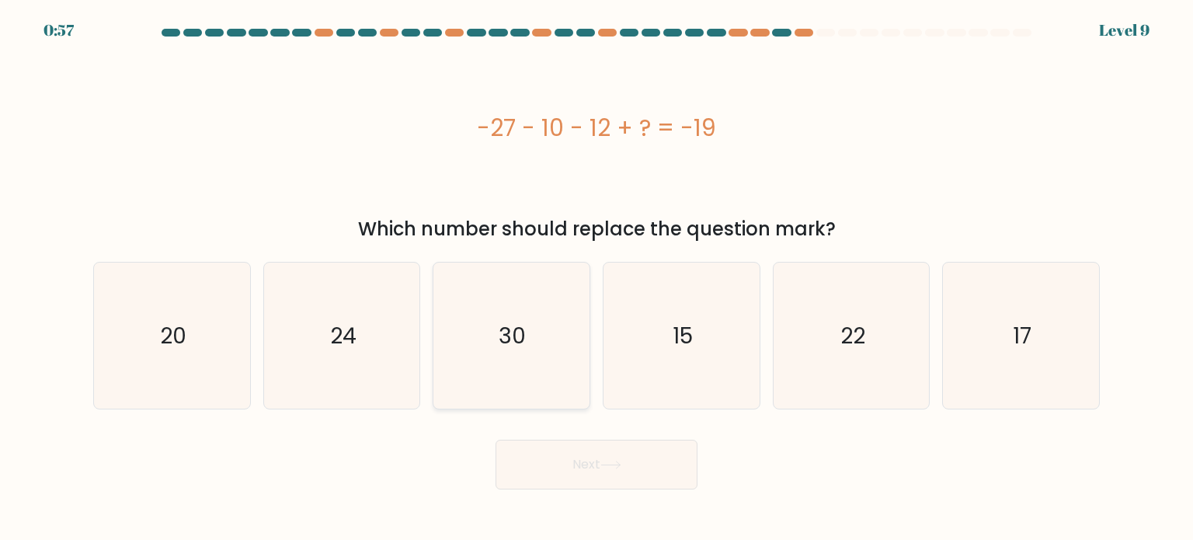
click at [537, 358] on icon "30" at bounding box center [511, 335] width 146 height 146
click at [596, 278] on input "c. 30" at bounding box center [596, 274] width 1 height 8
radio input "true"
click at [569, 449] on button "Next" at bounding box center [596, 465] width 202 height 50
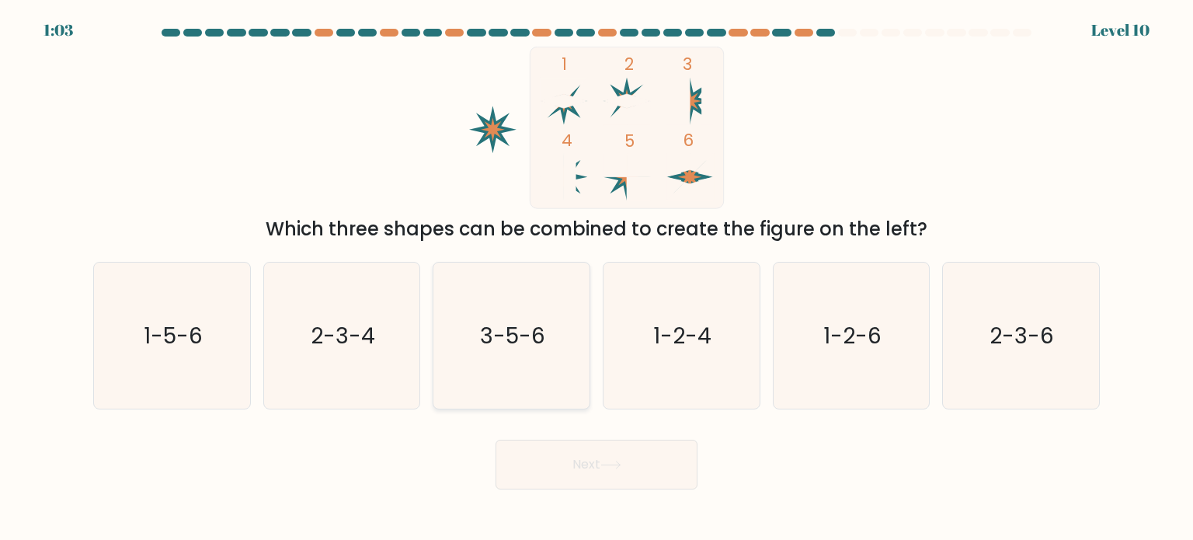
click at [500, 359] on icon "3-5-6" at bounding box center [511, 335] width 146 height 146
click at [596, 278] on input "c. 3-5-6" at bounding box center [596, 274] width 1 height 8
radio input "true"
click at [844, 363] on icon "1-2-6" at bounding box center [851, 335] width 146 height 146
click at [597, 278] on input "e. 1-2-6" at bounding box center [596, 274] width 1 height 8
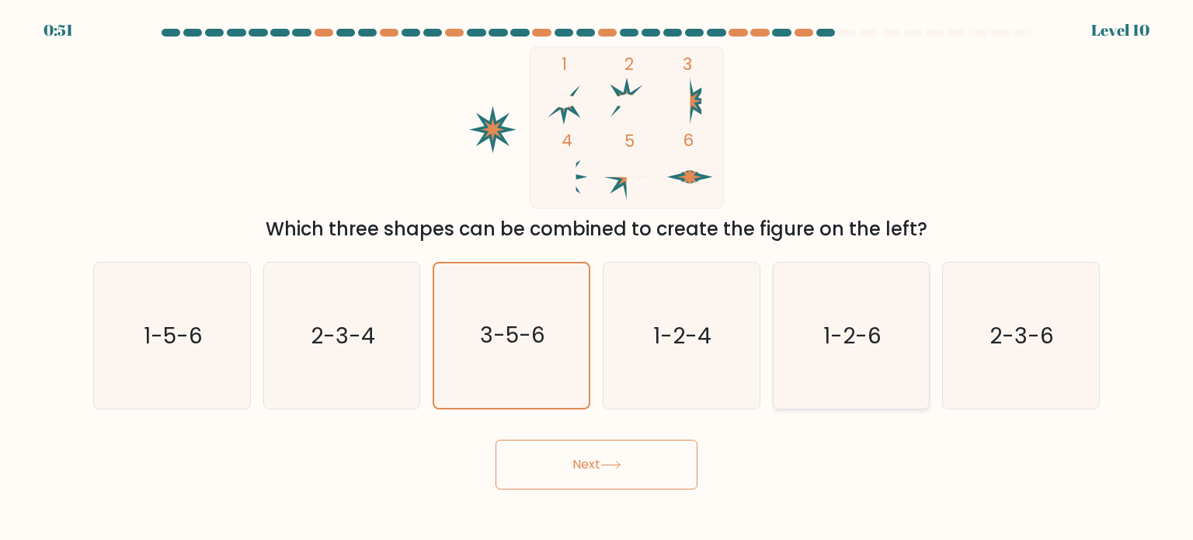
radio input "true"
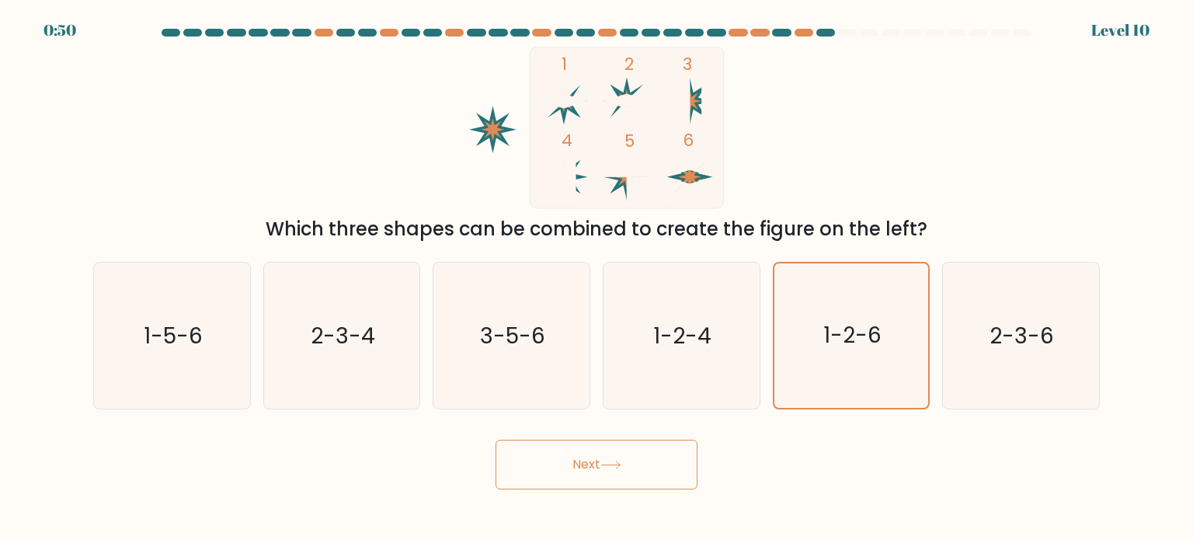
click at [626, 478] on button "Next" at bounding box center [596, 465] width 202 height 50
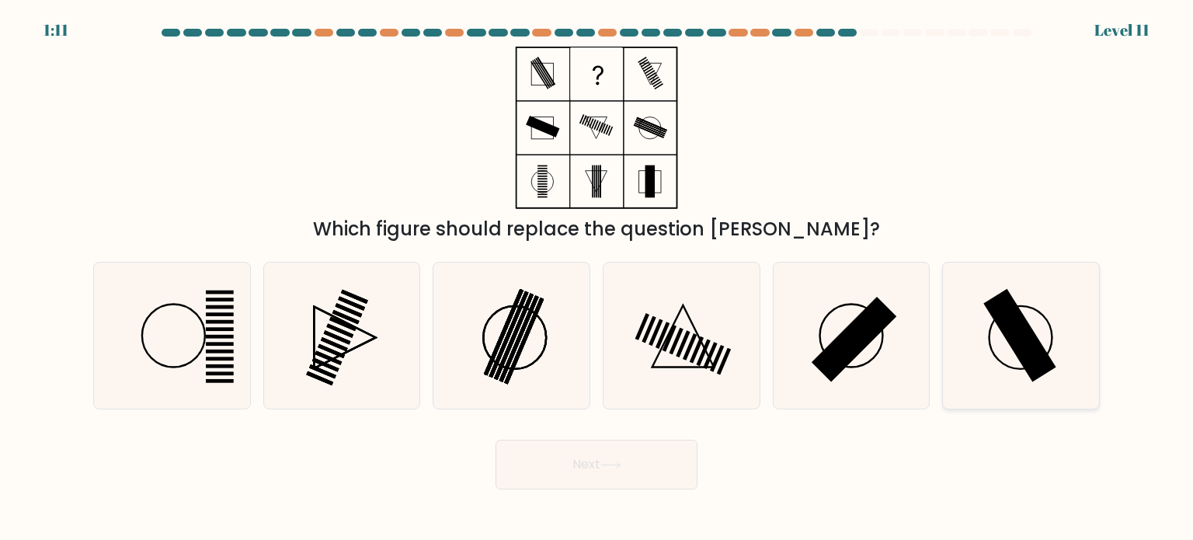
click at [1041, 332] on icon at bounding box center [1020, 335] width 146 height 146
click at [597, 278] on input "f." at bounding box center [596, 274] width 1 height 8
radio input "true"
click at [646, 462] on button "Next" at bounding box center [596, 465] width 202 height 50
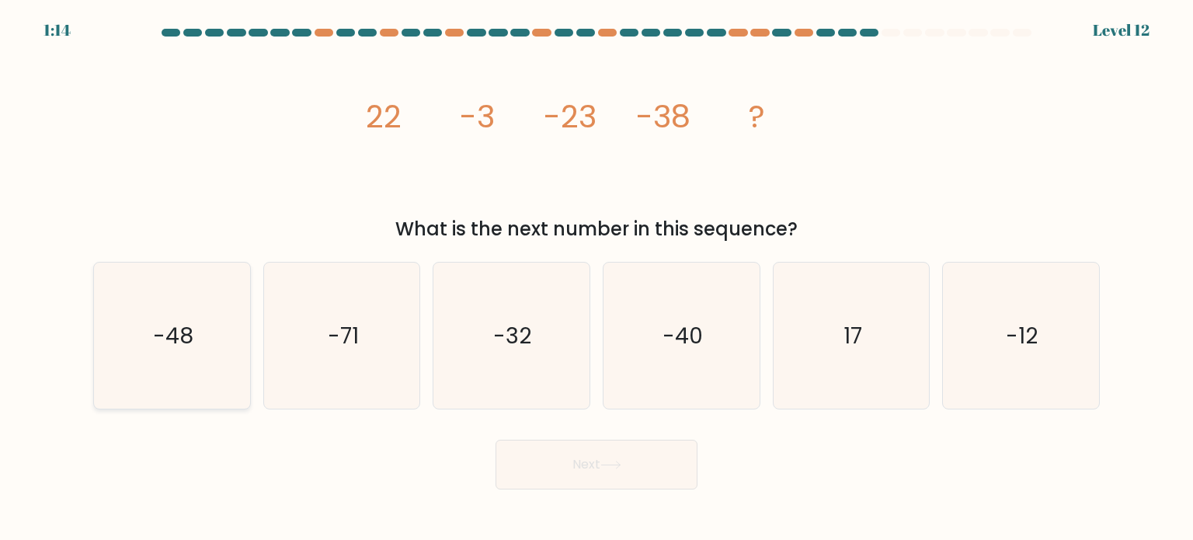
click at [183, 330] on text "-48" at bounding box center [173, 334] width 40 height 31
click at [596, 278] on input "a. -48" at bounding box center [596, 274] width 1 height 8
radio input "true"
click at [543, 467] on button "Next" at bounding box center [596, 465] width 202 height 50
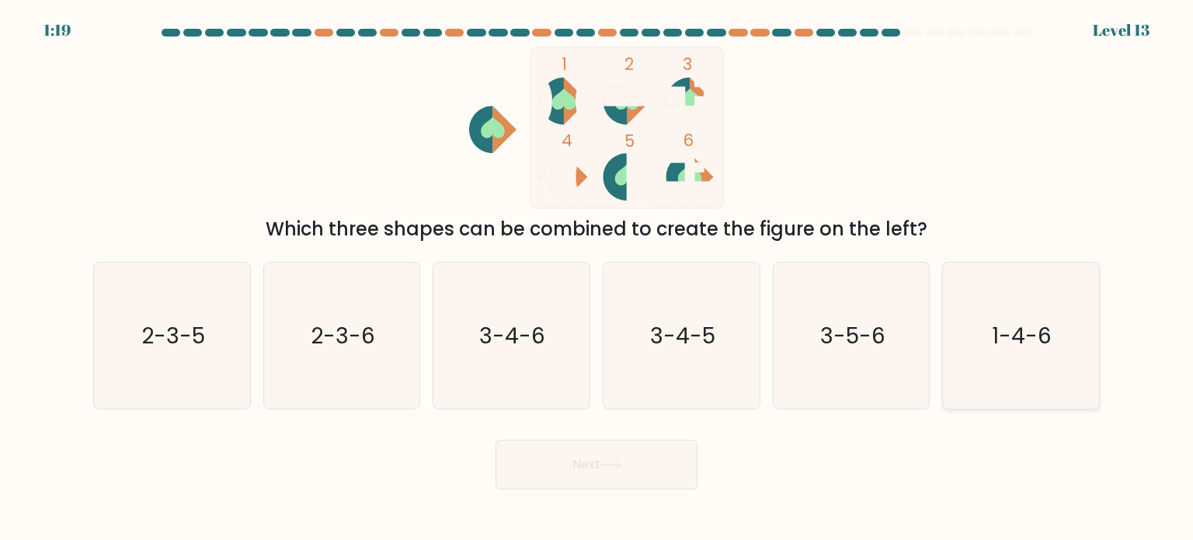
click at [1002, 310] on icon "1-4-6" at bounding box center [1020, 335] width 146 height 146
click at [597, 278] on input "f. 1-4-6" at bounding box center [596, 274] width 1 height 8
radio input "true"
click at [631, 461] on button "Next" at bounding box center [596, 465] width 202 height 50
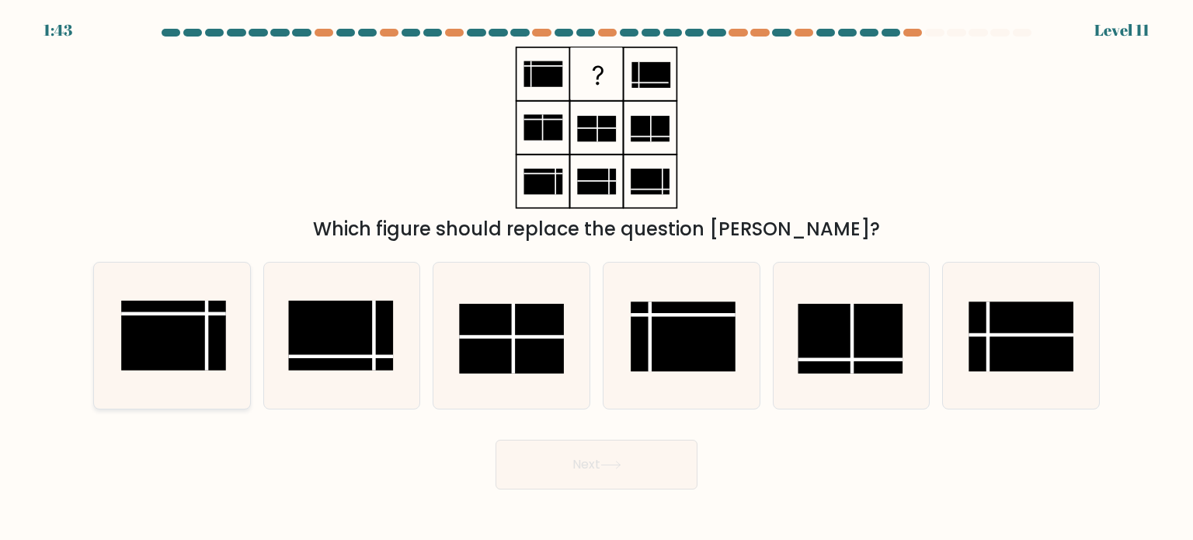
click at [146, 356] on rect at bounding box center [173, 336] width 105 height 70
click at [596, 278] on input "a." at bounding box center [596, 274] width 1 height 8
radio input "true"
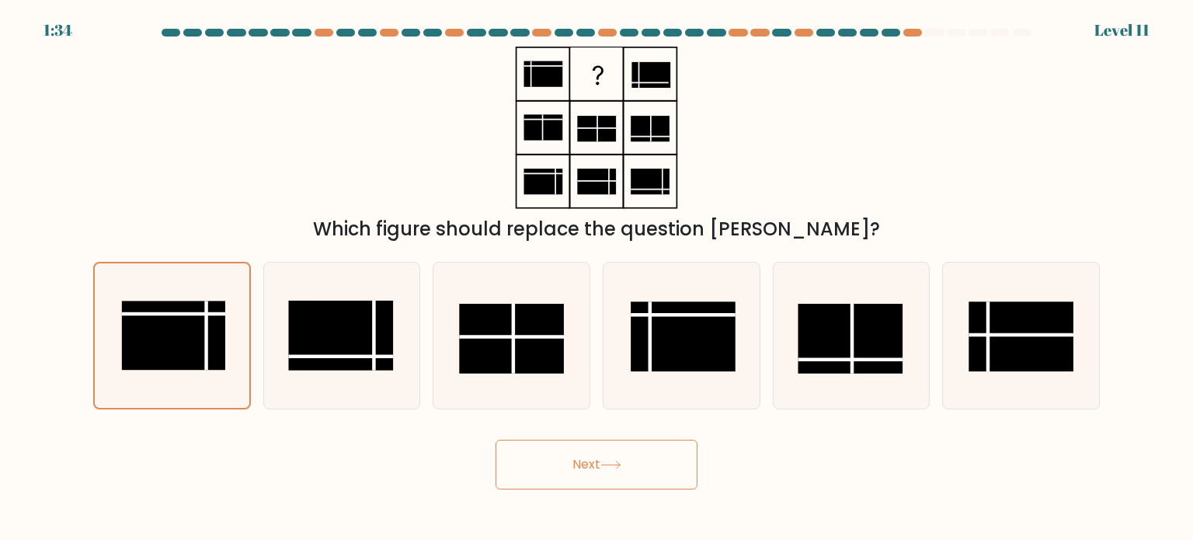
click at [554, 468] on button "Next" at bounding box center [596, 465] width 202 height 50
click at [165, 356] on rect at bounding box center [173, 335] width 103 height 69
click at [596, 278] on input "a." at bounding box center [596, 274] width 1 height 8
click at [532, 462] on button "Next" at bounding box center [596, 465] width 202 height 50
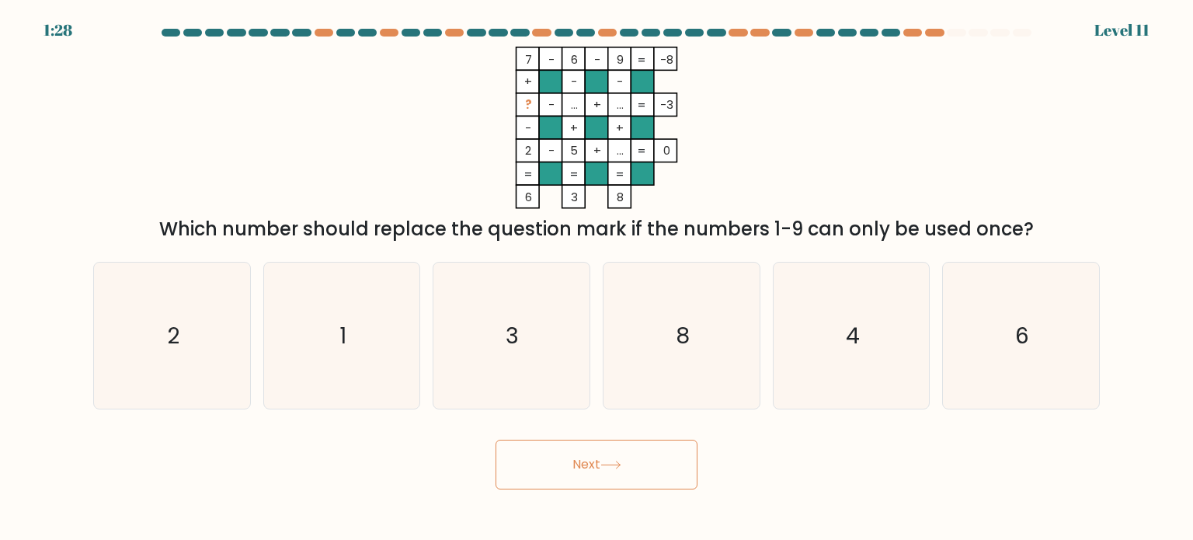
click at [532, 462] on button "Next" at bounding box center [596, 465] width 202 height 50
click at [352, 145] on div "7 - 6 - 9 -8 + - - ? - ... + ... -3 - + + 2 - 5 + ... = 0 = = = = 6 3 8 = Which…" at bounding box center [596, 145] width 1025 height 196
click at [332, 325] on icon "1" at bounding box center [342, 335] width 146 height 146
click at [596, 278] on input "b. 1" at bounding box center [596, 274] width 1 height 8
radio input "true"
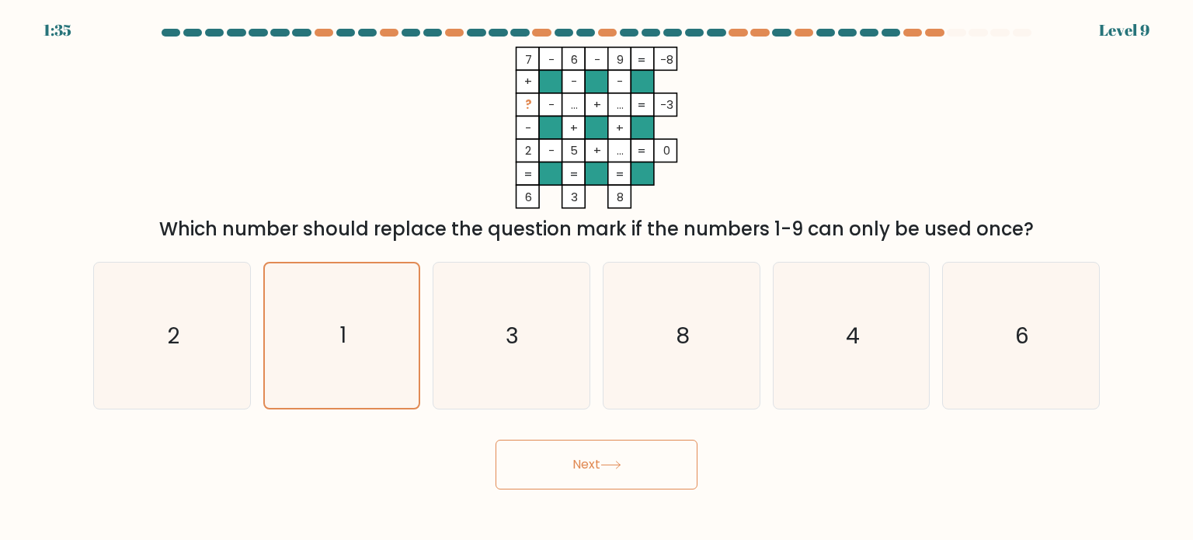
drag, startPoint x: 584, startPoint y: 465, endPoint x: 679, endPoint y: 259, distance: 227.6
click at [584, 462] on button "Next" at bounding box center [596, 465] width 202 height 50
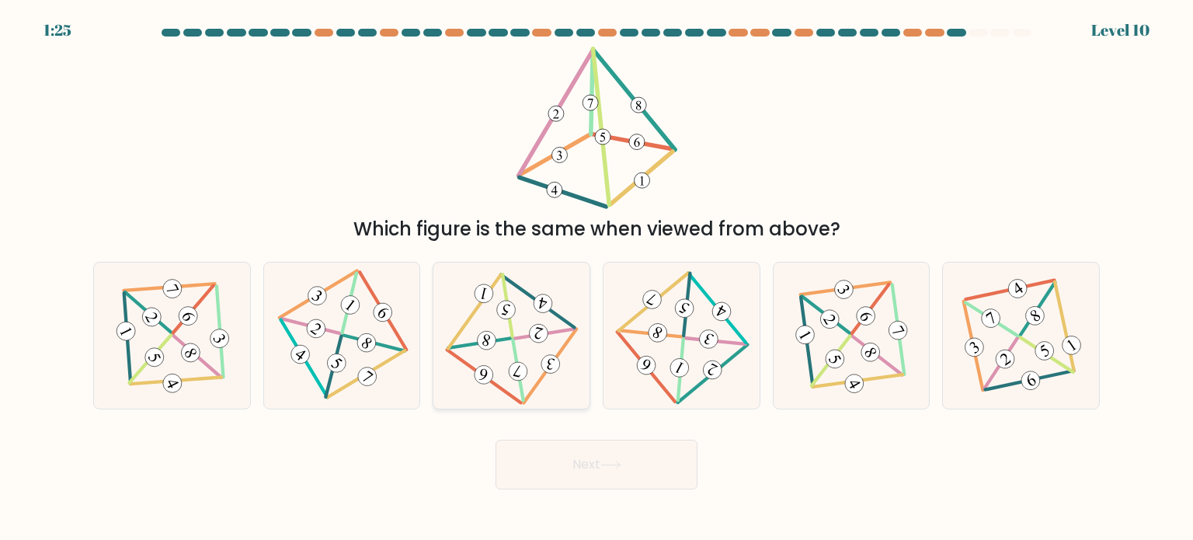
click at [537, 332] on icon at bounding box center [538, 332] width 14 height 15
click at [596, 278] on input "c." at bounding box center [596, 274] width 1 height 8
radio input "true"
click at [621, 457] on button "Next" at bounding box center [596, 465] width 202 height 50
click at [558, 326] on icon at bounding box center [511, 335] width 119 height 116
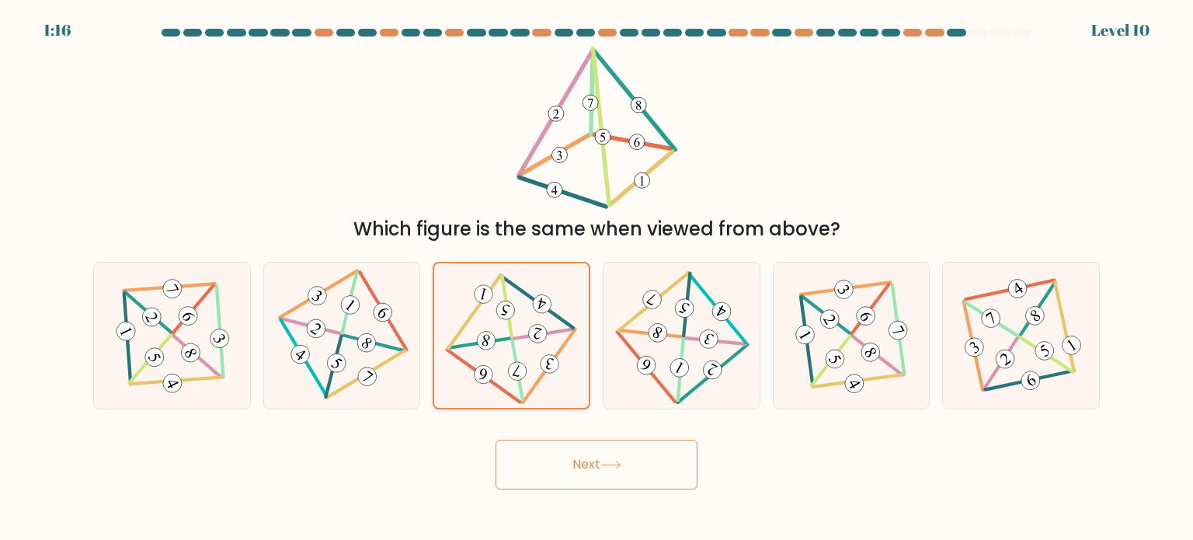
click at [596, 278] on input "c." at bounding box center [596, 274] width 1 height 8
click at [568, 472] on button "Next" at bounding box center [596, 465] width 202 height 50
click at [805, 96] on div "Which figure is the same when viewed from above?" at bounding box center [596, 145] width 1025 height 196
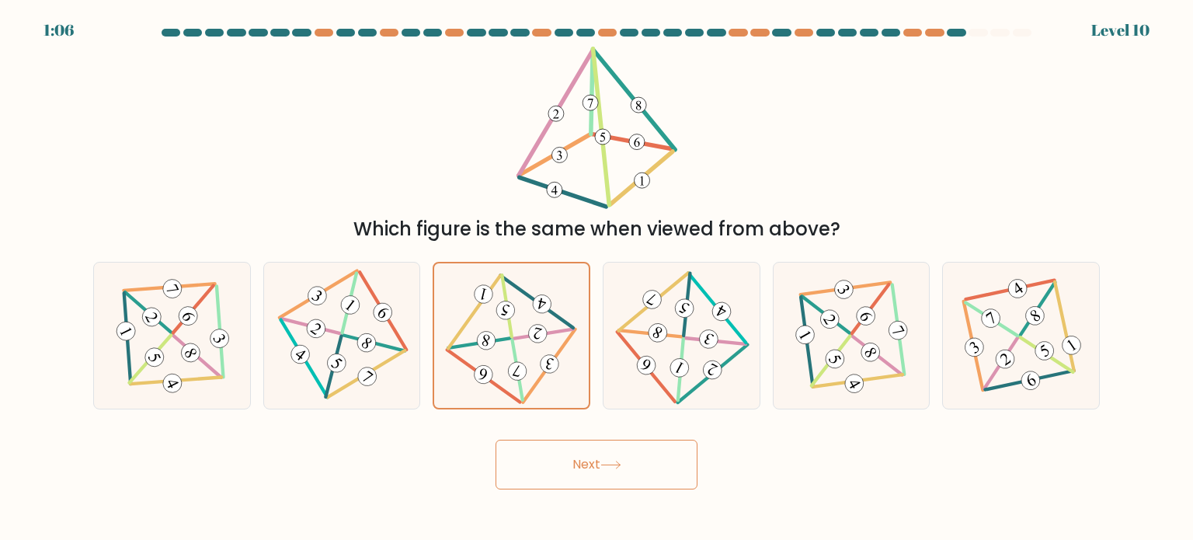
click at [647, 472] on button "Next" at bounding box center [596, 465] width 202 height 50
click at [522, 334] on icon at bounding box center [511, 335] width 119 height 116
click at [596, 278] on input "c." at bounding box center [596, 274] width 1 height 8
drag, startPoint x: 631, startPoint y: 458, endPoint x: 705, endPoint y: 251, distance: 220.3
click at [632, 457] on button "Next" at bounding box center [596, 465] width 202 height 50
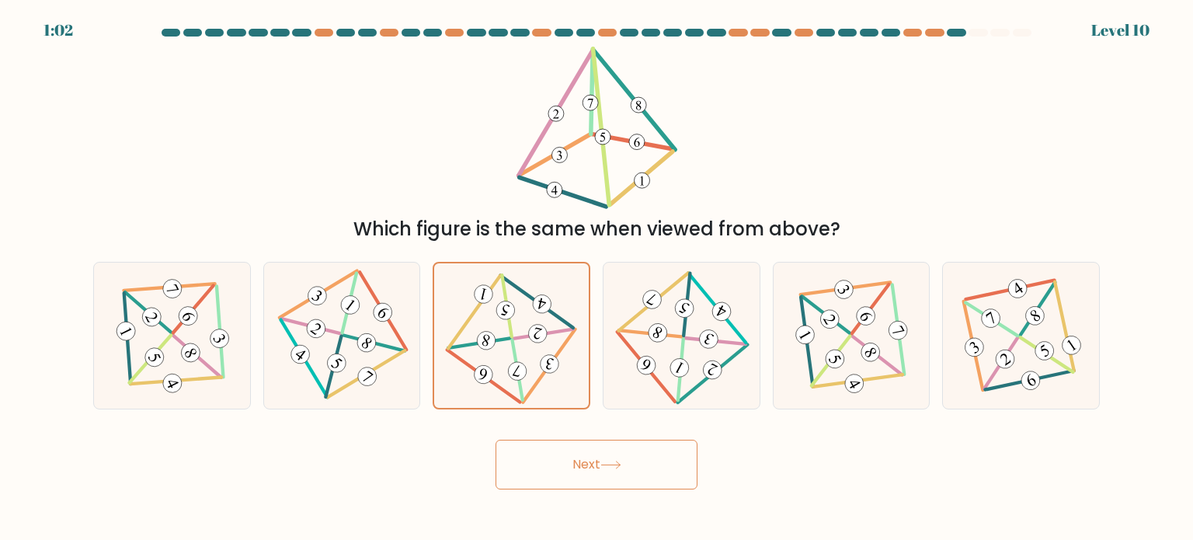
click at [771, 136] on div "Which figure is the same when viewed from above?" at bounding box center [596, 145] width 1025 height 196
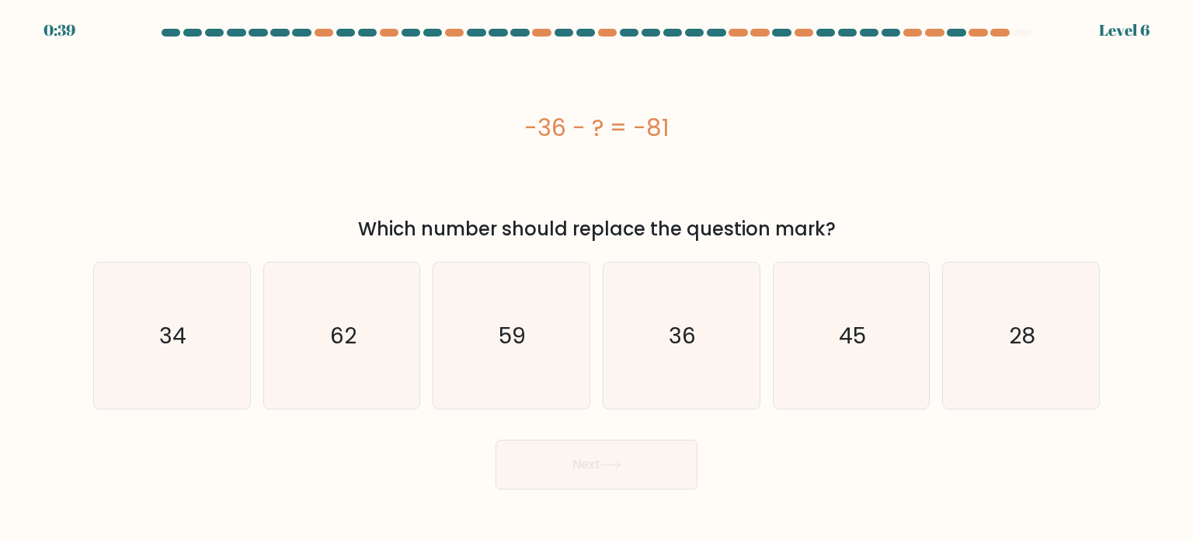
click at [885, 144] on div "-36 - ? = -81" at bounding box center [596, 127] width 1006 height 35
click at [871, 321] on icon "45" at bounding box center [851, 335] width 146 height 146
click at [597, 278] on input "e. 45" at bounding box center [596, 274] width 1 height 8
radio input "true"
drag, startPoint x: 662, startPoint y: 479, endPoint x: 777, endPoint y: 251, distance: 255.6
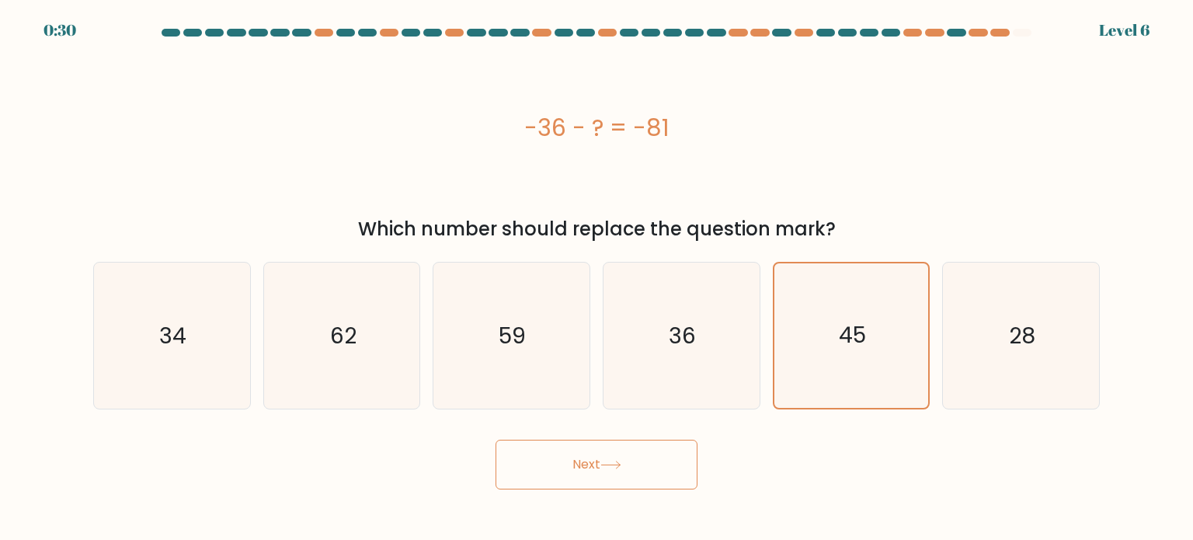
click at [664, 478] on button "Next" at bounding box center [596, 465] width 202 height 50
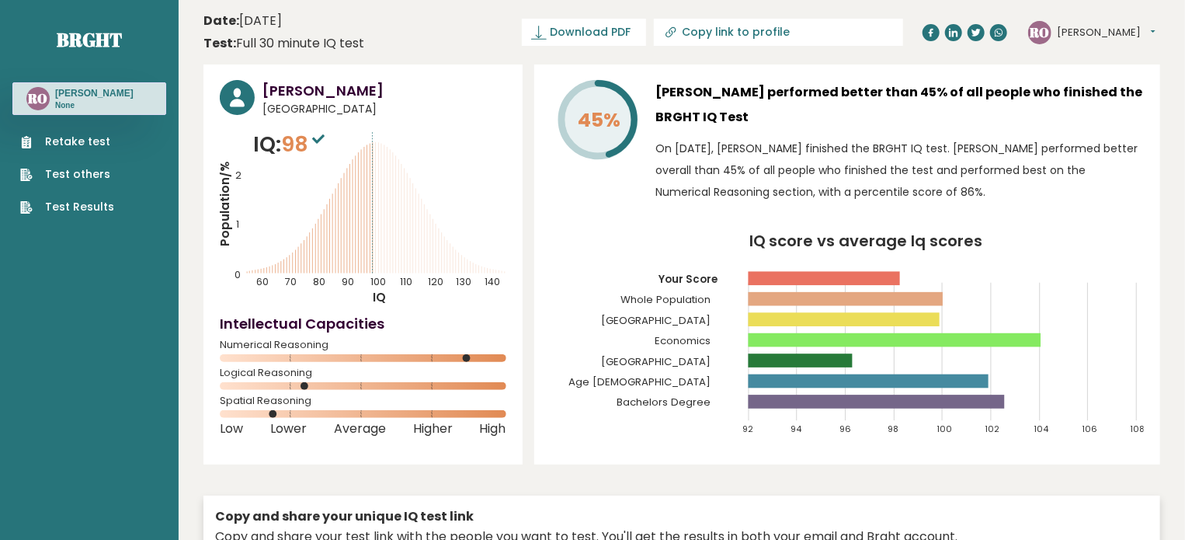
click at [71, 136] on link "Retake test" at bounding box center [67, 142] width 94 height 16
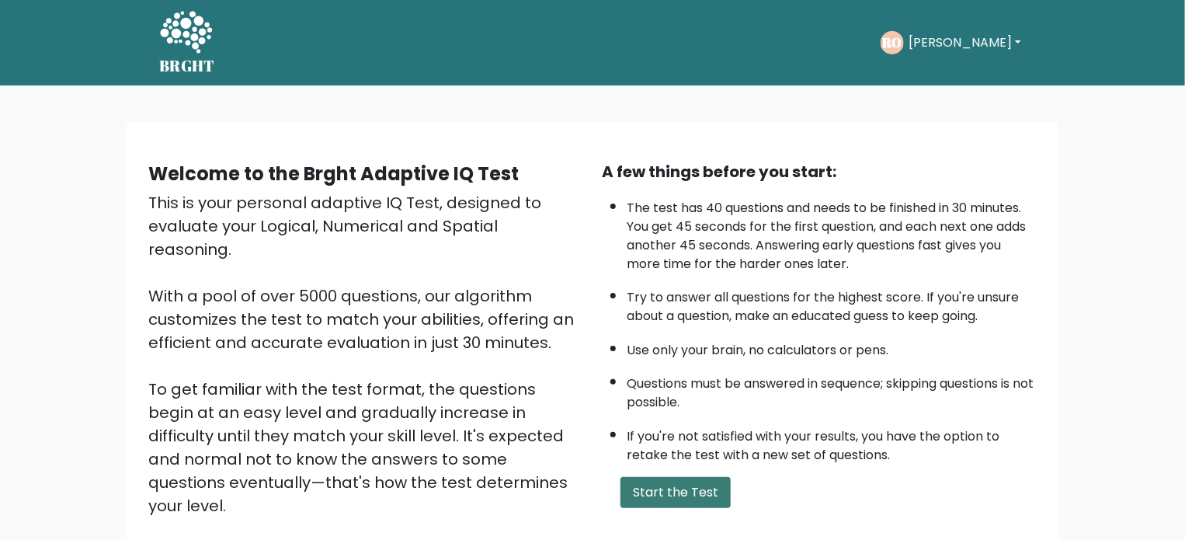
click at [718, 493] on button "Start the Test" at bounding box center [675, 492] width 110 height 31
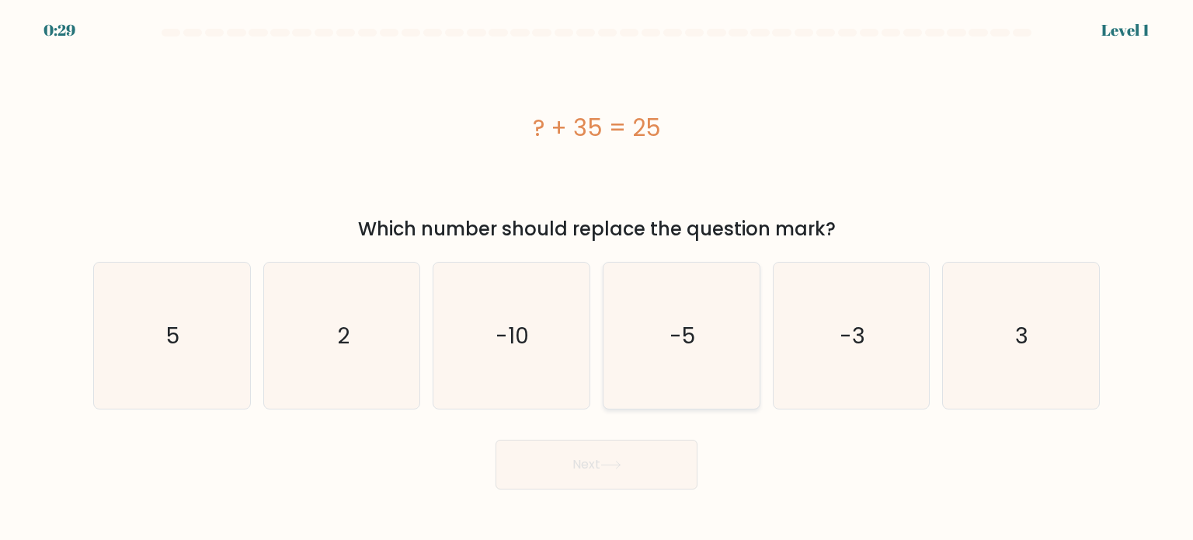
click at [707, 347] on icon "-5" at bounding box center [681, 335] width 146 height 146
click at [597, 278] on input "d. -5" at bounding box center [596, 274] width 1 height 8
radio input "true"
click at [502, 356] on icon "-10" at bounding box center [511, 335] width 146 height 146
click at [596, 278] on input "c. -10" at bounding box center [596, 274] width 1 height 8
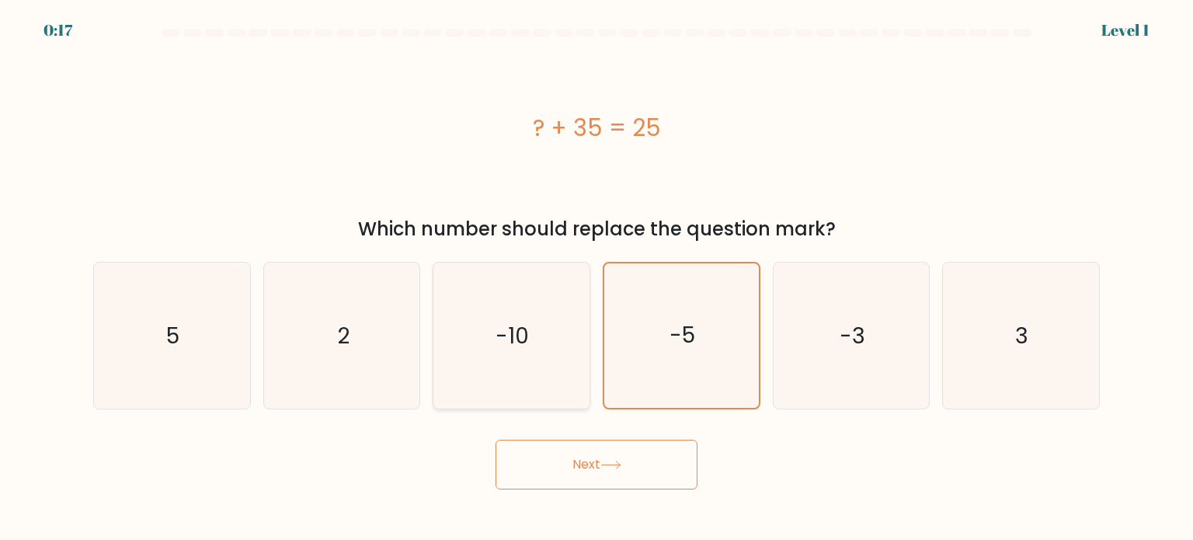
radio input "true"
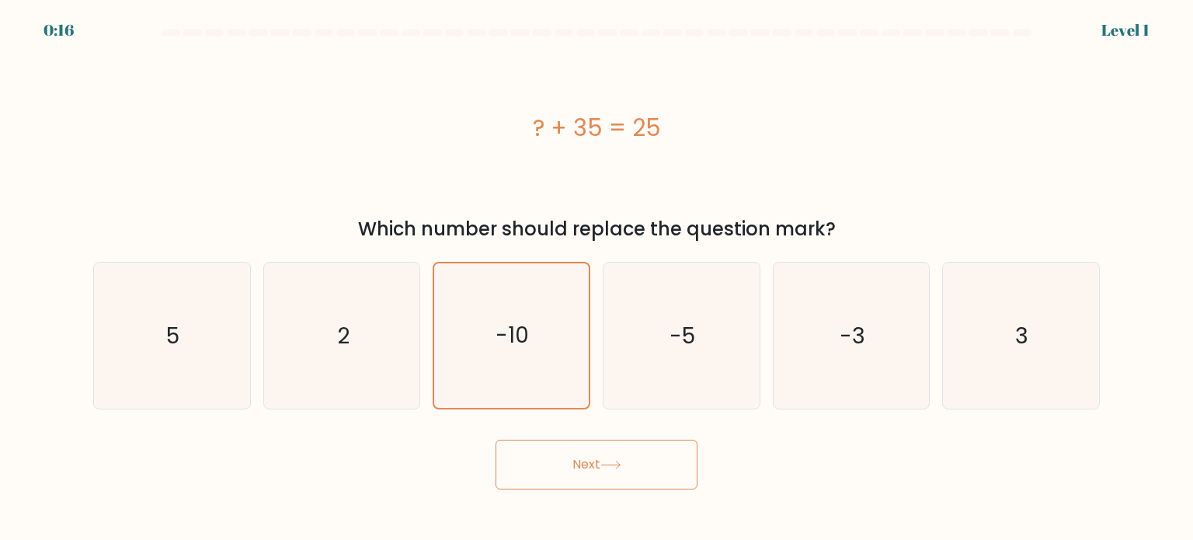
click at [547, 474] on button "Next" at bounding box center [596, 465] width 202 height 50
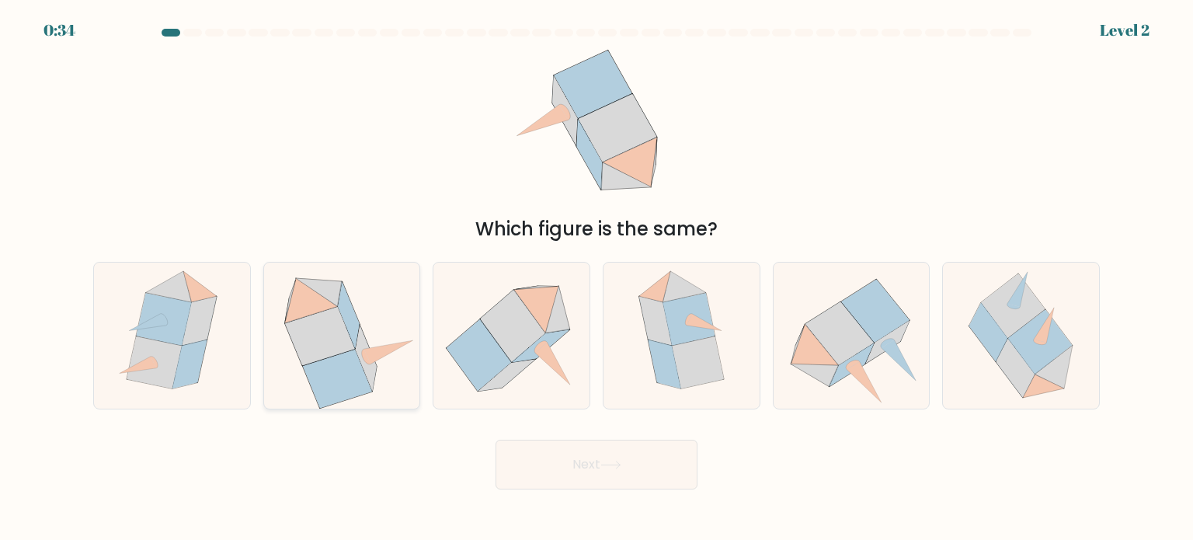
click at [342, 361] on icon at bounding box center [337, 378] width 69 height 58
click at [596, 278] on input "b." at bounding box center [596, 274] width 1 height 8
radio input "true"
click at [598, 459] on button "Next" at bounding box center [596, 465] width 202 height 50
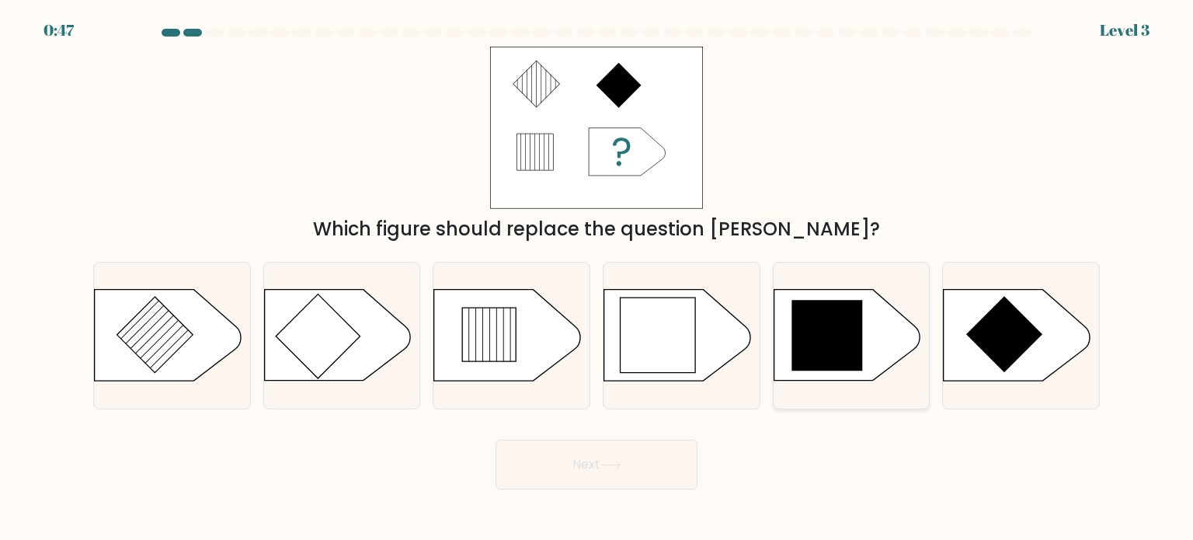
click at [813, 330] on icon at bounding box center [826, 336] width 71 height 71
click at [597, 278] on input "e." at bounding box center [596, 274] width 1 height 8
radio input "true"
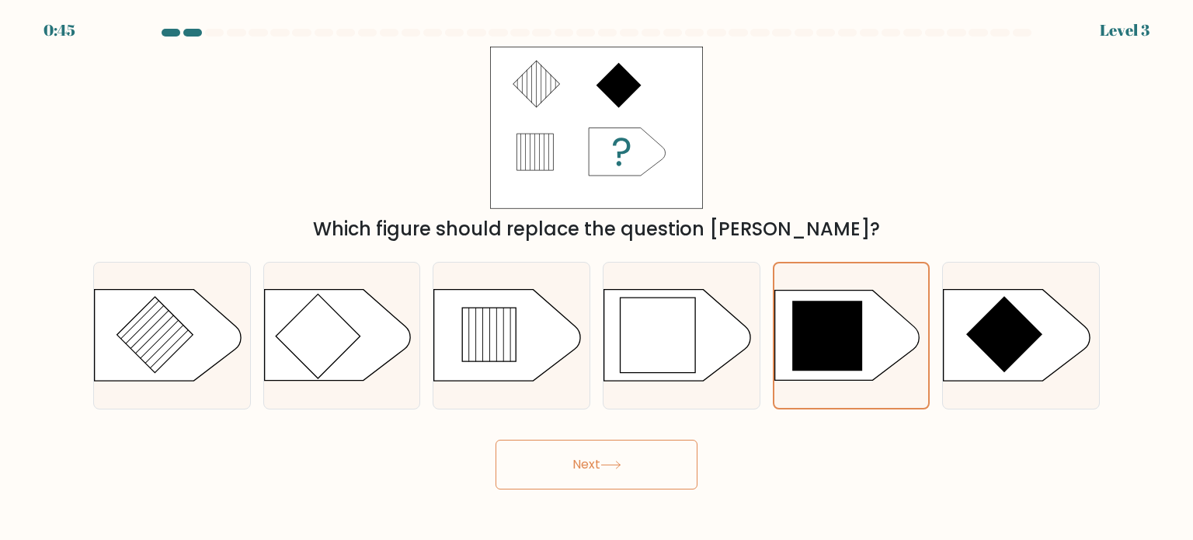
click at [601, 480] on button "Next" at bounding box center [596, 465] width 202 height 50
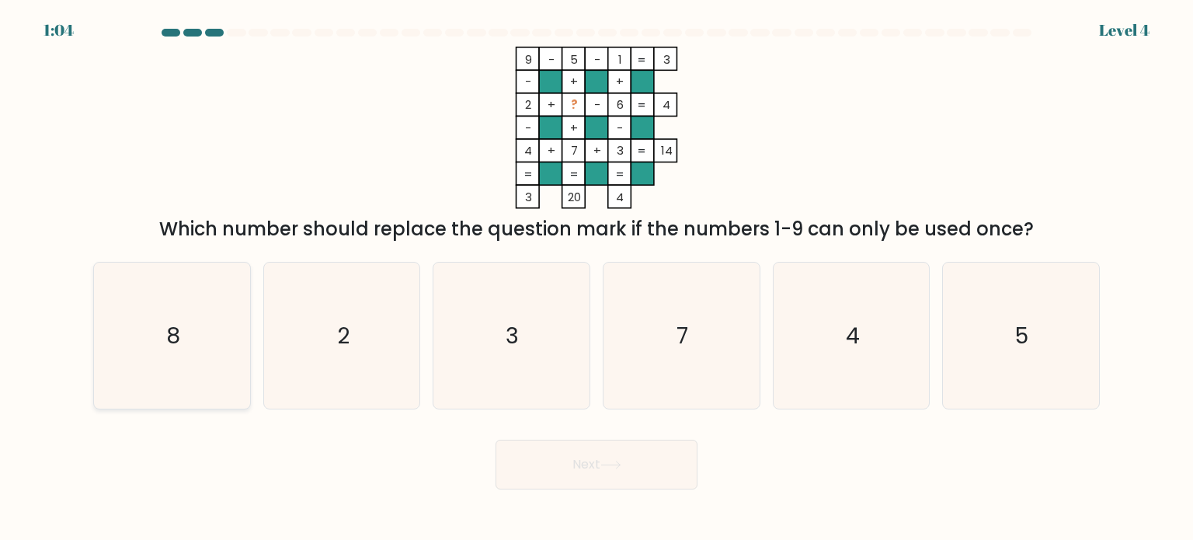
click at [204, 357] on icon "8" at bounding box center [172, 335] width 146 height 146
click at [596, 278] on input "a. 8" at bounding box center [596, 274] width 1 height 8
radio input "true"
click at [568, 485] on button "Next" at bounding box center [596, 465] width 202 height 50
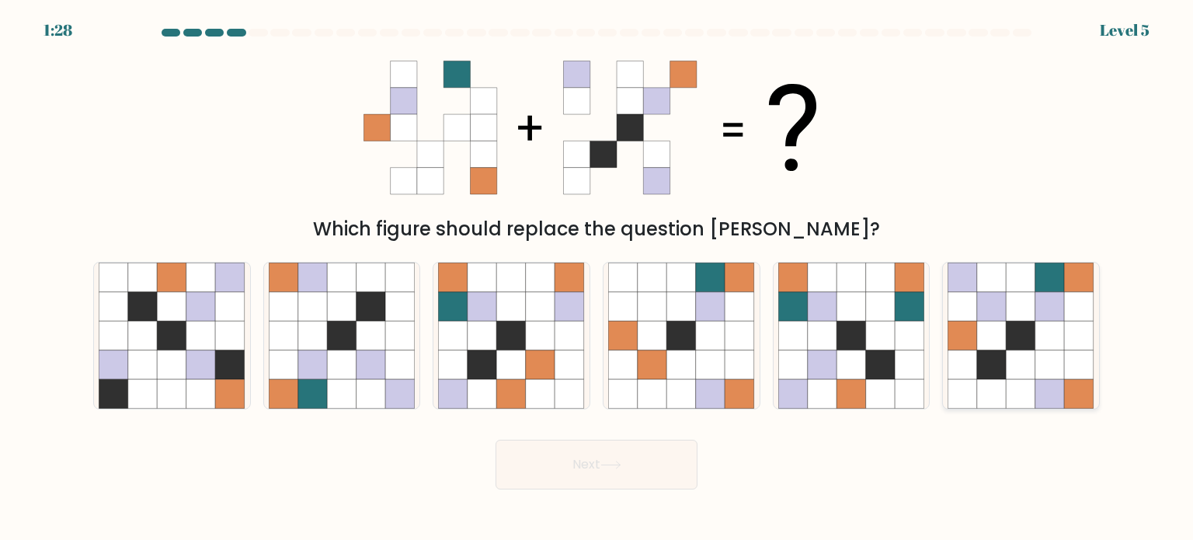
click at [1031, 366] on icon at bounding box center [1021, 364] width 30 height 30
click at [597, 278] on input "f." at bounding box center [596, 274] width 1 height 8
radio input "true"
click at [683, 474] on button "Next" at bounding box center [596, 465] width 202 height 50
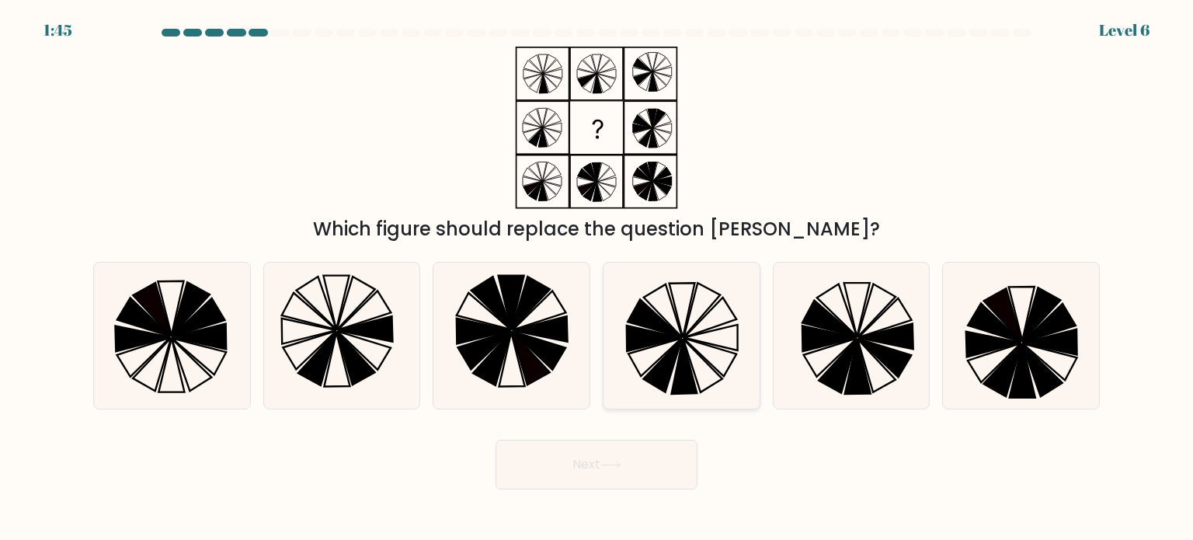
click at [690, 348] on icon at bounding box center [681, 335] width 146 height 146
click at [597, 278] on input "d." at bounding box center [596, 274] width 1 height 8
radio input "true"
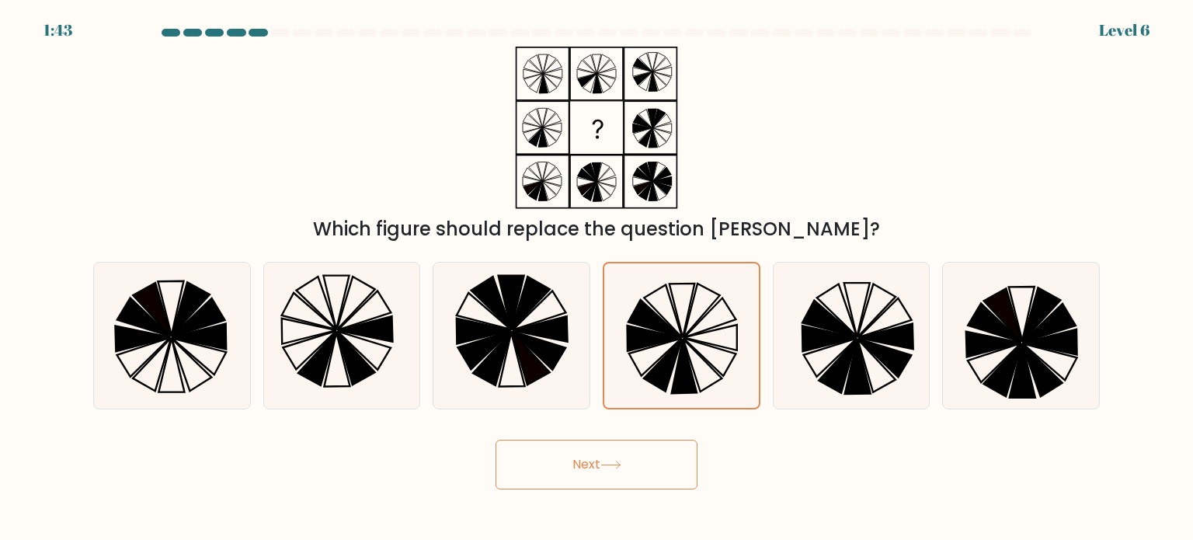
drag, startPoint x: 624, startPoint y: 481, endPoint x: 656, endPoint y: 426, distance: 63.7
click at [624, 478] on button "Next" at bounding box center [596, 465] width 202 height 50
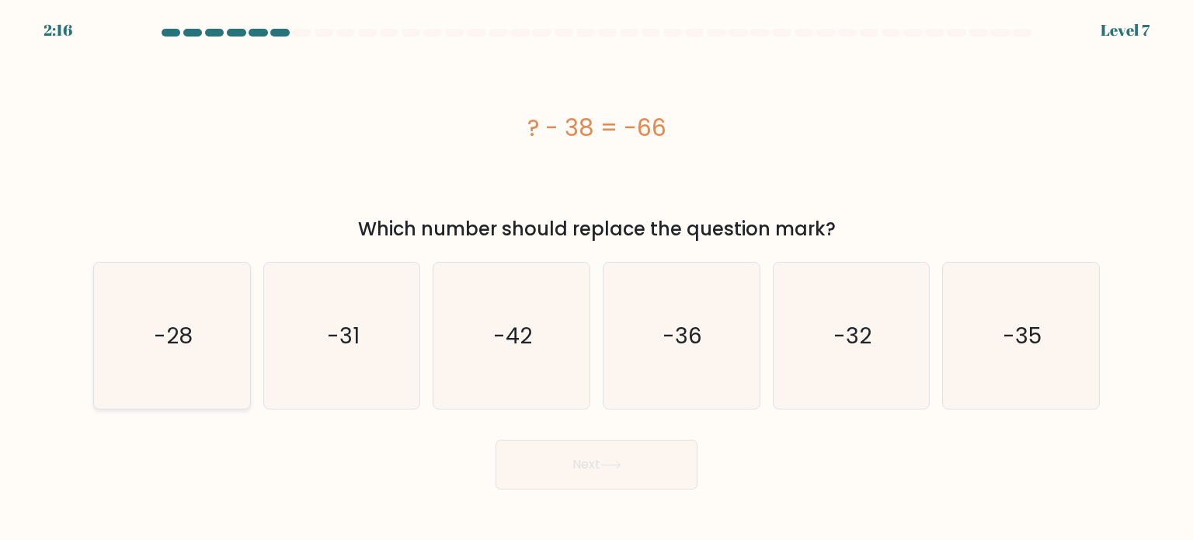
click at [207, 379] on icon "-28" at bounding box center [172, 335] width 146 height 146
click at [596, 278] on input "a. -28" at bounding box center [596, 274] width 1 height 8
radio input "true"
drag, startPoint x: 598, startPoint y: 470, endPoint x: 770, endPoint y: 193, distance: 326.5
click at [599, 467] on button "Next" at bounding box center [596, 465] width 202 height 50
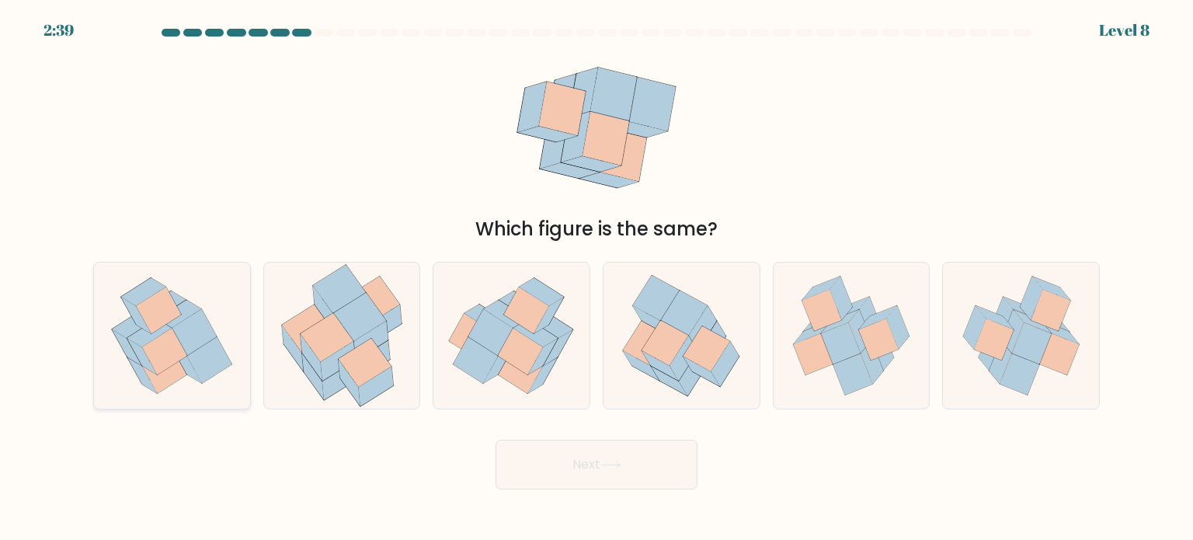
click at [212, 359] on icon at bounding box center [209, 359] width 45 height 47
click at [596, 278] on input "a." at bounding box center [596, 274] width 1 height 8
radio input "true"
click at [582, 469] on button "Next" at bounding box center [596, 465] width 202 height 50
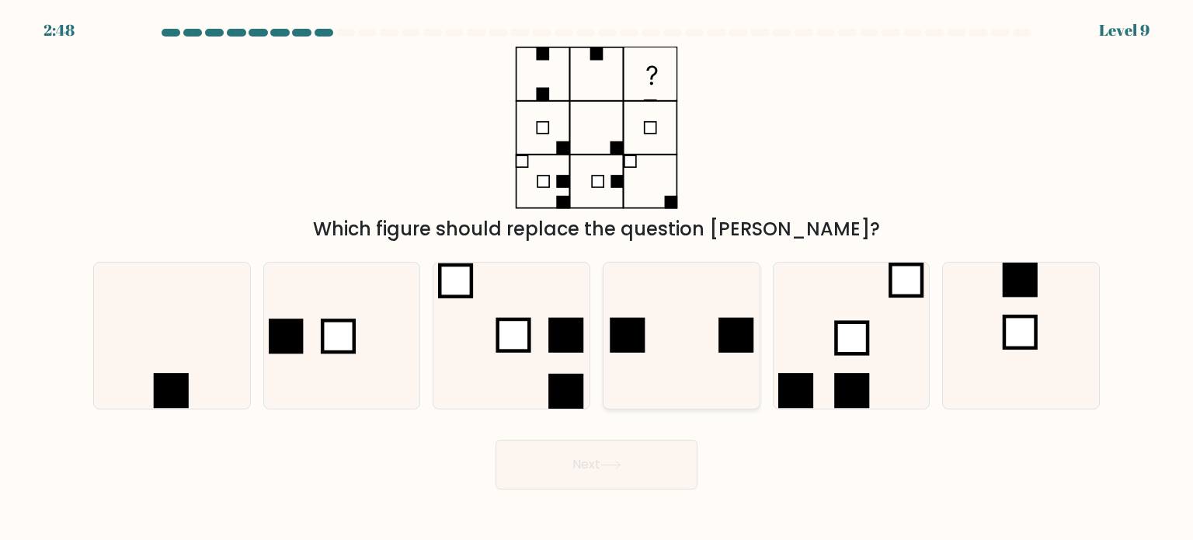
click at [662, 342] on icon at bounding box center [681, 335] width 146 height 146
click at [597, 278] on input "d." at bounding box center [596, 274] width 1 height 8
radio input "true"
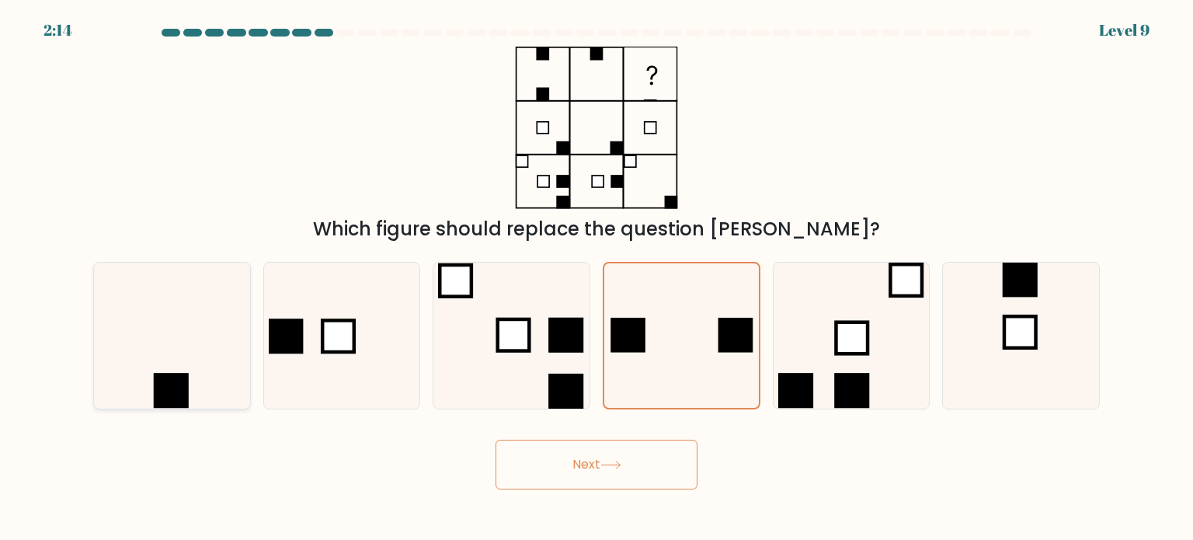
click at [218, 368] on icon at bounding box center [172, 335] width 146 height 146
click at [596, 278] on input "a." at bounding box center [596, 274] width 1 height 8
radio input "true"
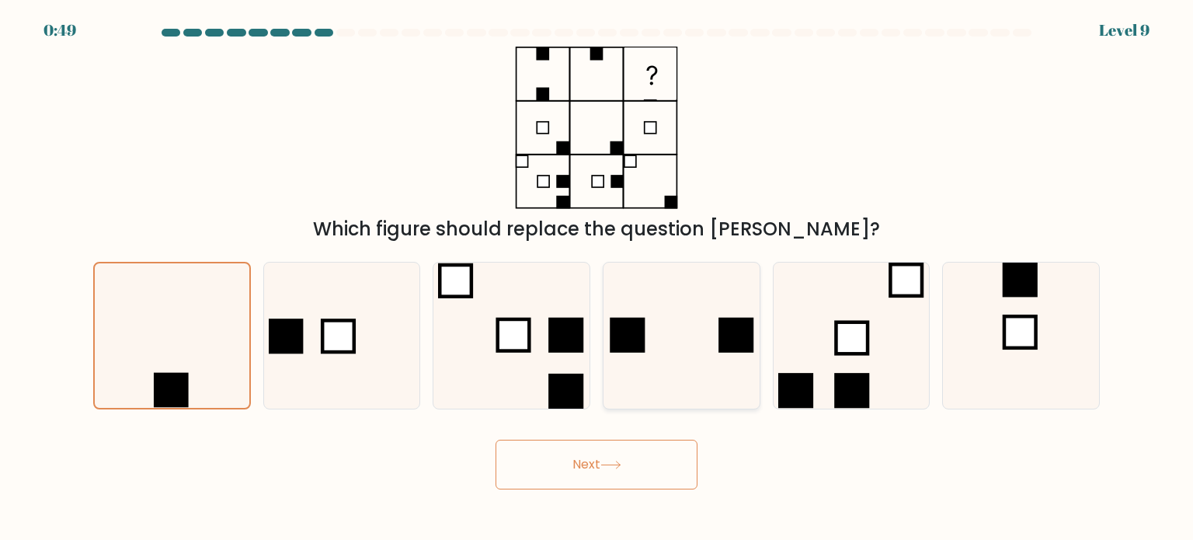
click at [650, 339] on icon at bounding box center [681, 335] width 146 height 146
click at [597, 278] on input "d." at bounding box center [596, 274] width 1 height 8
radio input "true"
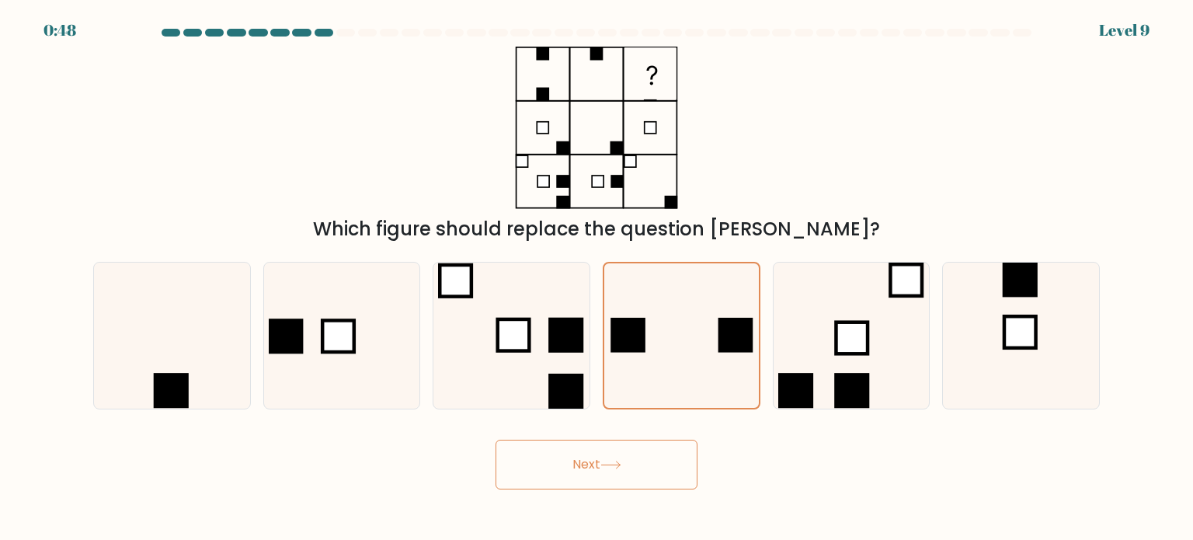
click at [631, 475] on button "Next" at bounding box center [596, 465] width 202 height 50
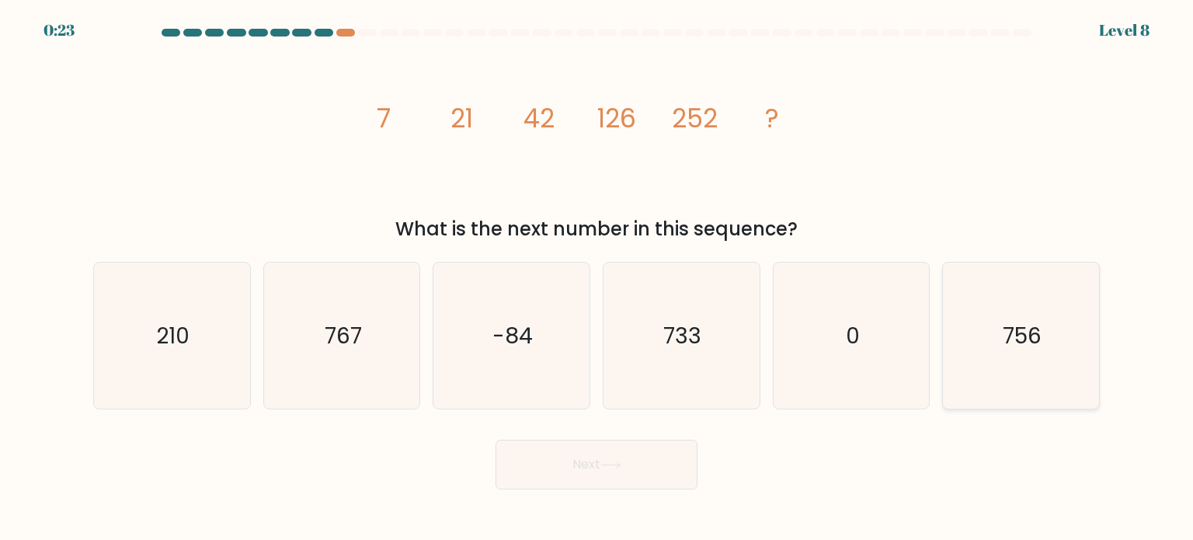
click at [1008, 324] on text "756" at bounding box center [1022, 334] width 39 height 31
click at [597, 278] on input "f. 756" at bounding box center [596, 274] width 1 height 8
radio input "true"
click at [677, 465] on button "Next" at bounding box center [596, 465] width 202 height 50
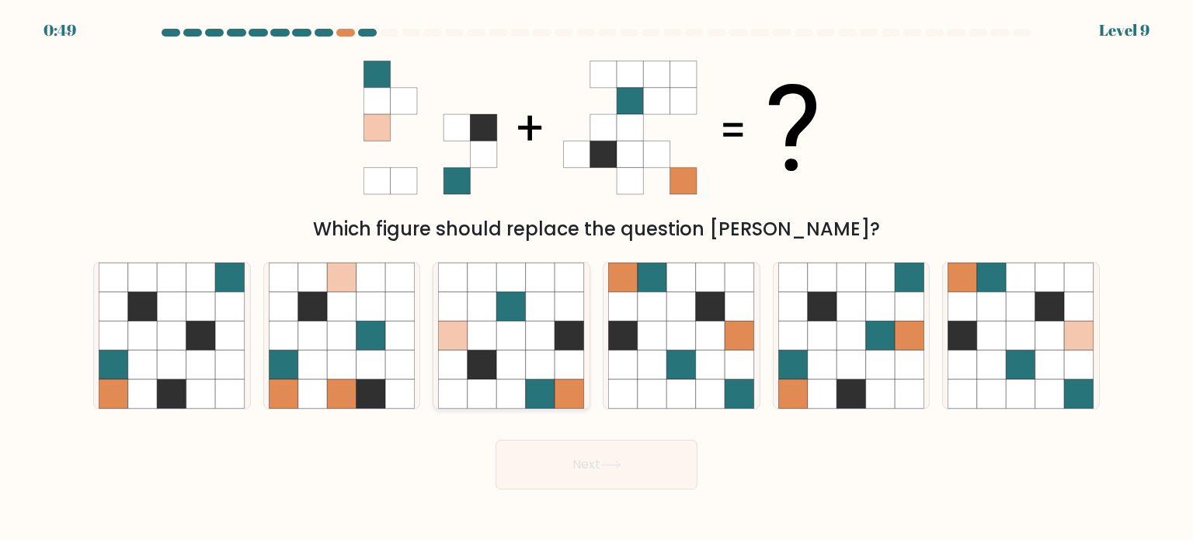
click at [542, 366] on icon at bounding box center [541, 364] width 30 height 30
click at [596, 278] on input "c." at bounding box center [596, 274] width 1 height 8
radio input "true"
click at [669, 471] on button "Next" at bounding box center [596, 465] width 202 height 50
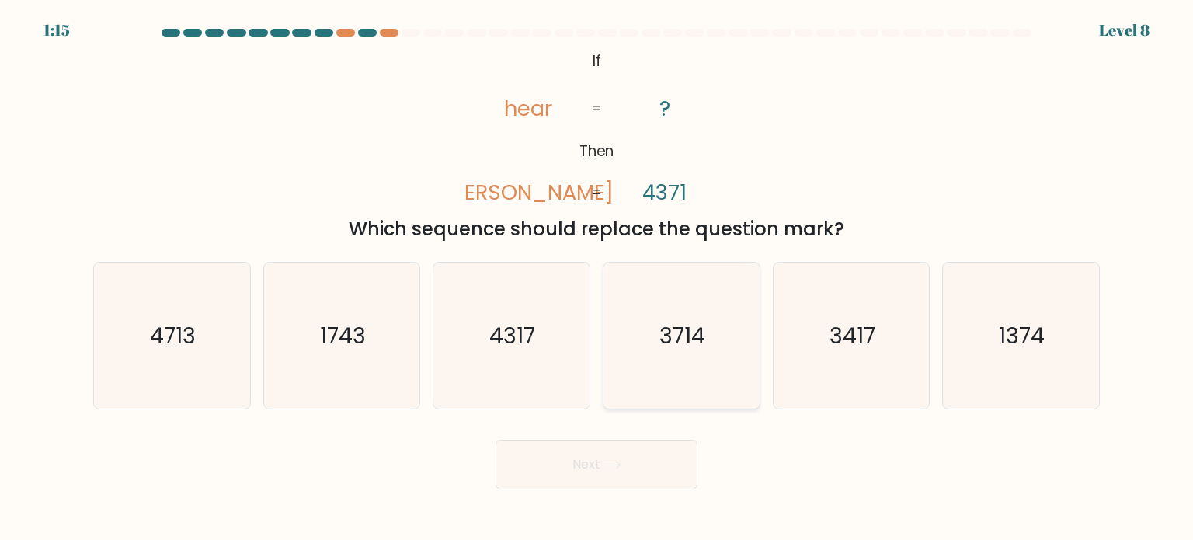
click at [685, 378] on icon "3714" at bounding box center [681, 335] width 146 height 146
click at [597, 278] on input "d. 3714" at bounding box center [596, 274] width 1 height 8
radio input "true"
click at [637, 476] on button "Next" at bounding box center [596, 465] width 202 height 50
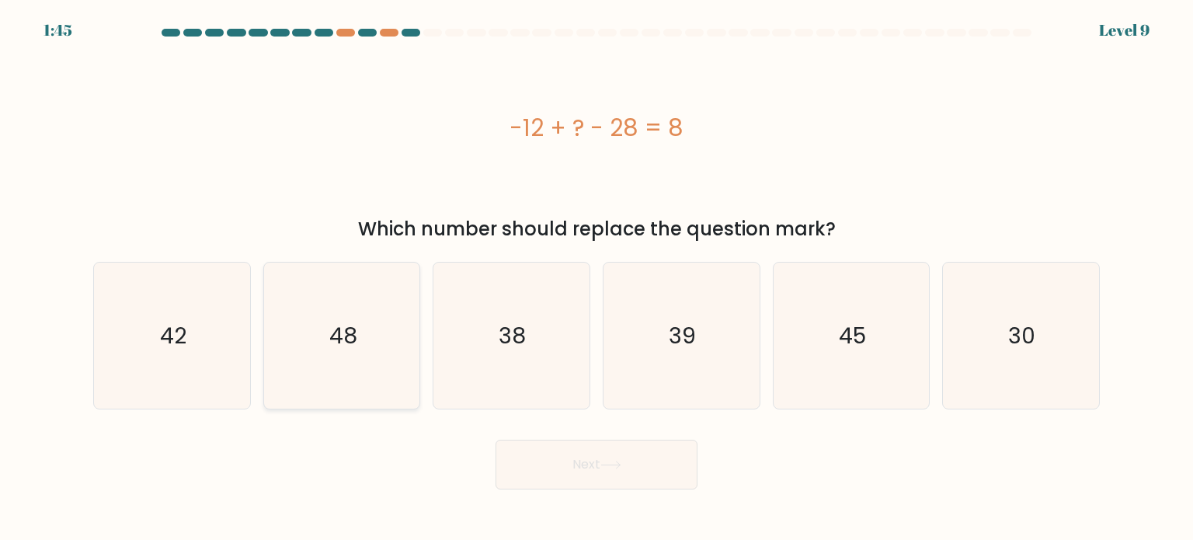
click at [326, 325] on icon "48" at bounding box center [342, 335] width 146 height 146
click at [596, 278] on input "b. 48" at bounding box center [596, 274] width 1 height 8
radio input "true"
click at [573, 462] on button "Next" at bounding box center [596, 465] width 202 height 50
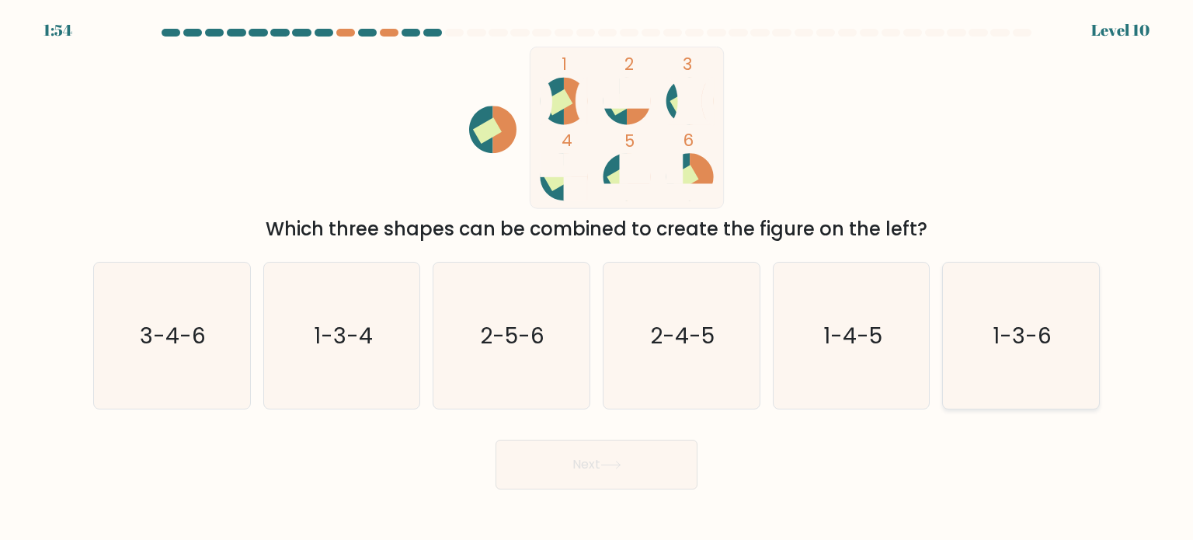
click at [1044, 364] on icon "1-3-6" at bounding box center [1020, 335] width 146 height 146
click at [597, 278] on input "f. 1-3-6" at bounding box center [596, 274] width 1 height 8
radio input "true"
click at [662, 488] on button "Next" at bounding box center [596, 465] width 202 height 50
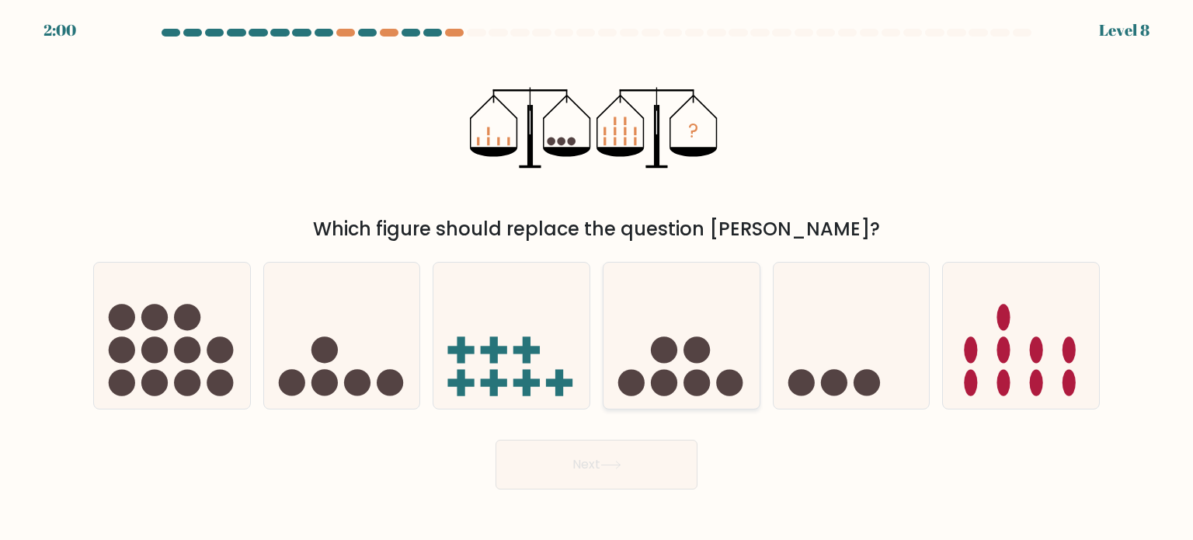
drag, startPoint x: 718, startPoint y: 332, endPoint x: 710, endPoint y: 342, distance: 13.4
click at [718, 332] on icon at bounding box center [681, 335] width 156 height 129
click at [597, 278] on input "d." at bounding box center [596, 274] width 1 height 8
radio input "true"
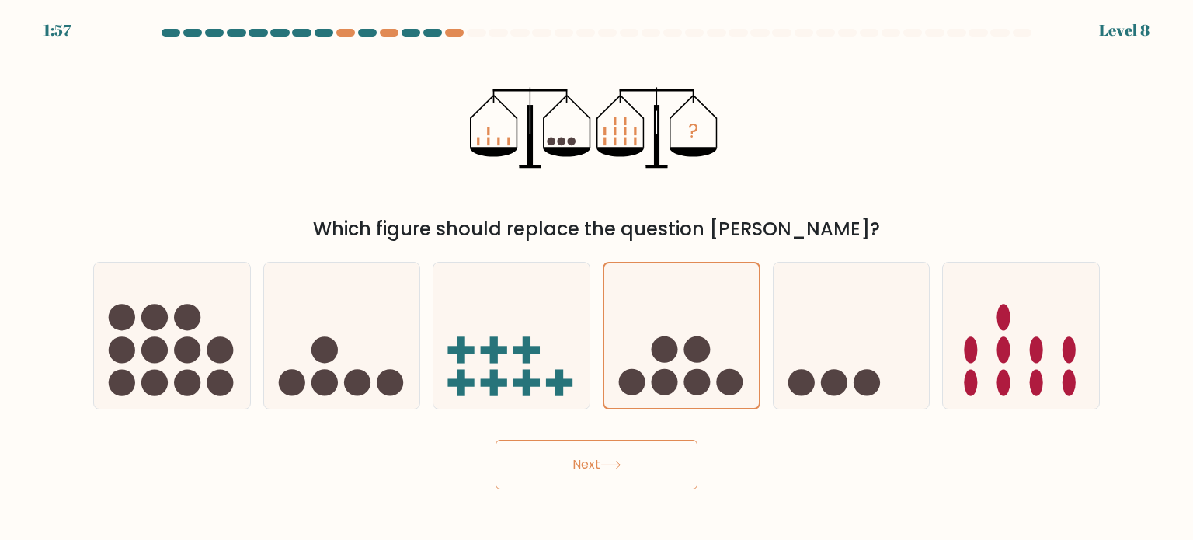
click at [627, 467] on button "Next" at bounding box center [596, 465] width 202 height 50
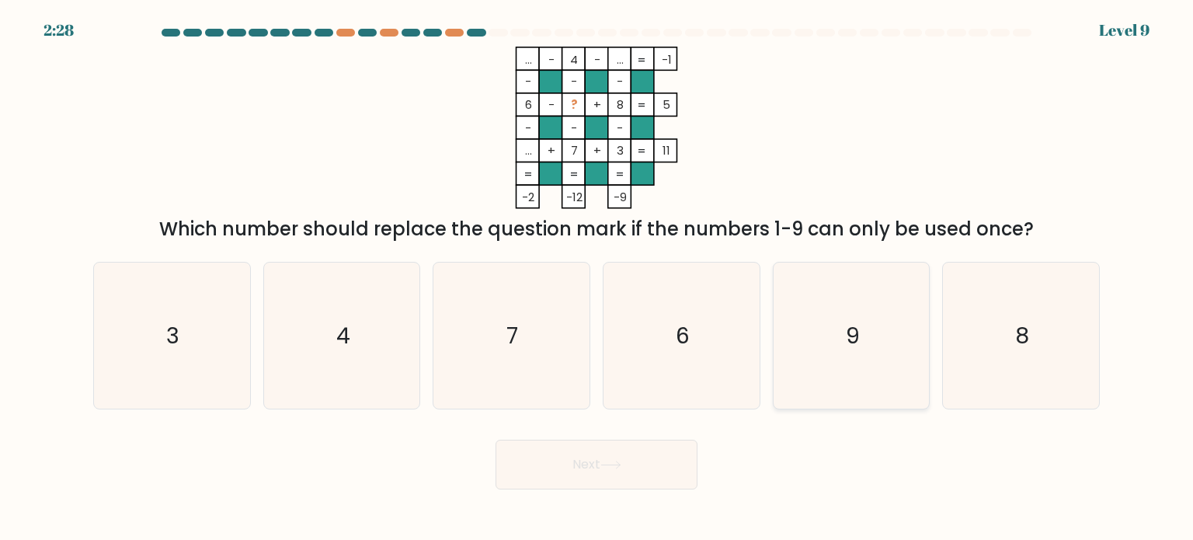
click at [830, 306] on icon "9" at bounding box center [851, 335] width 146 height 146
click at [597, 278] on input "e. 9" at bounding box center [596, 274] width 1 height 8
radio input "true"
click at [657, 453] on button "Next" at bounding box center [596, 465] width 202 height 50
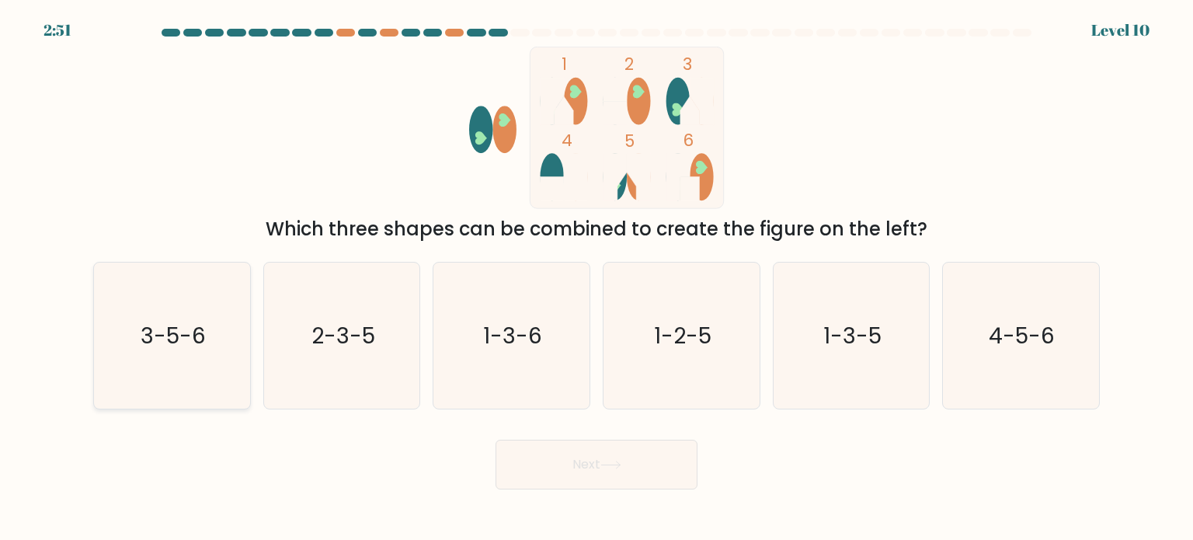
click at [179, 374] on icon "3-5-6" at bounding box center [172, 335] width 146 height 146
click at [596, 278] on input "a. 3-5-6" at bounding box center [596, 274] width 1 height 8
radio input "true"
click at [631, 485] on button "Next" at bounding box center [596, 465] width 202 height 50
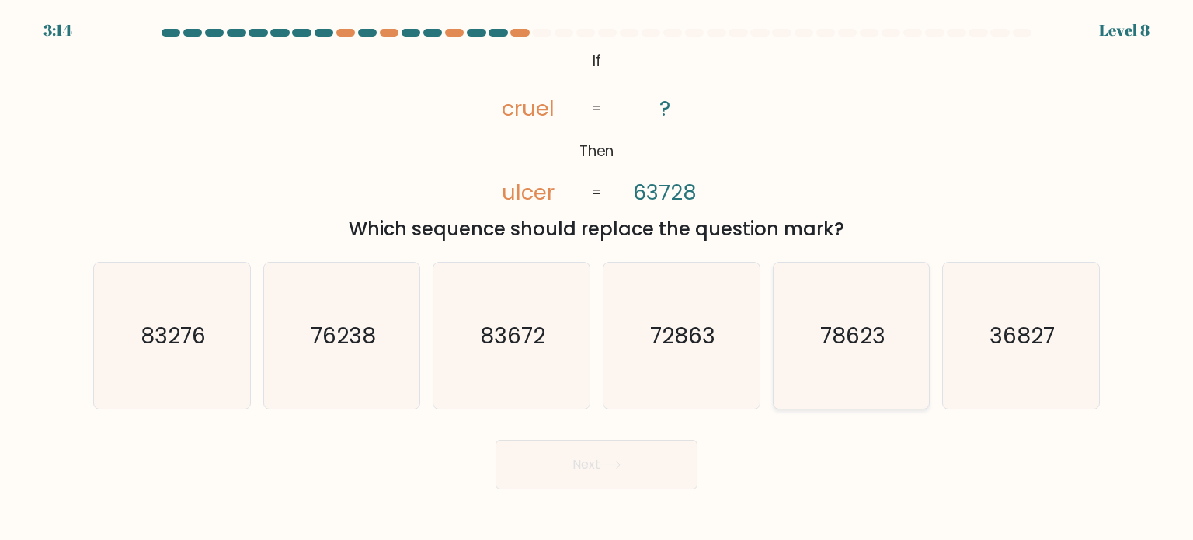
click at [836, 339] on text "78623" at bounding box center [852, 334] width 65 height 31
click at [597, 278] on input "e. 78623" at bounding box center [596, 274] width 1 height 8
radio input "true"
click at [657, 474] on button "Next" at bounding box center [596, 465] width 202 height 50
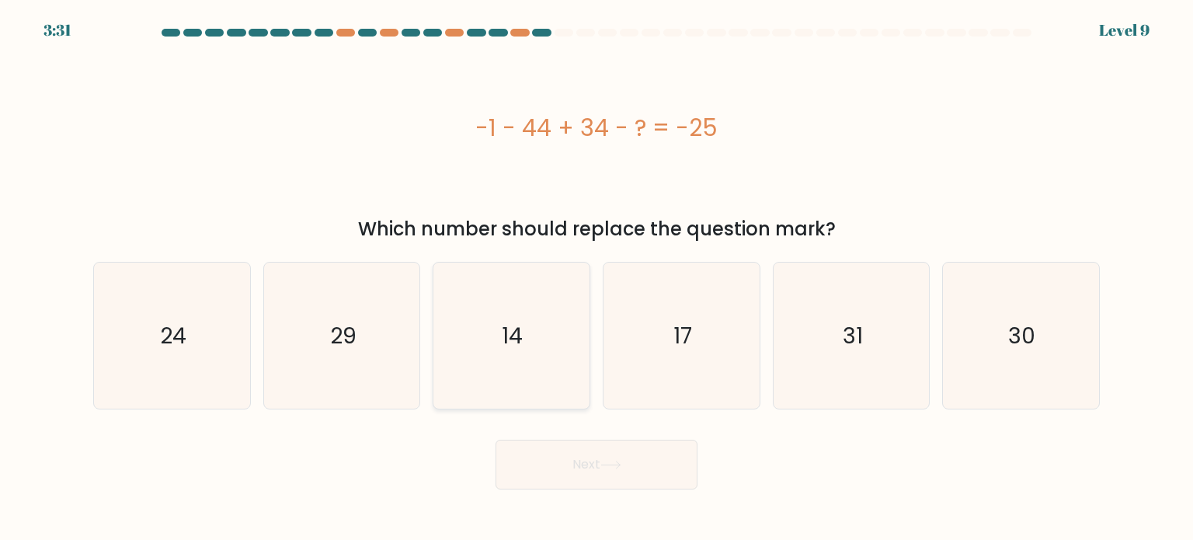
click at [519, 318] on icon "14" at bounding box center [511, 335] width 146 height 146
click at [596, 278] on input "c. 14" at bounding box center [596, 274] width 1 height 8
radio input "true"
click at [573, 472] on button "Next" at bounding box center [596, 465] width 202 height 50
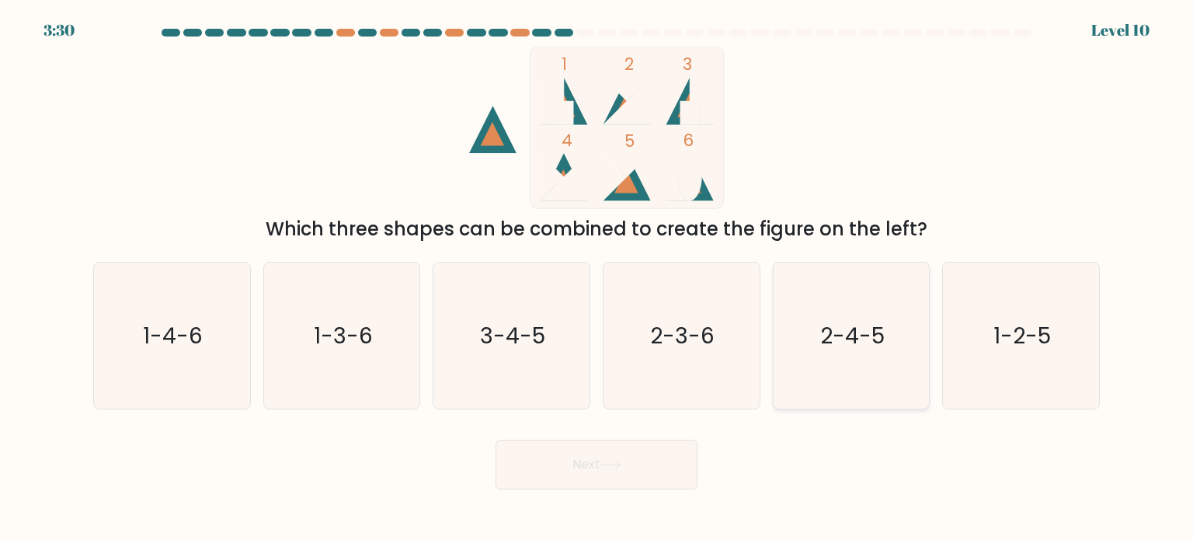
click at [853, 299] on icon "2-4-5" at bounding box center [851, 335] width 146 height 146
click at [597, 278] on input "e. 2-4-5" at bounding box center [596, 274] width 1 height 8
radio input "true"
click at [621, 474] on button "Next" at bounding box center [596, 465] width 202 height 50
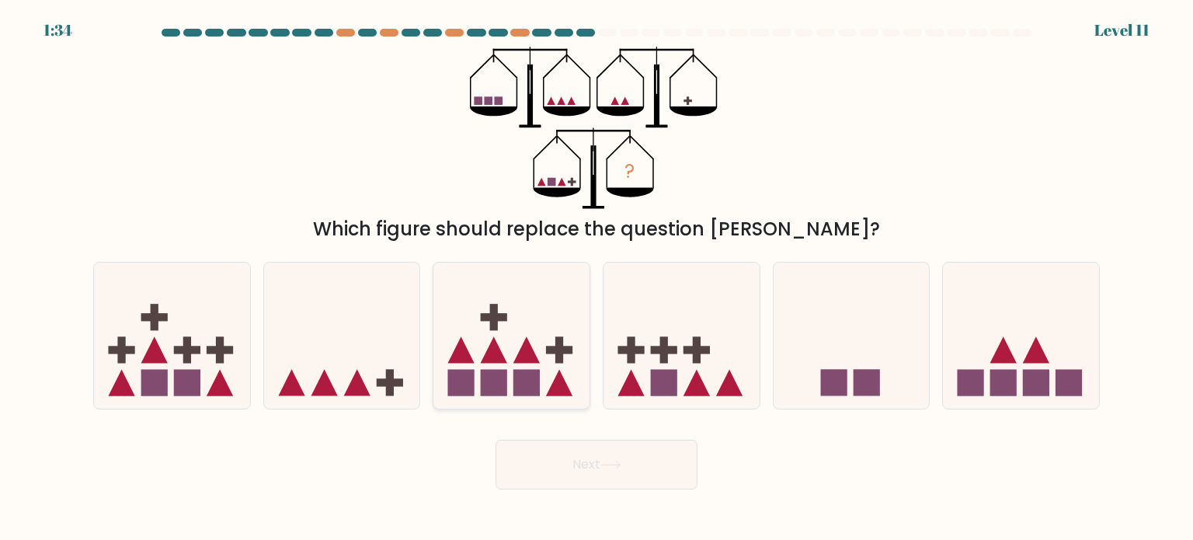
click at [534, 369] on rect at bounding box center [526, 382] width 26 height 26
click at [596, 278] on input "c." at bounding box center [596, 274] width 1 height 8
radio input "true"
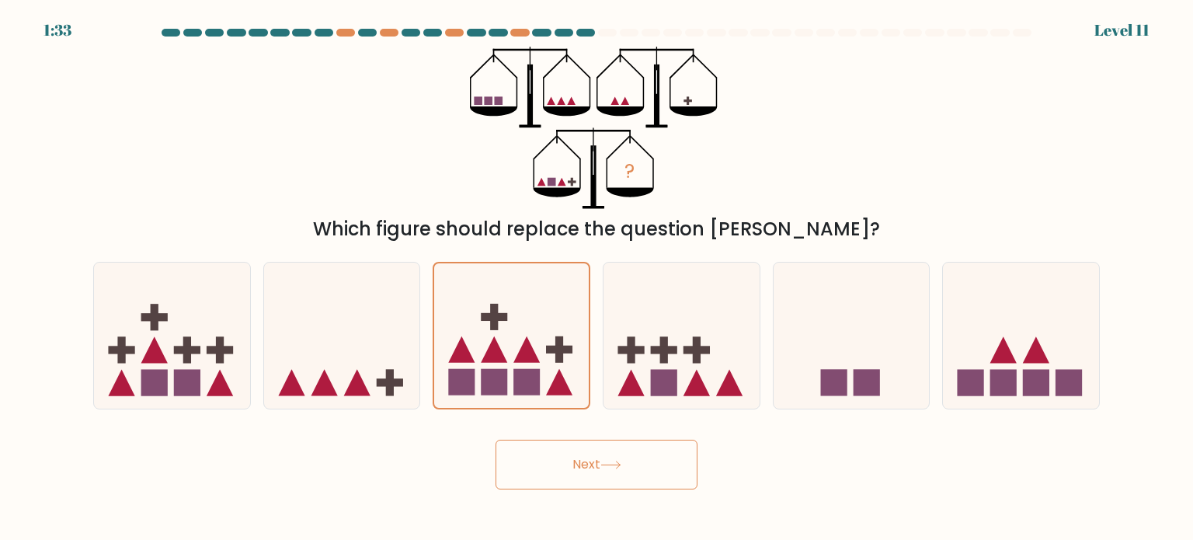
click at [607, 473] on button "Next" at bounding box center [596, 465] width 202 height 50
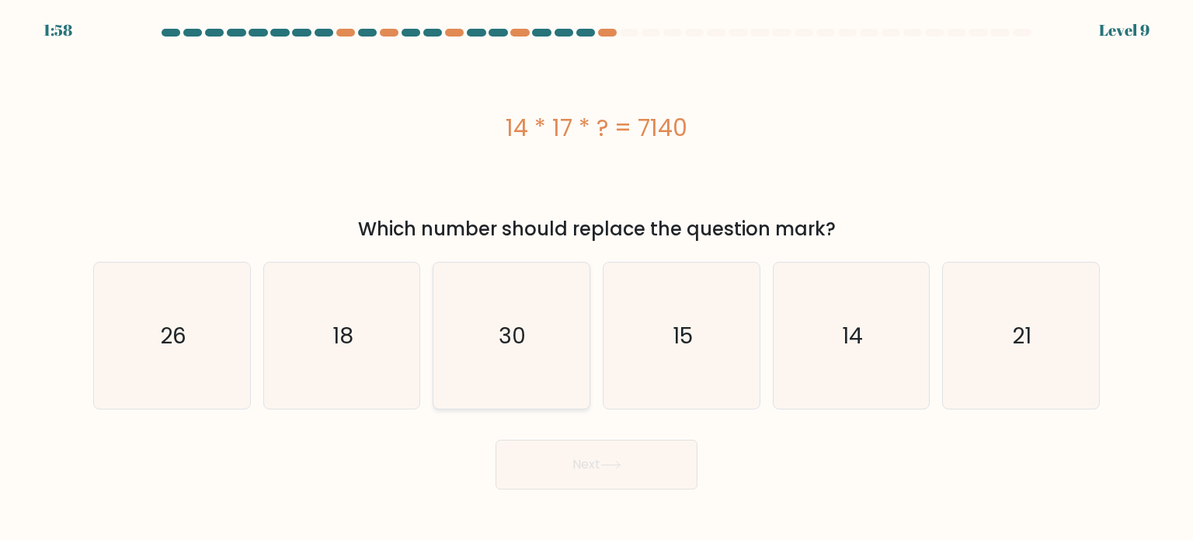
drag, startPoint x: 457, startPoint y: 341, endPoint x: 483, endPoint y: 372, distance: 40.8
click at [459, 341] on icon "30" at bounding box center [511, 335] width 146 height 146
click at [596, 278] on input "c. 30" at bounding box center [596, 274] width 1 height 8
radio input "true"
click at [512, 454] on button "Next" at bounding box center [596, 465] width 202 height 50
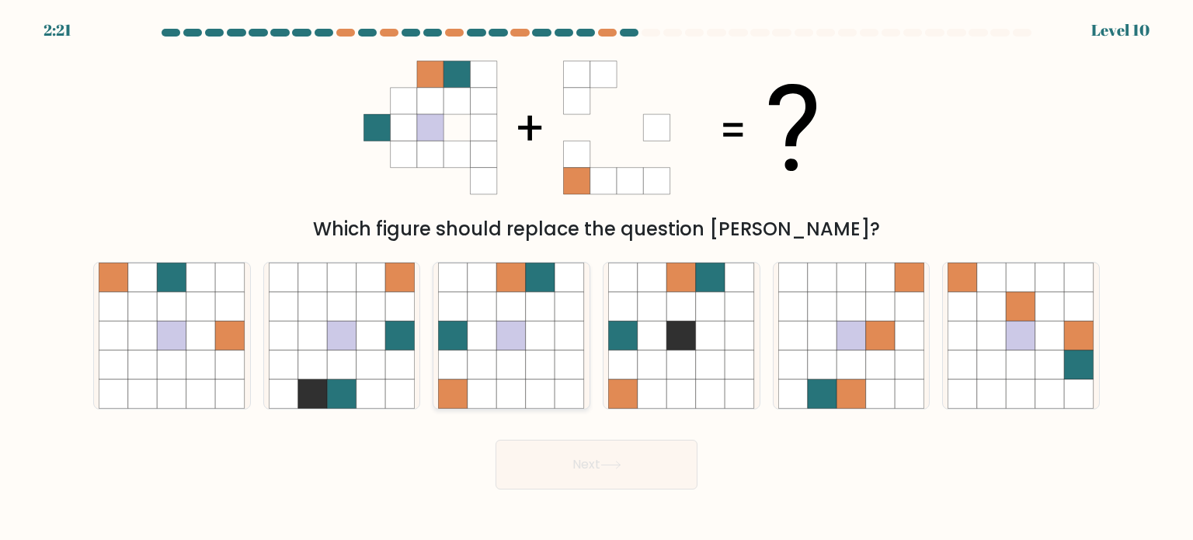
click at [494, 321] on icon at bounding box center [482, 336] width 30 height 30
click at [596, 278] on input "c." at bounding box center [596, 274] width 1 height 8
radio input "true"
click at [638, 467] on button "Next" at bounding box center [596, 465] width 202 height 50
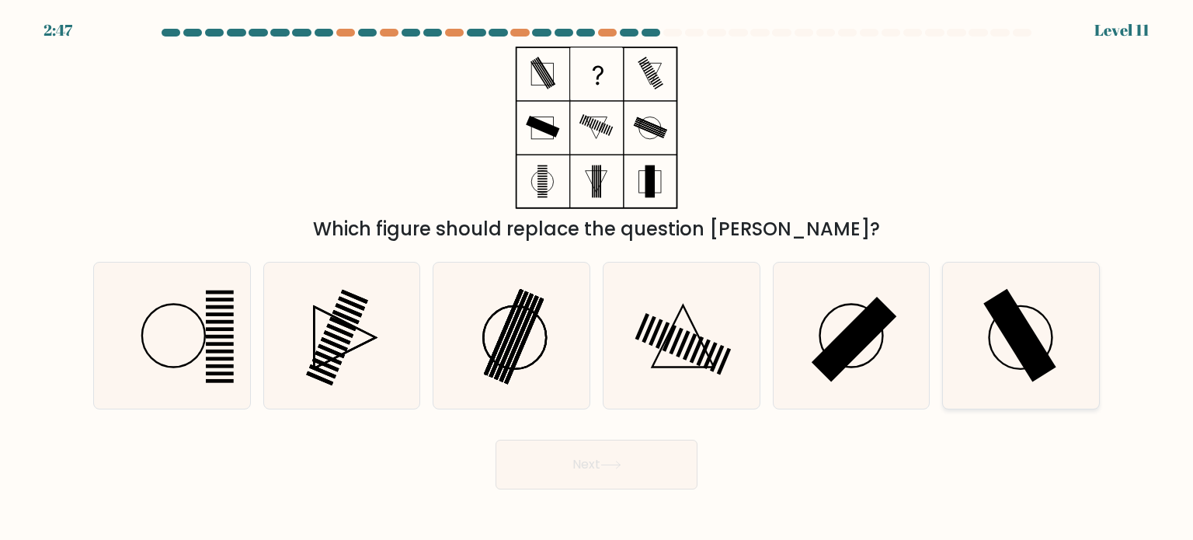
click at [1023, 324] on rect at bounding box center [1020, 334] width 73 height 93
click at [597, 278] on input "f." at bounding box center [596, 274] width 1 height 8
radio input "true"
click at [673, 474] on button "Next" at bounding box center [596, 465] width 202 height 50
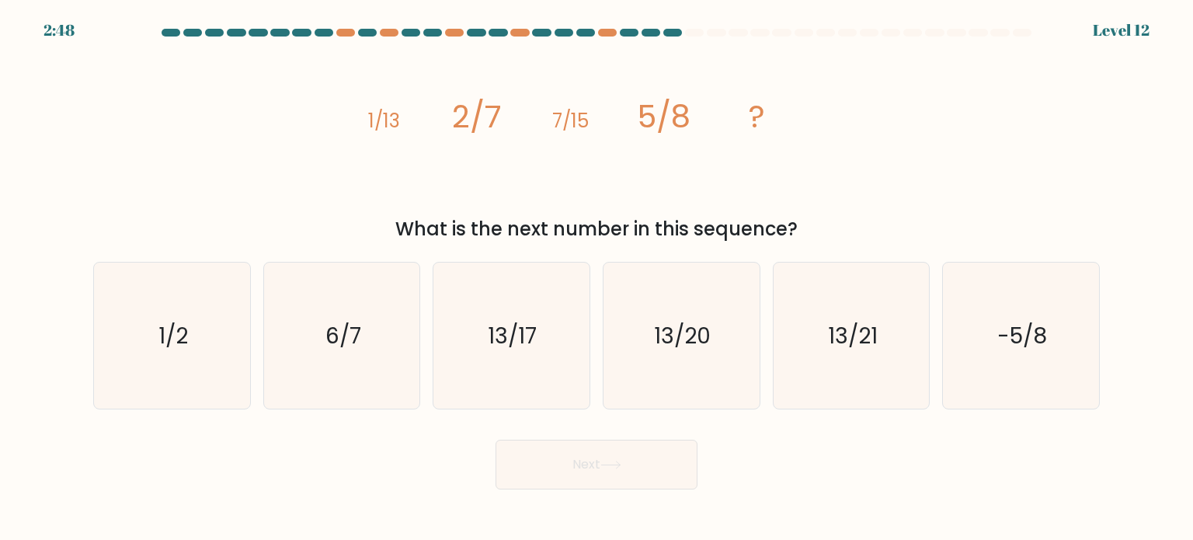
drag, startPoint x: 370, startPoint y: 121, endPoint x: 806, endPoint y: 227, distance: 449.0
click at [806, 227] on div "image/svg+xml 1/13 2/7 7/15 5/8 ? What is the next number in this sequence?" at bounding box center [596, 145] width 1025 height 196
copy div "1/13 2/7 7/15 5/8 ? What is the next number in this sequence?"
click at [989, 189] on div "image/svg+xml 1/13 2/7 7/15 5/8 ? What is the next number in this sequence?" at bounding box center [596, 145] width 1025 height 196
click at [558, 360] on icon "13/17" at bounding box center [511, 335] width 146 height 146
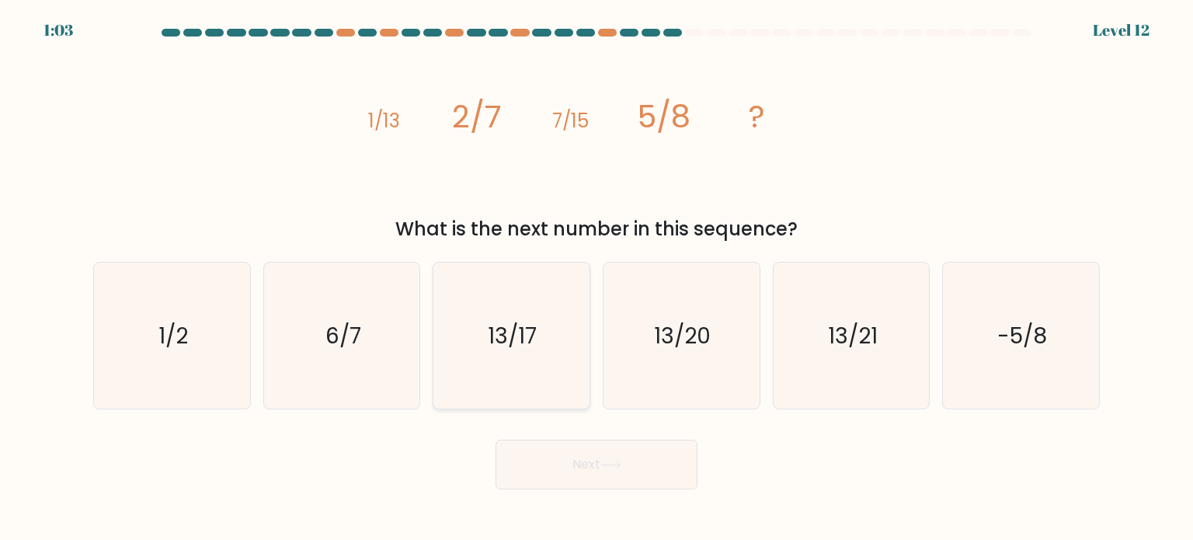
click at [596, 278] on input "c. 13/17" at bounding box center [596, 274] width 1 height 8
radio input "true"
click at [666, 477] on button "Next" at bounding box center [596, 465] width 202 height 50
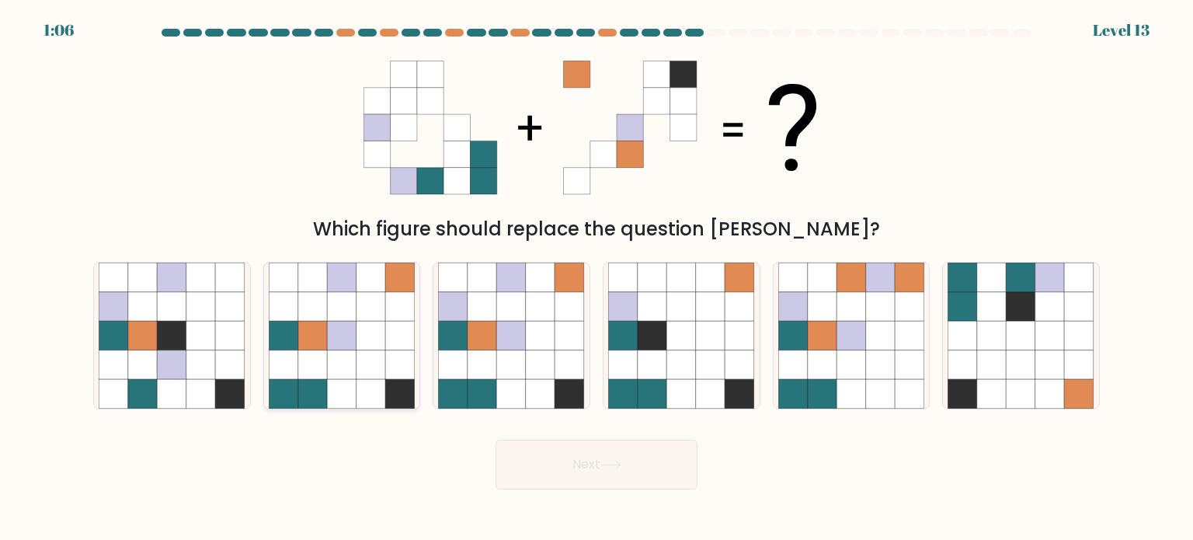
click at [382, 382] on icon at bounding box center [371, 394] width 30 height 30
click at [596, 278] on input "b." at bounding box center [596, 274] width 1 height 8
radio input "true"
click at [492, 363] on icon at bounding box center [482, 364] width 30 height 30
click at [596, 278] on input "c." at bounding box center [596, 274] width 1 height 8
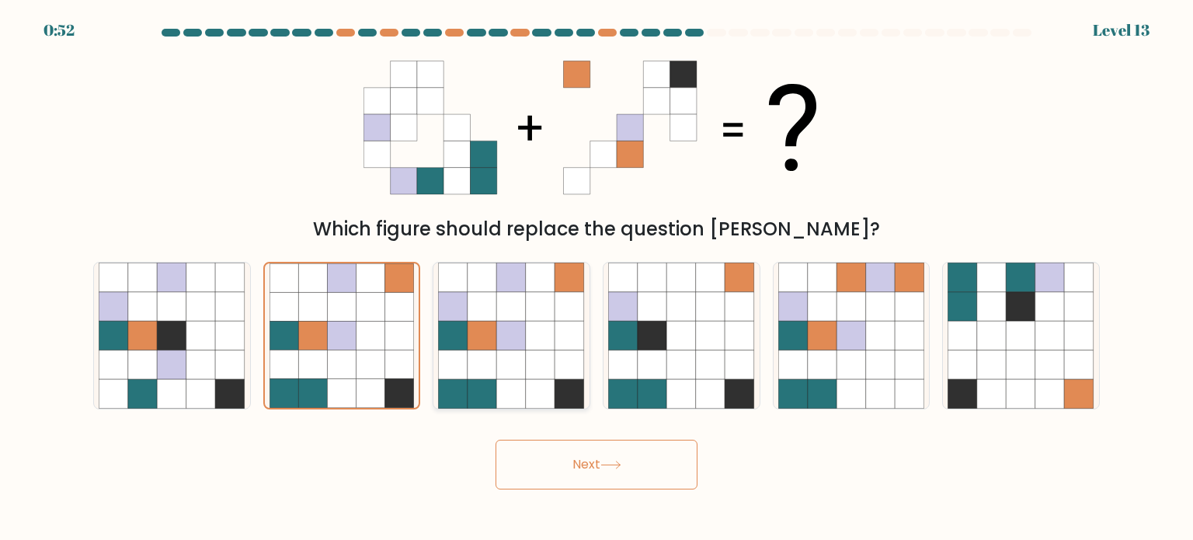
radio input "true"
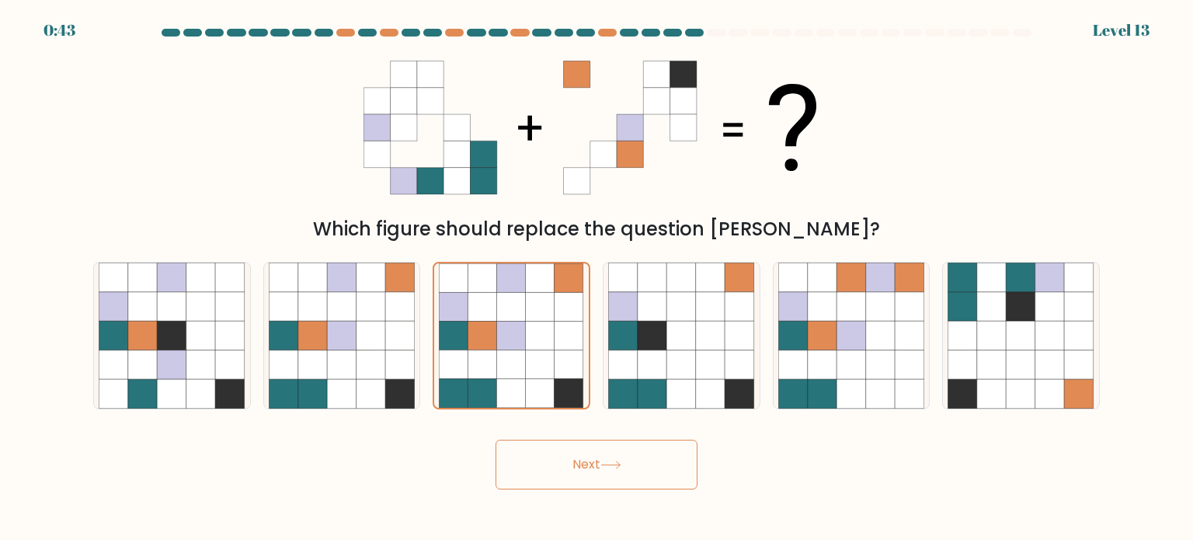
click at [543, 462] on button "Next" at bounding box center [596, 465] width 202 height 50
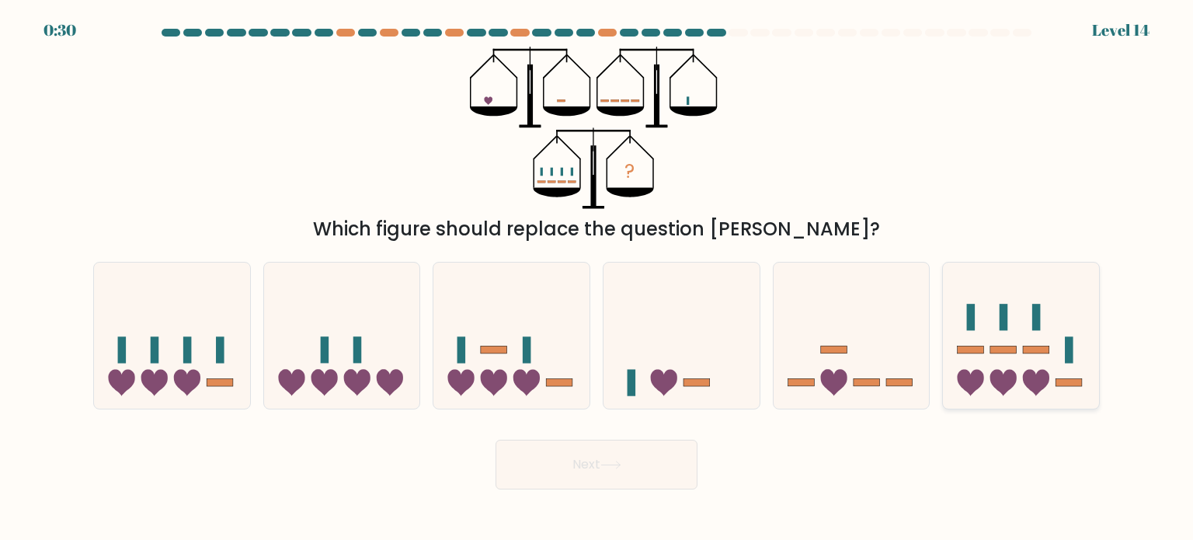
click at [1025, 322] on icon at bounding box center [1021, 335] width 156 height 129
click at [597, 278] on input "f." at bounding box center [596, 274] width 1 height 8
radio input "true"
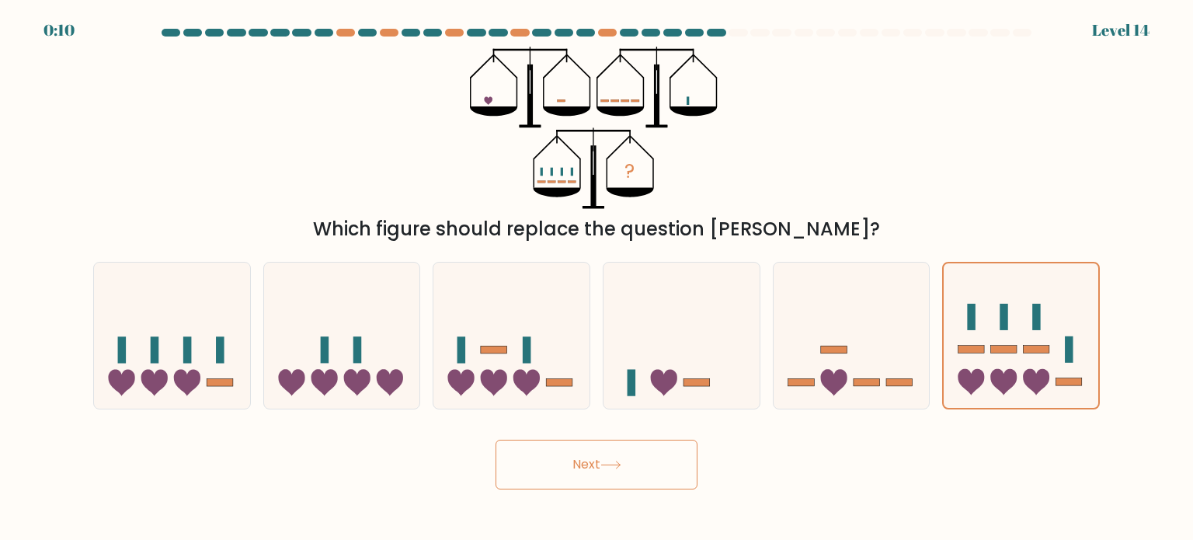
click at [650, 463] on button "Next" at bounding box center [596, 465] width 202 height 50
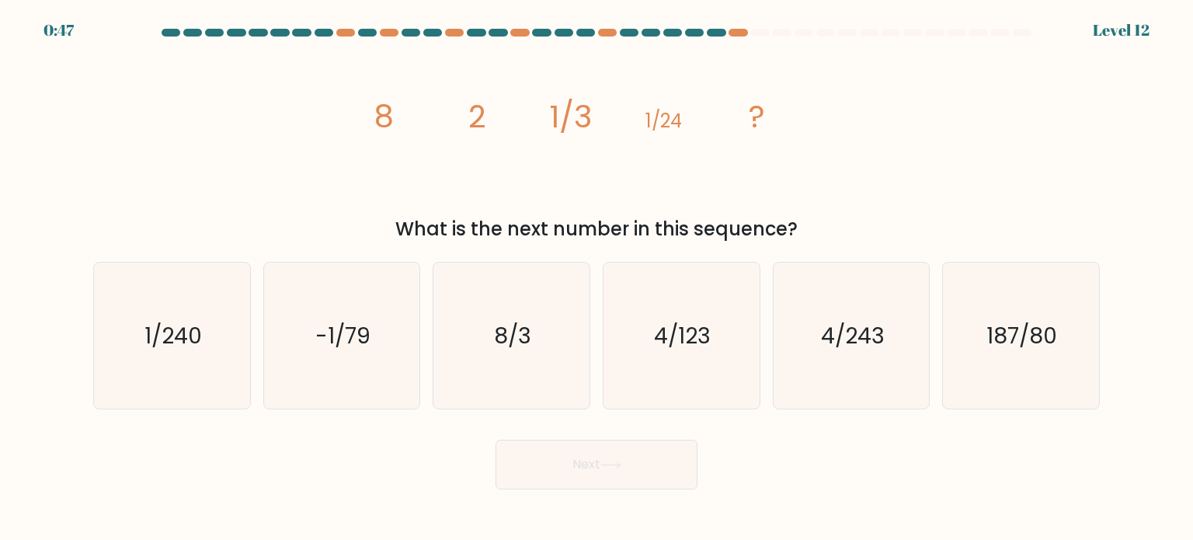
drag, startPoint x: 370, startPoint y: 115, endPoint x: 797, endPoint y: 221, distance: 440.2
click at [797, 221] on div "image/svg+xml 8 2 1/3 1/24 ? What is the next number in this sequence?" at bounding box center [596, 145] width 1025 height 196
copy div "8 2 1/3 1/24 ? What is the next number in this sequence?"
click at [294, 182] on div "image/svg+xml 8 2 1/3 1/24 ? What is the next number in this sequence?" at bounding box center [596, 145] width 1025 height 196
click at [209, 349] on icon "1/240" at bounding box center [172, 335] width 146 height 146
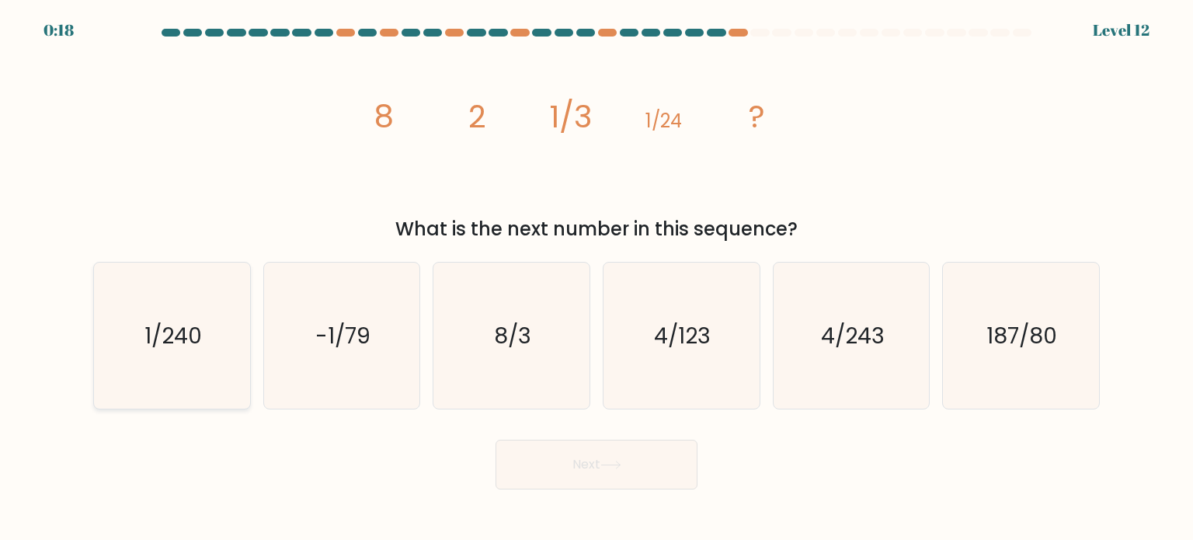
click at [596, 278] on input "a. 1/240" at bounding box center [596, 274] width 1 height 8
radio input "true"
click at [592, 454] on button "Next" at bounding box center [596, 465] width 202 height 50
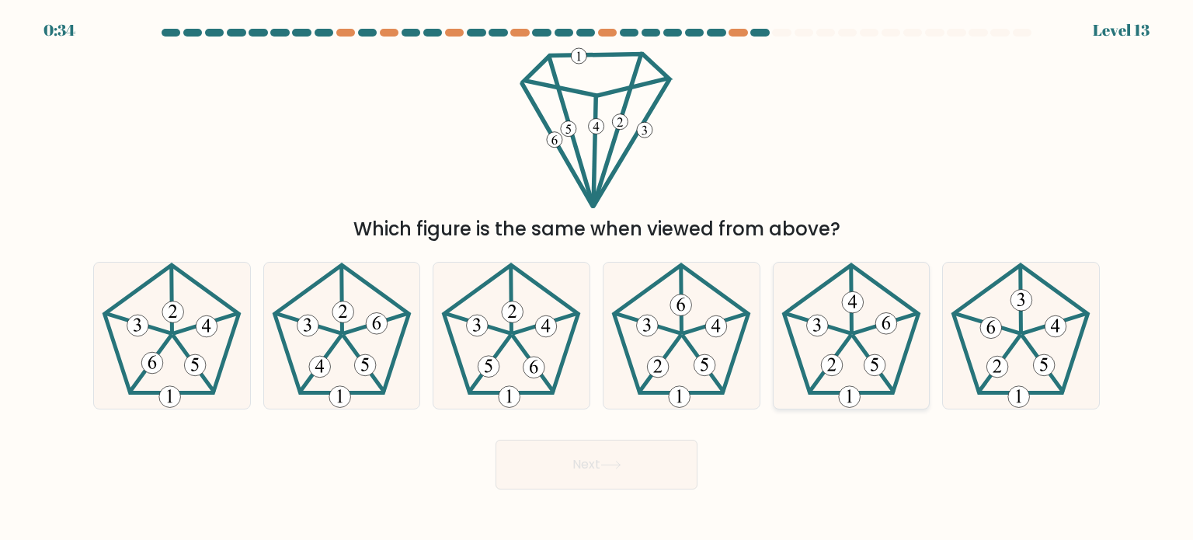
click at [833, 350] on icon at bounding box center [851, 335] width 146 height 146
click at [597, 278] on input "e." at bounding box center [596, 274] width 1 height 8
radio input "true"
click at [147, 353] on icon at bounding box center [172, 335] width 146 height 146
click at [596, 278] on input "a." at bounding box center [596, 274] width 1 height 8
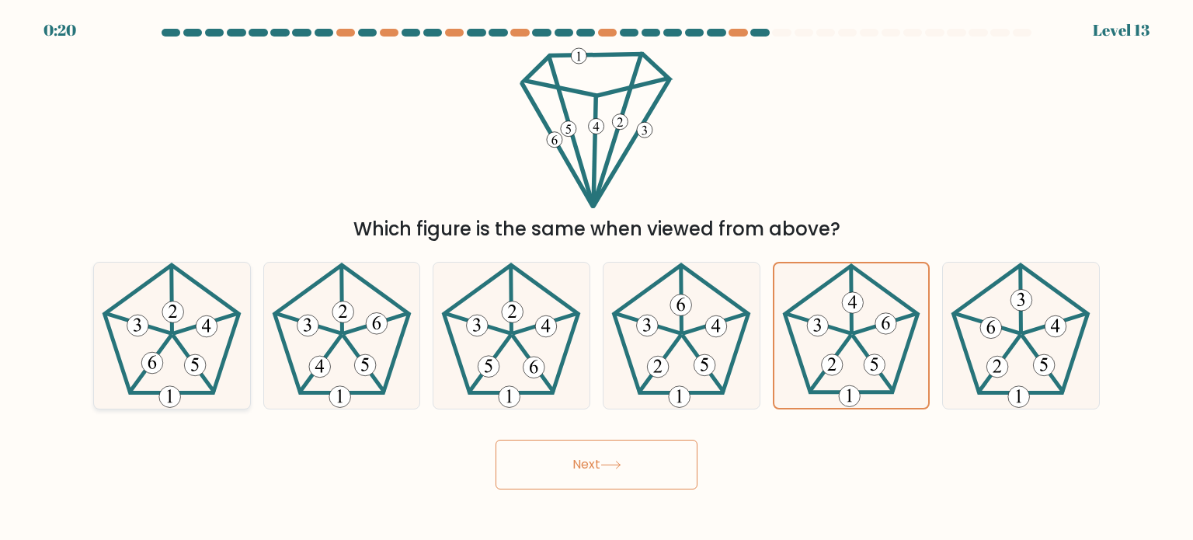
radio input "true"
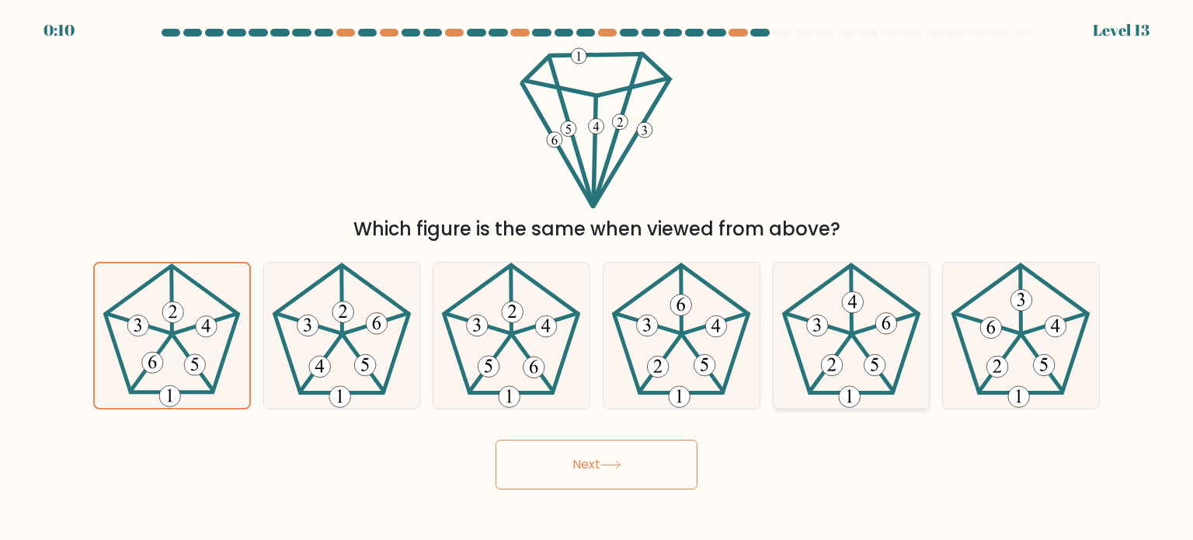
click at [864, 356] on icon at bounding box center [851, 335] width 146 height 146
click at [597, 278] on input "e." at bounding box center [596, 274] width 1 height 8
radio input "true"
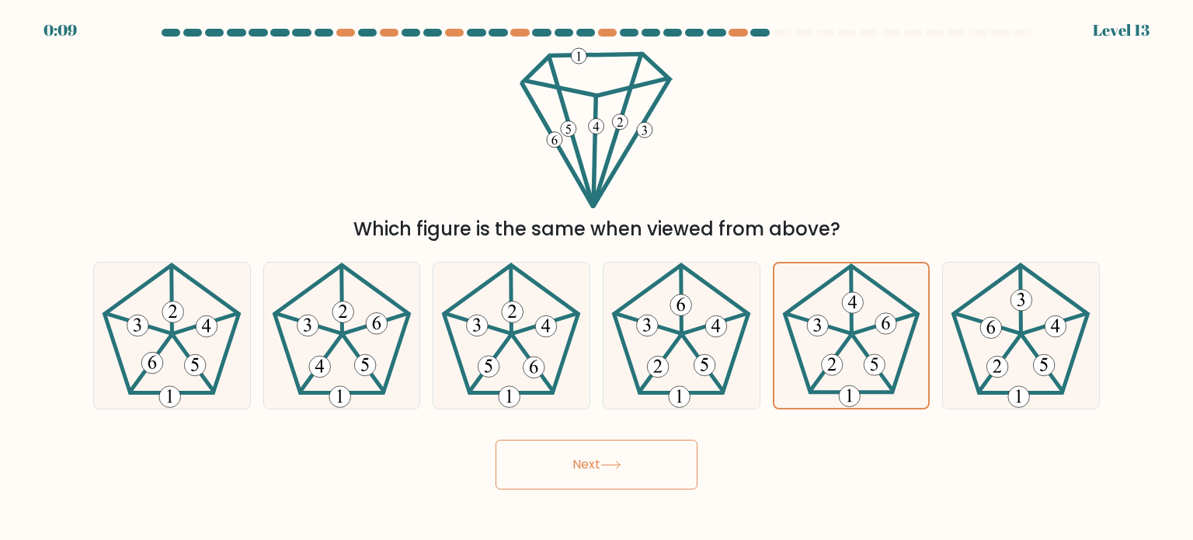
click at [640, 460] on button "Next" at bounding box center [596, 465] width 202 height 50
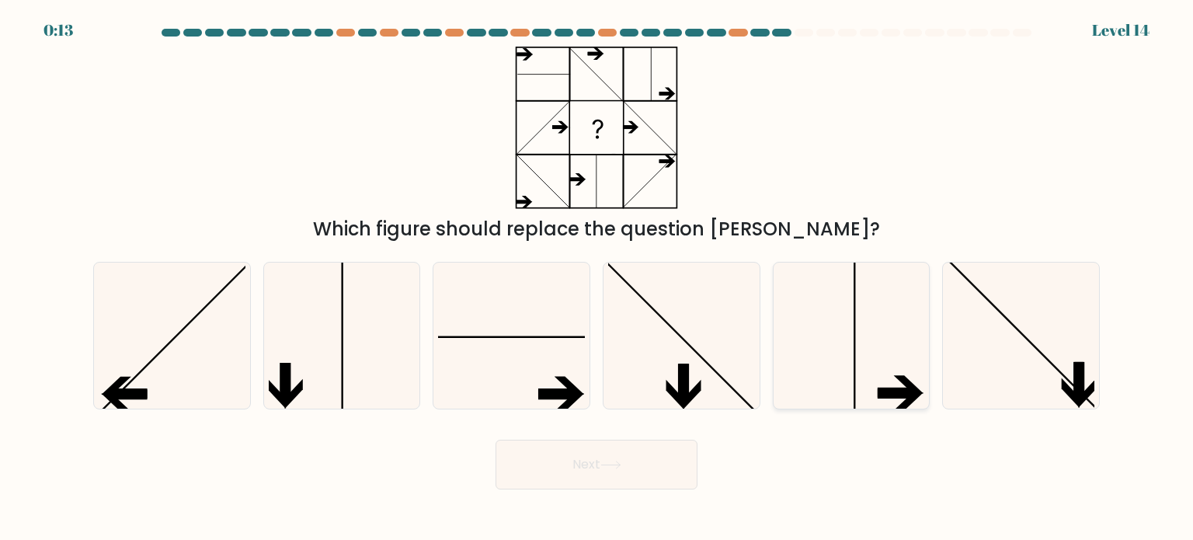
click at [867, 351] on icon at bounding box center [851, 335] width 146 height 146
click at [597, 278] on input "e." at bounding box center [596, 274] width 1 height 8
radio input "true"
click at [653, 460] on button "Next" at bounding box center [596, 465] width 202 height 50
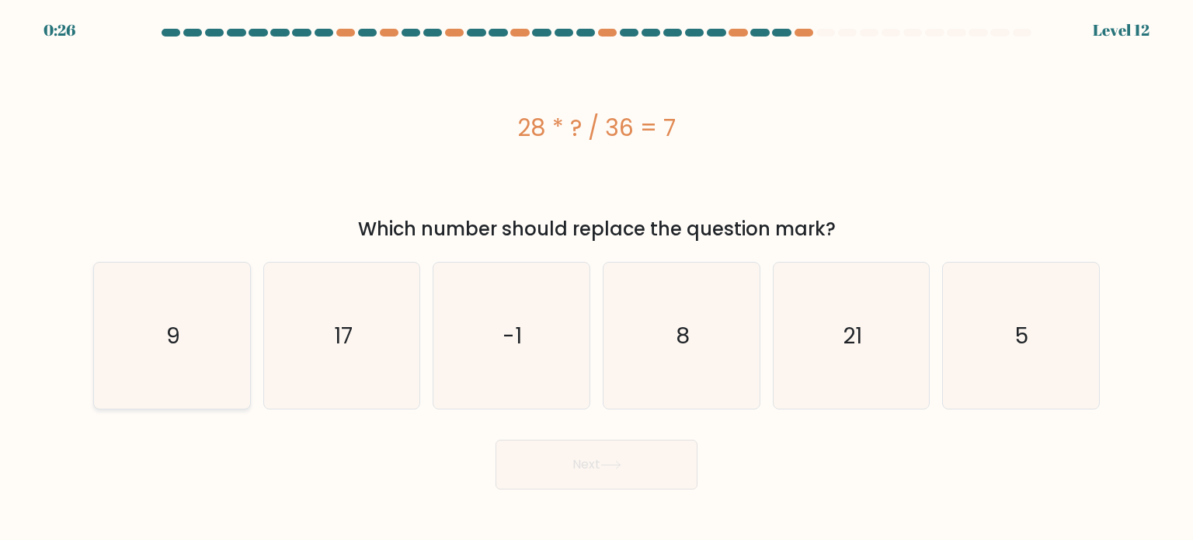
click at [165, 339] on icon "9" at bounding box center [172, 335] width 146 height 146
click at [596, 278] on input "a. 9" at bounding box center [596, 274] width 1 height 8
radio input "true"
click at [534, 465] on button "Next" at bounding box center [596, 465] width 202 height 50
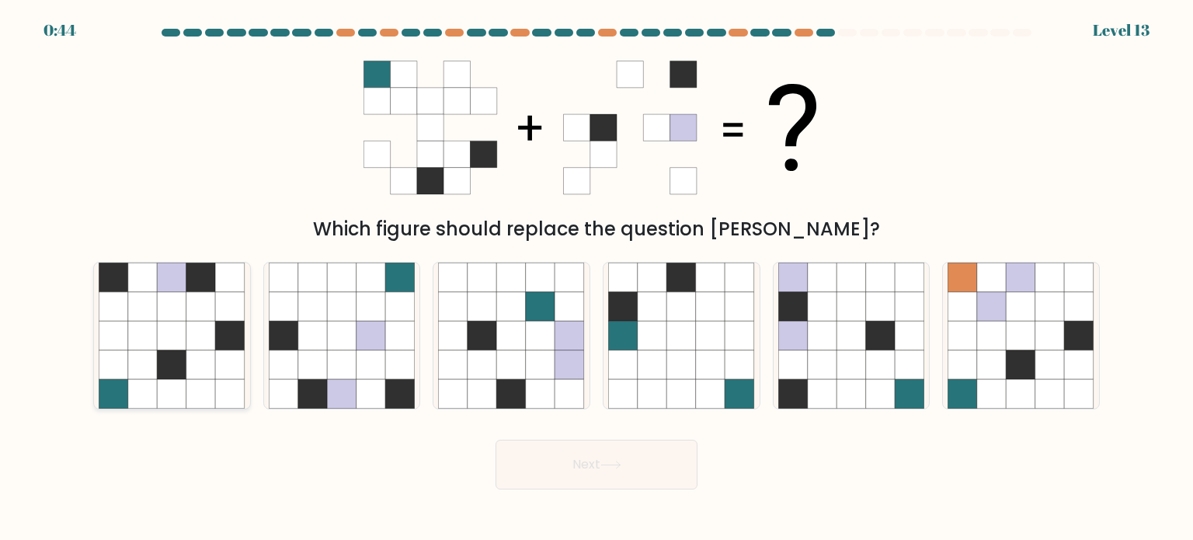
click at [102, 350] on icon at bounding box center [114, 364] width 30 height 30
click at [596, 278] on input "a." at bounding box center [596, 274] width 1 height 8
radio input "true"
click at [575, 468] on button "Next" at bounding box center [596, 465] width 202 height 50
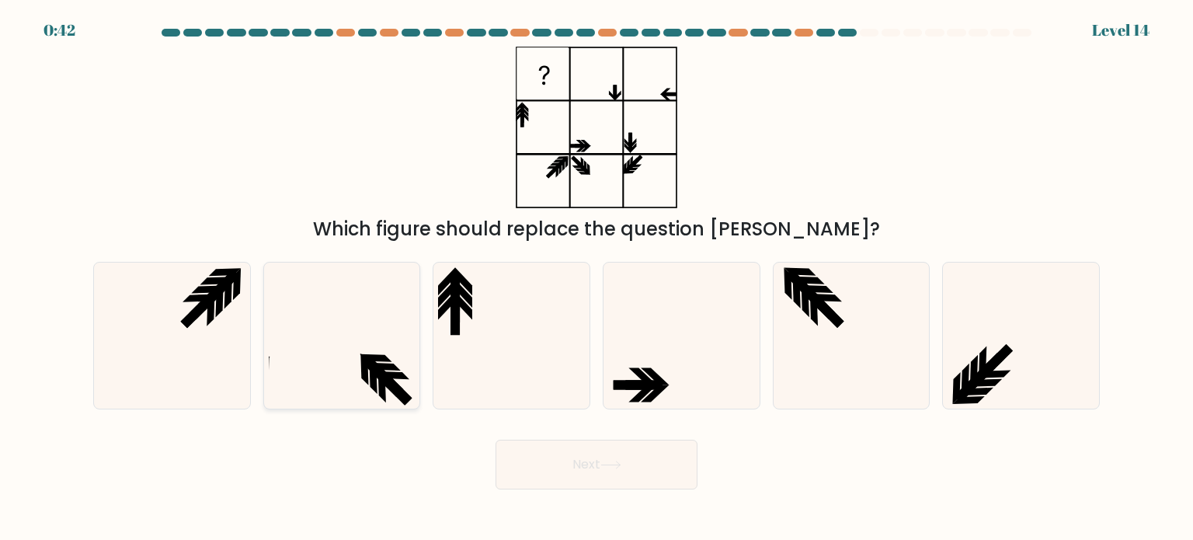
click at [408, 363] on icon at bounding box center [342, 335] width 146 height 146
click at [596, 278] on input "b." at bounding box center [596, 274] width 1 height 8
radio input "true"
click at [648, 368] on icon at bounding box center [655, 375] width 28 height 17
click at [597, 278] on input "d." at bounding box center [596, 274] width 1 height 8
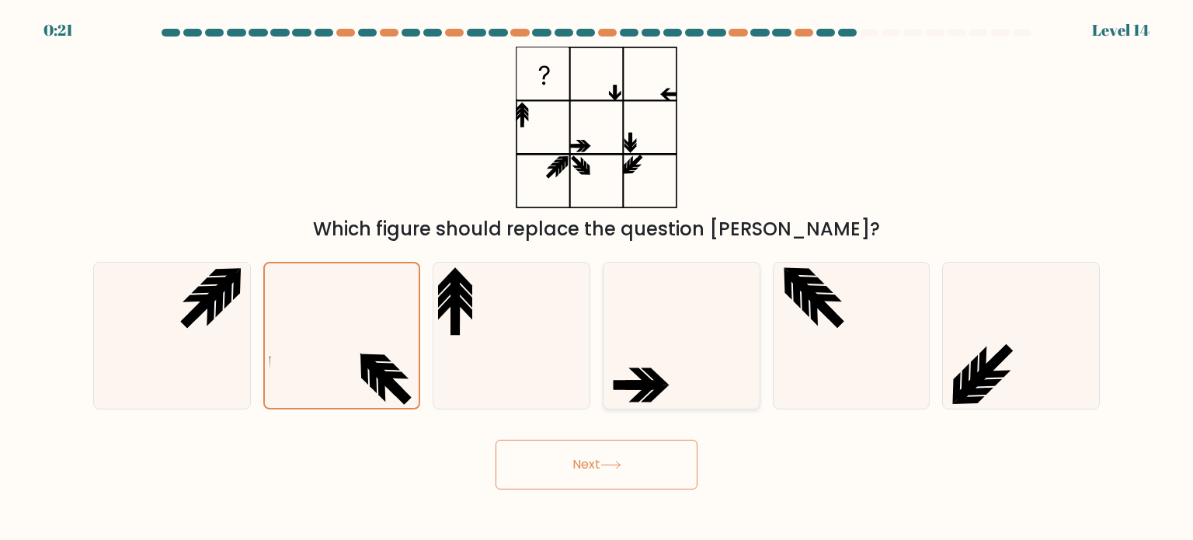
radio input "true"
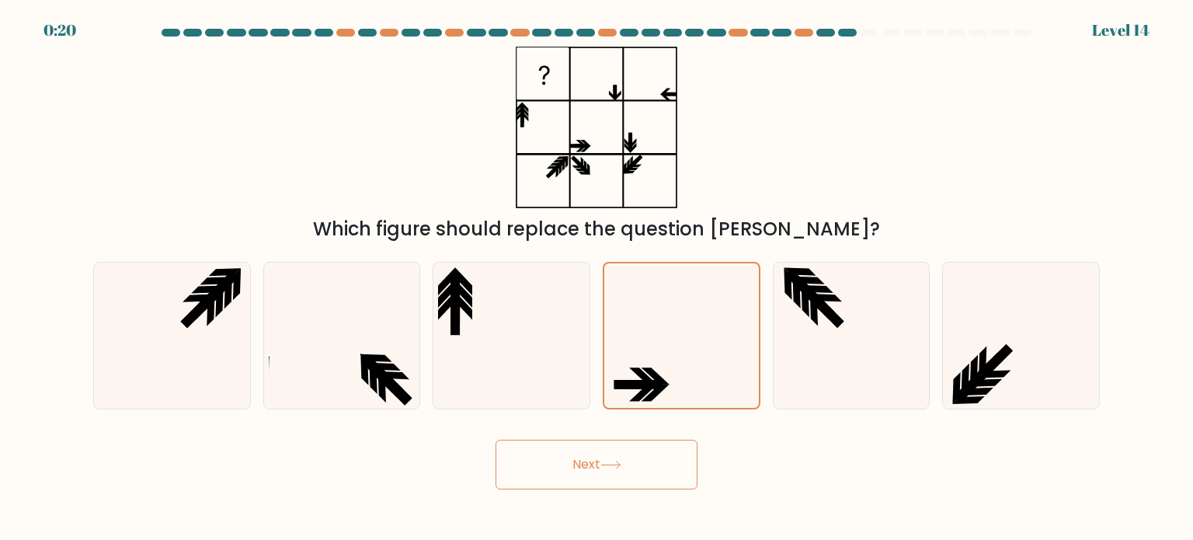
click at [629, 478] on button "Next" at bounding box center [596, 465] width 202 height 50
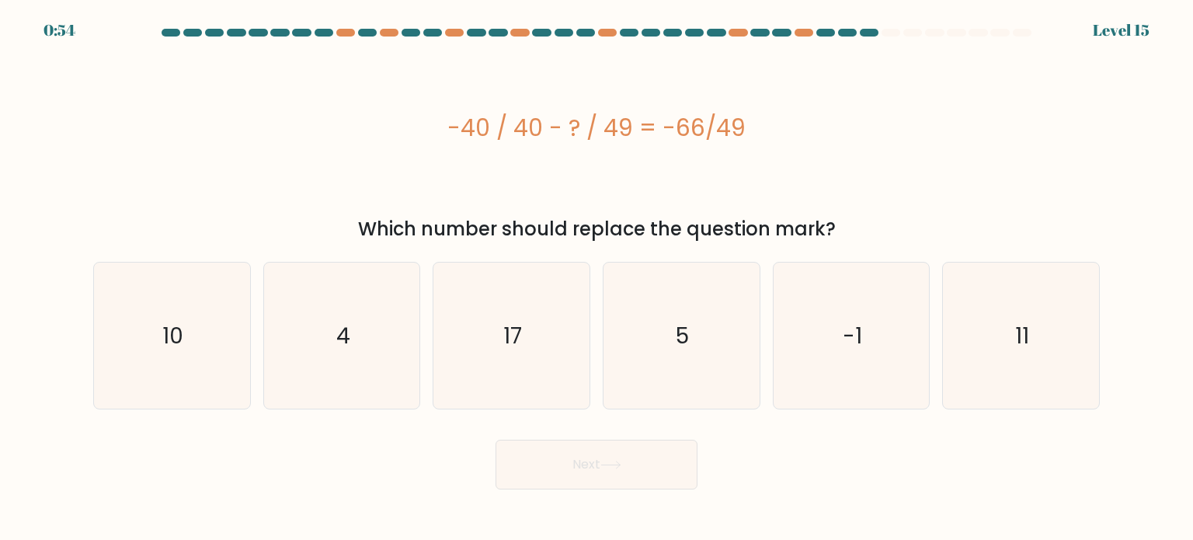
drag, startPoint x: 450, startPoint y: 127, endPoint x: 871, endPoint y: 230, distance: 432.6
click at [871, 230] on div "-40 / 40 - ? / 49 = -66/49 Which number should replace the question mark?" at bounding box center [596, 145] width 1025 height 196
copy div "-40 / 40 - ? / 49 = -66/49 Which number should replace the question mark?"
click at [374, 145] on div "-40 / 40 - ? / 49 = -66/49" at bounding box center [596, 128] width 1006 height 162
click at [525, 328] on icon "17" at bounding box center [511, 335] width 146 height 146
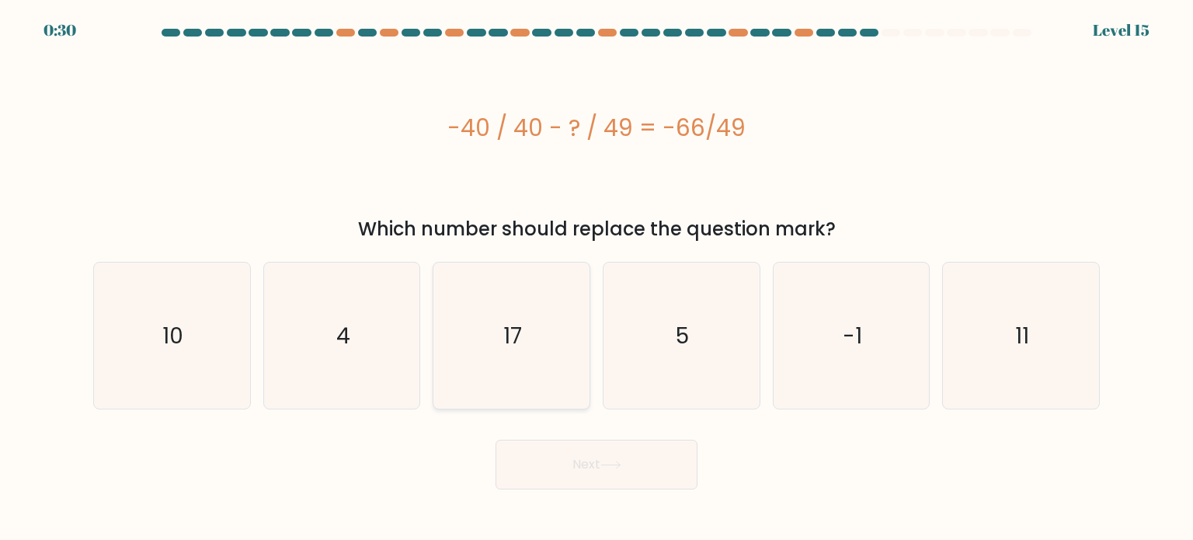
click at [596, 278] on input "c. 17" at bounding box center [596, 274] width 1 height 8
radio input "true"
click at [603, 467] on button "Next" at bounding box center [596, 465] width 202 height 50
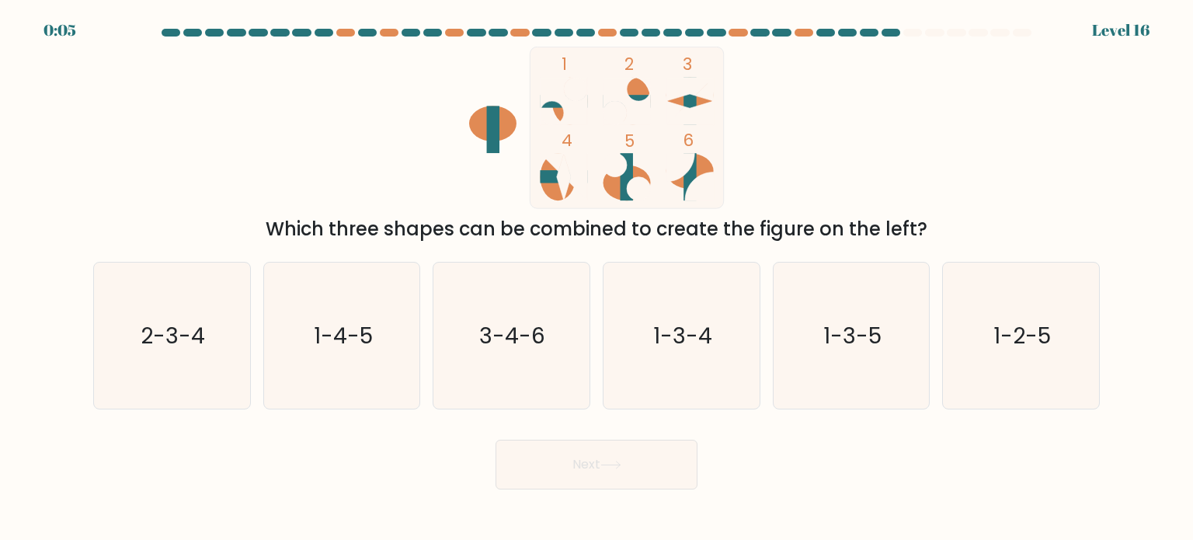
drag, startPoint x: 864, startPoint y: 366, endPoint x: 648, endPoint y: 471, distance: 239.6
click at [850, 363] on icon "1-3-5" at bounding box center [851, 335] width 146 height 146
click at [601, 462] on button "Next" at bounding box center [596, 465] width 202 height 50
click at [821, 375] on icon "1-3-5" at bounding box center [851, 335] width 146 height 146
click at [597, 278] on input "e. 1-3-5" at bounding box center [596, 274] width 1 height 8
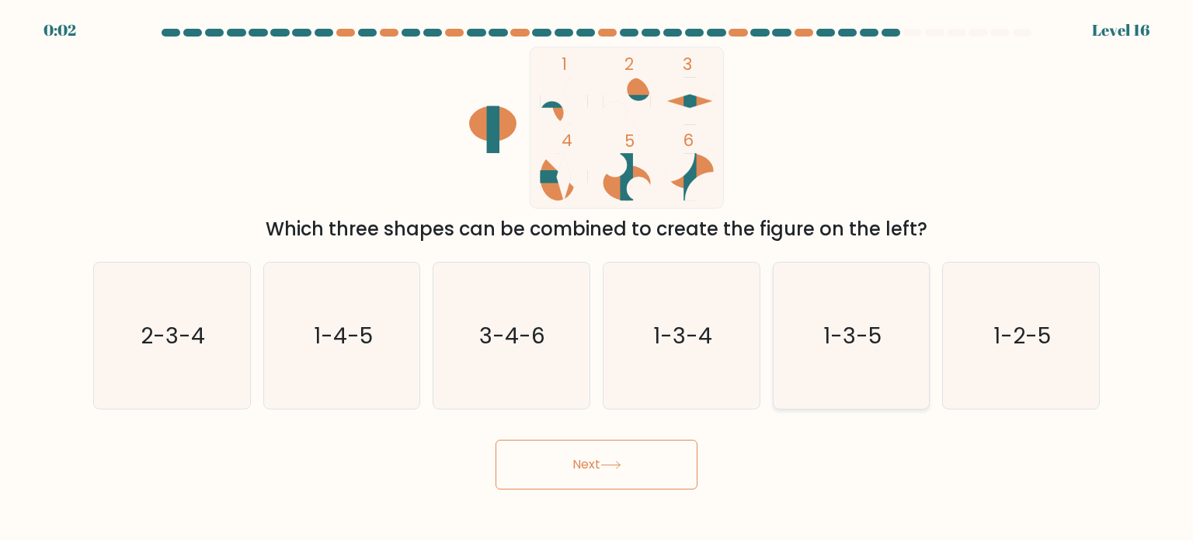
radio input "true"
click at [627, 487] on button "Next" at bounding box center [596, 465] width 202 height 50
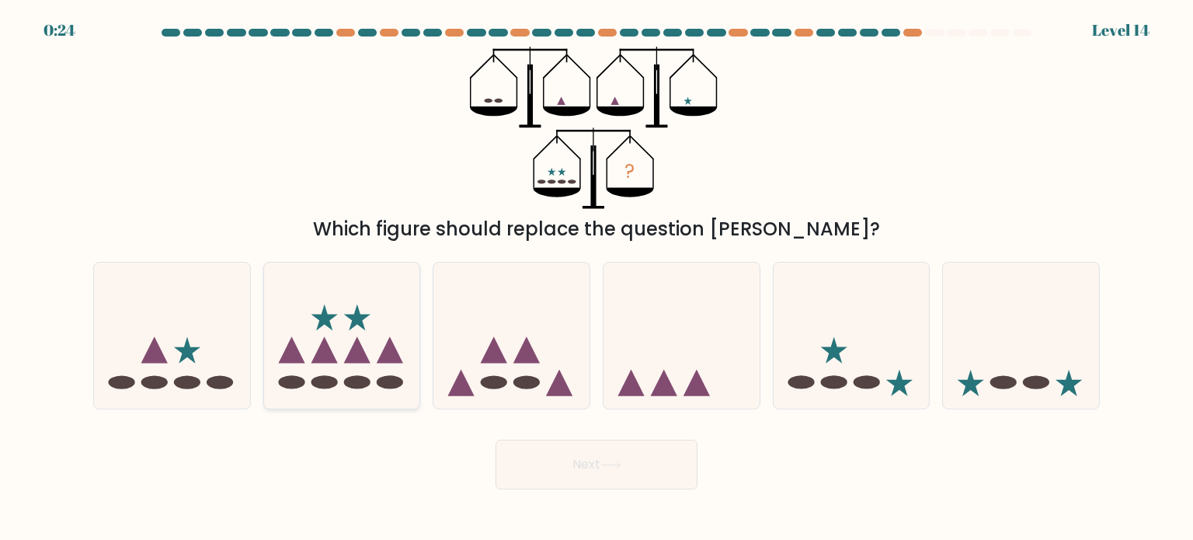
click at [329, 356] on icon at bounding box center [324, 349] width 26 height 26
click at [596, 278] on input "b." at bounding box center [596, 274] width 1 height 8
radio input "true"
click at [545, 473] on button "Next" at bounding box center [596, 465] width 202 height 50
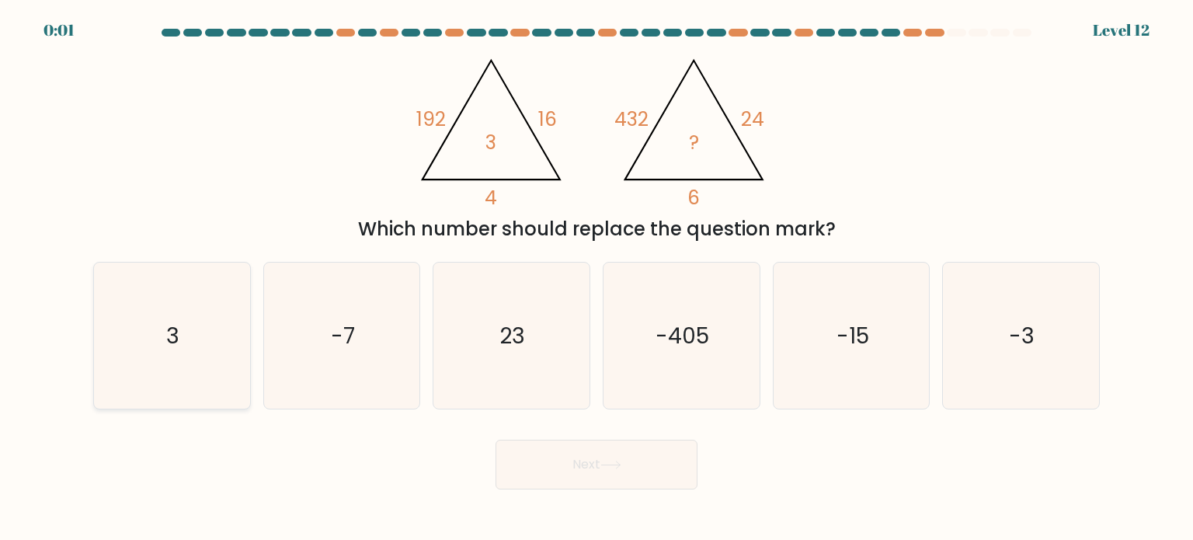
click at [173, 380] on icon "3" at bounding box center [172, 335] width 146 height 146
click at [596, 278] on input "a. 3" at bounding box center [596, 274] width 1 height 8
radio input "true"
click at [528, 450] on button "Next" at bounding box center [596, 465] width 202 height 50
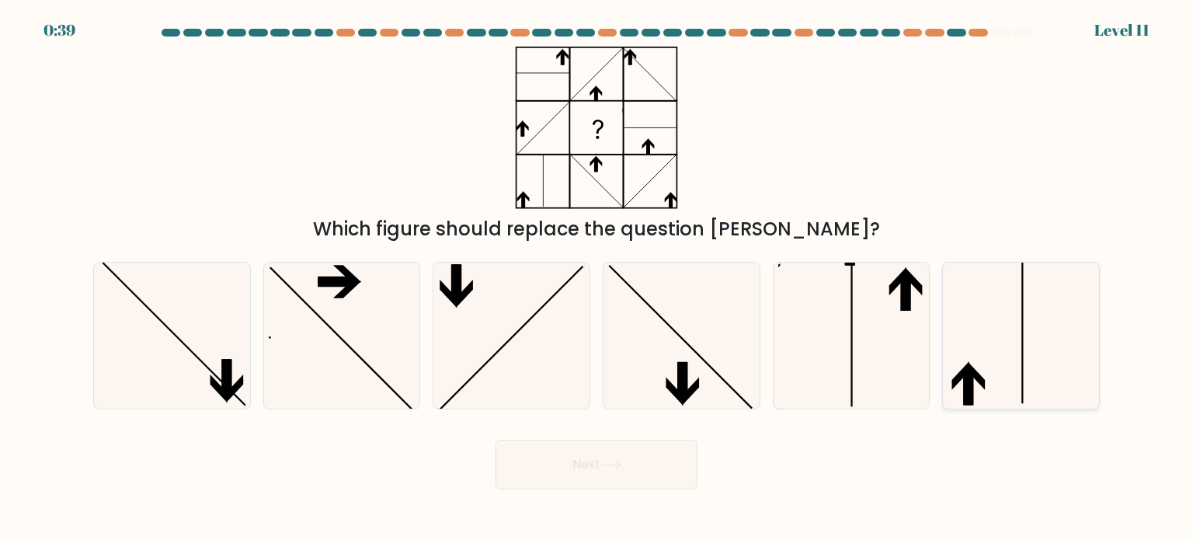
click at [978, 385] on icon at bounding box center [1020, 335] width 146 height 146
click at [597, 278] on input "f." at bounding box center [596, 274] width 1 height 8
radio input "true"
click at [612, 467] on icon at bounding box center [610, 464] width 21 height 9
click at [585, 466] on button "Next" at bounding box center [596, 465] width 202 height 50
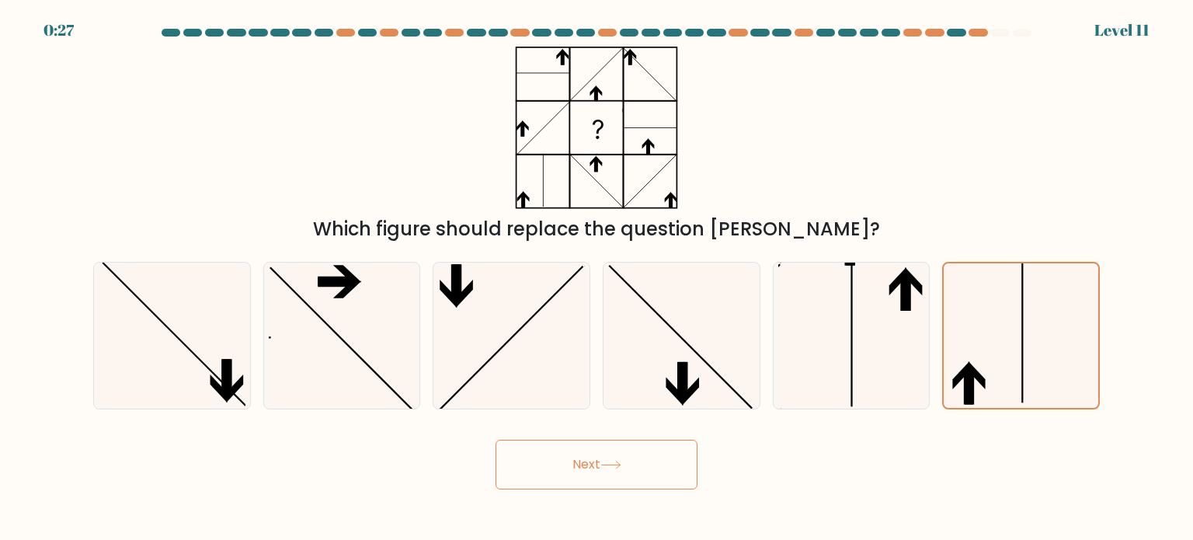
click at [871, 157] on div "Which figure should replace the question [PERSON_NAME]?" at bounding box center [596, 145] width 1025 height 196
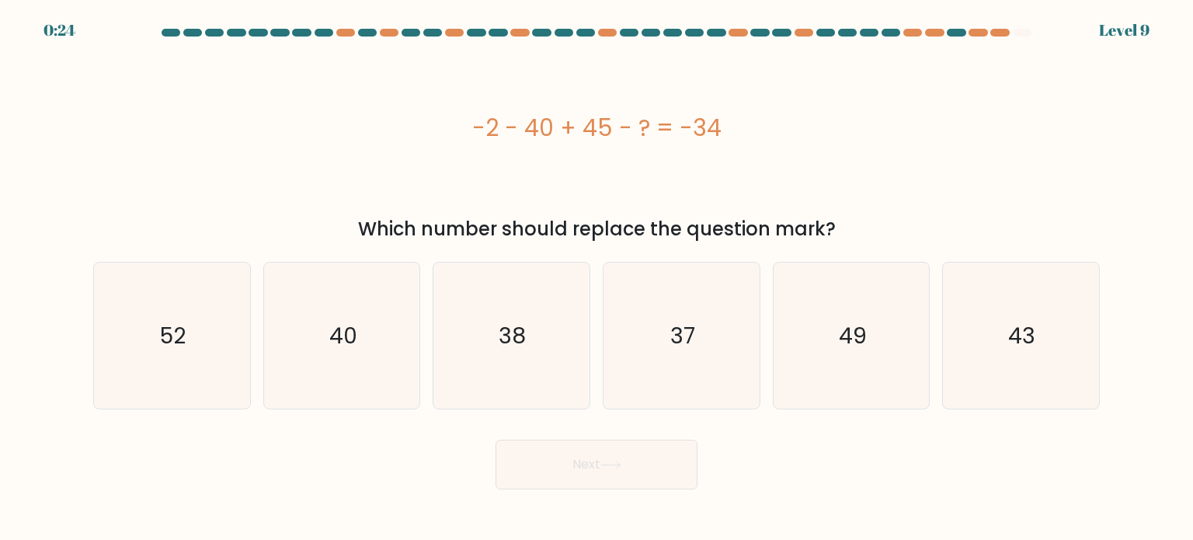
click at [525, 166] on div "-2 - 40 + 45 - ? = -34" at bounding box center [596, 128] width 1006 height 162
click at [547, 371] on icon "38" at bounding box center [511, 335] width 146 height 146
click at [596, 278] on input "c. 38" at bounding box center [596, 274] width 1 height 8
radio input "true"
click at [609, 471] on button "Next" at bounding box center [596, 465] width 202 height 50
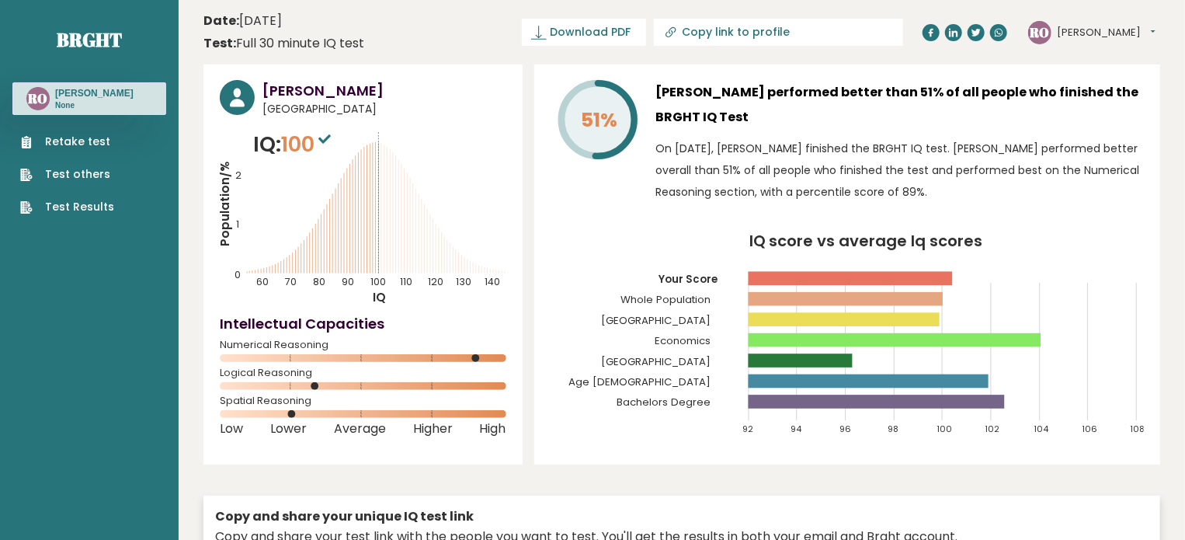
scroll to position [362, 0]
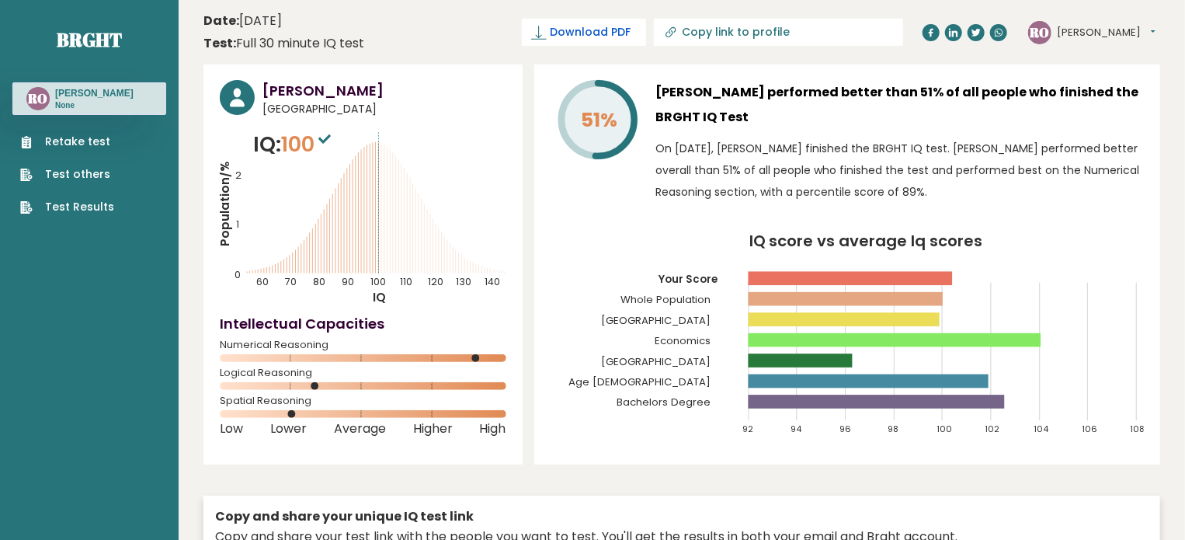
click at [646, 43] on link "Download PDF" at bounding box center [584, 32] width 124 height 27
